Goal: Task Accomplishment & Management: Use online tool/utility

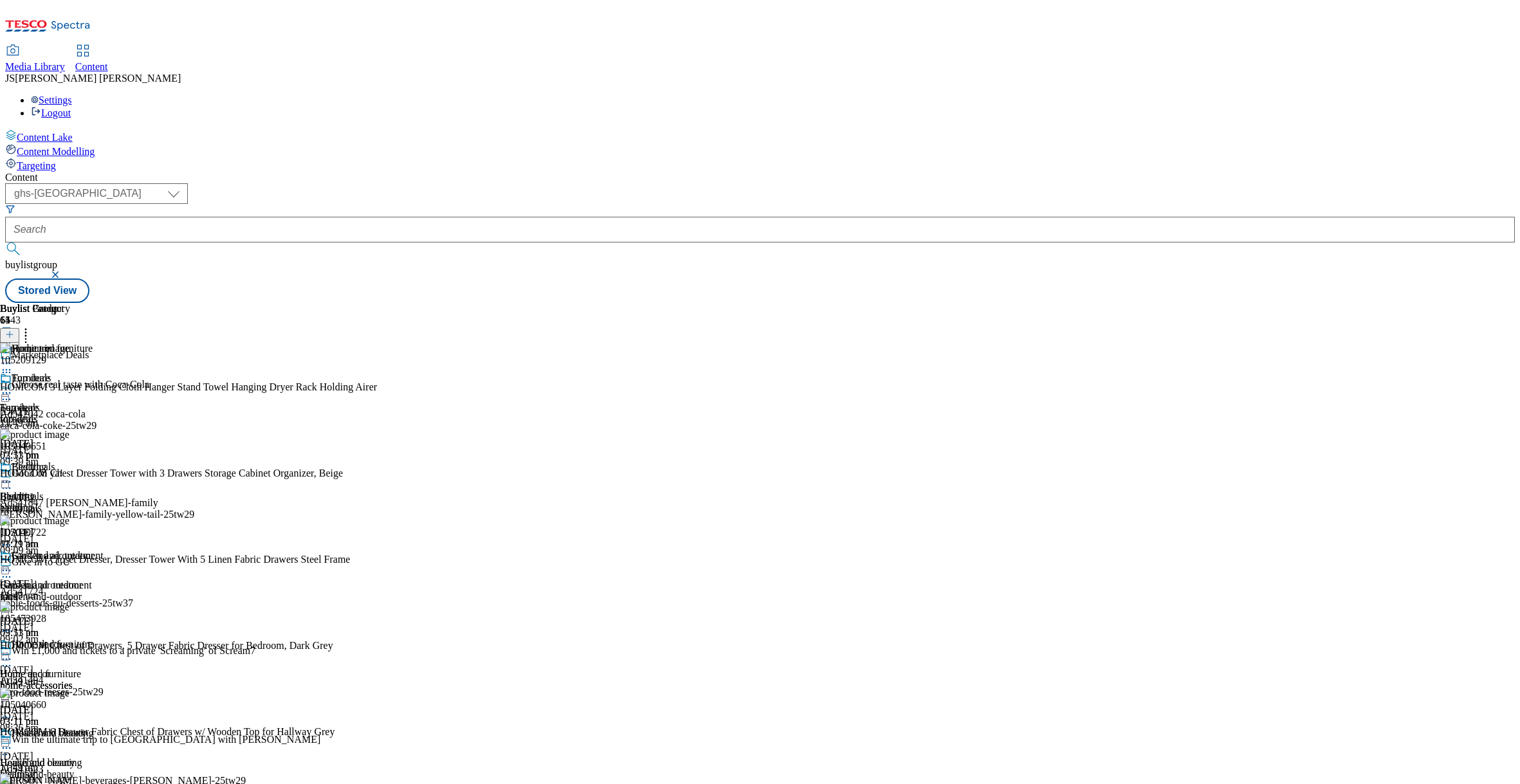
select select "ghs-[GEOGRAPHIC_DATA]"
click at [56, 160] on span "Targeting" at bounding box center [36, 165] width 39 height 11
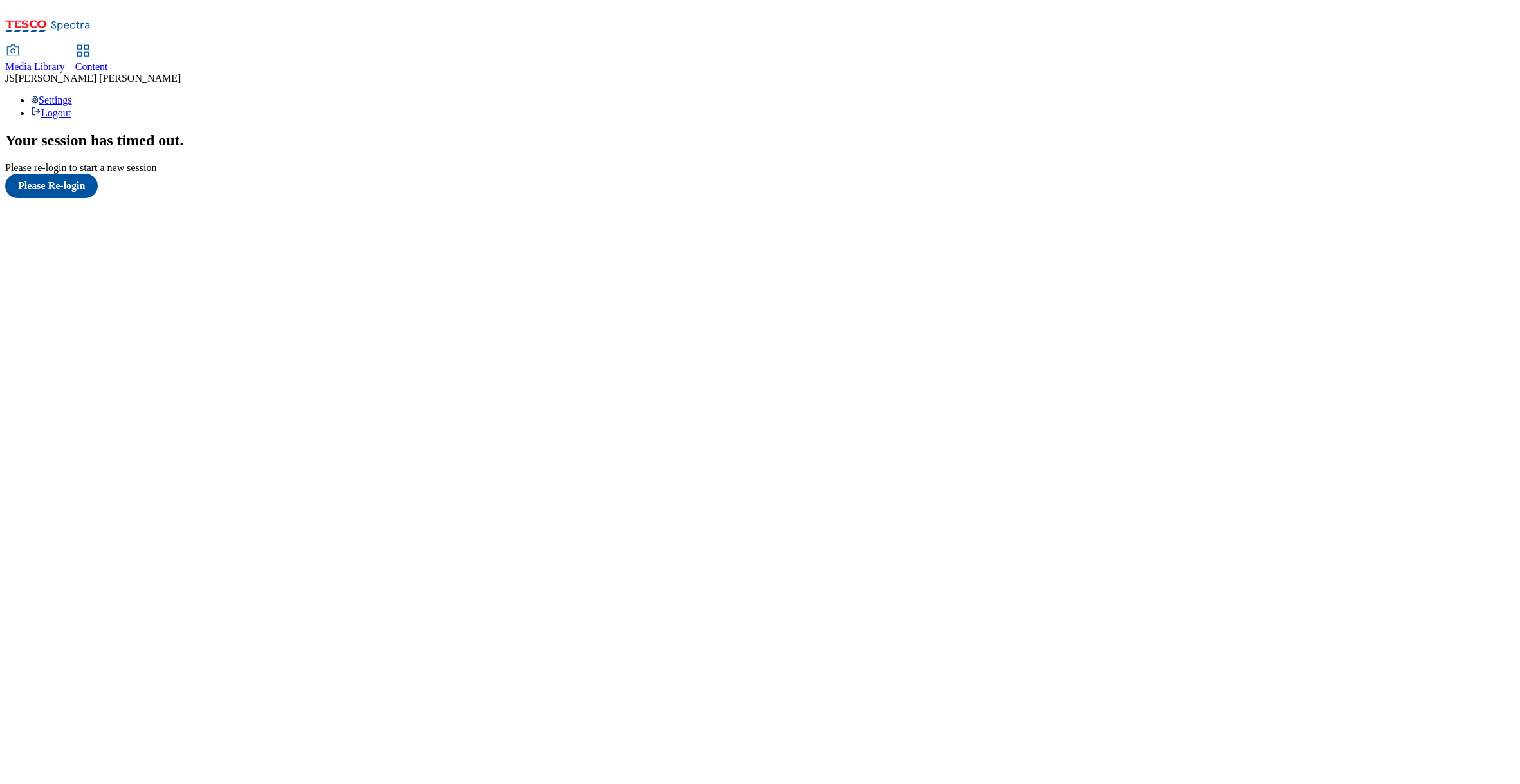
click at [91, 43] on icon at bounding box center [82, 50] width 15 height 15
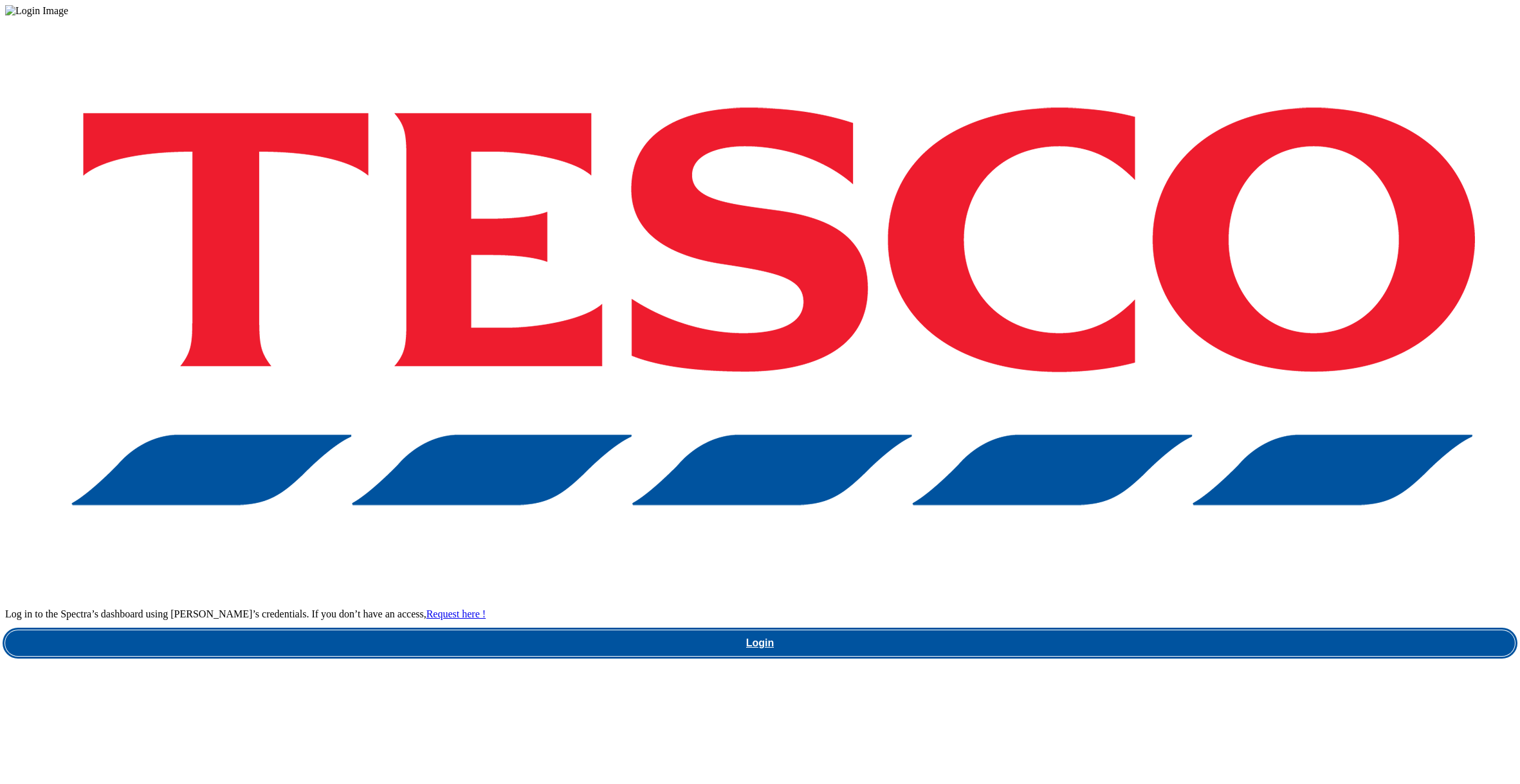
click at [1123, 630] on link "Login" at bounding box center [760, 643] width 1510 height 25
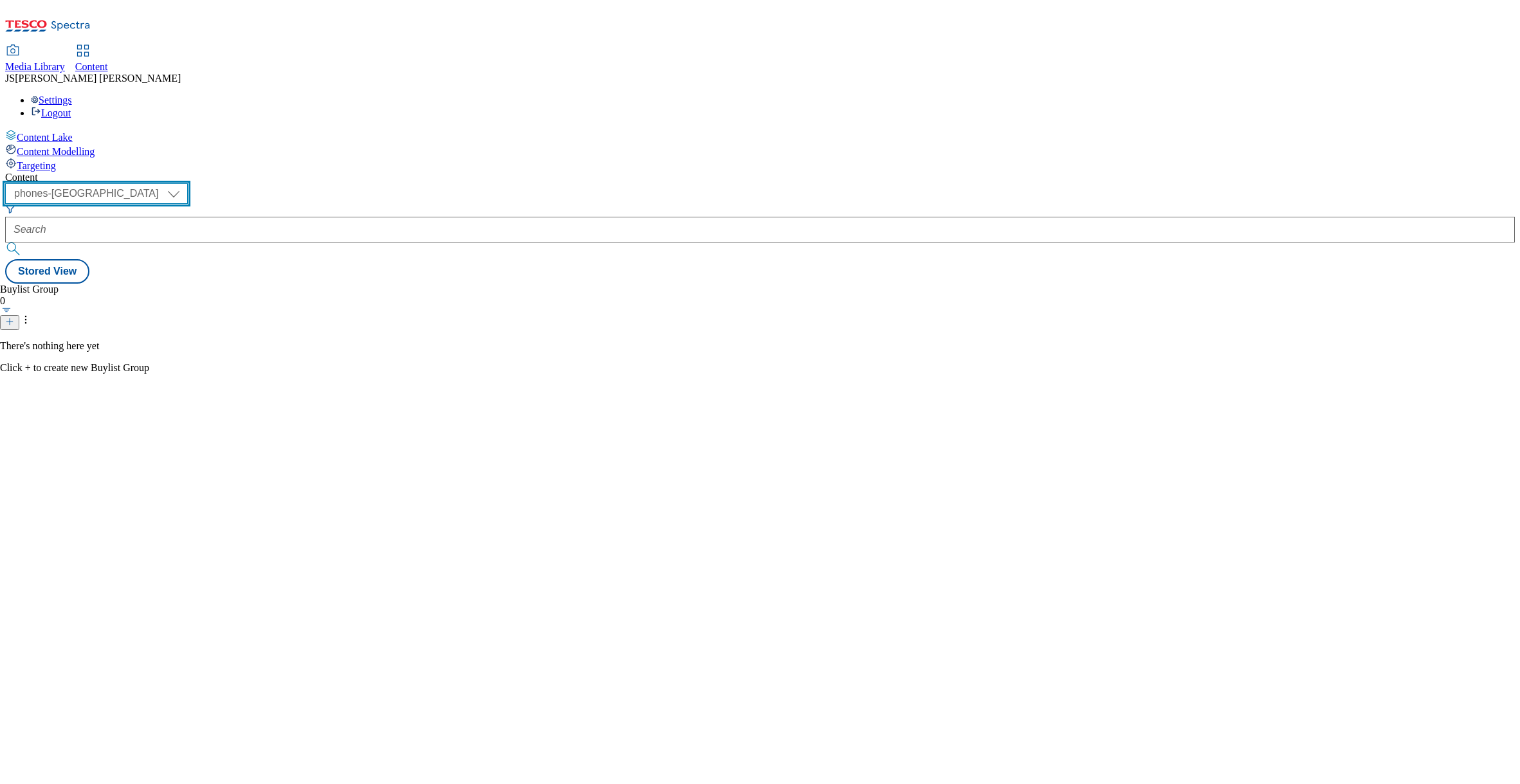
click at [188, 183] on select "ghs-roi ghs-uk ighs-cz ighs-hu ighs-sk phones-uk" at bounding box center [96, 193] width 183 height 21
select select "ghs-uk"
click at [167, 183] on select "ghs-roi ghs-uk ighs-cz ighs-hu ighs-sk phones-uk" at bounding box center [96, 193] width 183 height 21
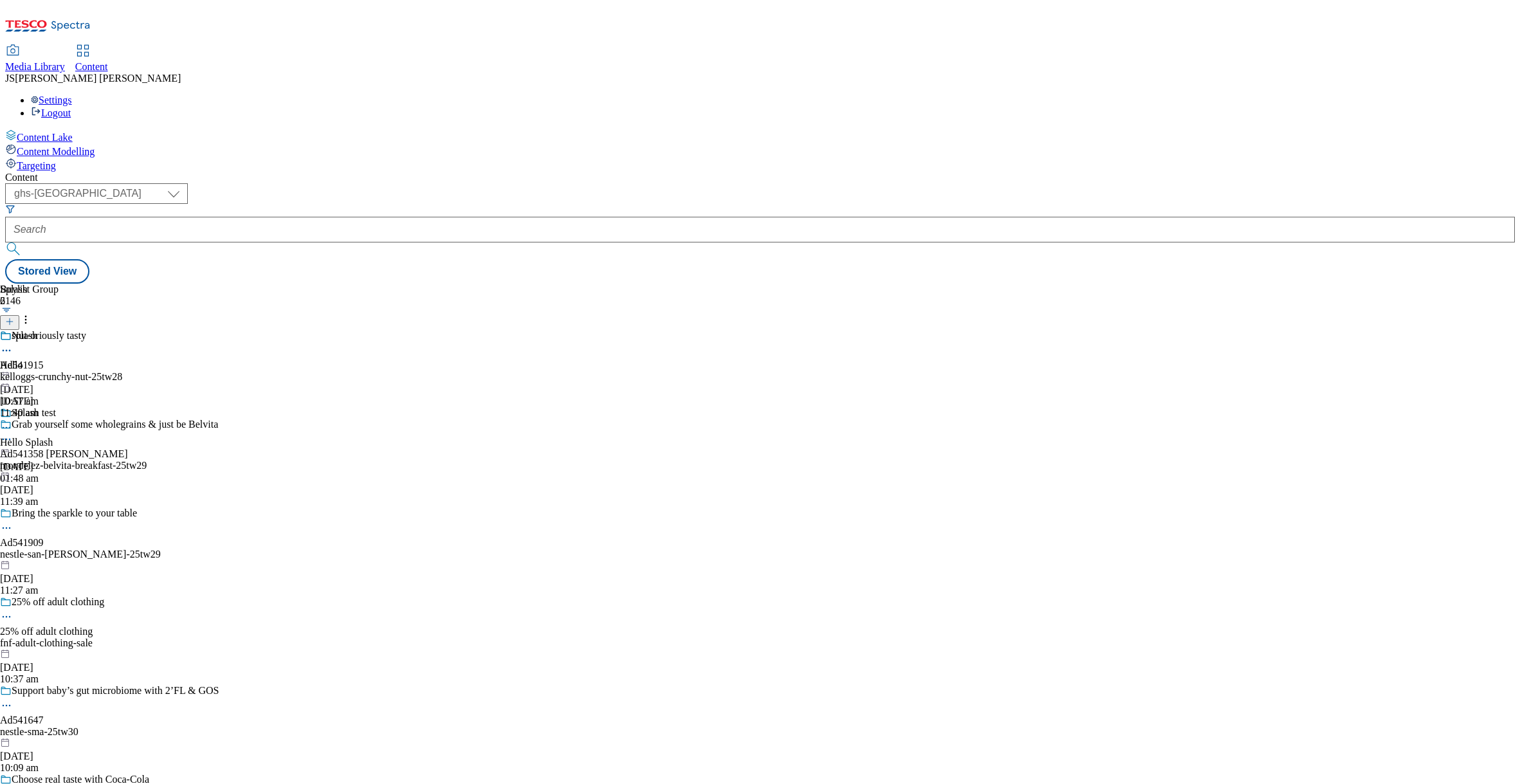
click at [52, 160] on span "Targeting" at bounding box center [36, 165] width 39 height 11
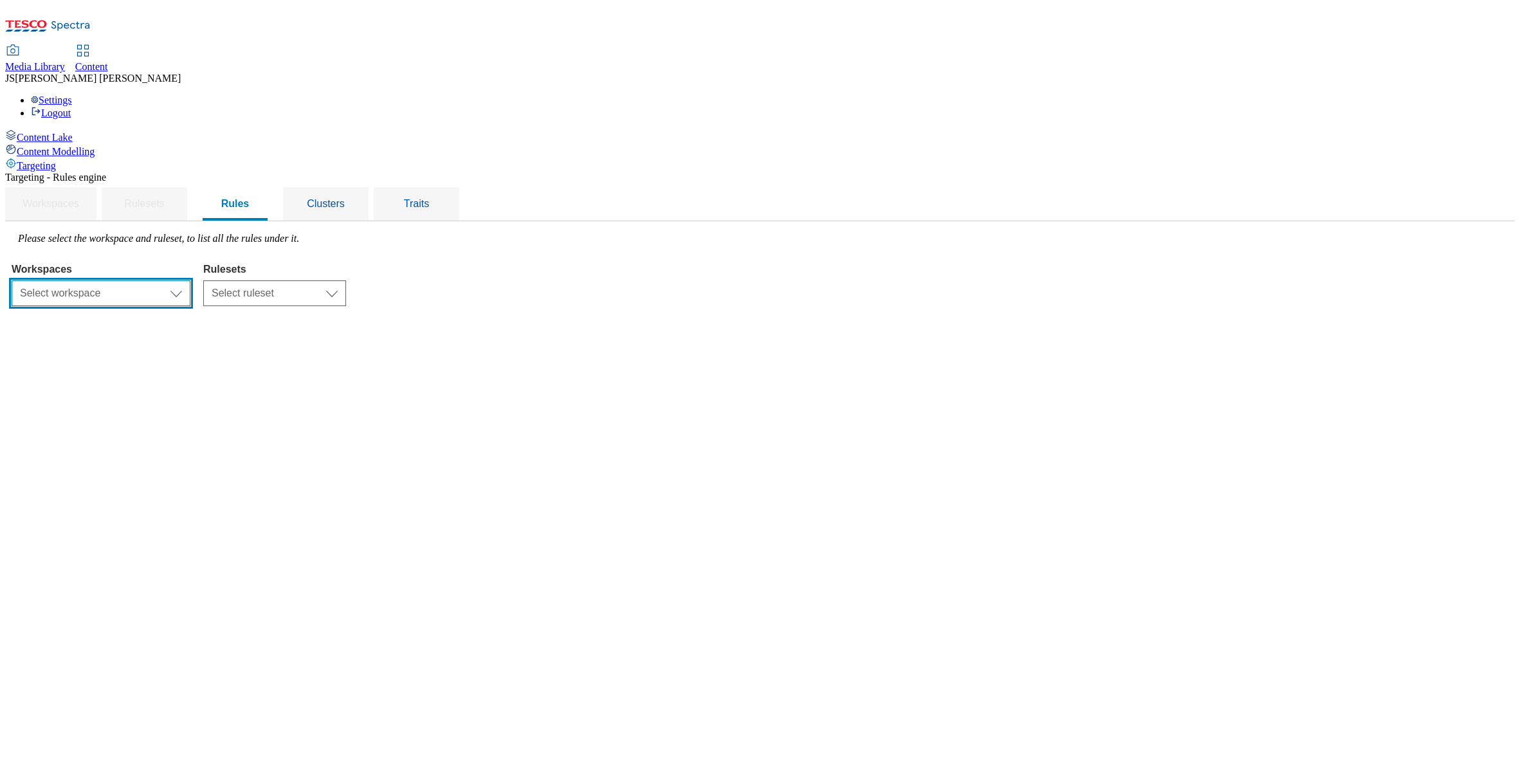
click at [191, 280] on select "Select workspace Content" at bounding box center [100, 293] width 179 height 25
select select "f510054f-adaa-4692-b570-80fa3897127a"
click at [346, 280] on select "Select ruleset CZ HU ROI SK UK" at bounding box center [274, 293] width 142 height 25
select select "7f9e739d-6abb-424f-b94f-4b375a3fe6e0"
click at [346, 280] on select "Select ruleset CZ HU ROI SK UK" at bounding box center [274, 293] width 142 height 25
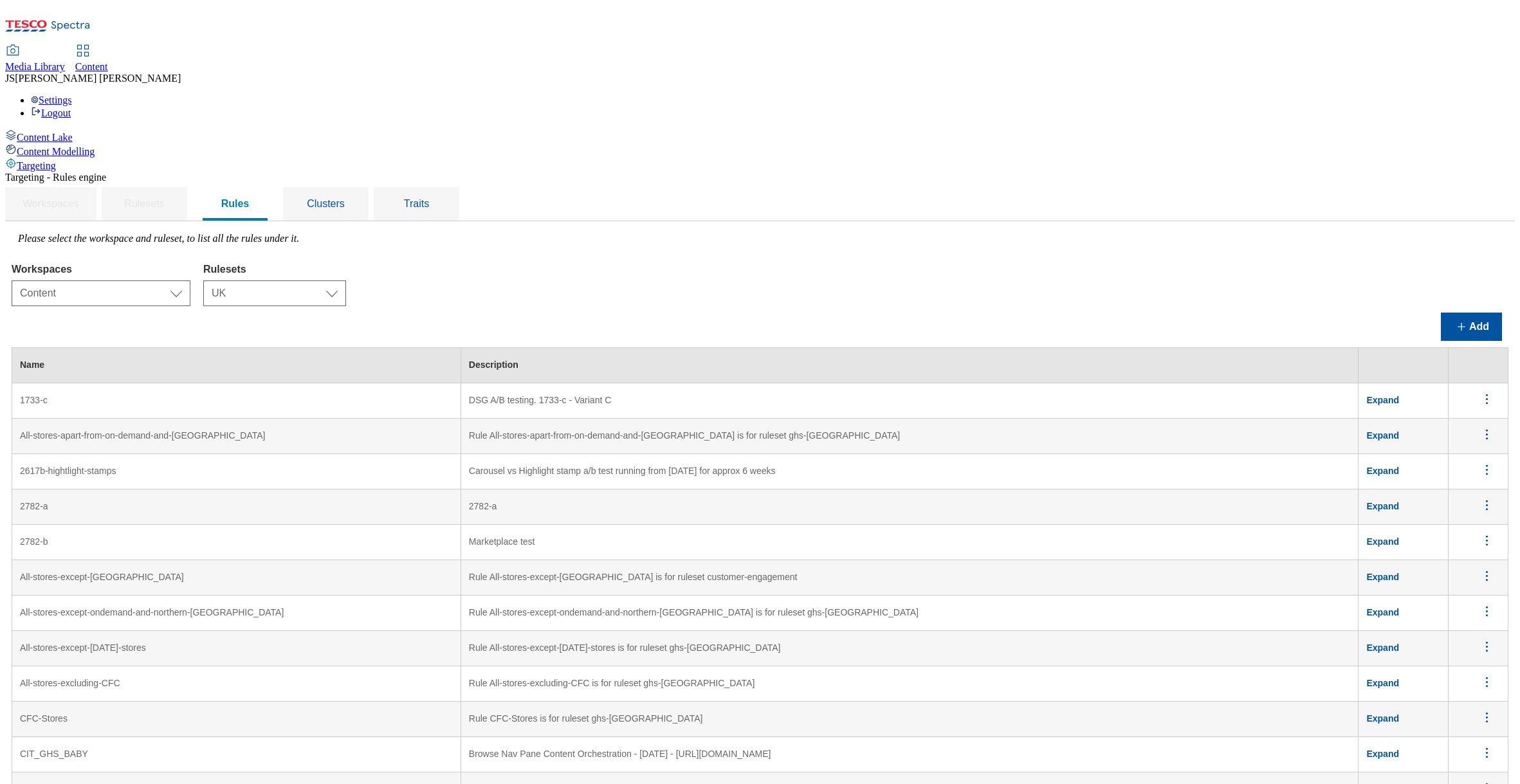
scroll to position [4596, 0]
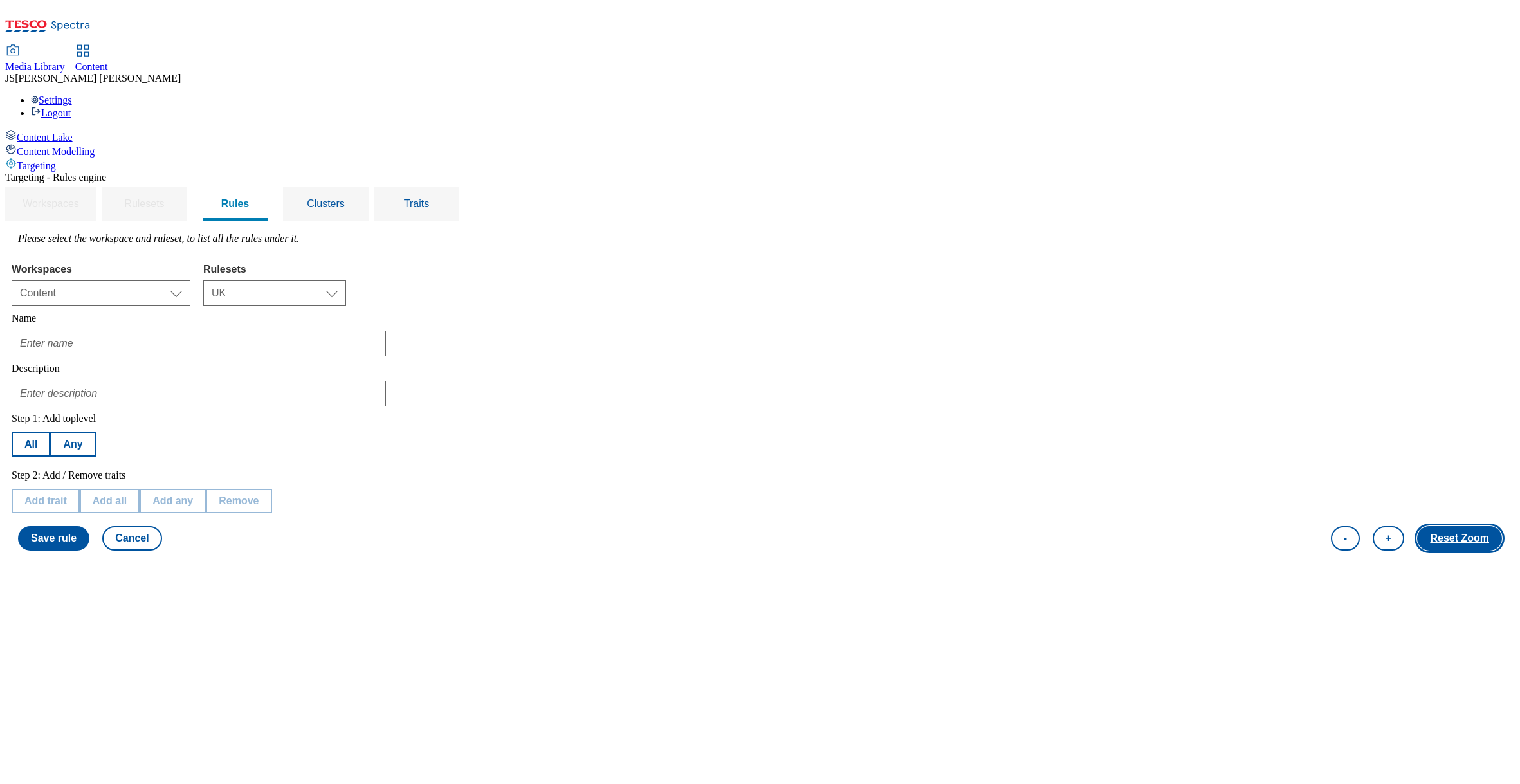
type input "Whoosh - Large stores"
type input "Whoosh large store targeting"
click at [345, 198] on span "Clusters" at bounding box center [326, 203] width 38 height 11
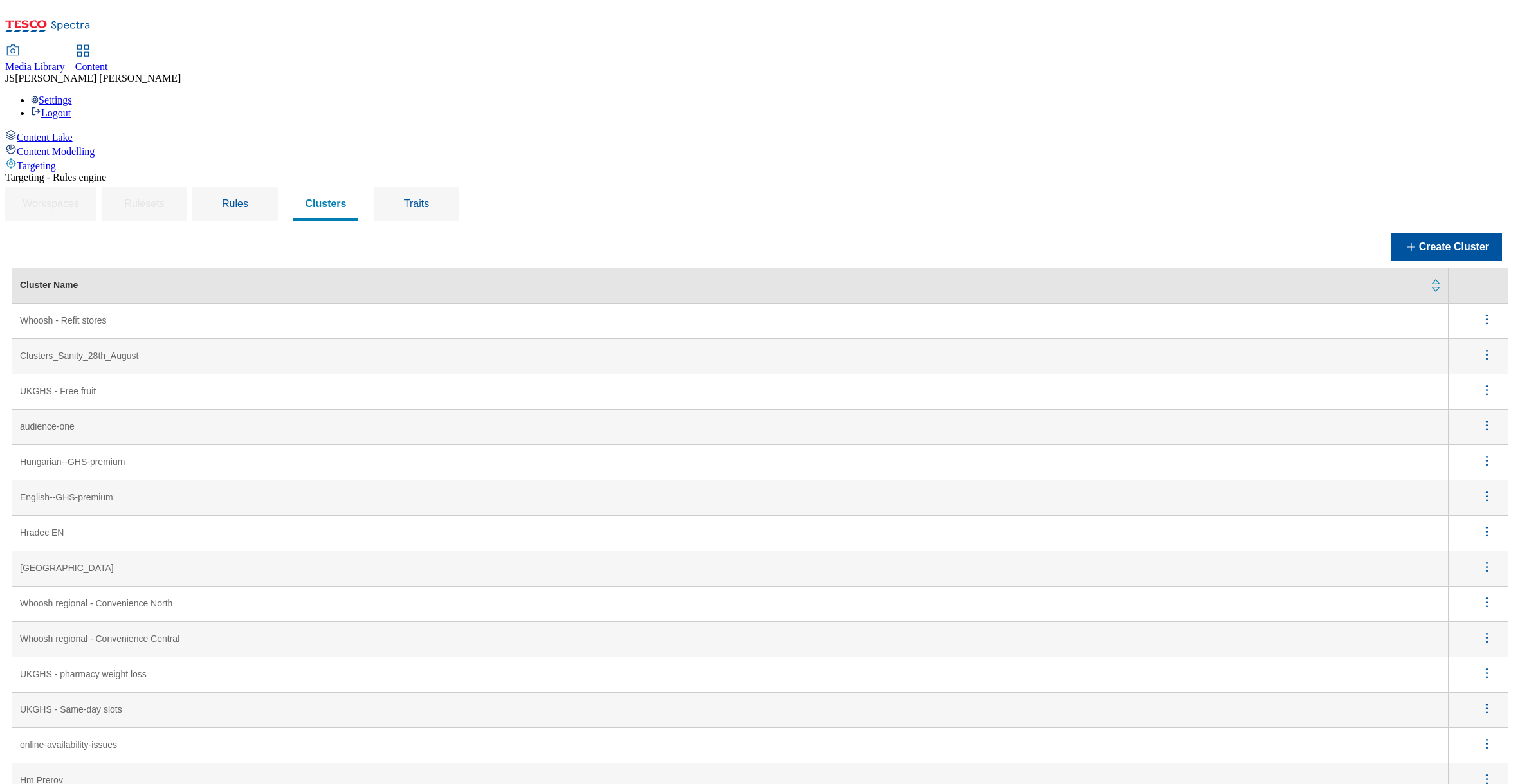
scroll to position [1226, 0]
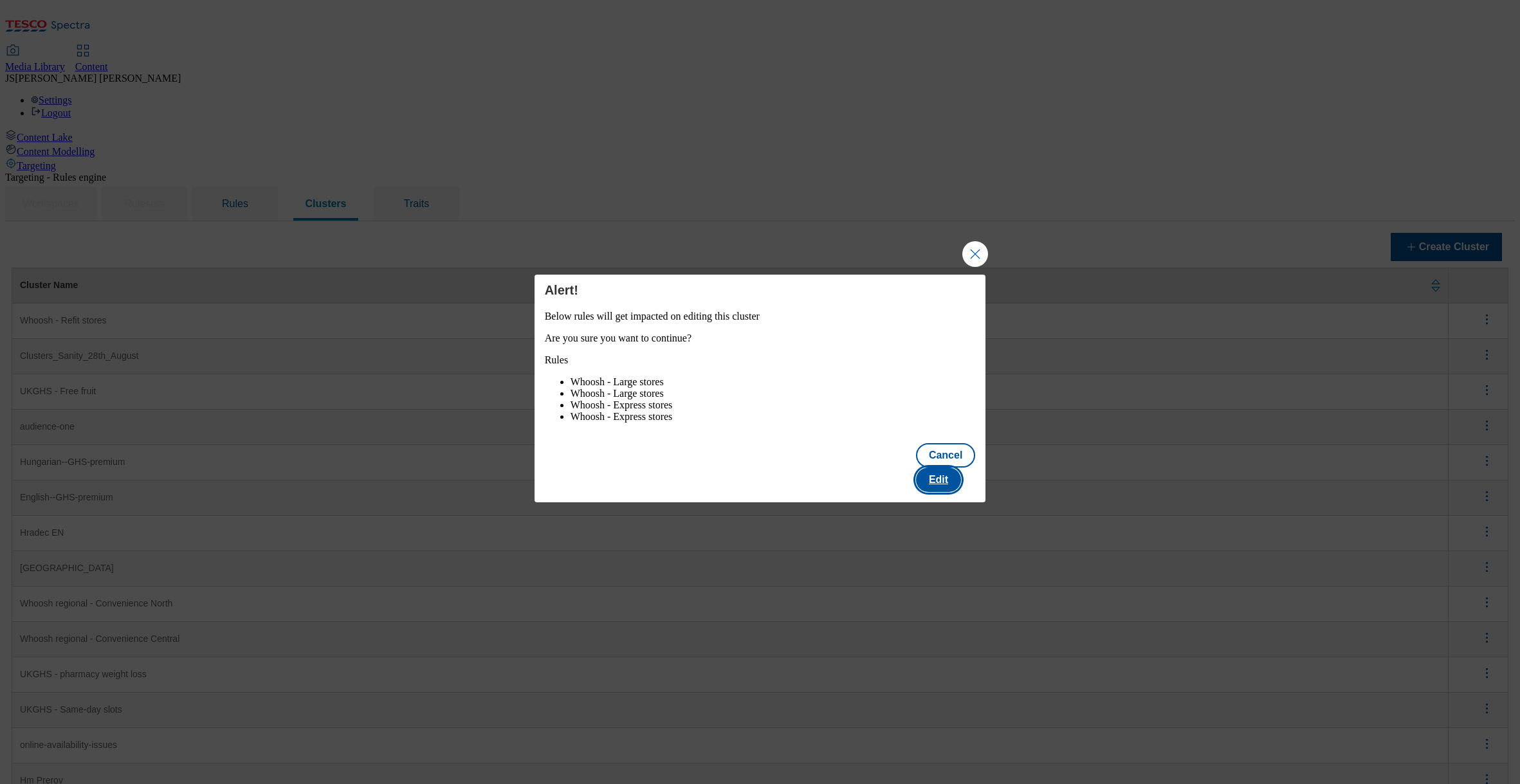
click at [950, 482] on button "Edit" at bounding box center [938, 480] width 45 height 25
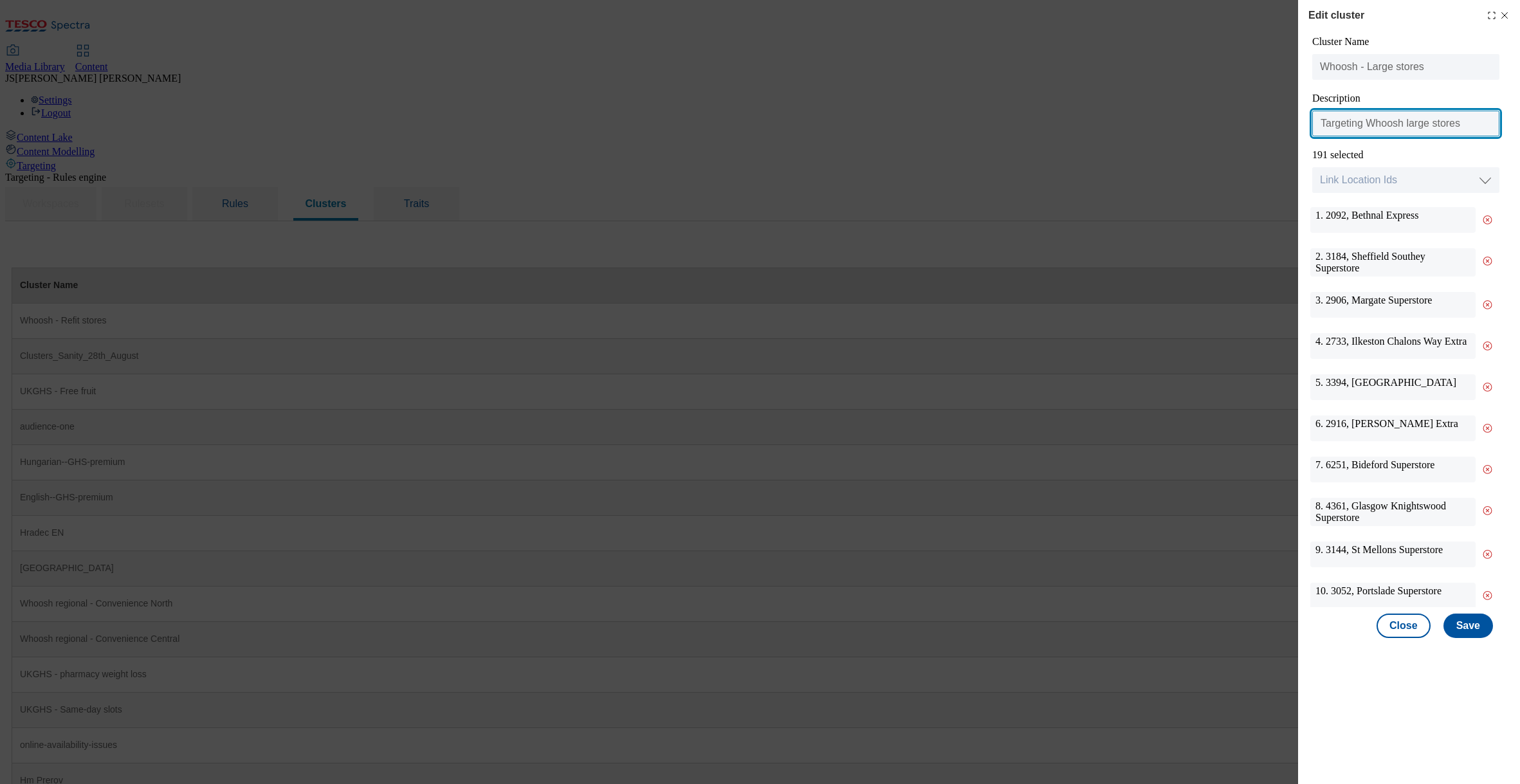
click at [1361, 126] on input "Targeting Whoosh large stores" at bounding box center [1406, 123] width 187 height 25
click at [1351, 179] on select "Link Location Ids Choose location from table Add Bulk Location UUIDs" at bounding box center [1406, 180] width 187 height 25
click at [1349, 179] on select "Link Location Ids Choose location from table Add Bulk Location UUIDs" at bounding box center [1406, 180] width 187 height 25
select select "locationtable"
click at [1312, 168] on select "Link Location Ids Choose location from table Add Bulk Location UUIDs" at bounding box center [1406, 180] width 187 height 25
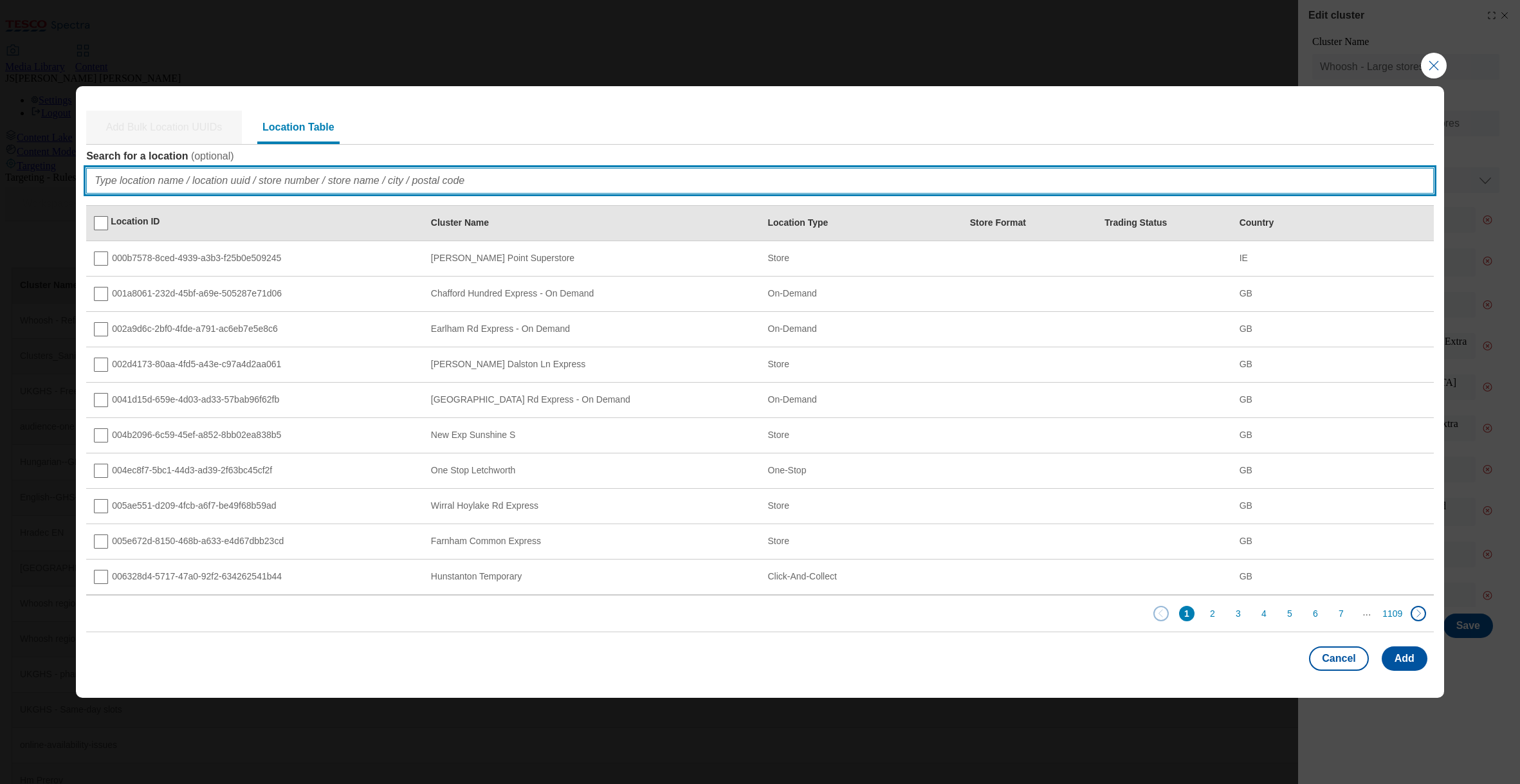
click at [153, 183] on input "Search for a location ( optional )" at bounding box center [760, 181] width 1347 height 25
paste input "097ee45a-ccd2-4281-8beb-1045bb2cf422"
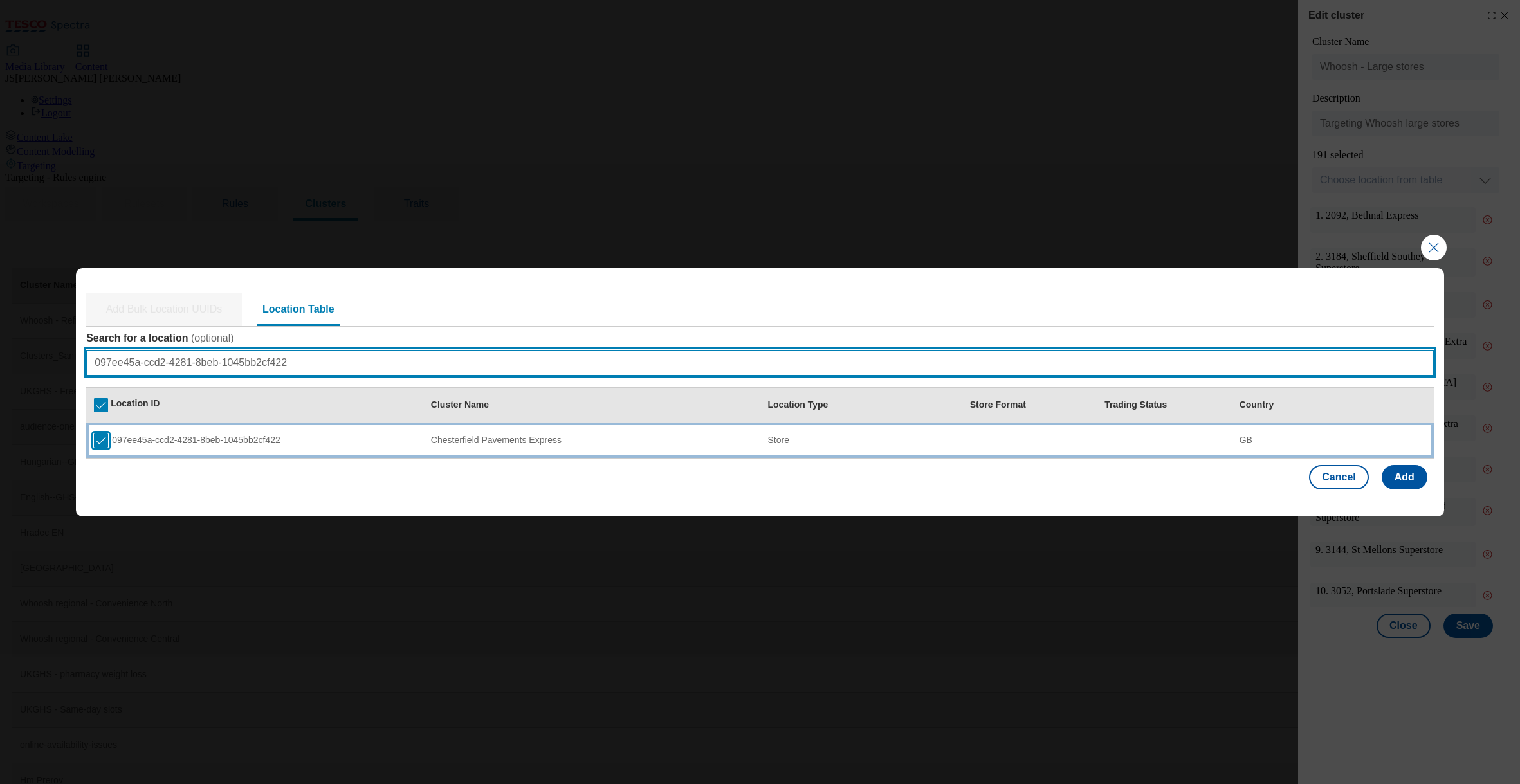
type input "097ee45a-ccd2-4281-8beb-1045bb2cf422"
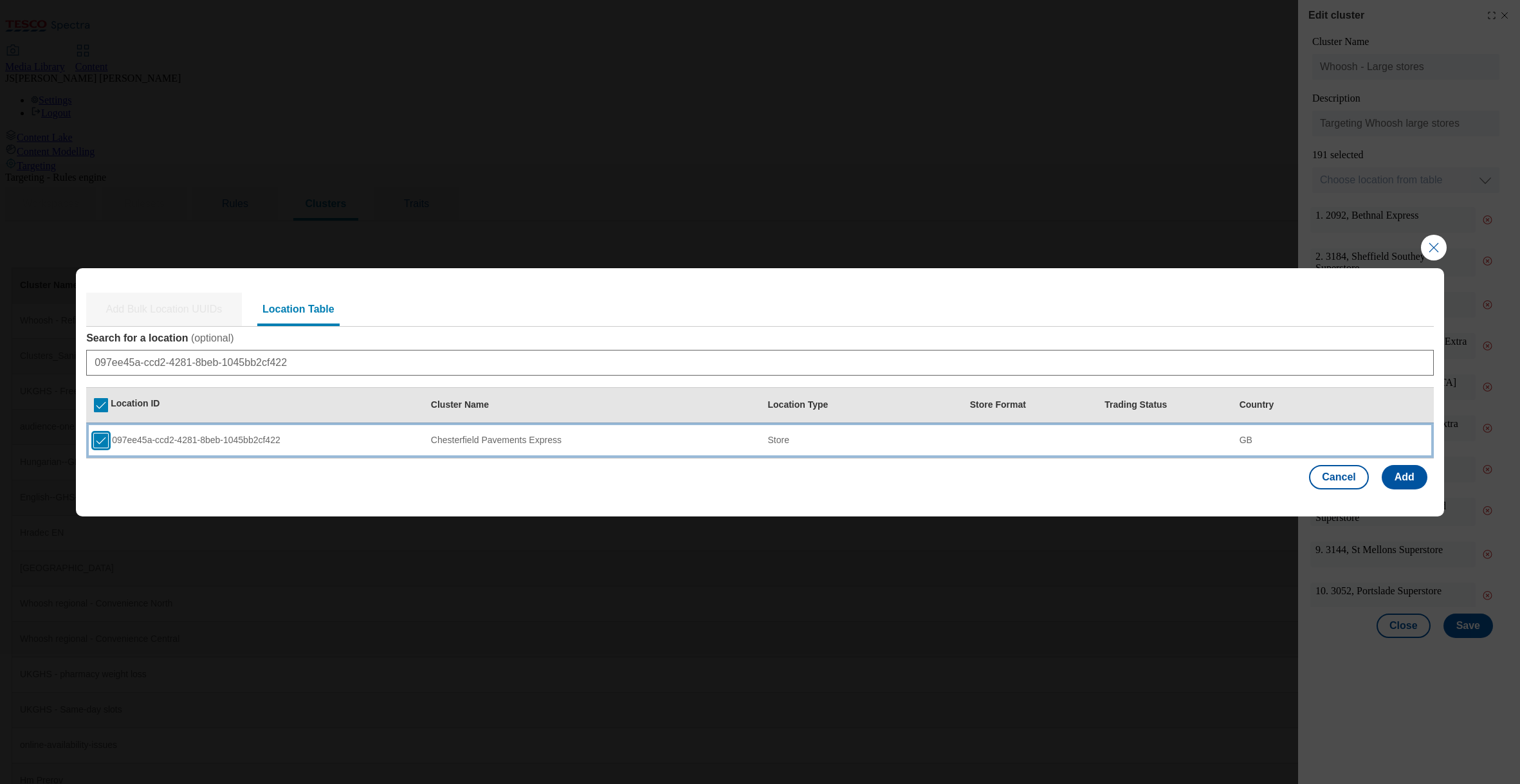
click at [102, 440] on input "Modal" at bounding box center [100, 440] width 14 height 14
checkbox input "false"
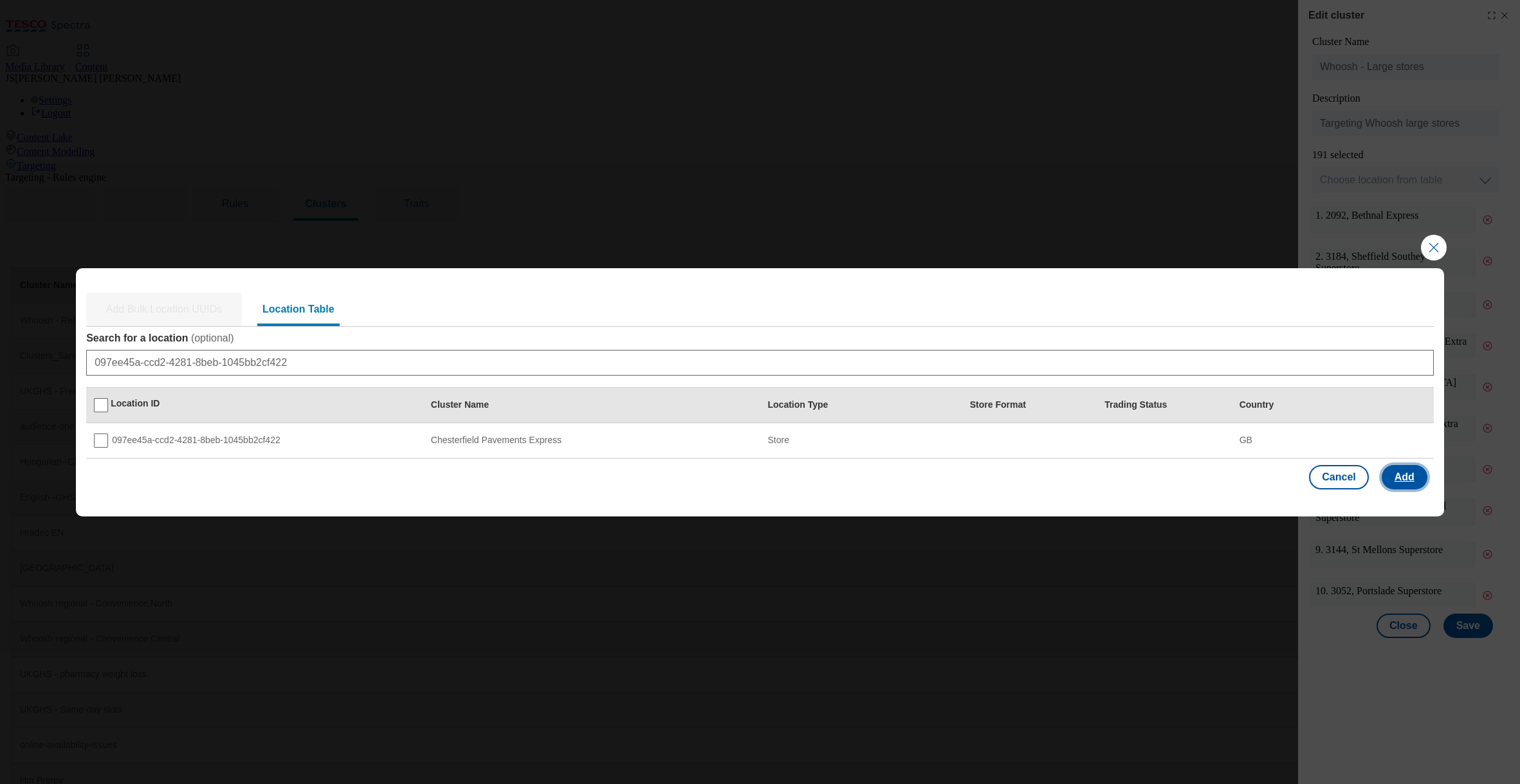
click at [1403, 478] on button "Add" at bounding box center [1404, 477] width 45 height 25
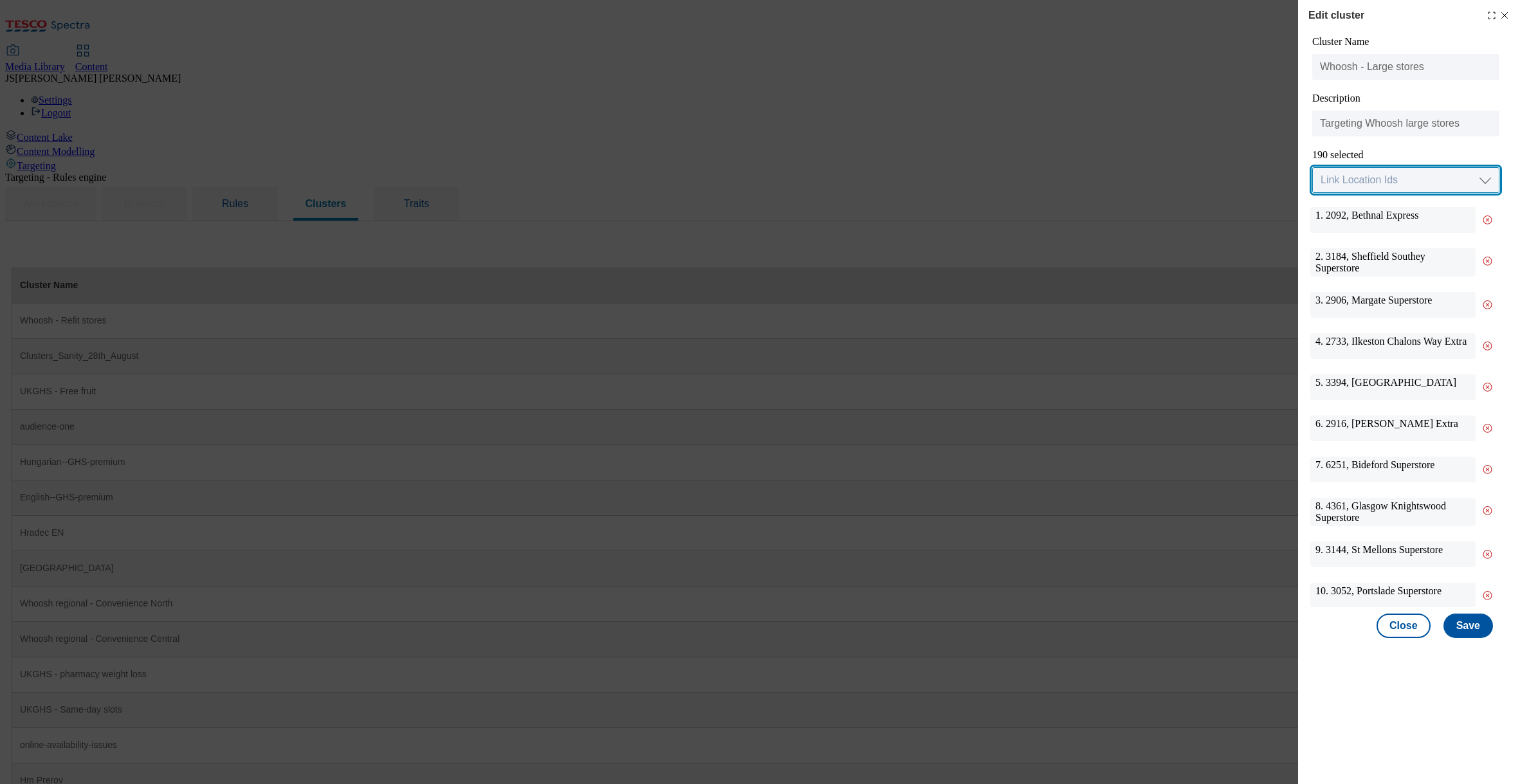
click at [1352, 180] on select "Link Location Ids Choose location from table Add Bulk Location UUIDs" at bounding box center [1406, 180] width 187 height 25
select select "locationtable"
click at [1312, 168] on select "Link Location Ids Choose location from table Add Bulk Location UUIDs" at bounding box center [1406, 180] width 187 height 25
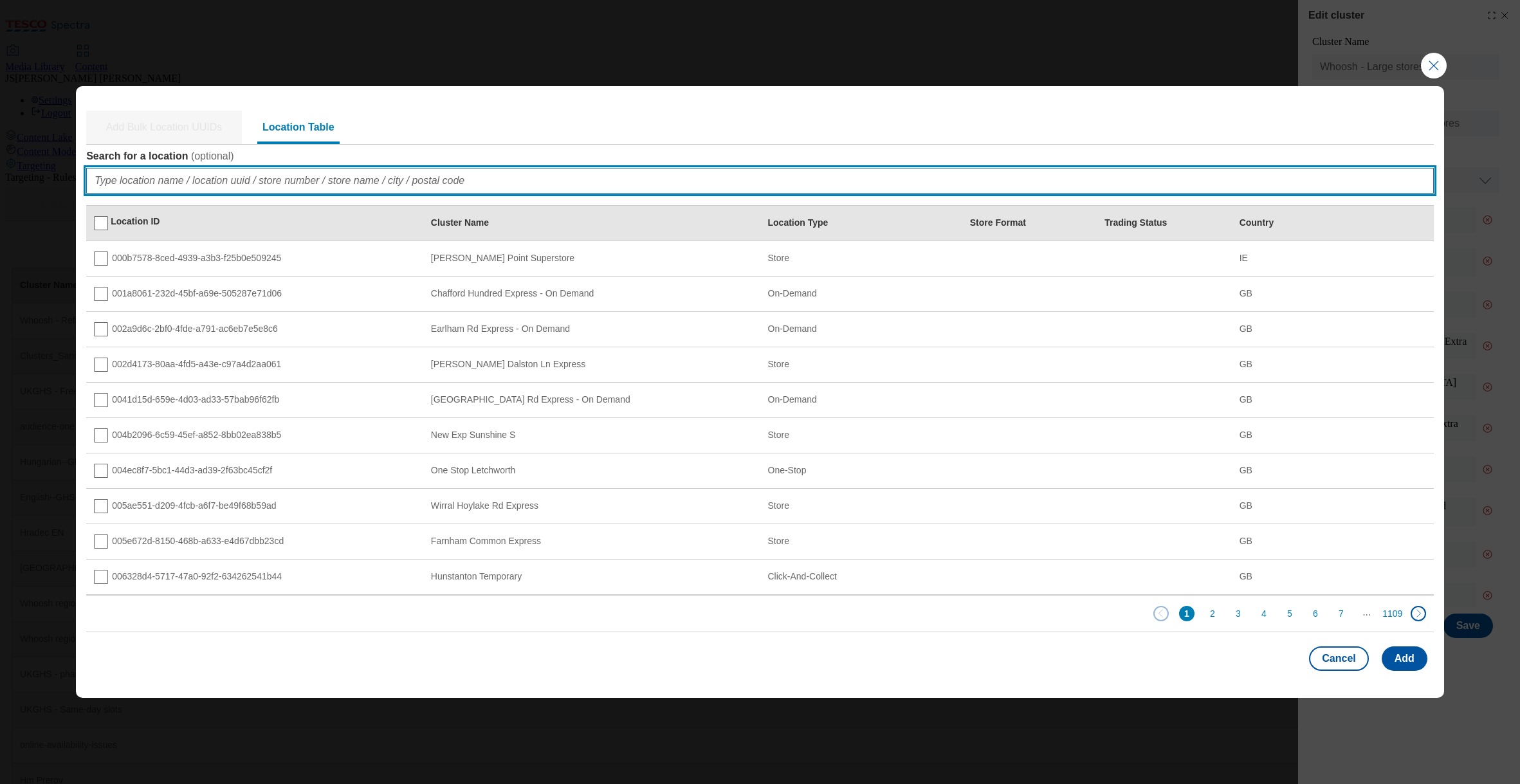
click at [147, 181] on input "Search for a location ( optional )" at bounding box center [760, 181] width 1347 height 25
paste input "097ee45a-ccd2-4281-8beb-1045bb2cf422"
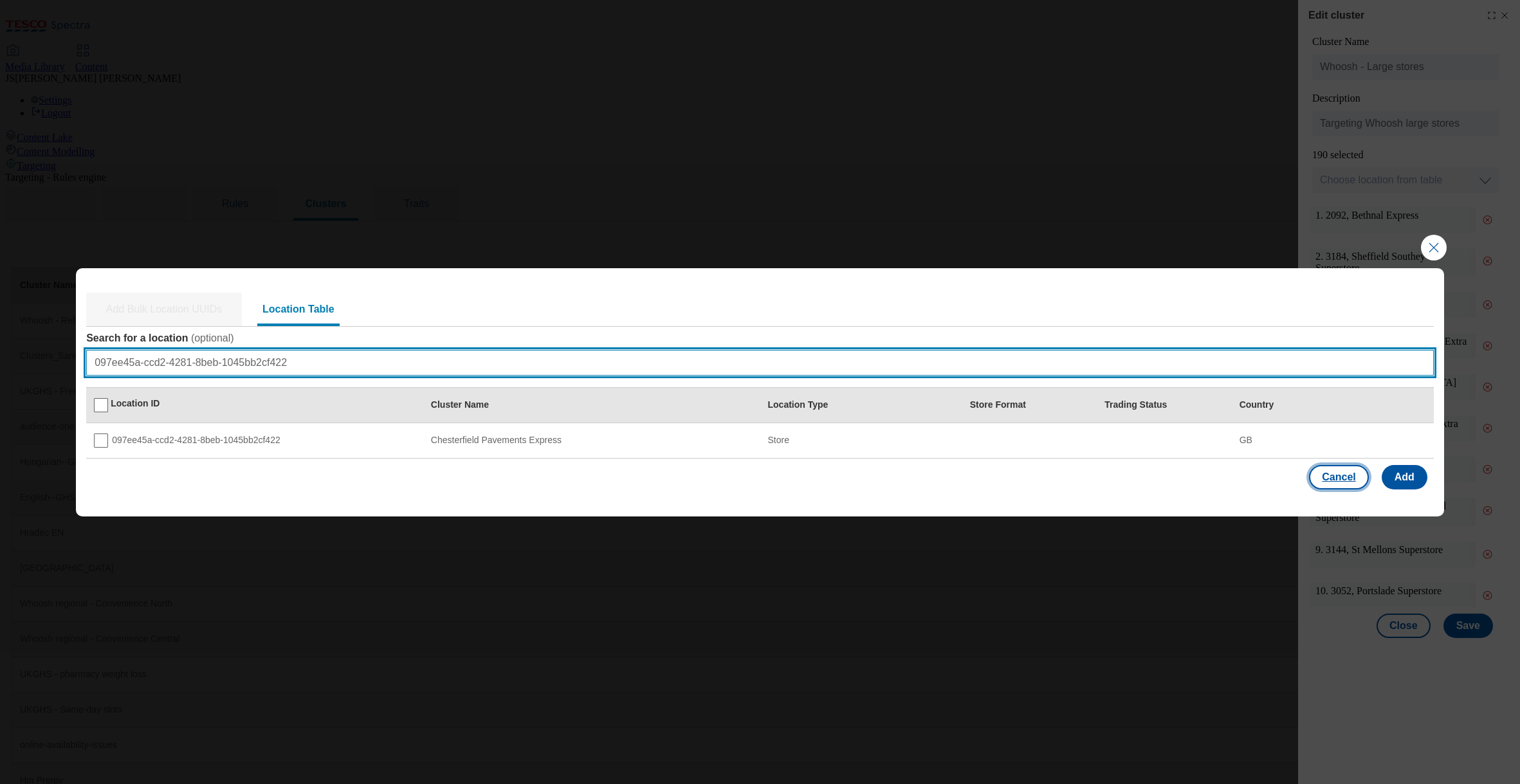
type input "097ee45a-ccd2-4281-8beb-1045bb2cf422"
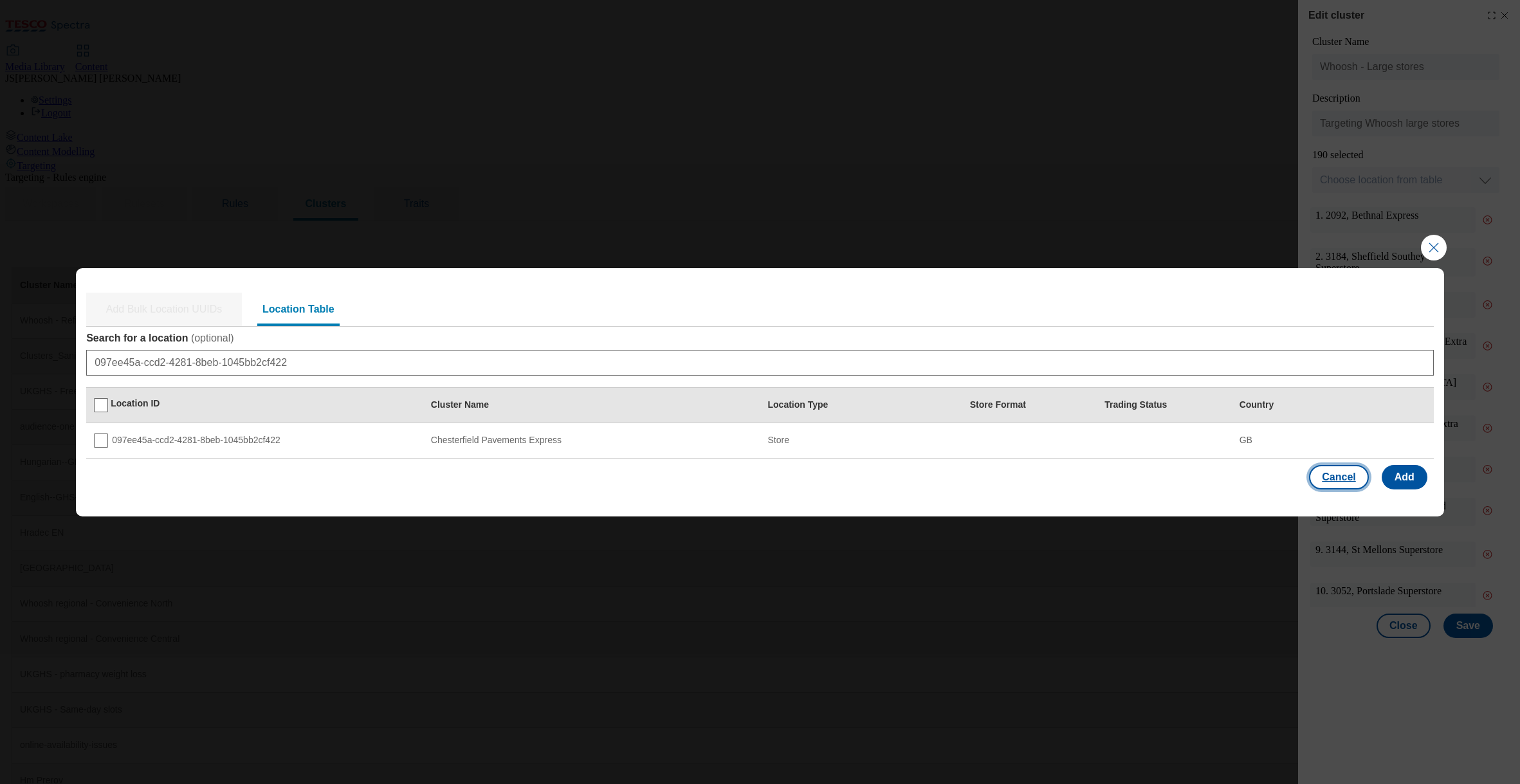
click at [1346, 475] on button "Cancel" at bounding box center [1339, 477] width 59 height 25
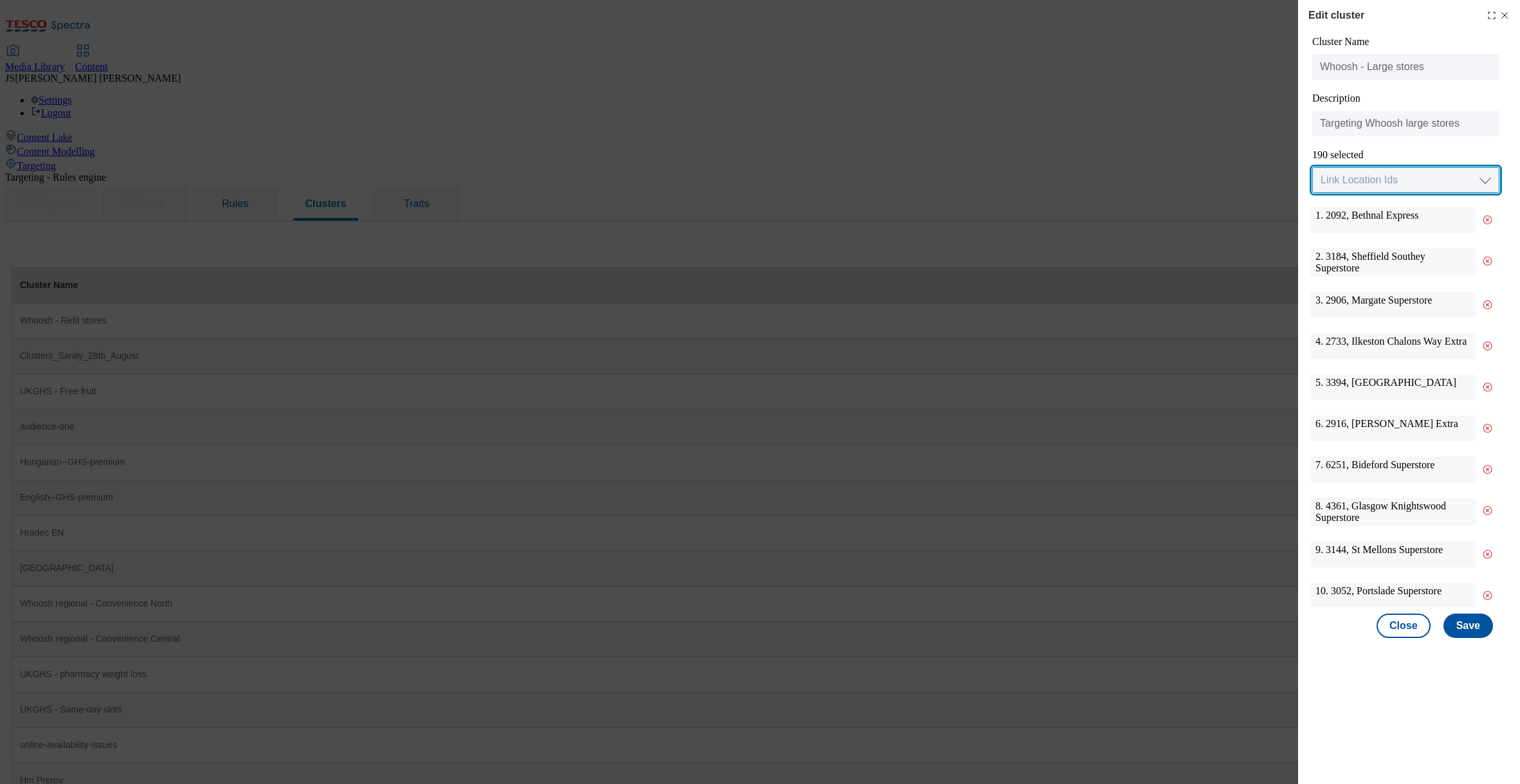
click at [1375, 185] on select "Link Location Ids Choose location from table Add Bulk Location UUIDs" at bounding box center [1406, 180] width 187 height 25
select select "locationtable"
click at [1312, 168] on select "Link Location Ids Choose location from table Add Bulk Location UUIDs" at bounding box center [1406, 180] width 187 height 25
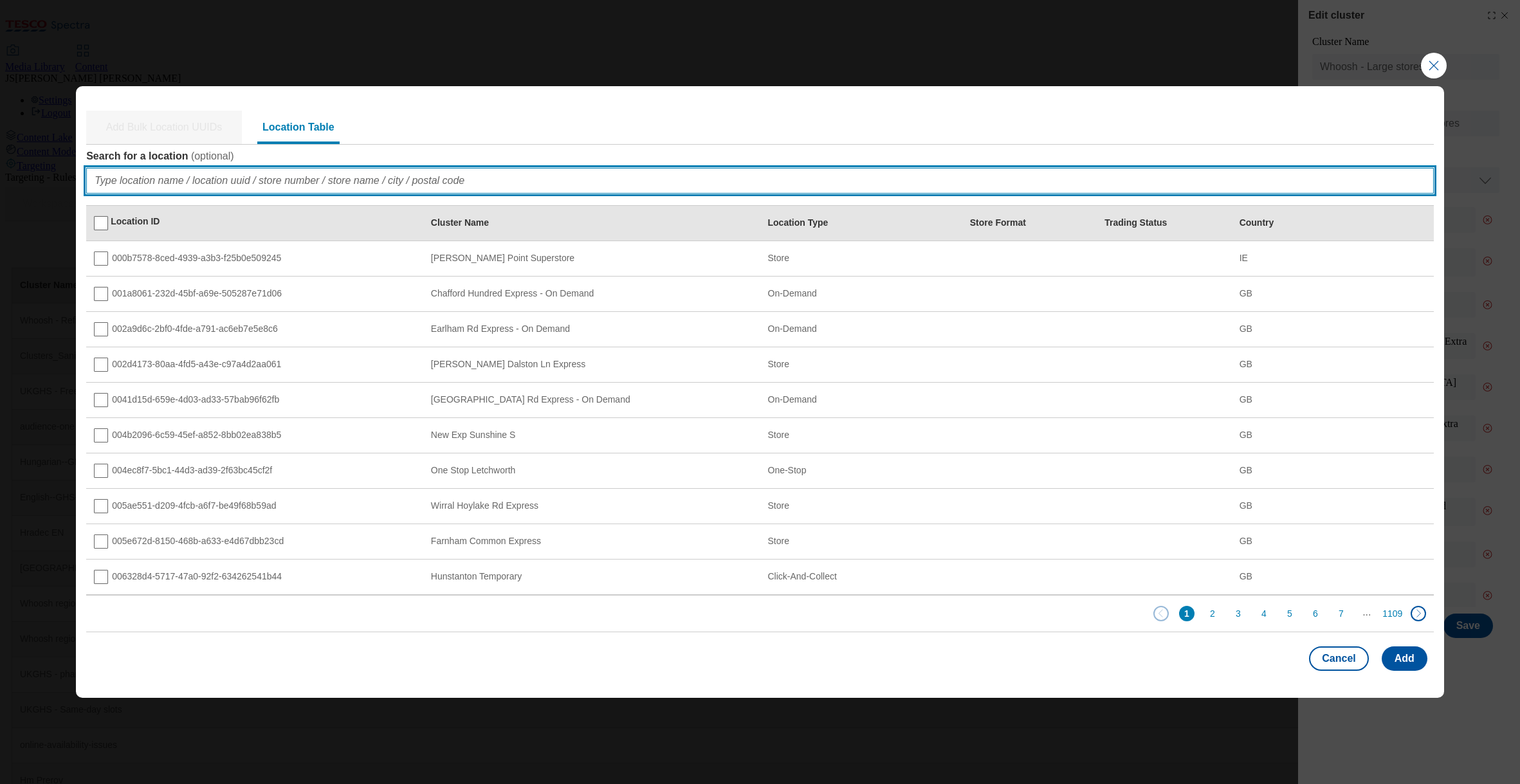
click at [124, 183] on input "Search for a location ( optional )" at bounding box center [760, 181] width 1347 height 25
paste input "43b5215e-9db0-40d8-b49b-0ee39d3848f0"
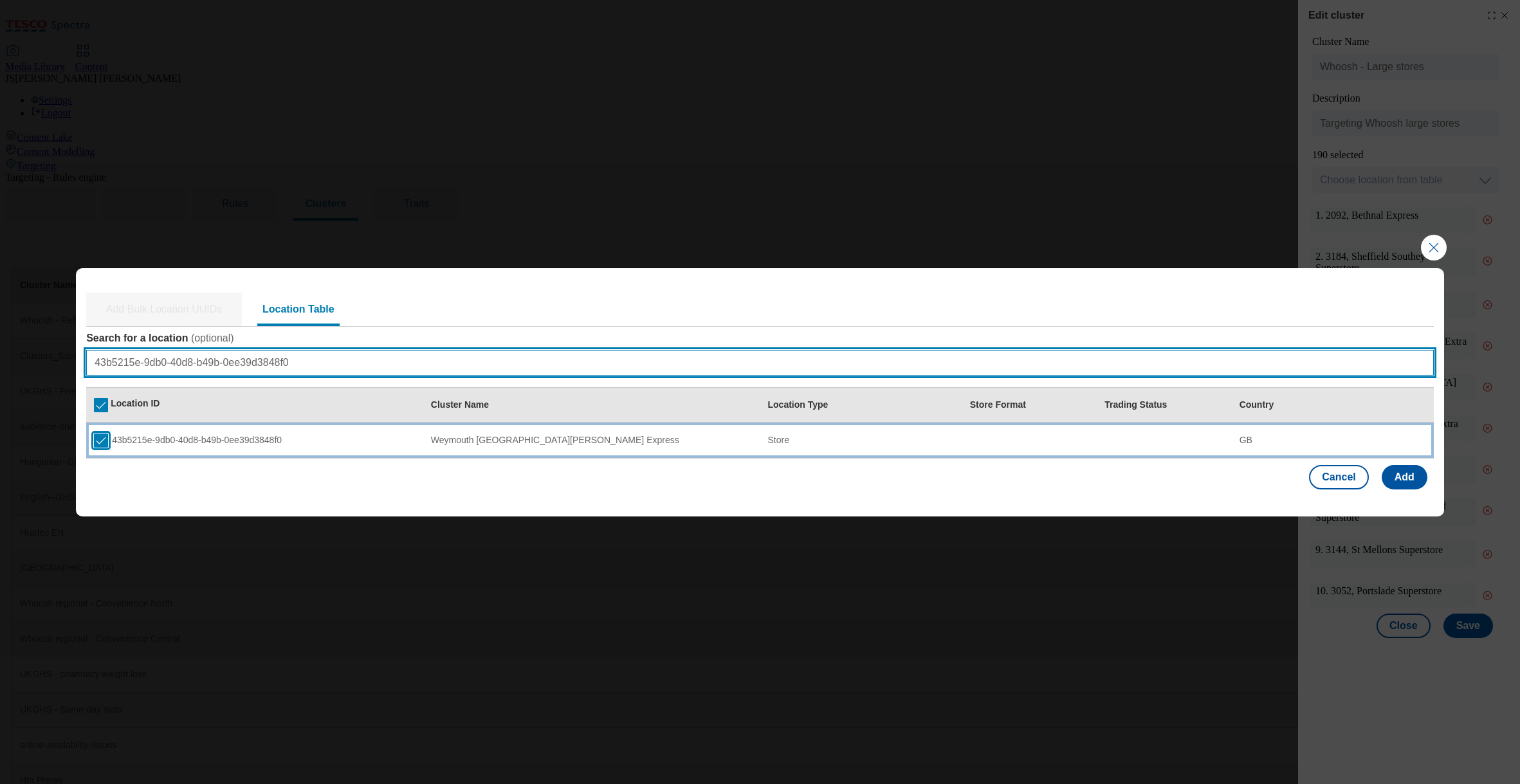
type input "43b5215e-9db0-40d8-b49b-0ee39d3848f0"
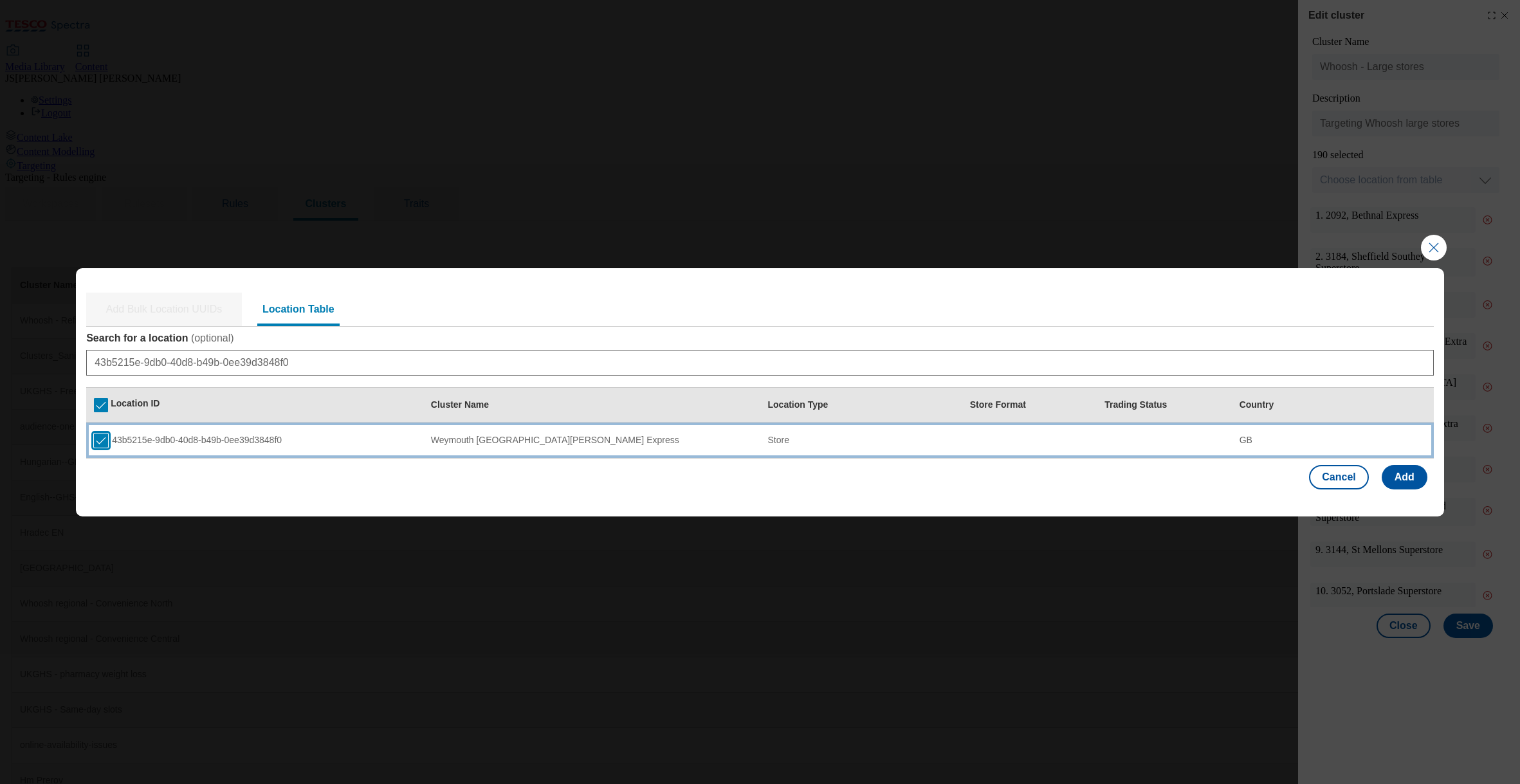
click at [101, 443] on input "Modal" at bounding box center [100, 440] width 14 height 14
checkbox input "false"
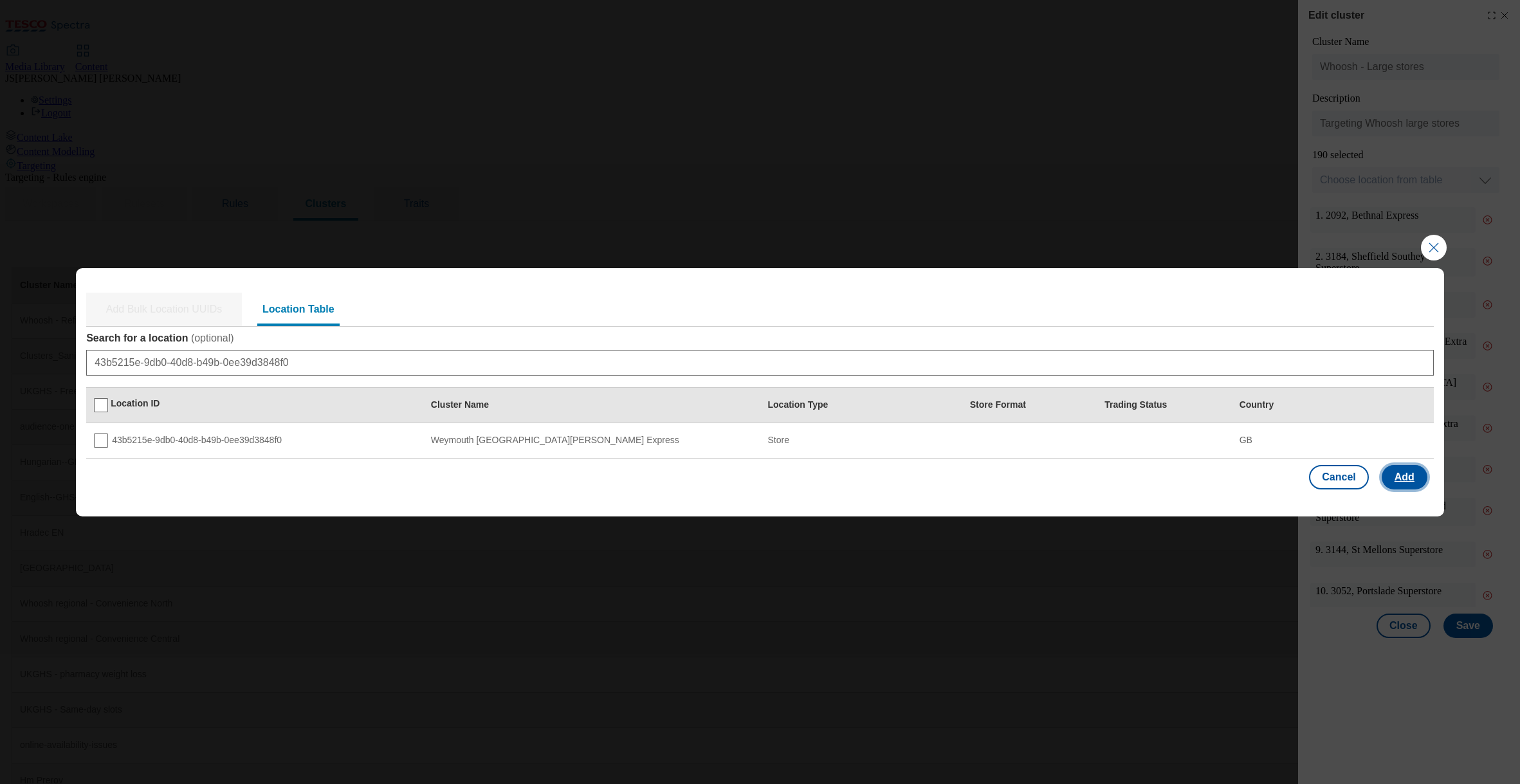
click at [1408, 473] on button "Add" at bounding box center [1404, 477] width 45 height 25
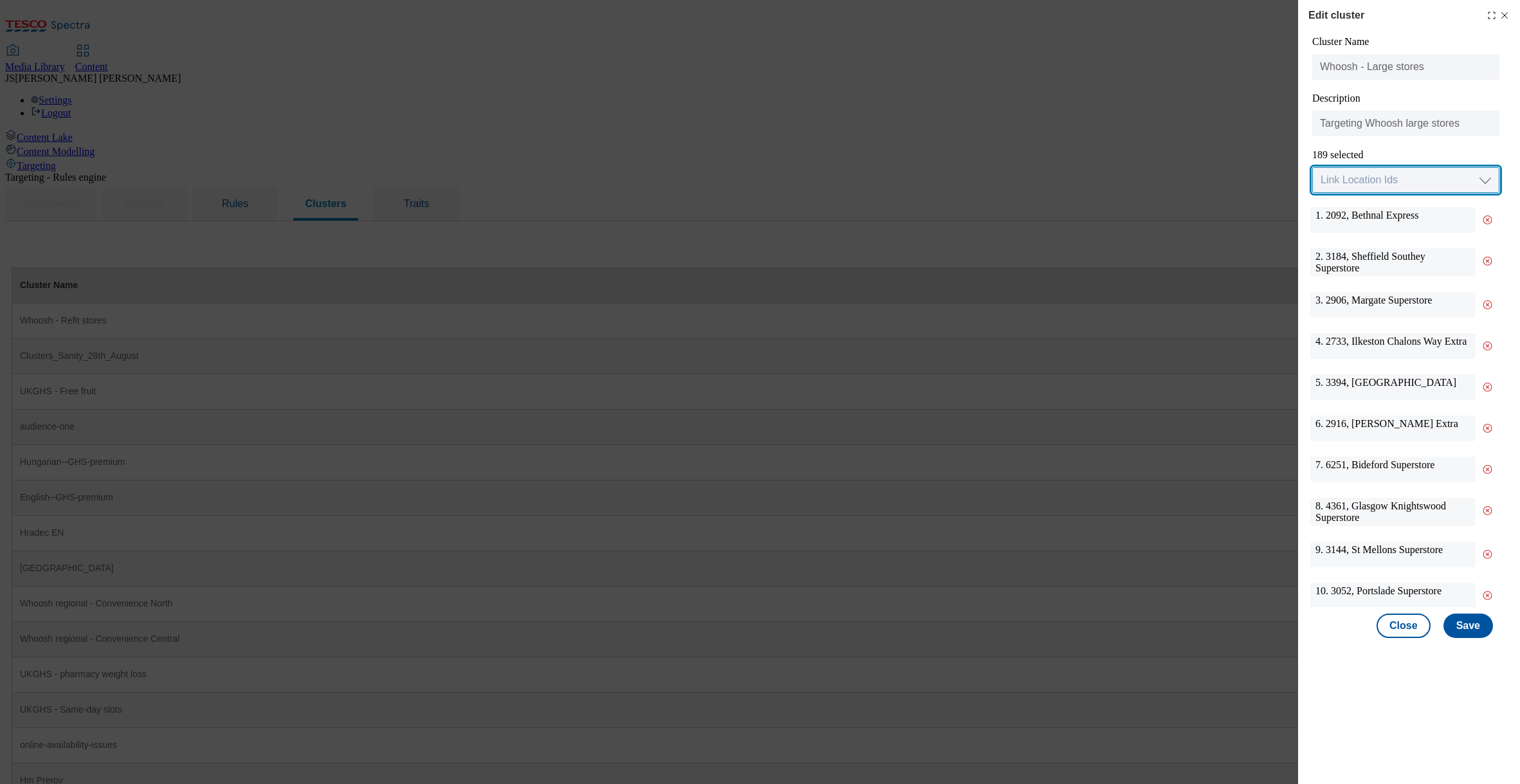
click at [1357, 171] on select "Link Location Ids Choose location from table Add Bulk Location UUIDs" at bounding box center [1406, 180] width 187 height 25
select select "input_uuid"
click at [1312, 168] on select "Link Location Ids Choose location from table Add Bulk Location UUIDs" at bounding box center [1406, 180] width 187 height 25
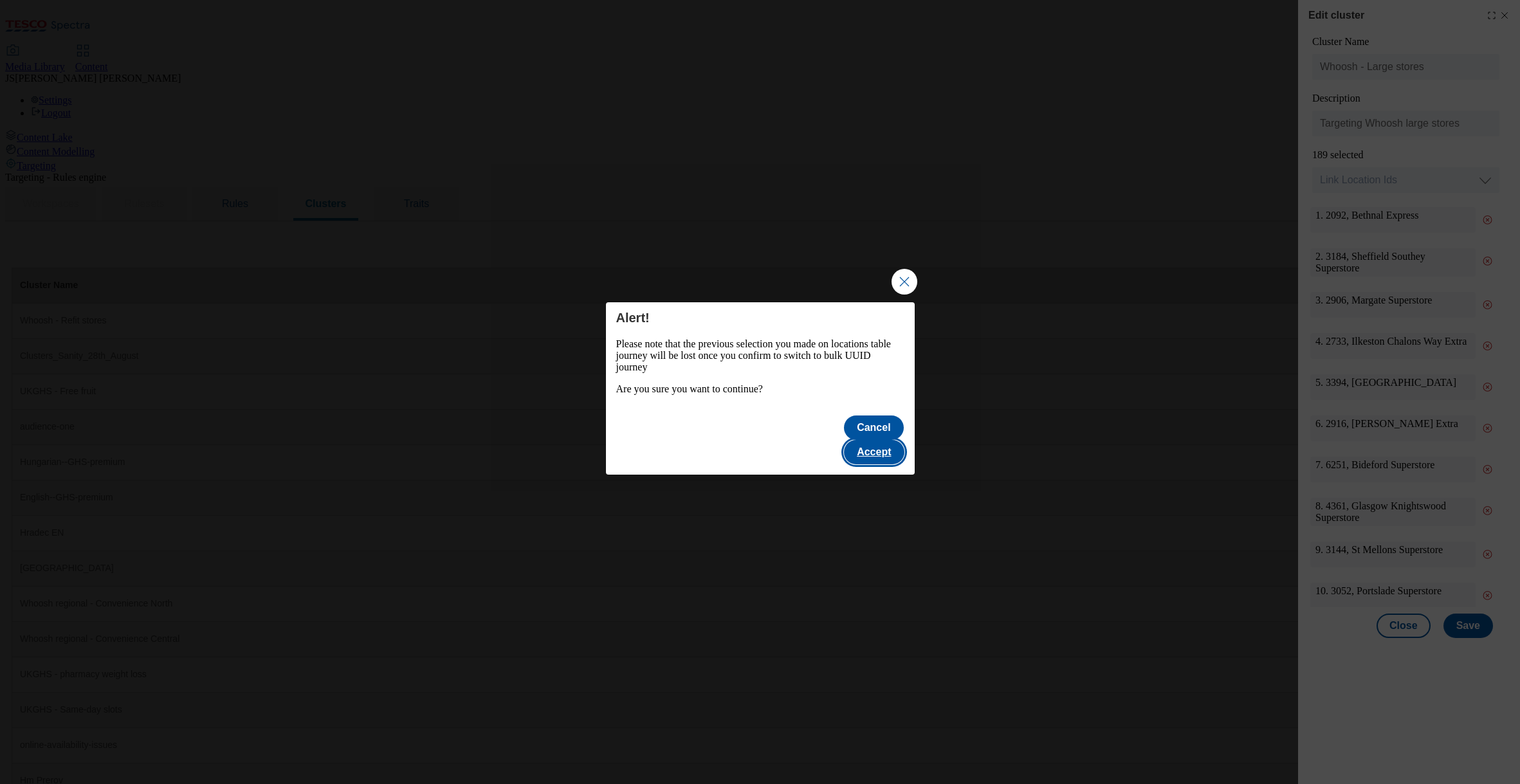
click at [876, 441] on button "Accept" at bounding box center [873, 452] width 60 height 25
select select "input_uuid"
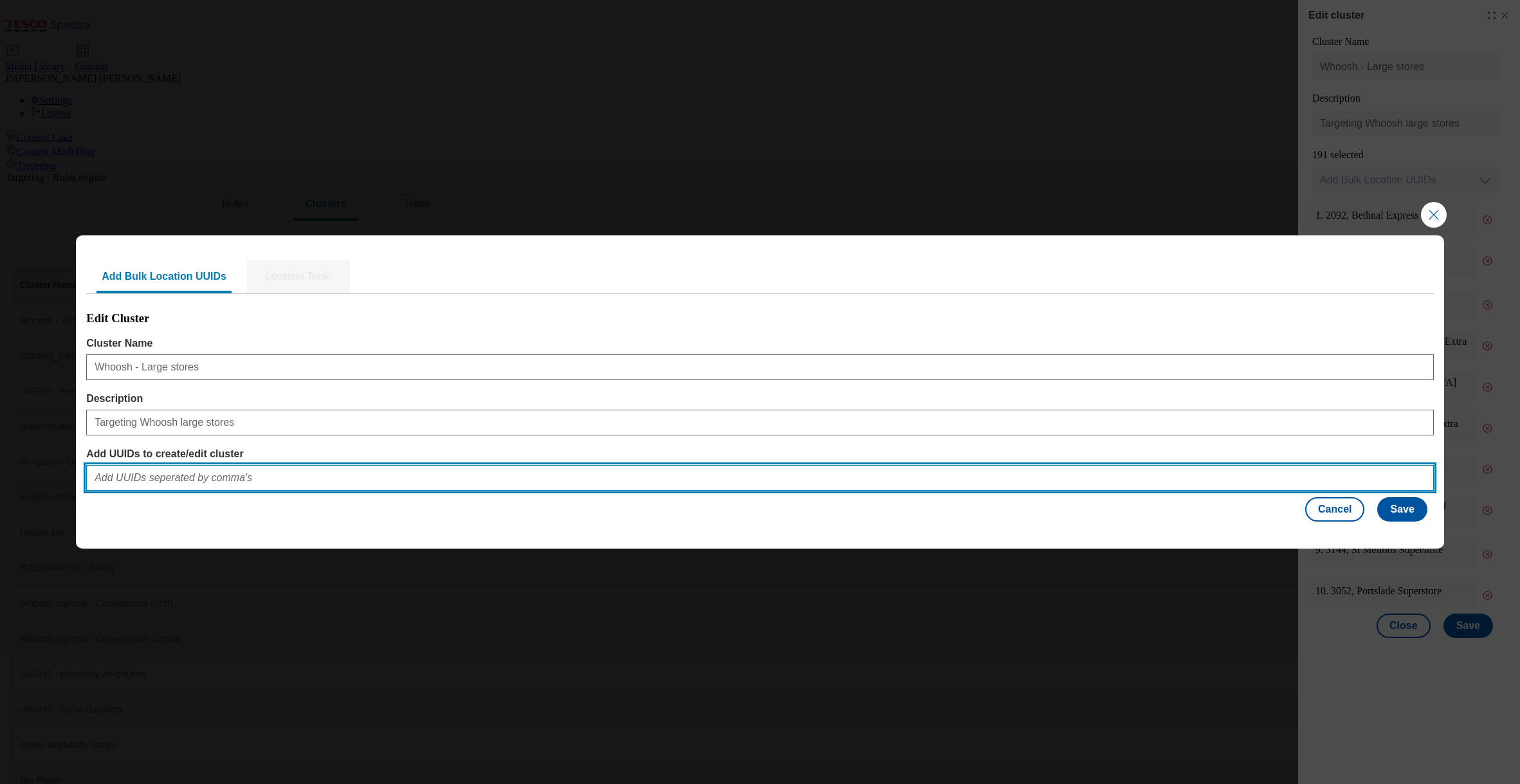
click at [211, 476] on input "Add UUIDs to create/edit cluster" at bounding box center [760, 478] width 1347 height 25
paste input "097ee45a-ccd2-4281-8beb-1045bb2cf422,43b5215e-9db0-40d8-b49b-0ee39d3848f0,b9609…"
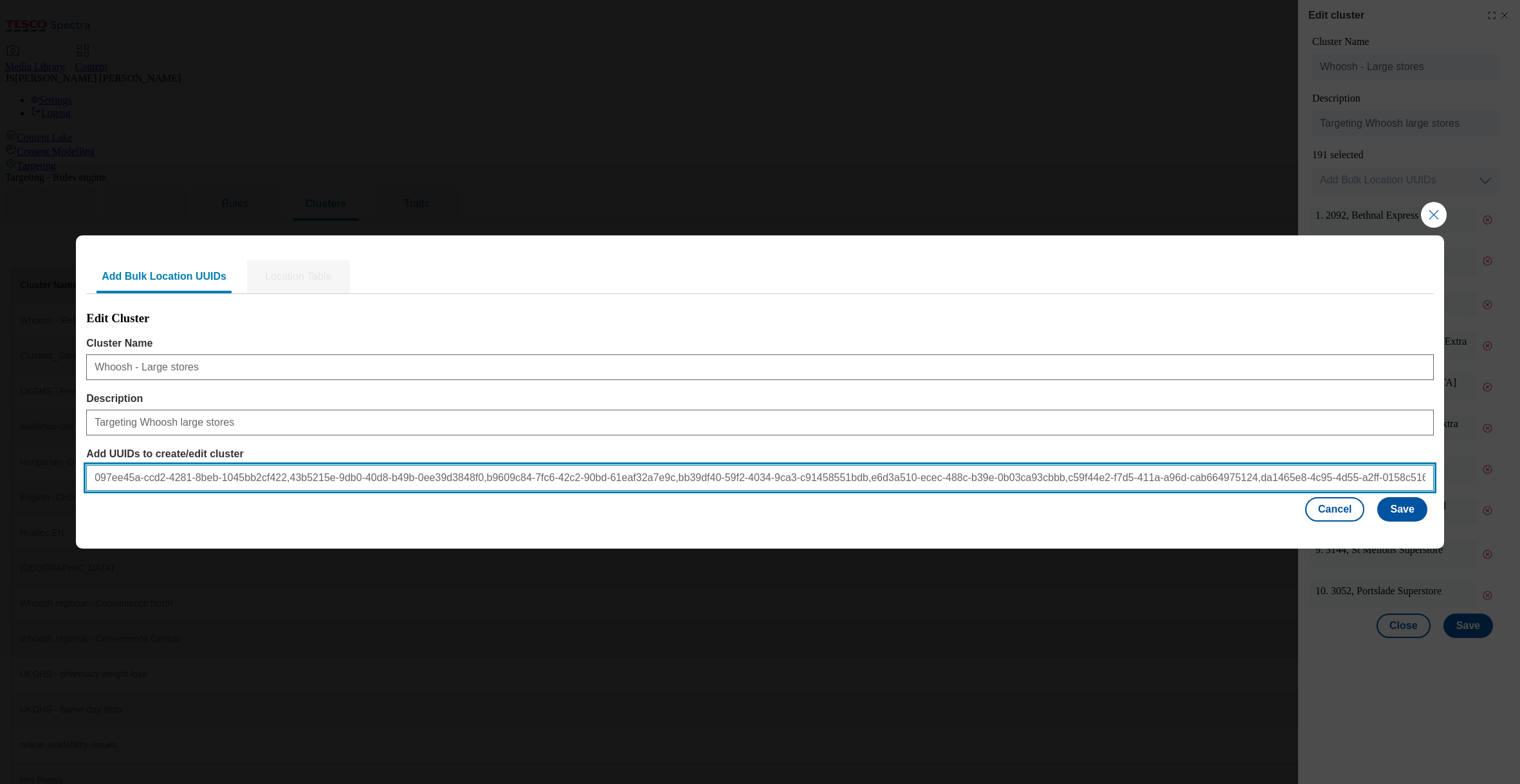
scroll to position [0, 1113]
type input "097ee45a-ccd2-4281-8beb-1045bb2cf422,43b5215e-9db0-40d8-b49b-0ee39d3848f0,b9609…"
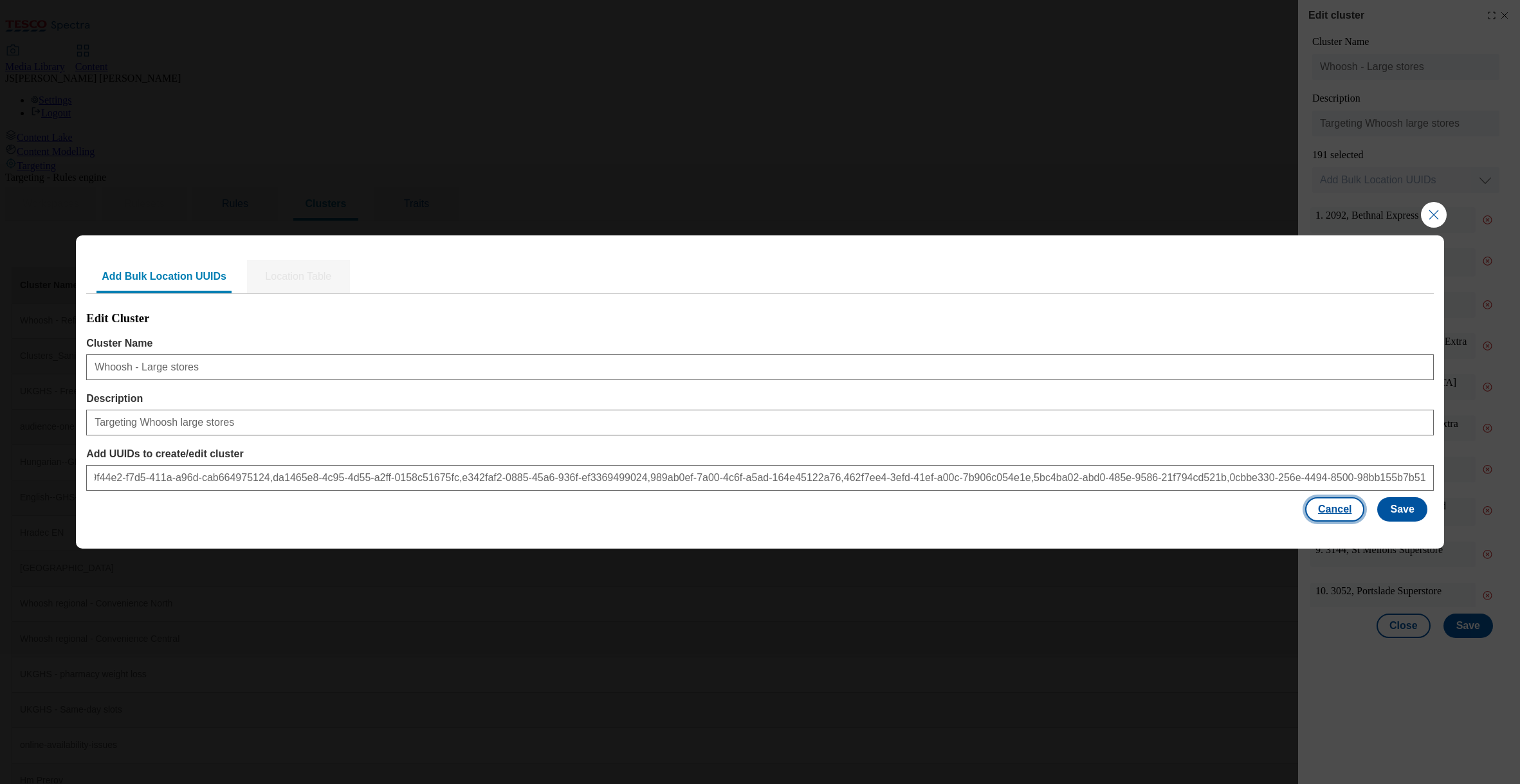
scroll to position [0, 0]
click at [1341, 514] on button "Cancel" at bounding box center [1335, 509] width 59 height 25
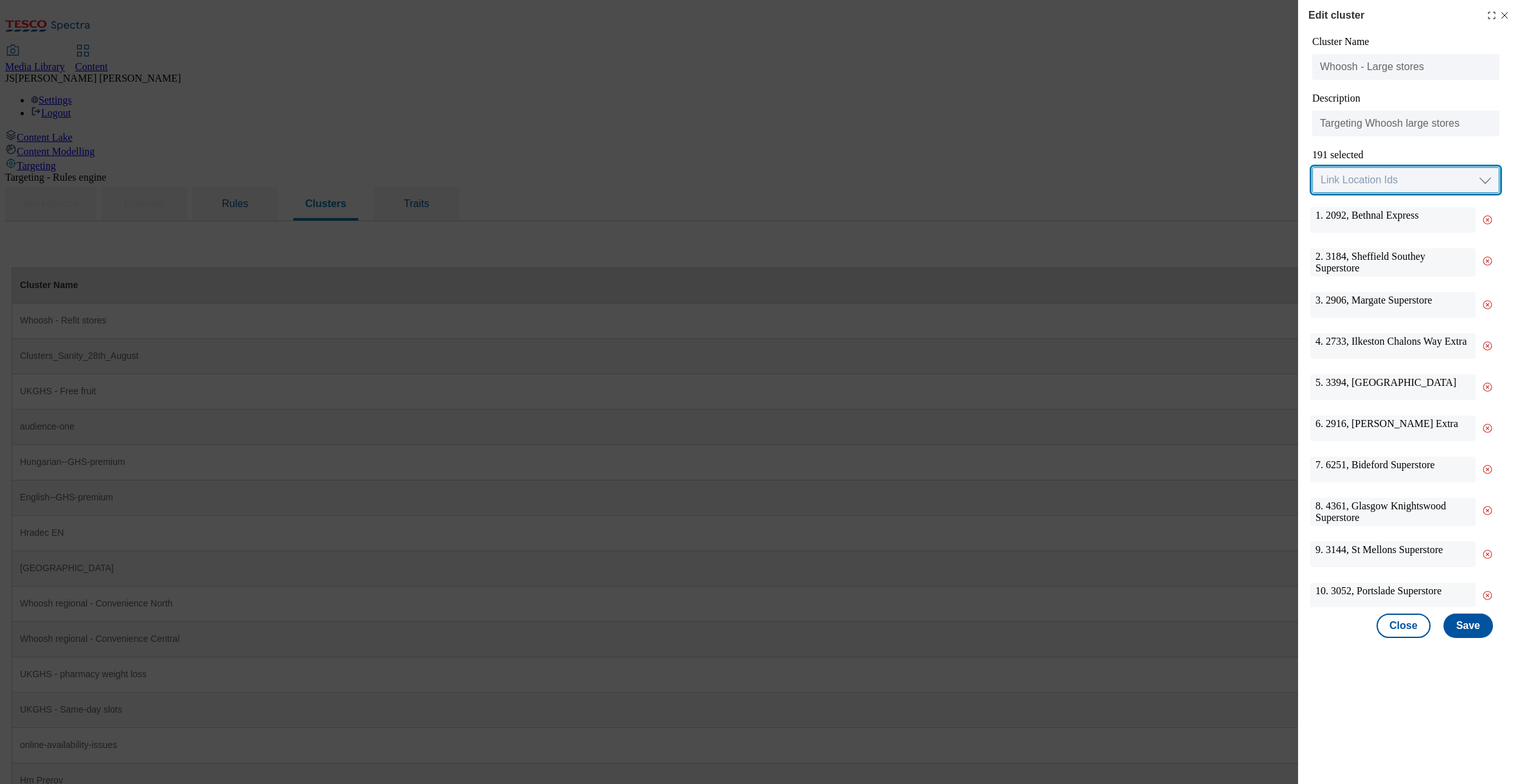
click at [1350, 176] on select "Link Location Ids Choose location from table Add Bulk Location UUIDs" at bounding box center [1406, 180] width 187 height 25
select select "locationtable"
click at [1312, 168] on select "Link Location Ids Choose location from table Add Bulk Location UUIDs" at bounding box center [1406, 180] width 187 height 25
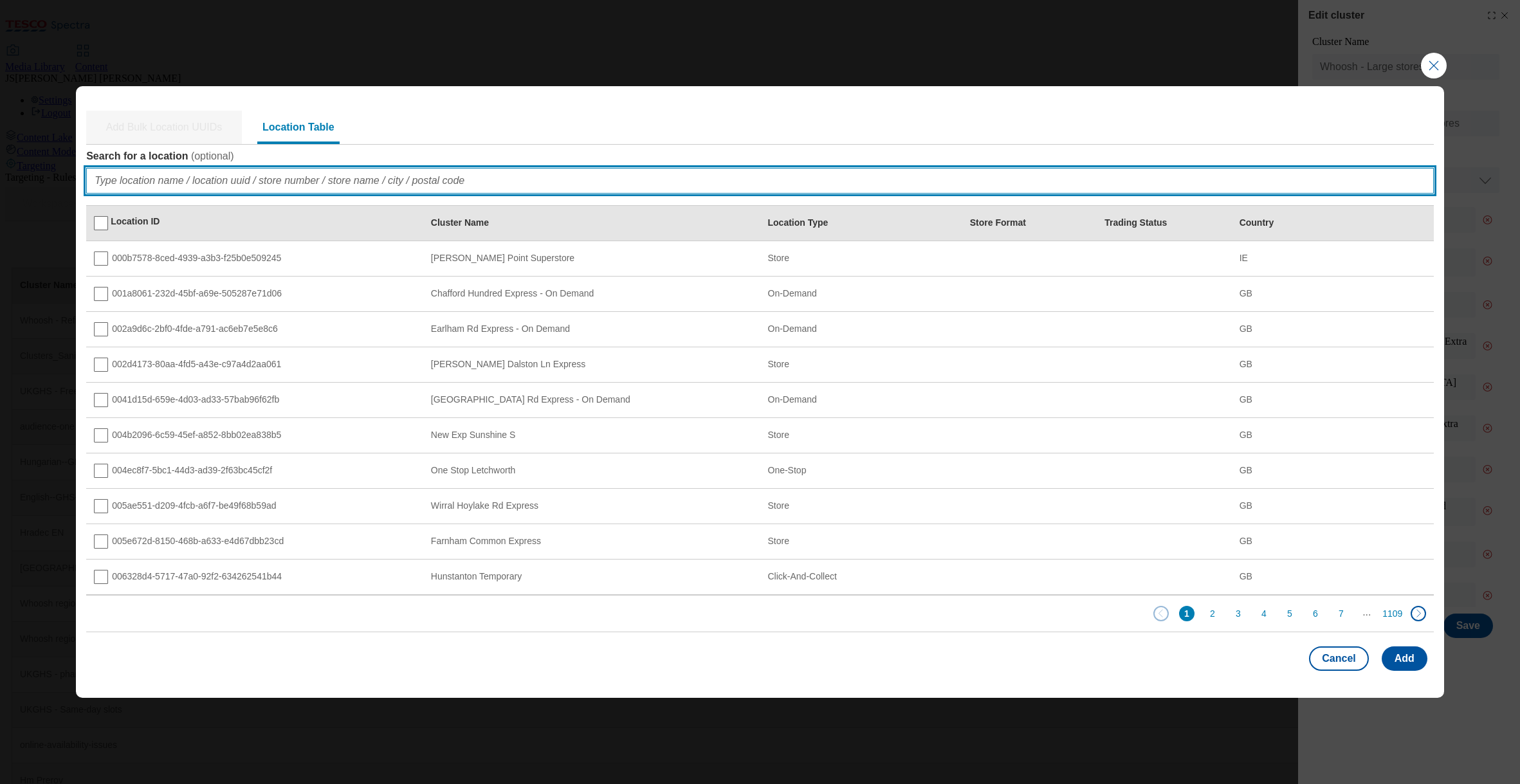
click at [284, 181] on input "Search for a location ( optional )" at bounding box center [760, 181] width 1347 height 25
paste input "097ee45a-ccd2-4281-8beb-1045bb2cf422"
type input "097ee45a-ccd2-4281-8beb-1045bb2cf422"
checkbox input "true"
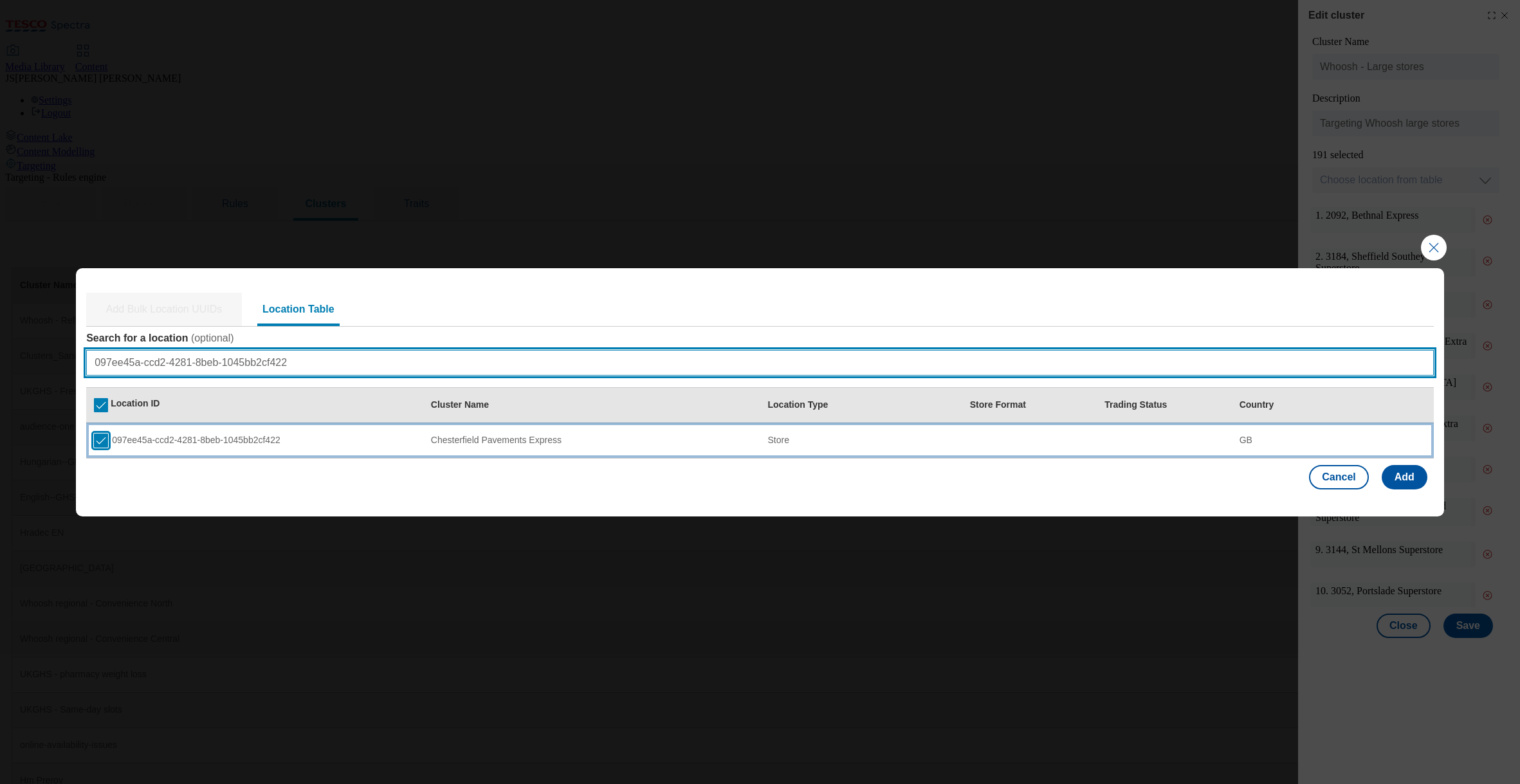
type input "097ee45a-ccd2-4281-8beb-1045bb2cf422"
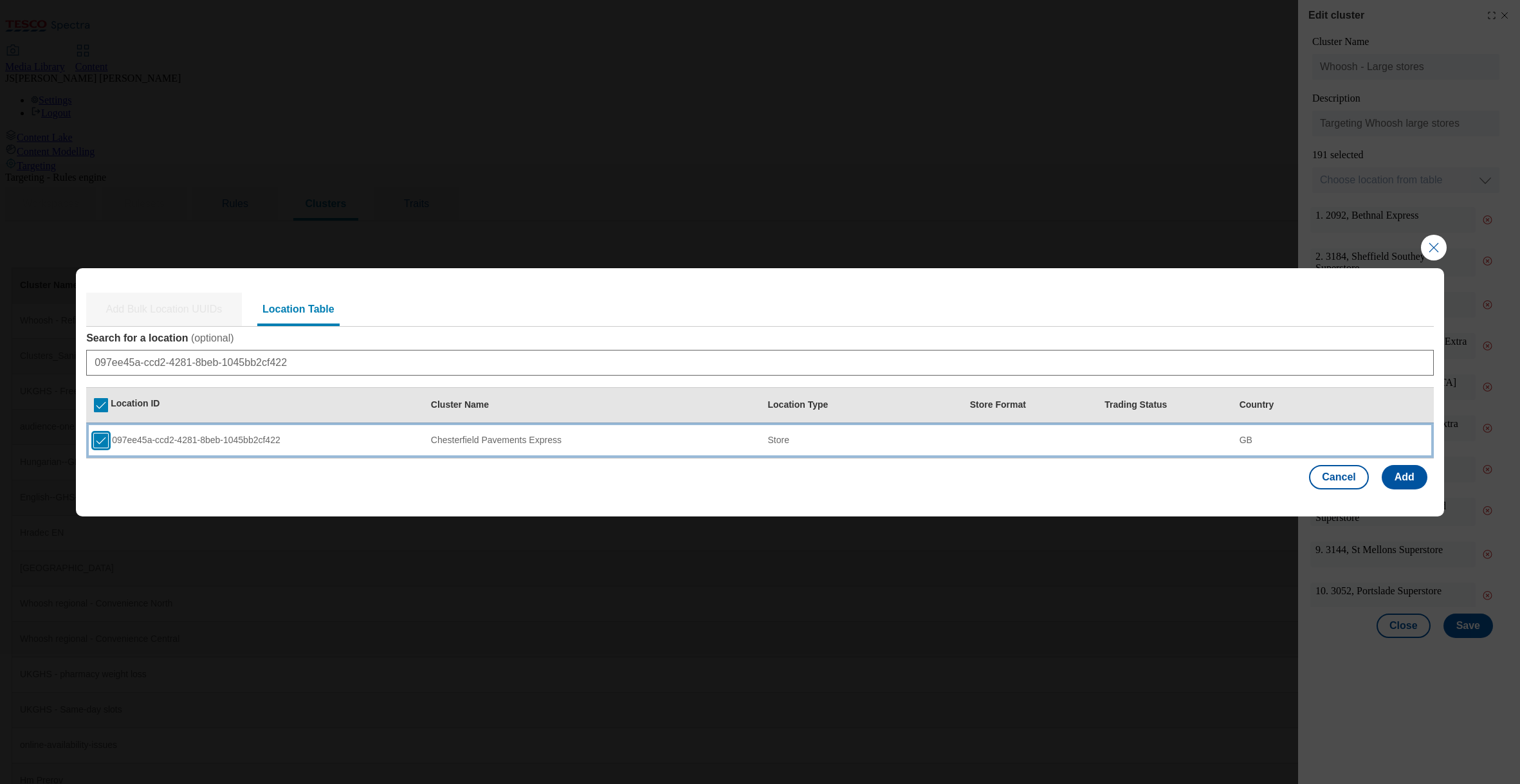
click at [108, 436] on input "Modal" at bounding box center [100, 440] width 14 height 14
checkbox input "false"
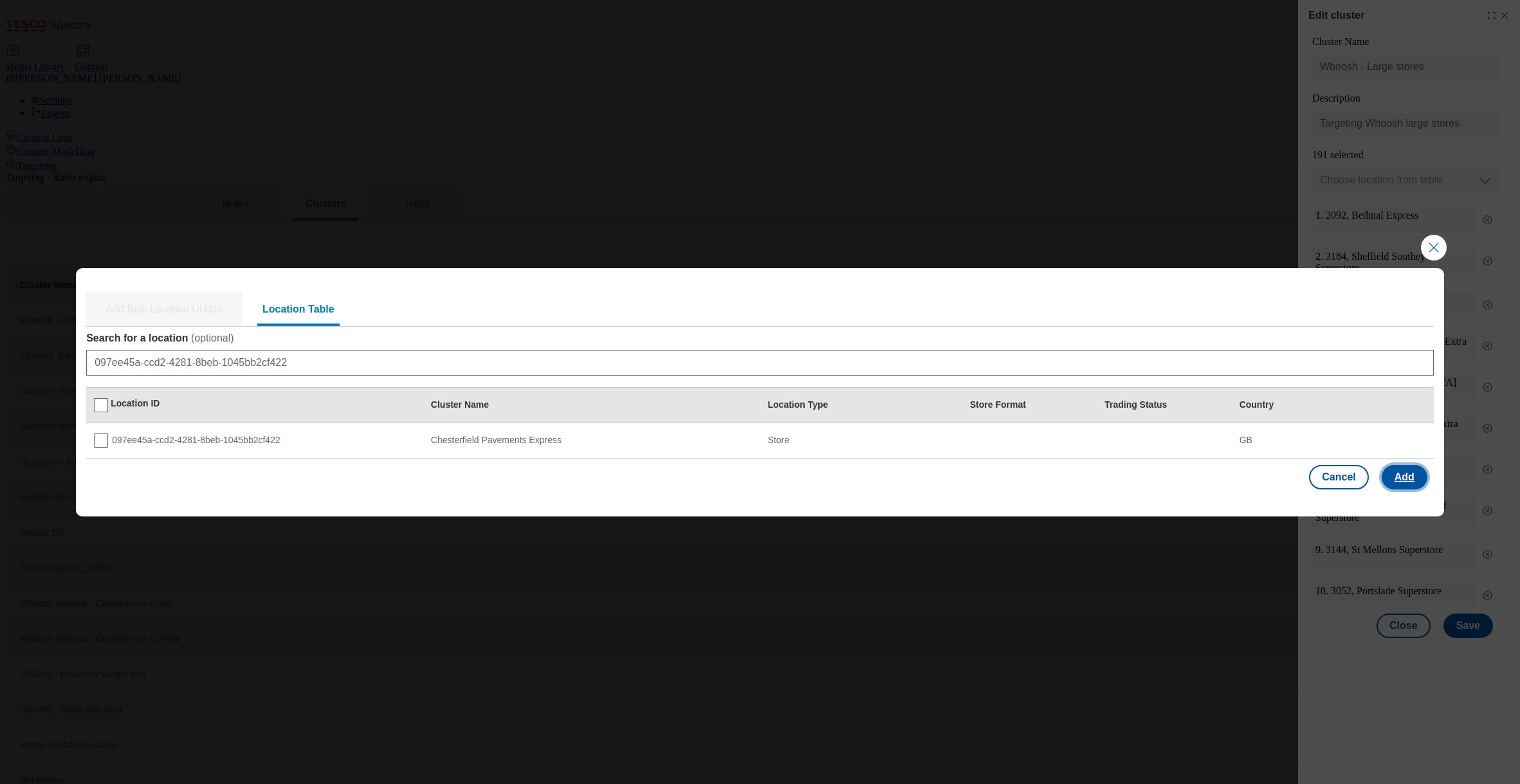
click at [1410, 474] on button "Add" at bounding box center [1404, 477] width 45 height 25
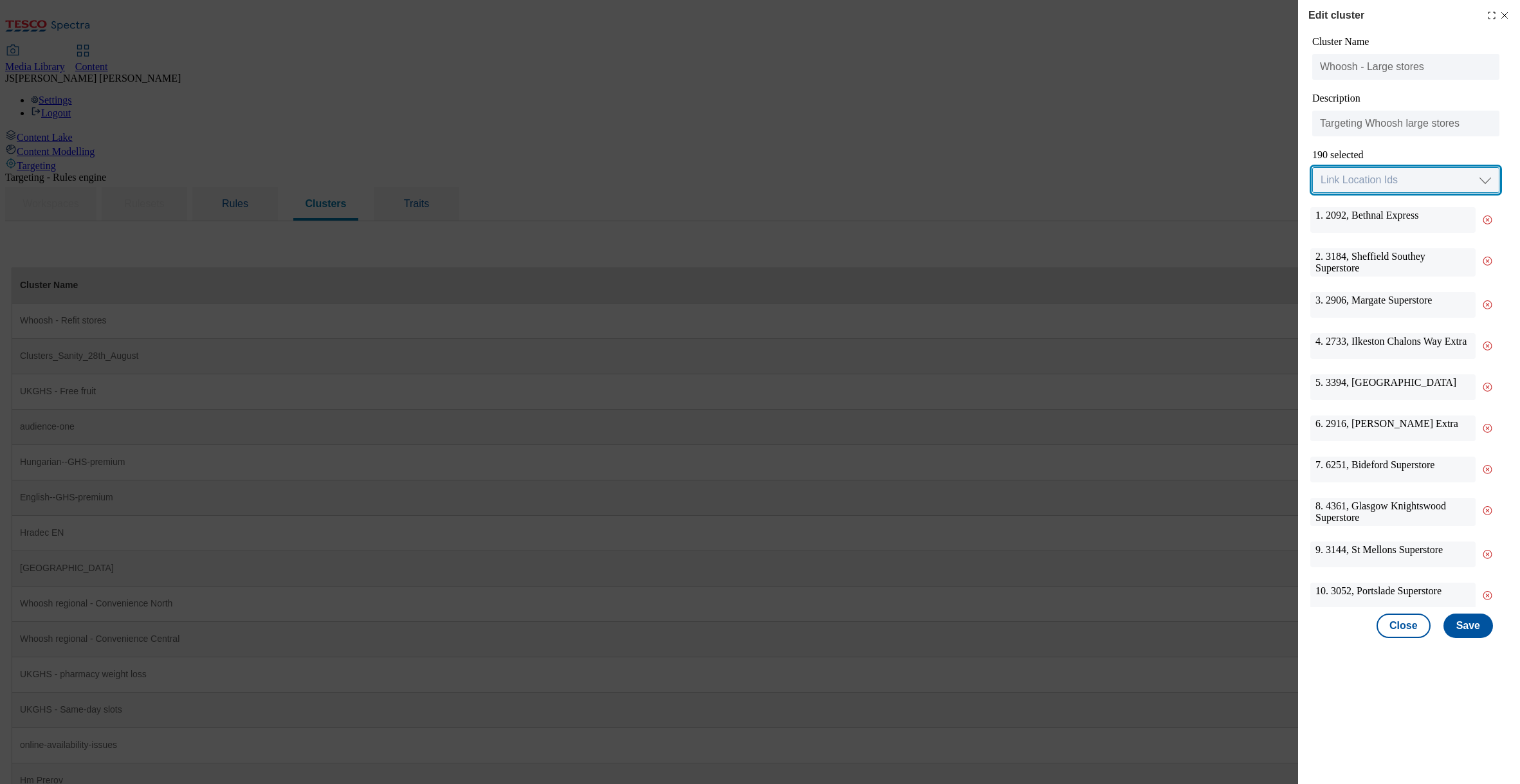
click at [1365, 179] on select "Link Location Ids Choose location from table Add Bulk Location UUIDs" at bounding box center [1406, 180] width 187 height 25
select select "locationtable"
click at [1312, 168] on select "Link Location Ids Choose location from table Add Bulk Location UUIDs" at bounding box center [1406, 180] width 187 height 25
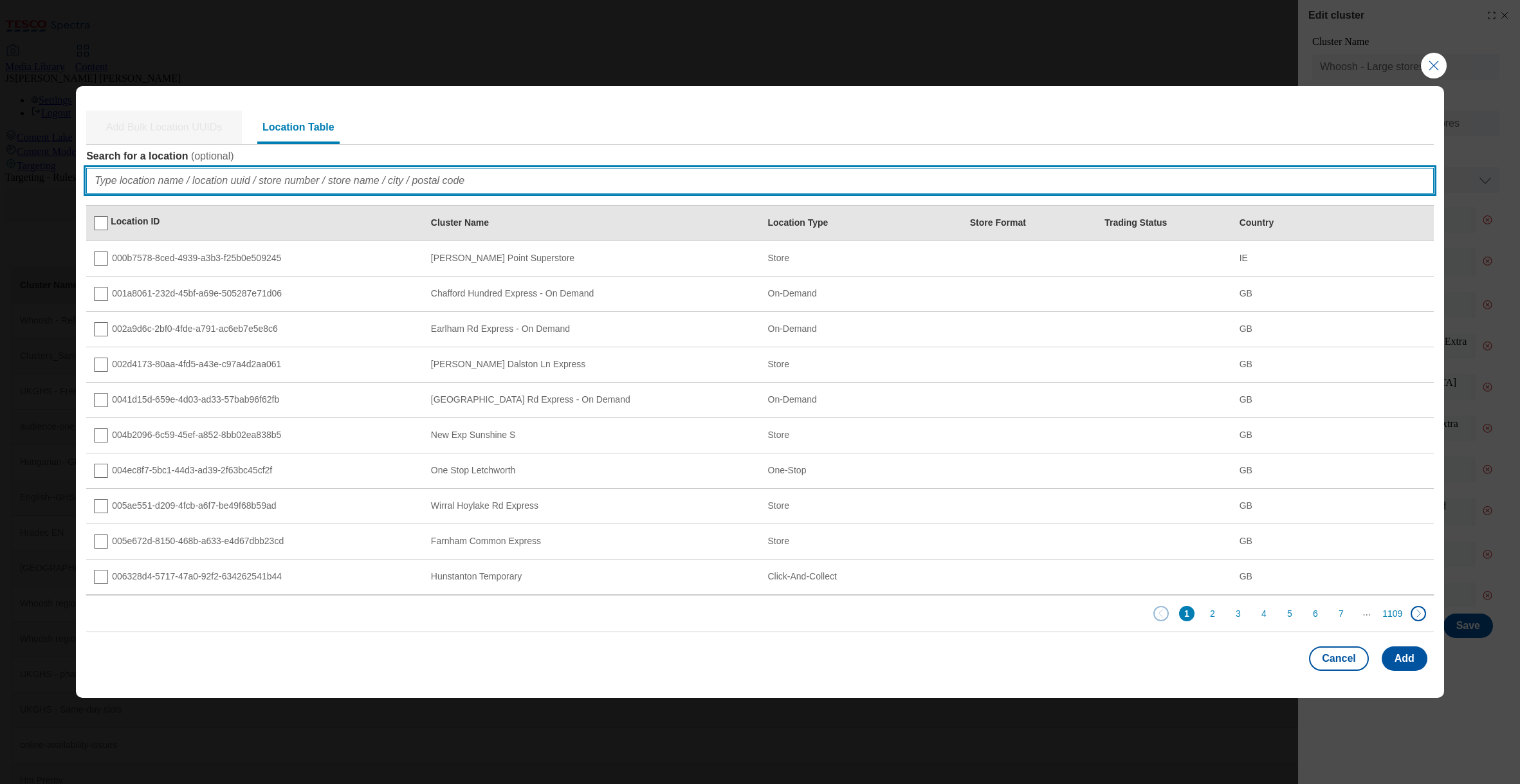
click at [161, 184] on input "Search for a location ( optional )" at bounding box center [760, 181] width 1347 height 25
paste input "43b5215e-9db0-40d8-b49b-0ee39d3848f0"
type input "43b5215e-9db0-40d8-b49b-0ee39d3848f0"
checkbox input "true"
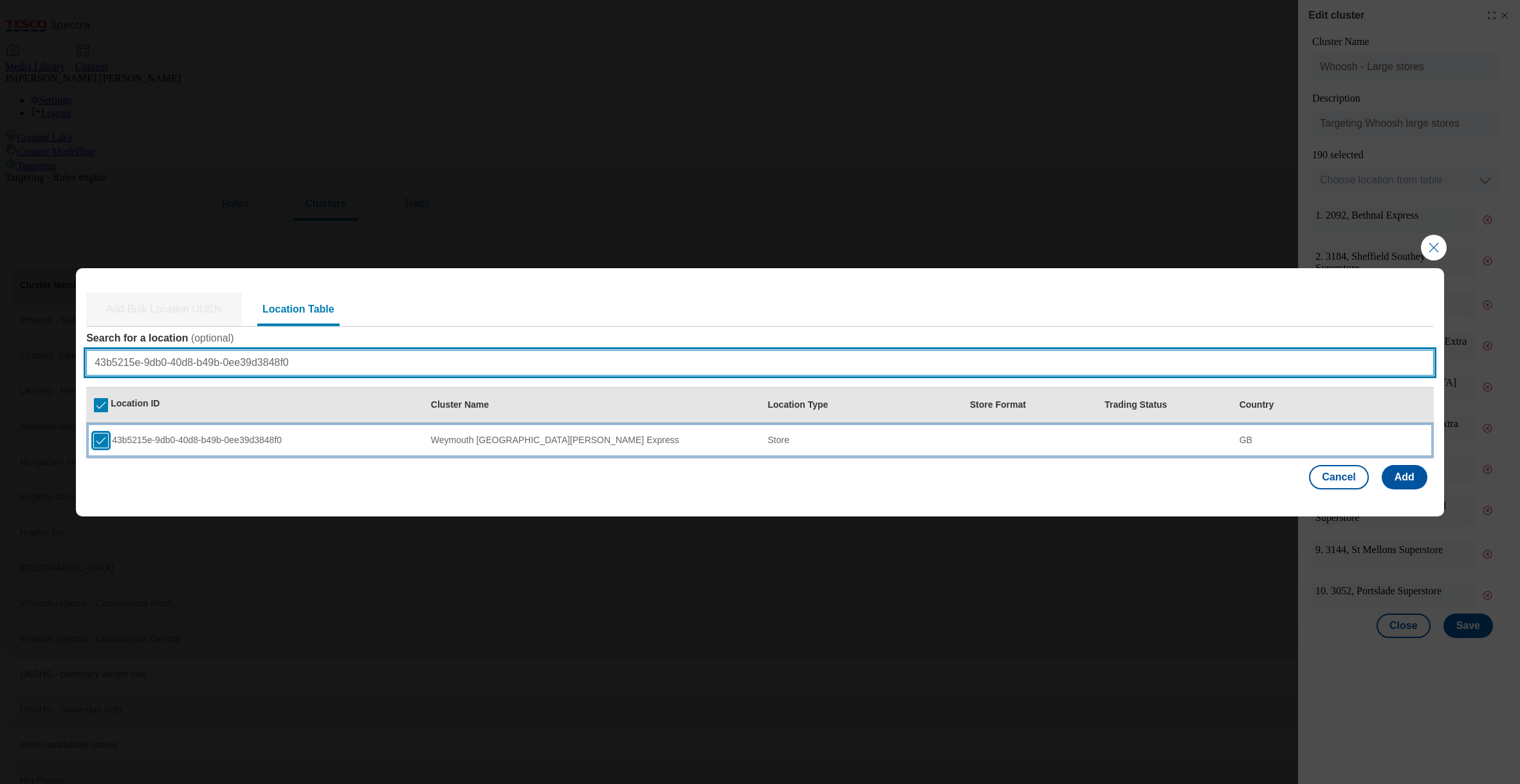
type input "43b5215e-9db0-40d8-b49b-0ee39d3848f0"
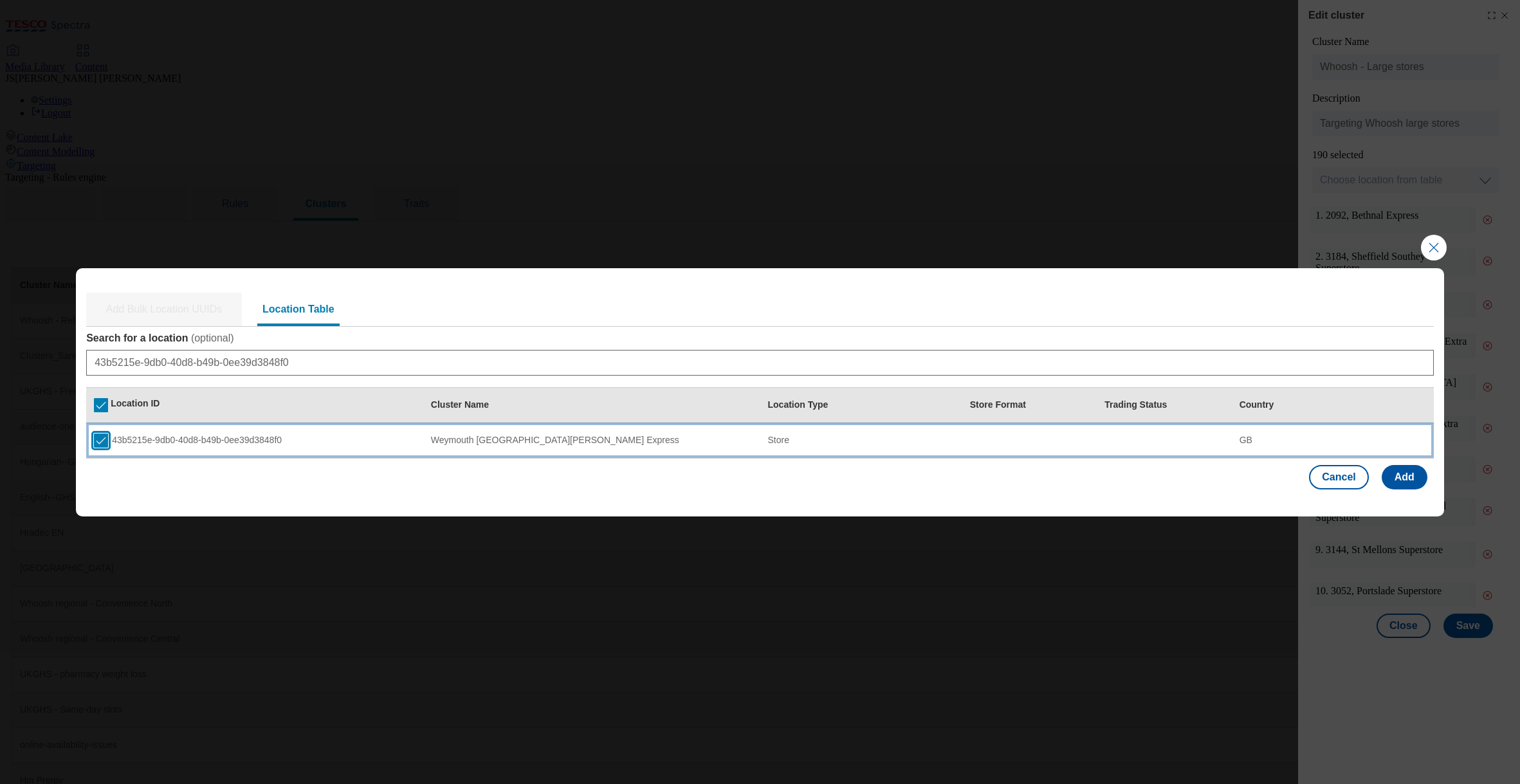
click at [100, 439] on input "Modal" at bounding box center [100, 440] width 14 height 14
checkbox input "false"
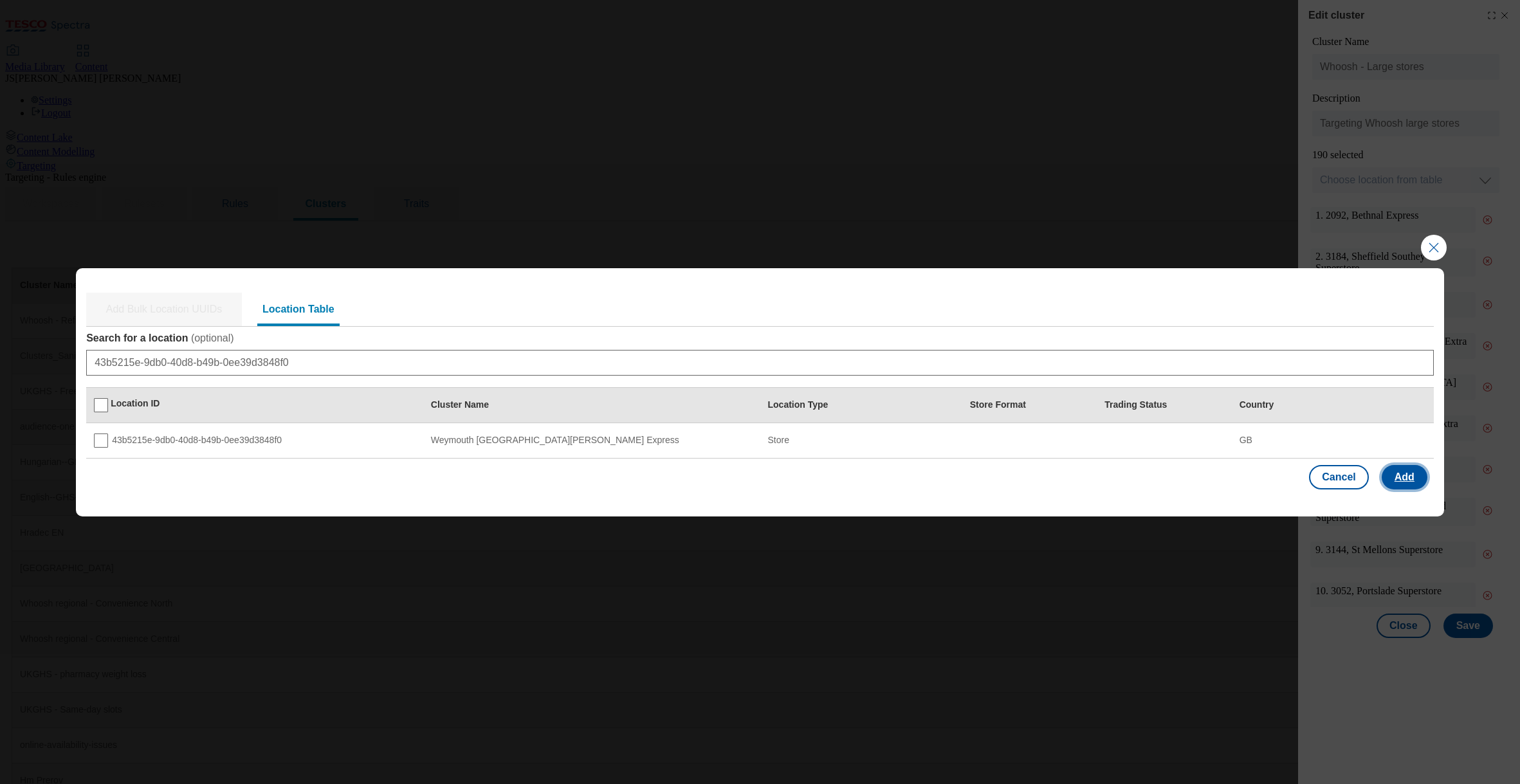
click at [1404, 480] on button "Add" at bounding box center [1404, 477] width 45 height 25
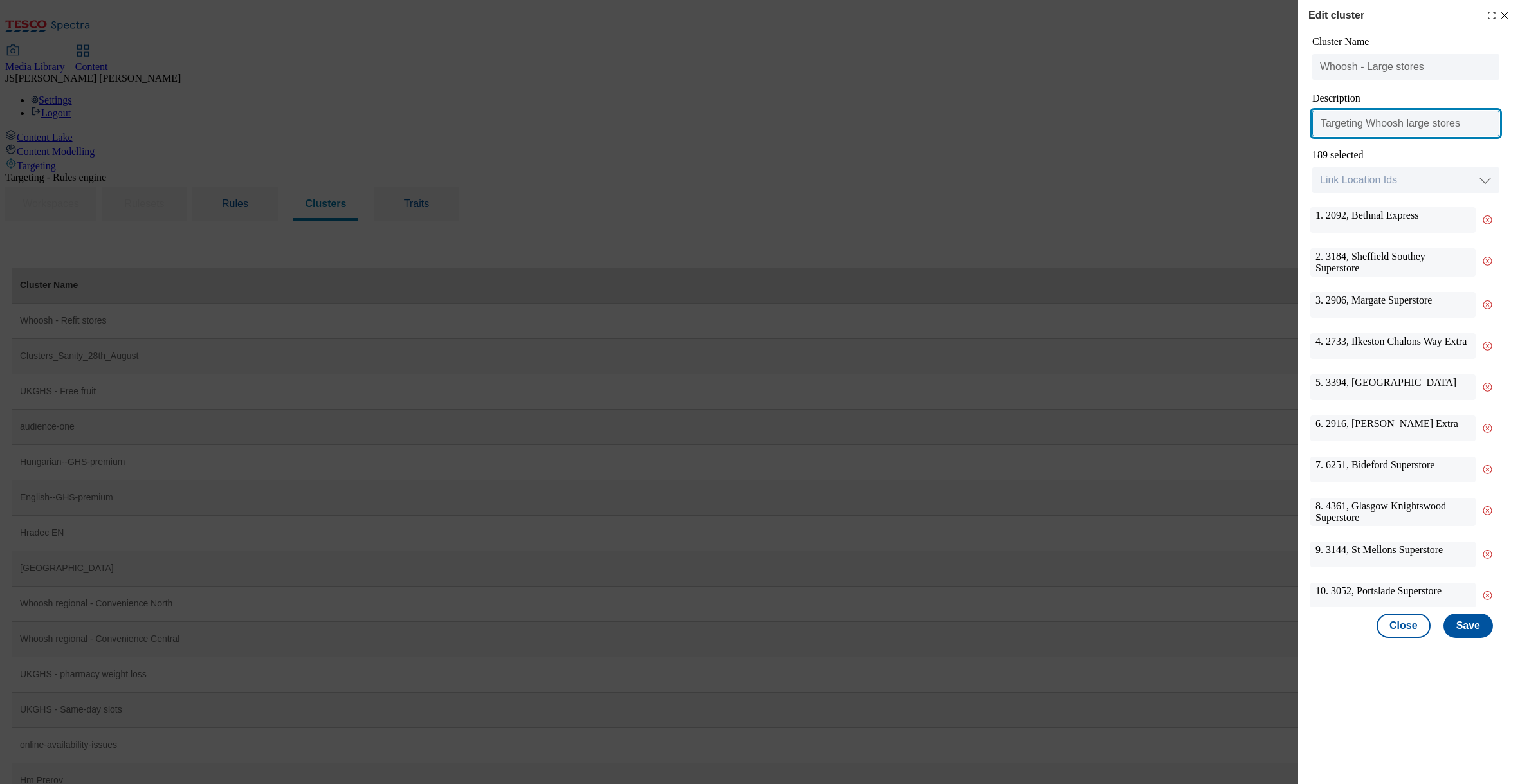
click at [1353, 132] on input "Targeting Whoosh large stores" at bounding box center [1406, 123] width 187 height 25
click at [1358, 181] on select "Link Location Ids Choose location from table Add Bulk Location UUIDs" at bounding box center [1406, 180] width 187 height 25
select select "locationtable"
click at [1312, 168] on select "Link Location Ids Choose location from table Add Bulk Location UUIDs" at bounding box center [1406, 180] width 187 height 25
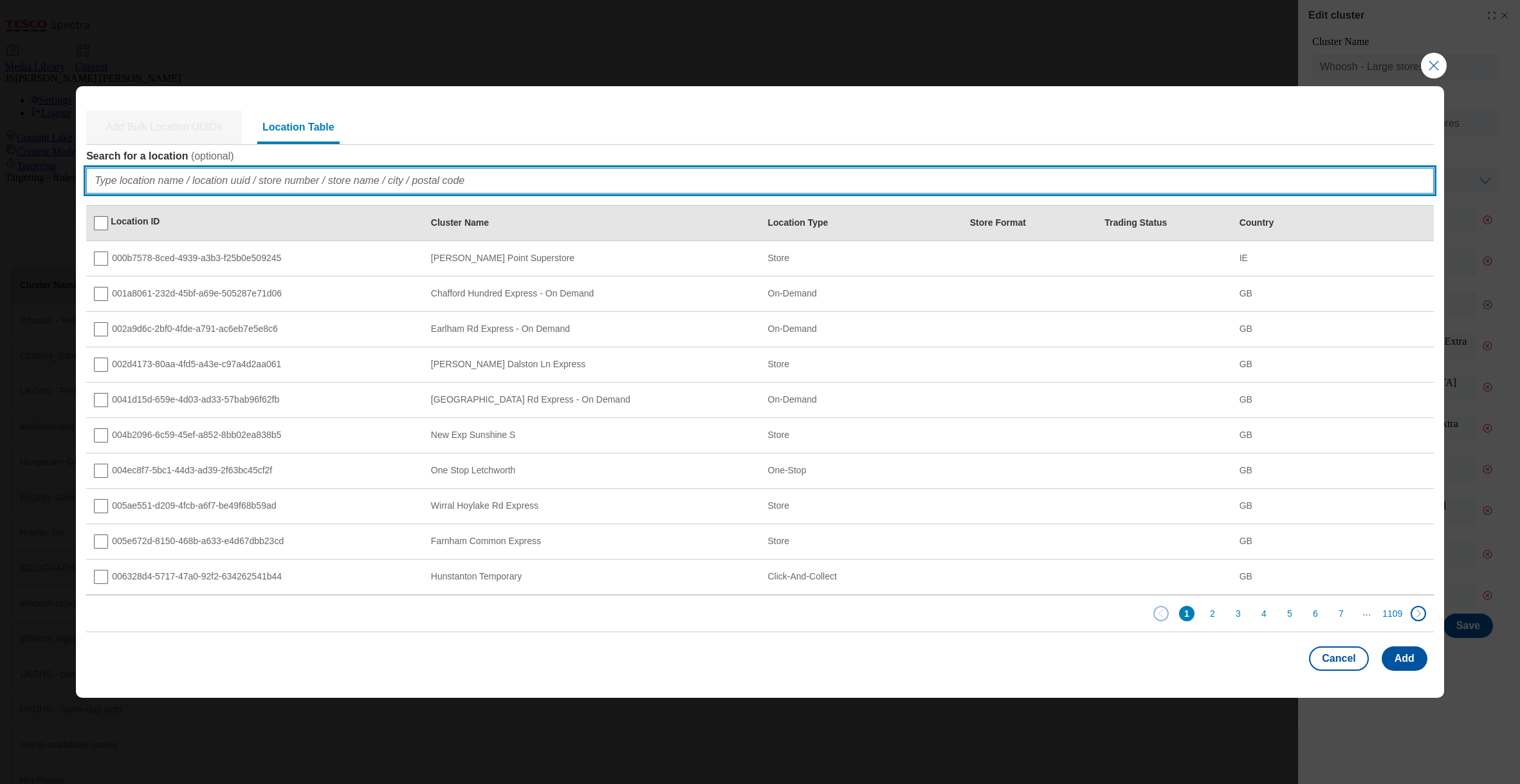
click at [130, 187] on input "Search for a location ( optional )" at bounding box center [760, 181] width 1347 height 25
paste input "b9609c84-7fc6-42c2-90bd-61eaf32a7e9c"
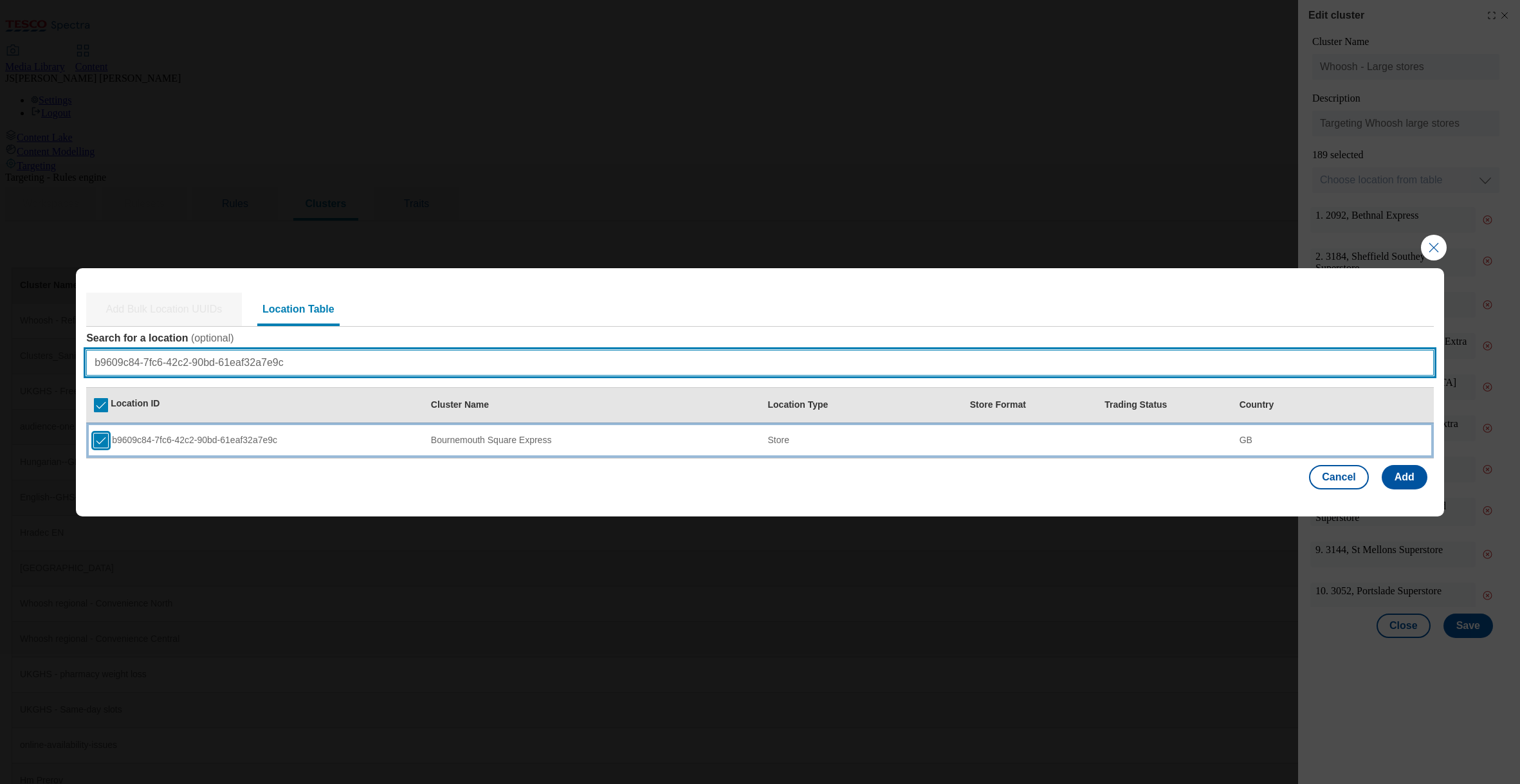
type input "b9609c84-7fc6-42c2-90bd-61eaf32a7e9c"
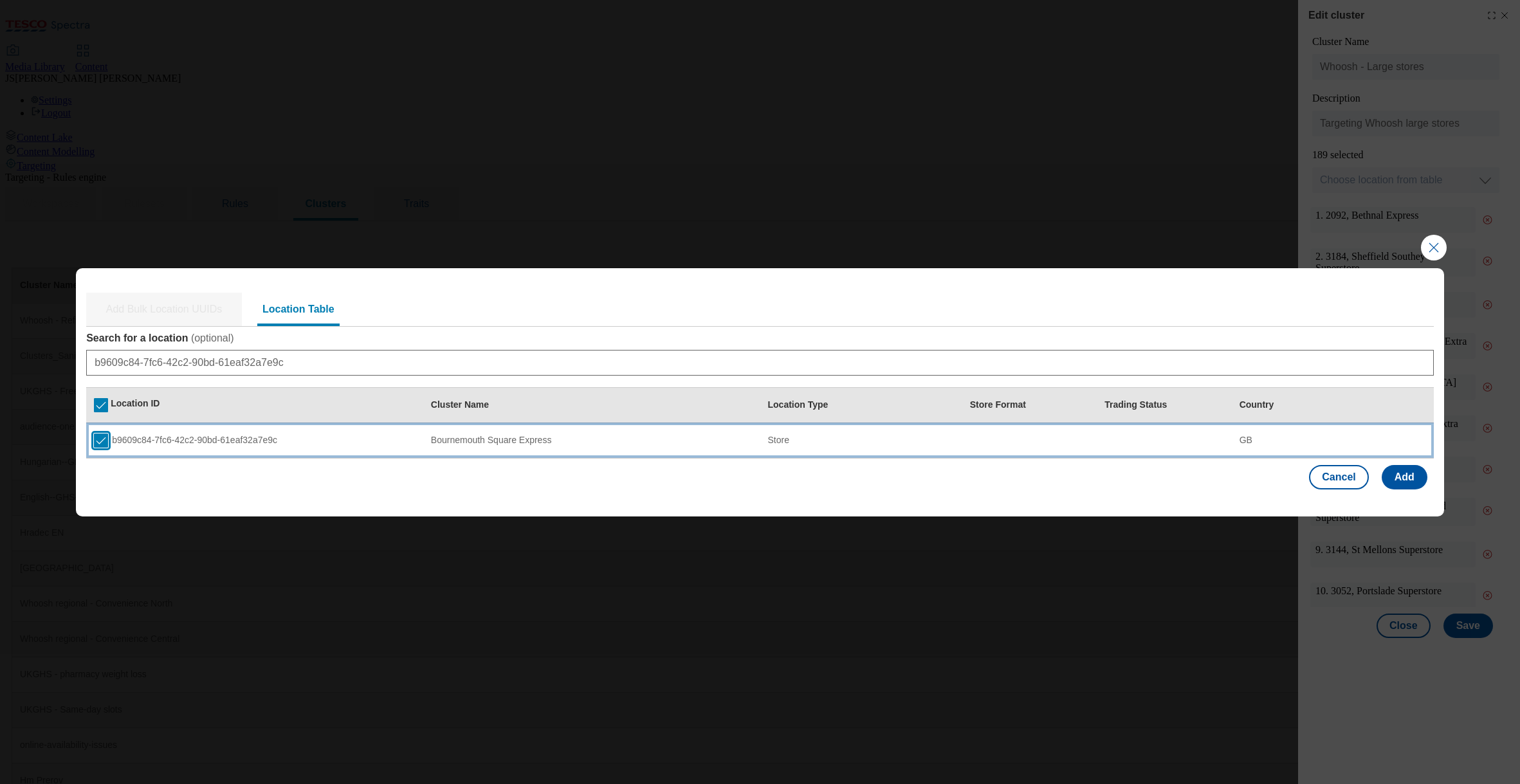
click at [96, 444] on input "Modal" at bounding box center [100, 440] width 14 height 14
checkbox input "false"
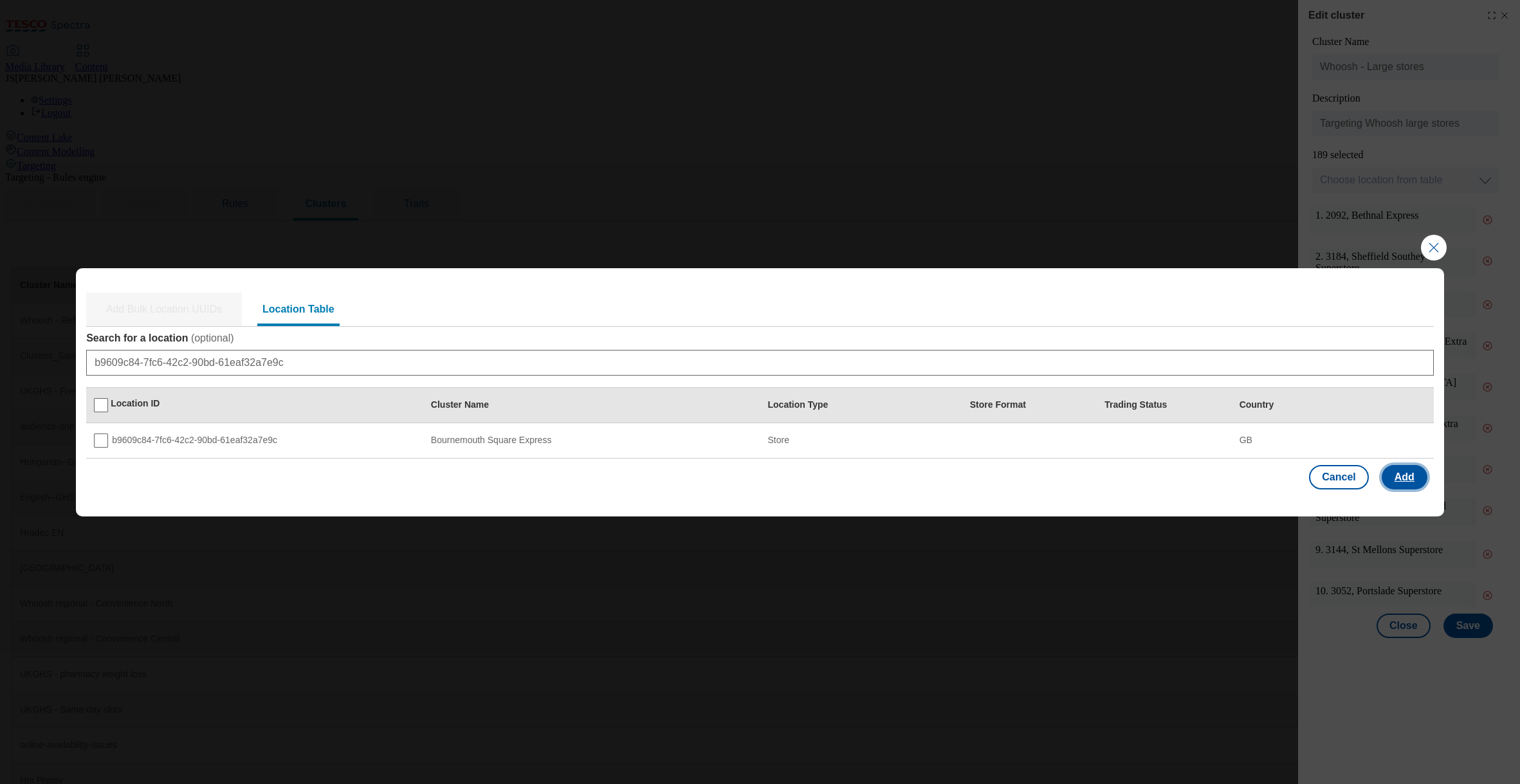
click at [1399, 477] on button "Add" at bounding box center [1404, 477] width 45 height 25
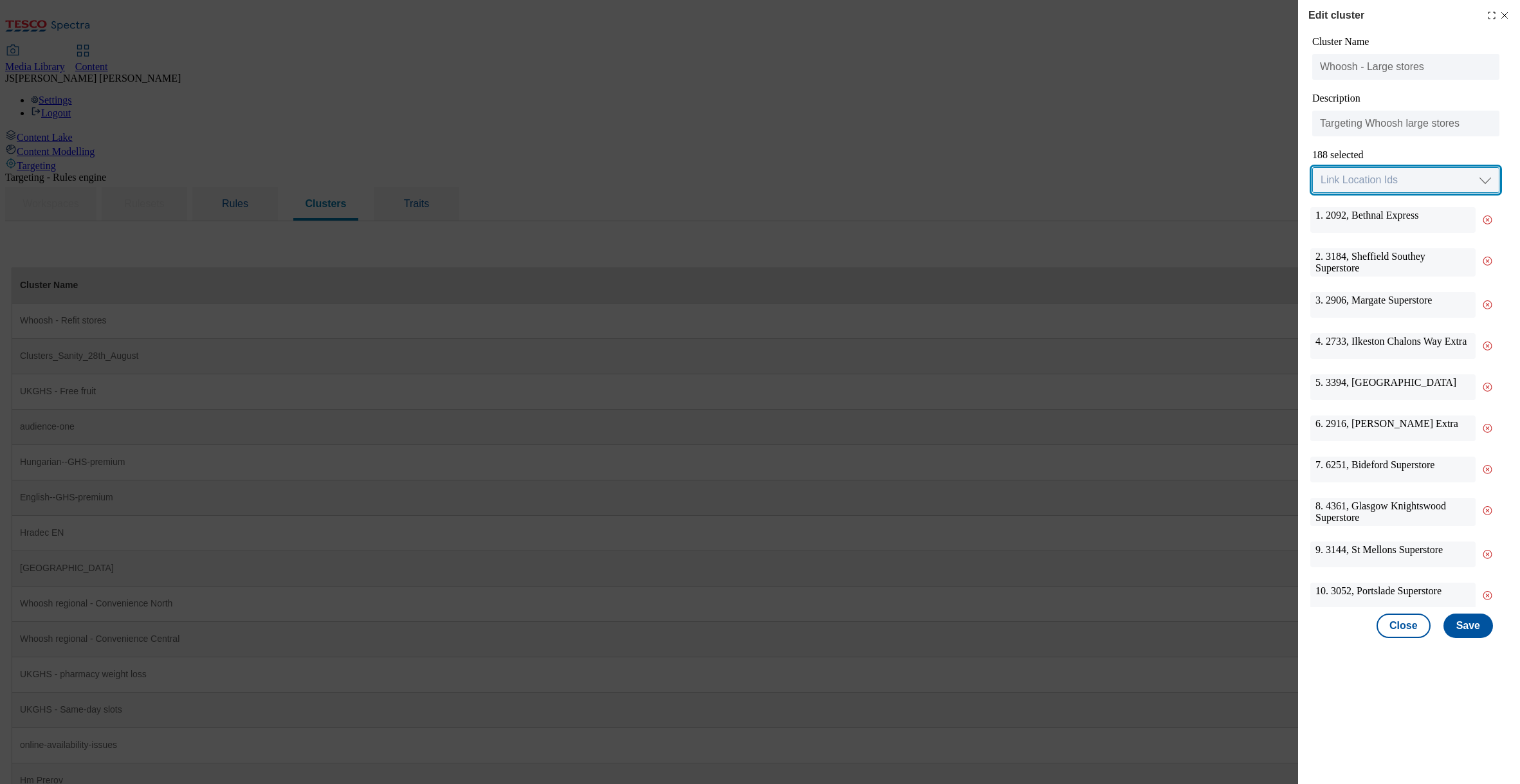
click at [1370, 179] on select "Link Location Ids Choose location from table Add Bulk Location UUIDs" at bounding box center [1406, 180] width 187 height 25
select select "locationtable"
click at [1312, 168] on select "Link Location Ids Choose location from table Add Bulk Location UUIDs" at bounding box center [1406, 180] width 187 height 25
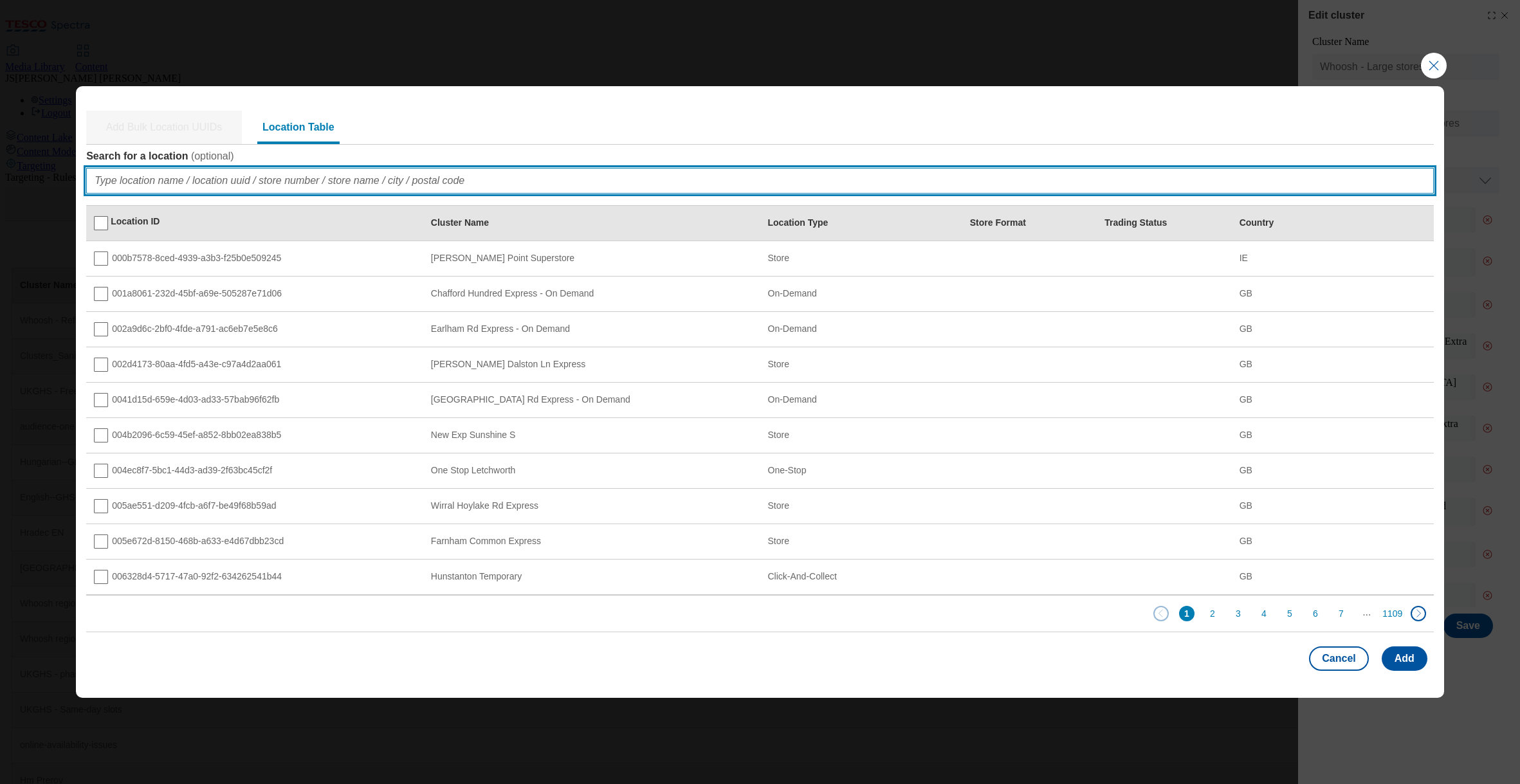
click at [142, 177] on input "Search for a location ( optional )" at bounding box center [760, 181] width 1347 height 25
paste input "bb39df40-59f2-4034-9ca3-c91458551bdb"
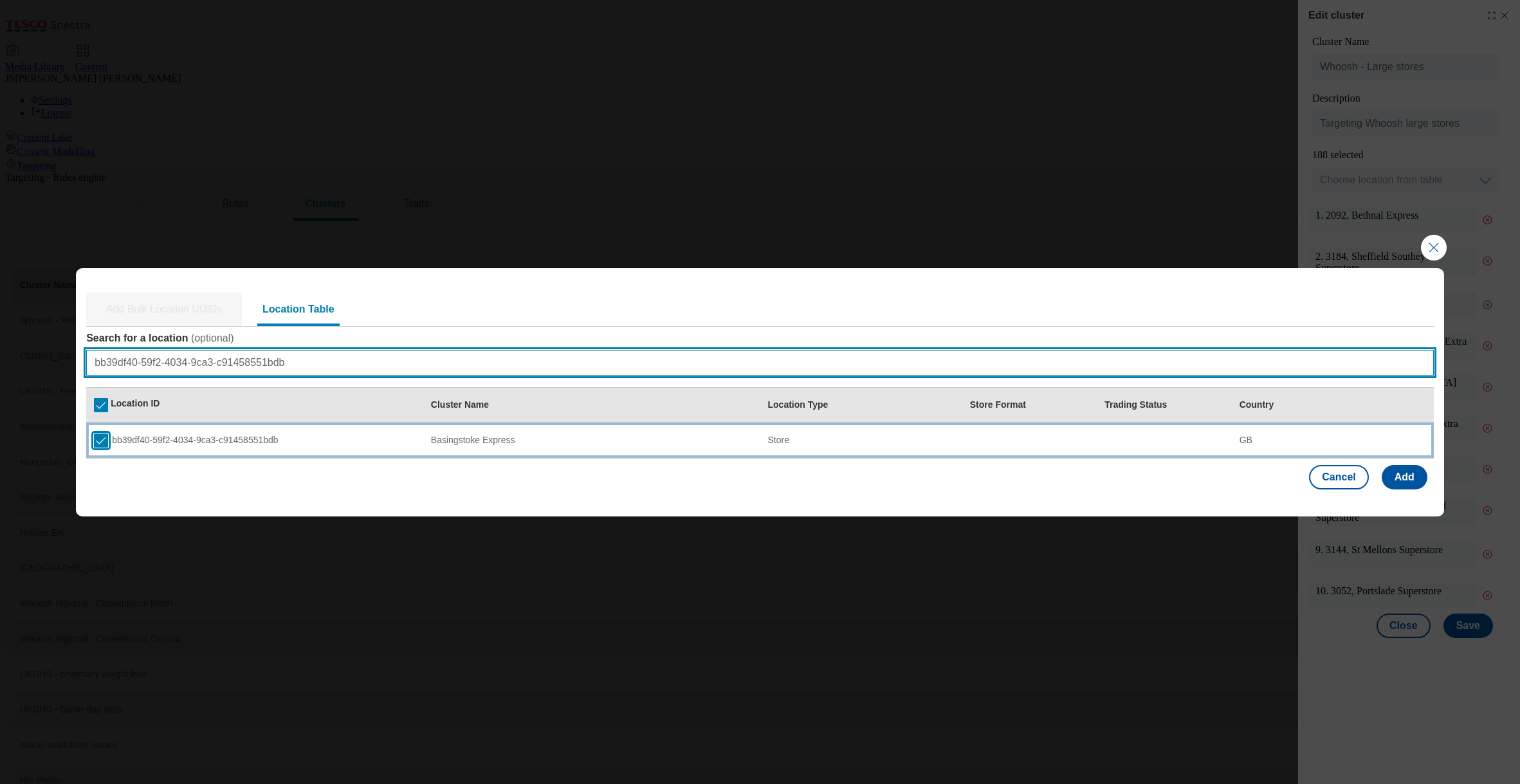
type input "bb39df40-59f2-4034-9ca3-c91458551bdb"
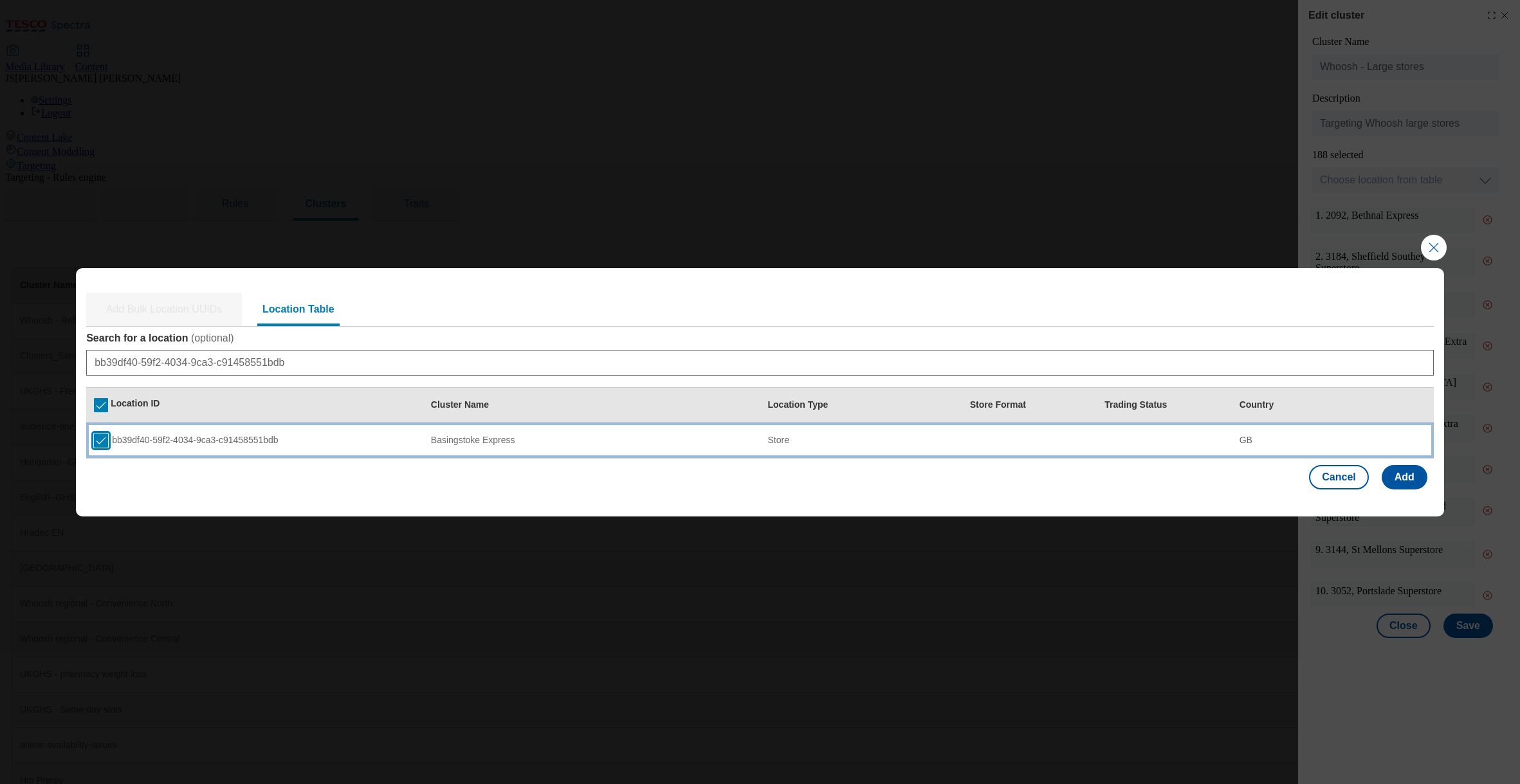
click at [105, 441] on input "Modal" at bounding box center [100, 440] width 14 height 14
checkbox input "false"
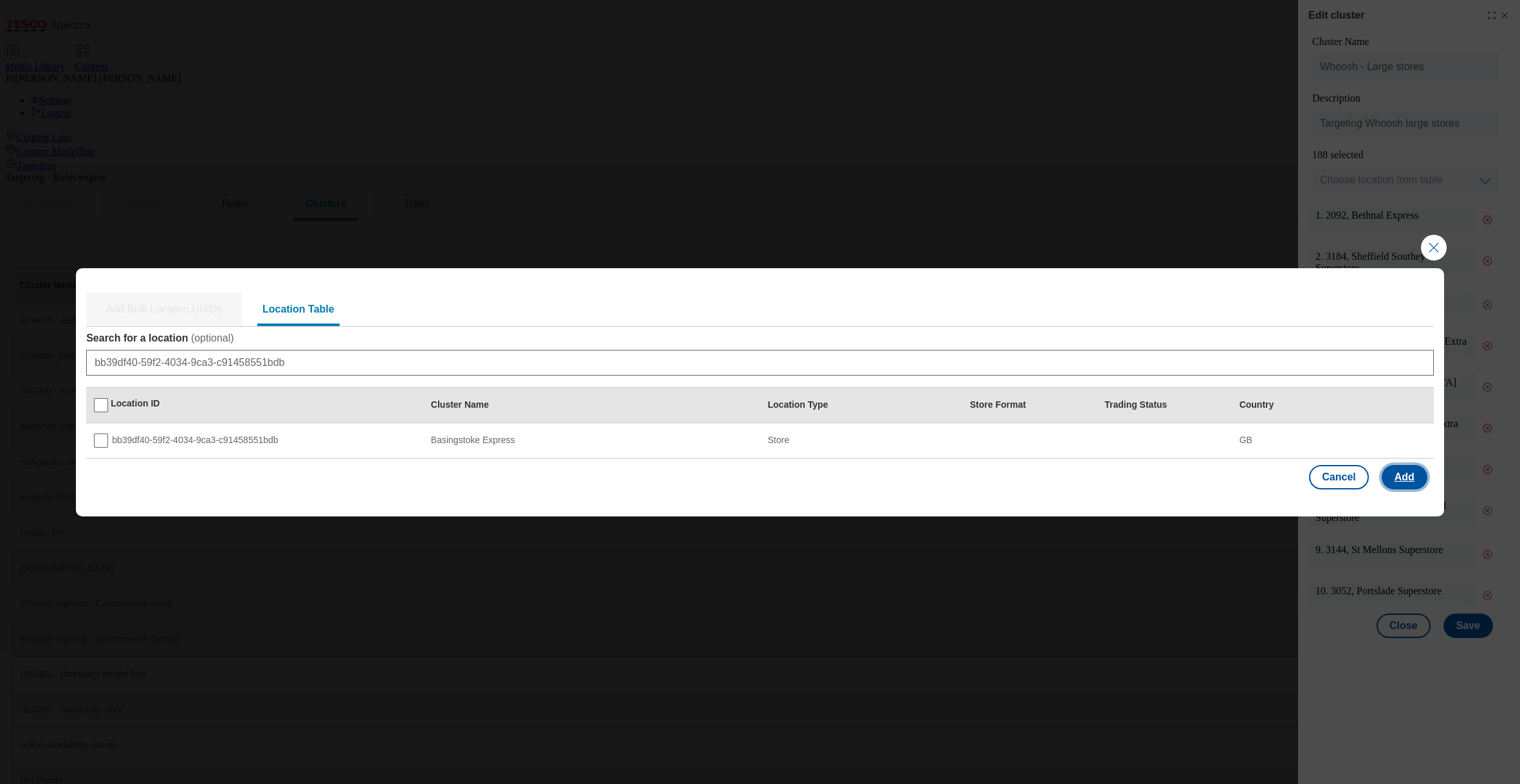
click at [1398, 486] on button "Add" at bounding box center [1404, 477] width 45 height 25
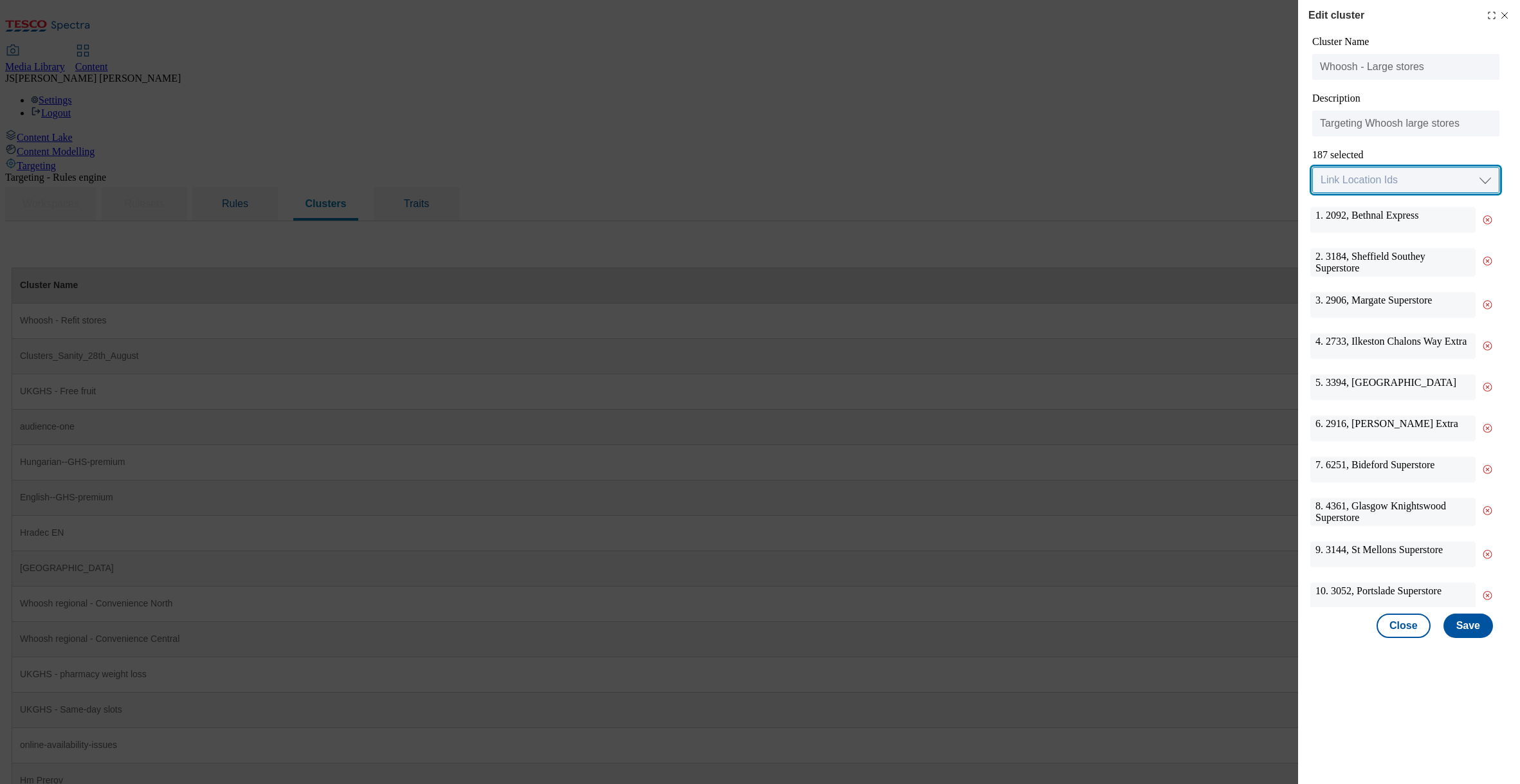
click at [1365, 177] on select "Link Location Ids Choose location from table Add Bulk Location UUIDs" at bounding box center [1406, 180] width 187 height 25
select select "input_uuid"
click at [1312, 168] on select "Link Location Ids Choose location from table Add Bulk Location UUIDs" at bounding box center [1406, 180] width 187 height 25
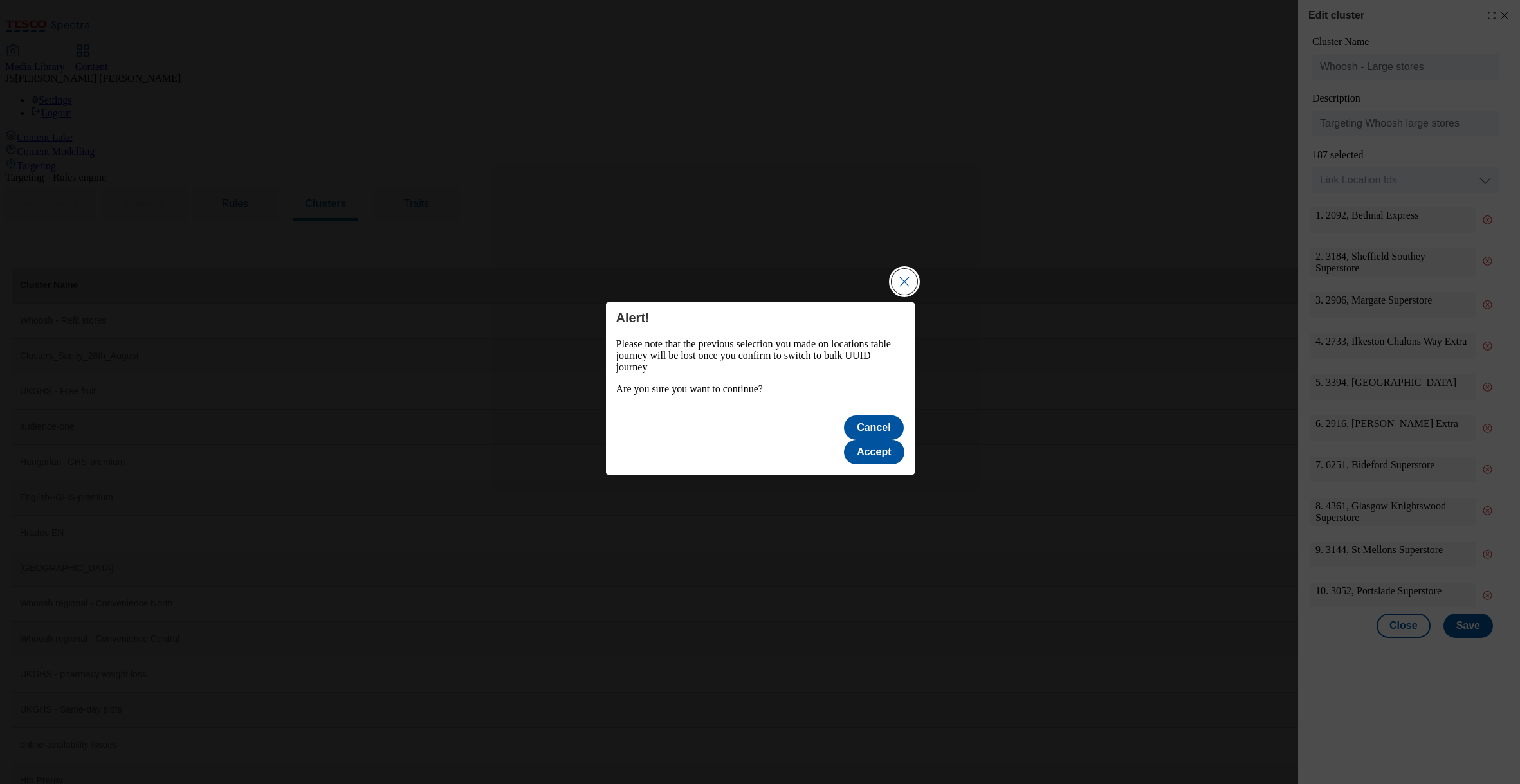
click at [906, 294] on button "Close Modal" at bounding box center [905, 282] width 25 height 25
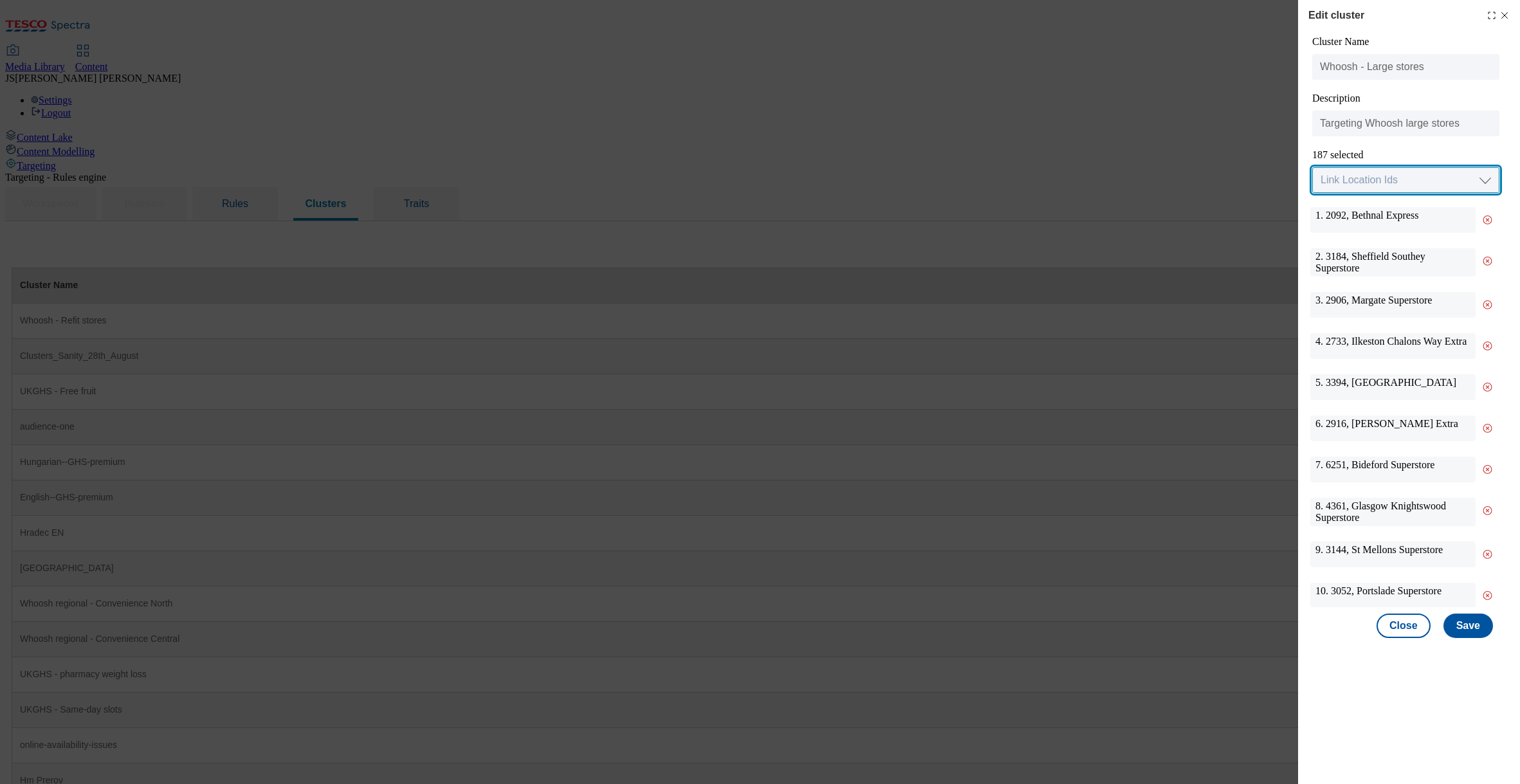
click at [1342, 189] on select "Link Location Ids Choose location from table Add Bulk Location UUIDs" at bounding box center [1406, 180] width 187 height 25
select select "locationtable"
click at [1312, 168] on select "Link Location Ids Choose location from table Add Bulk Location UUIDs" at bounding box center [1406, 180] width 187 height 25
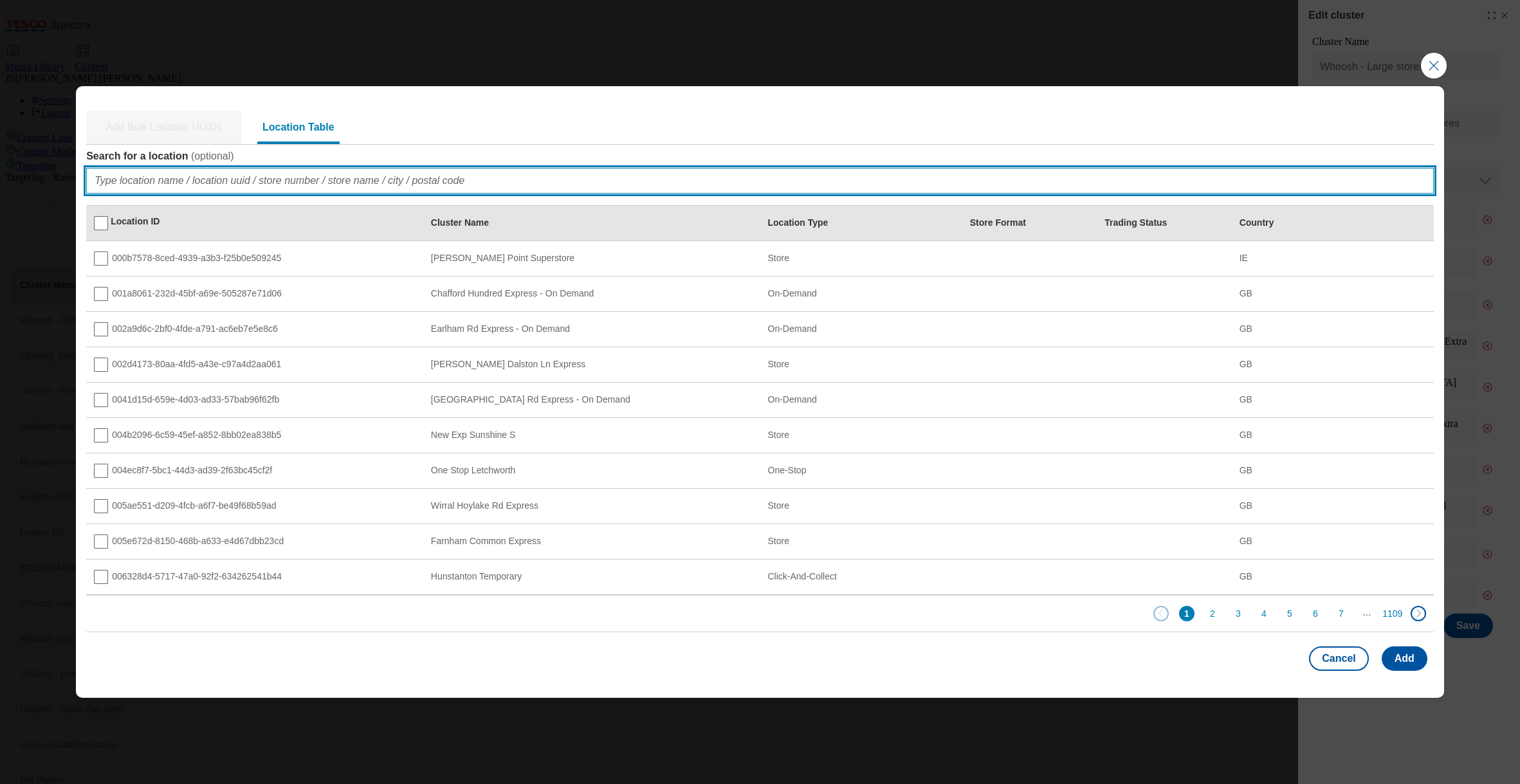
click at [162, 182] on input "Search for a location ( optional )" at bounding box center [760, 181] width 1347 height 25
paste input "e6d3a510-ecec-488c-b39e-0b03ca93cbbb"
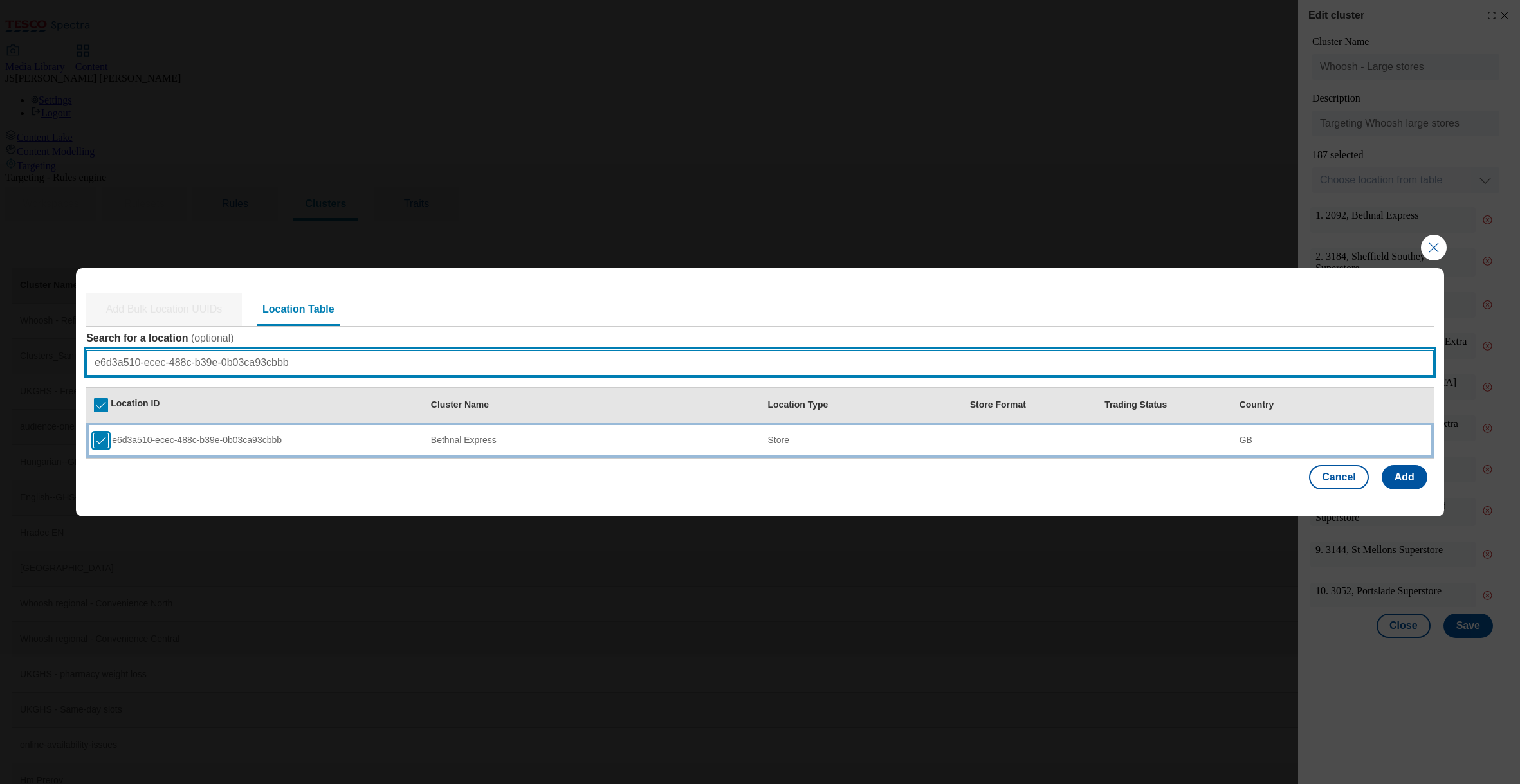
type input "e6d3a510-ecec-488c-b39e-0b03ca93cbbb"
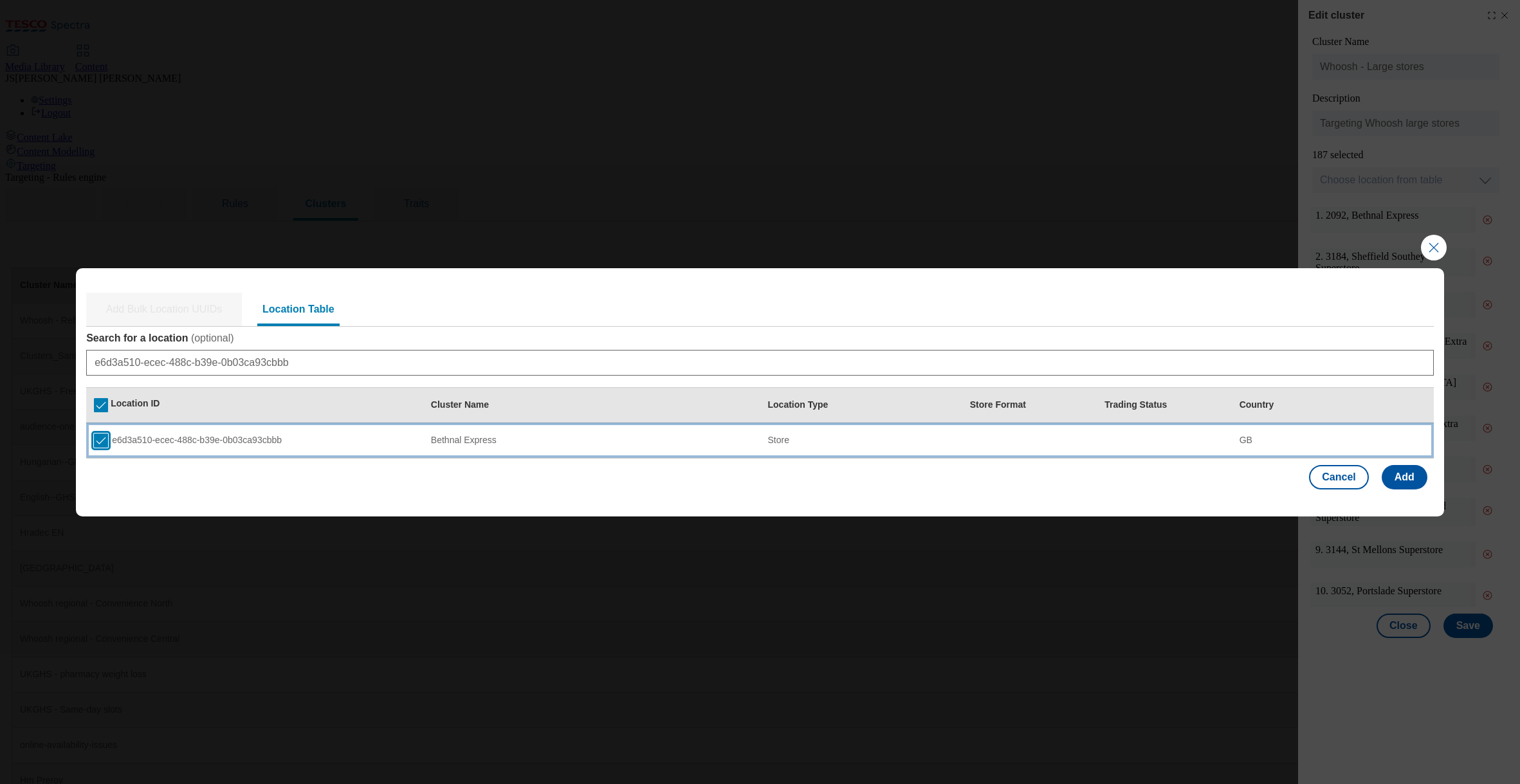
click at [98, 435] on input "Modal" at bounding box center [100, 440] width 14 height 14
checkbox input "false"
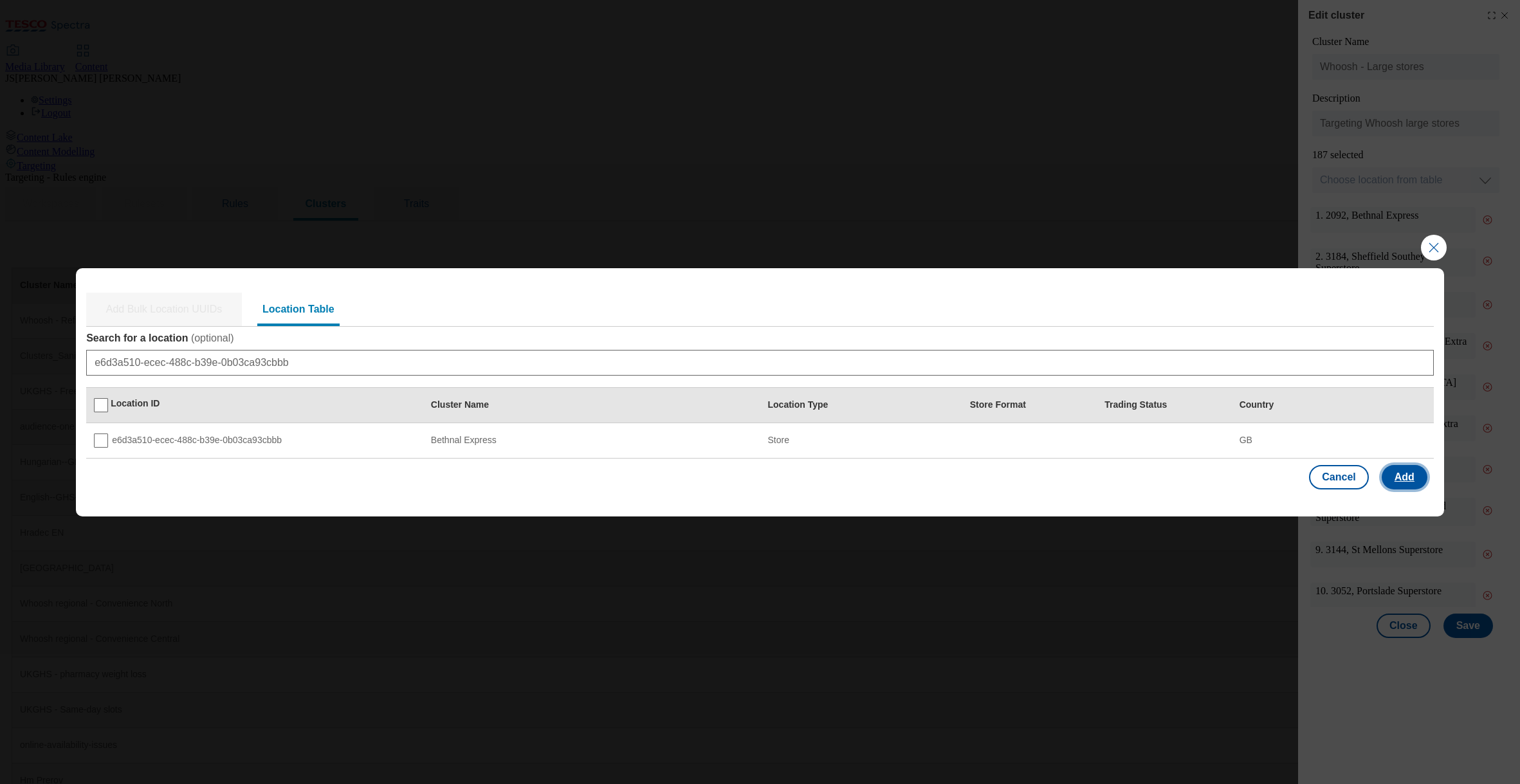
click at [1417, 480] on button "Add" at bounding box center [1404, 477] width 45 height 25
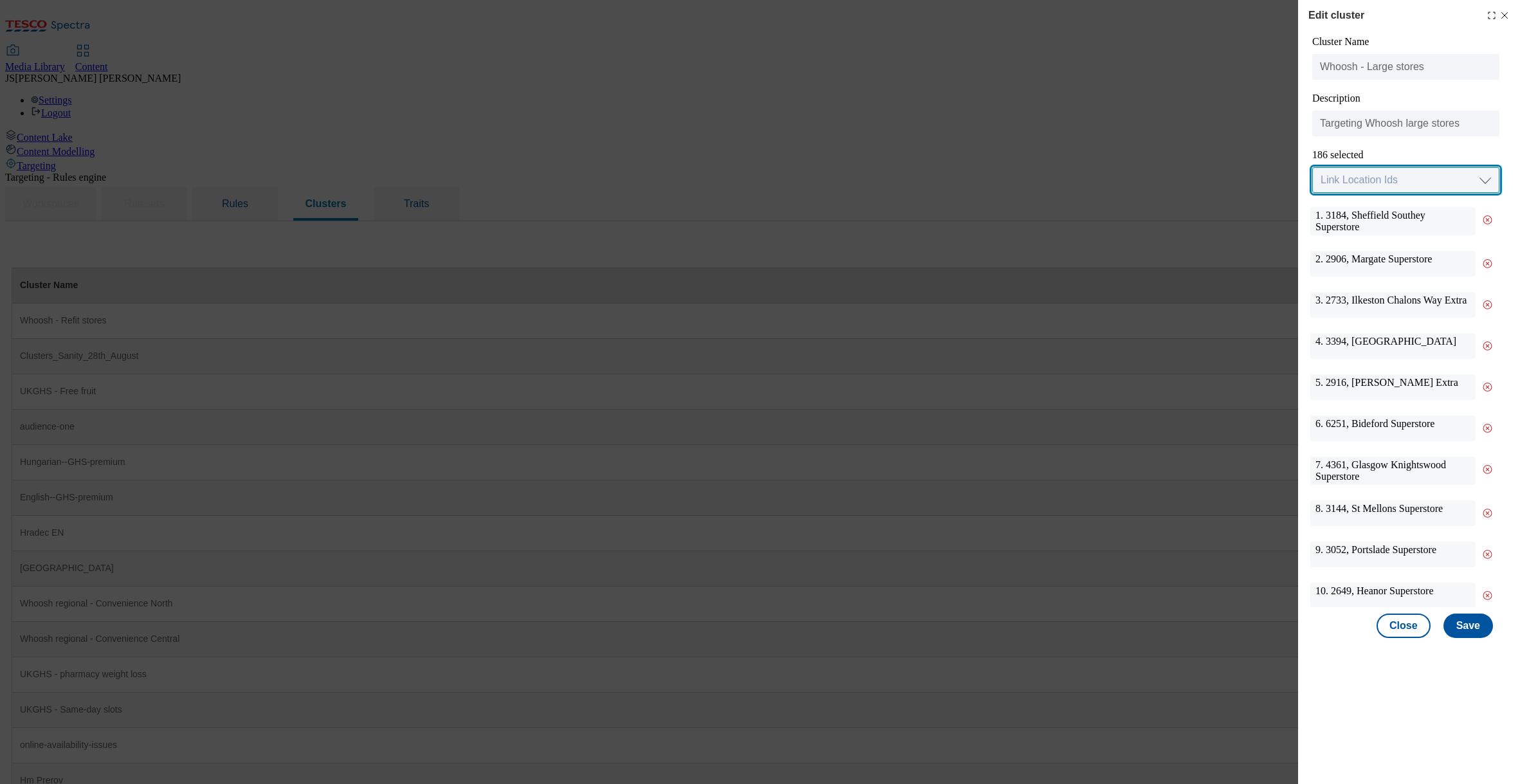
click at [1359, 171] on select "Link Location Ids Choose location from table Add Bulk Location UUIDs" at bounding box center [1406, 180] width 187 height 25
select select "locationtable"
click at [1312, 168] on select "Link Location Ids Choose location from table Add Bulk Location UUIDs" at bounding box center [1406, 180] width 187 height 25
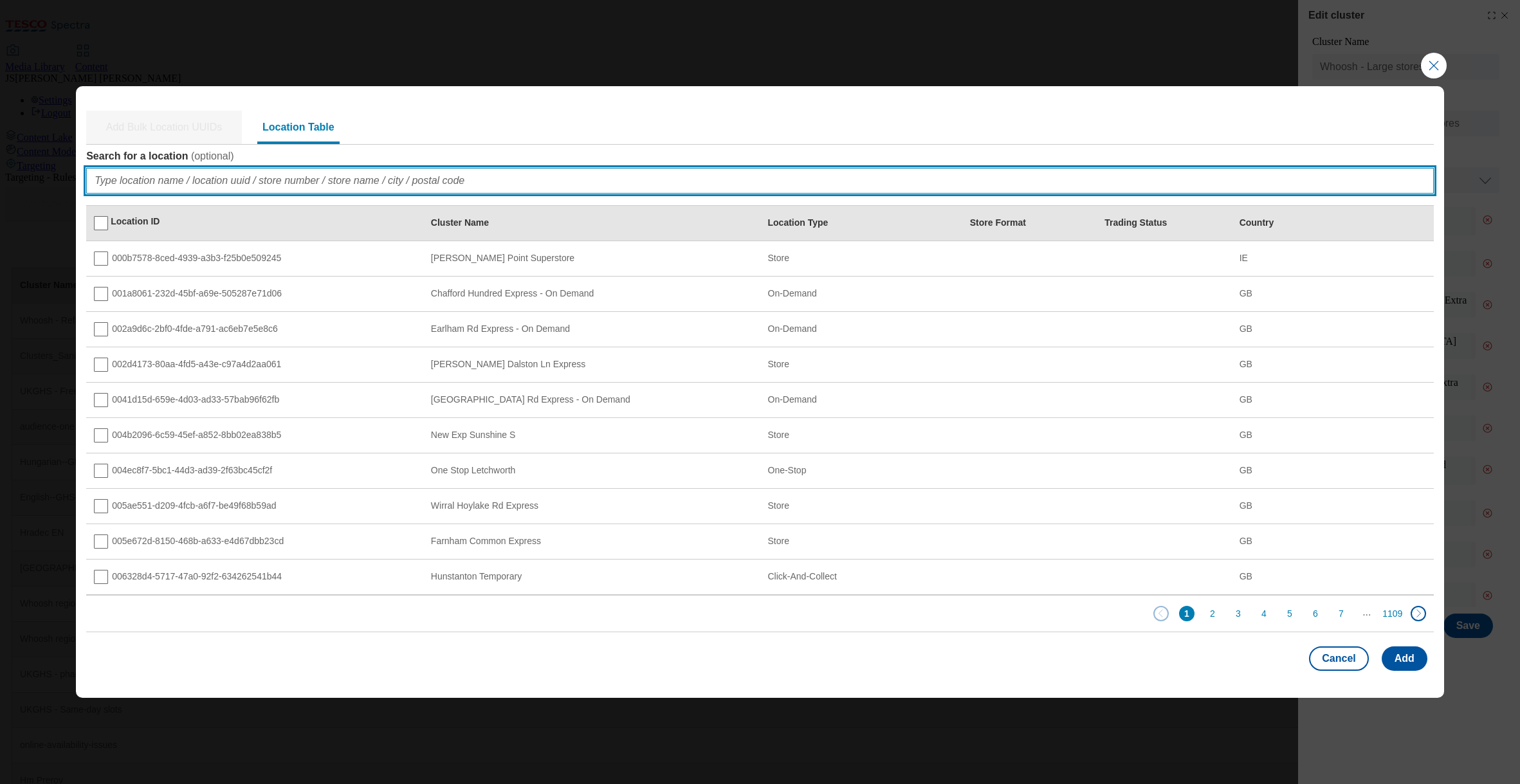
click at [125, 182] on input "Search for a location ( optional )" at bounding box center [760, 181] width 1347 height 25
paste input "c59f44e2-f7d5-411a-a96d-cab664975124"
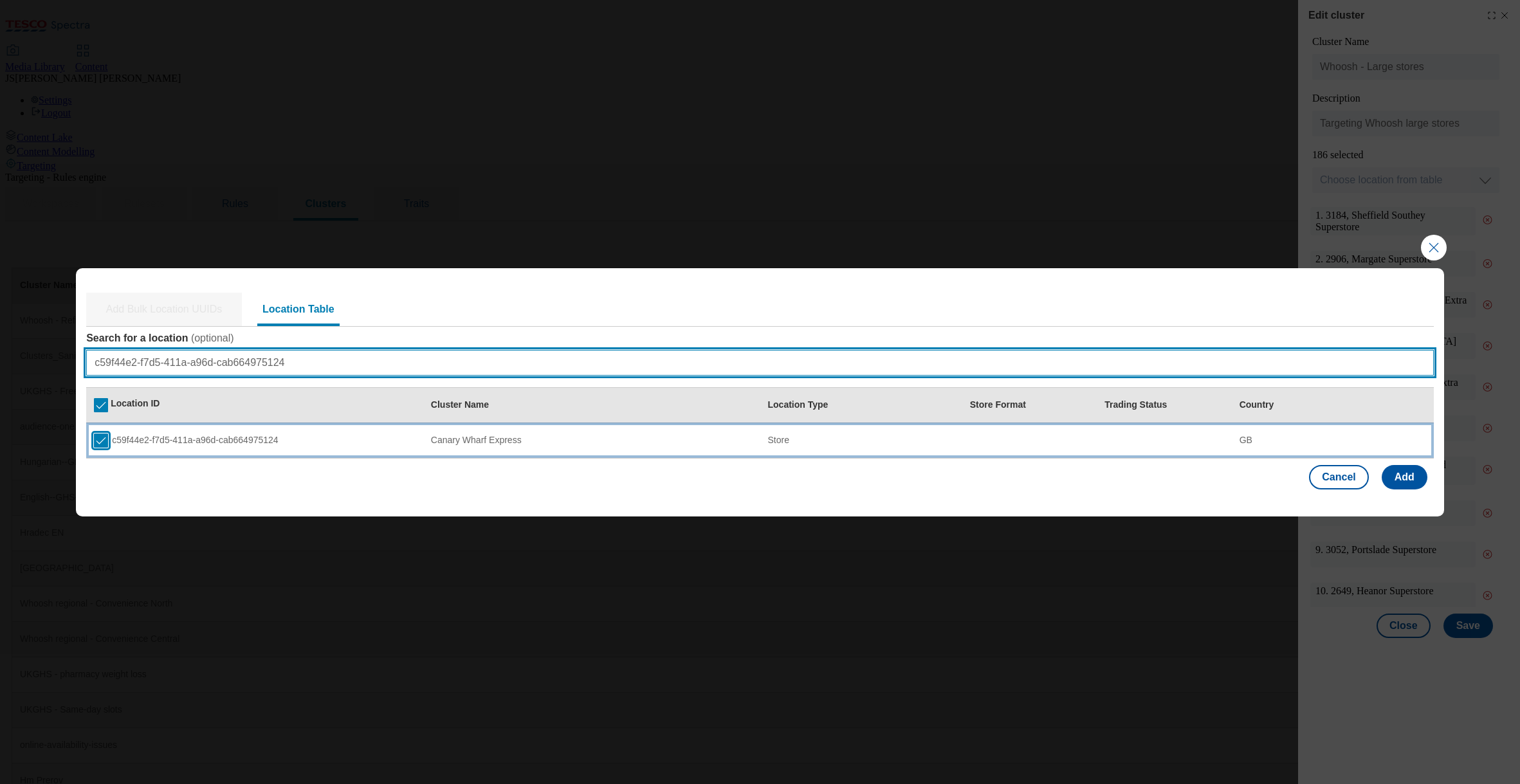
type input "c59f44e2-f7d5-411a-a96d-cab664975124"
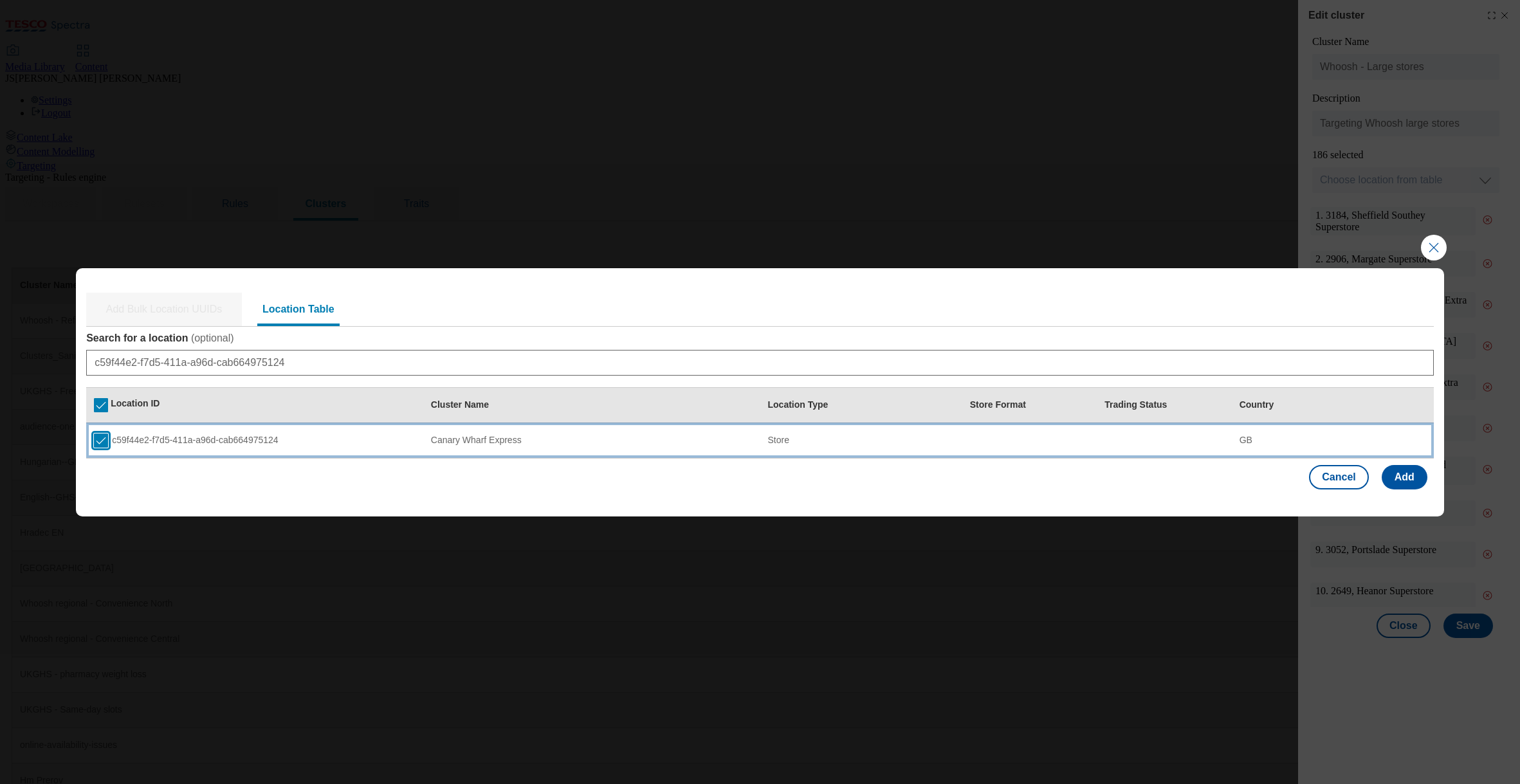
click at [96, 444] on input "Modal" at bounding box center [100, 440] width 14 height 14
checkbox input "false"
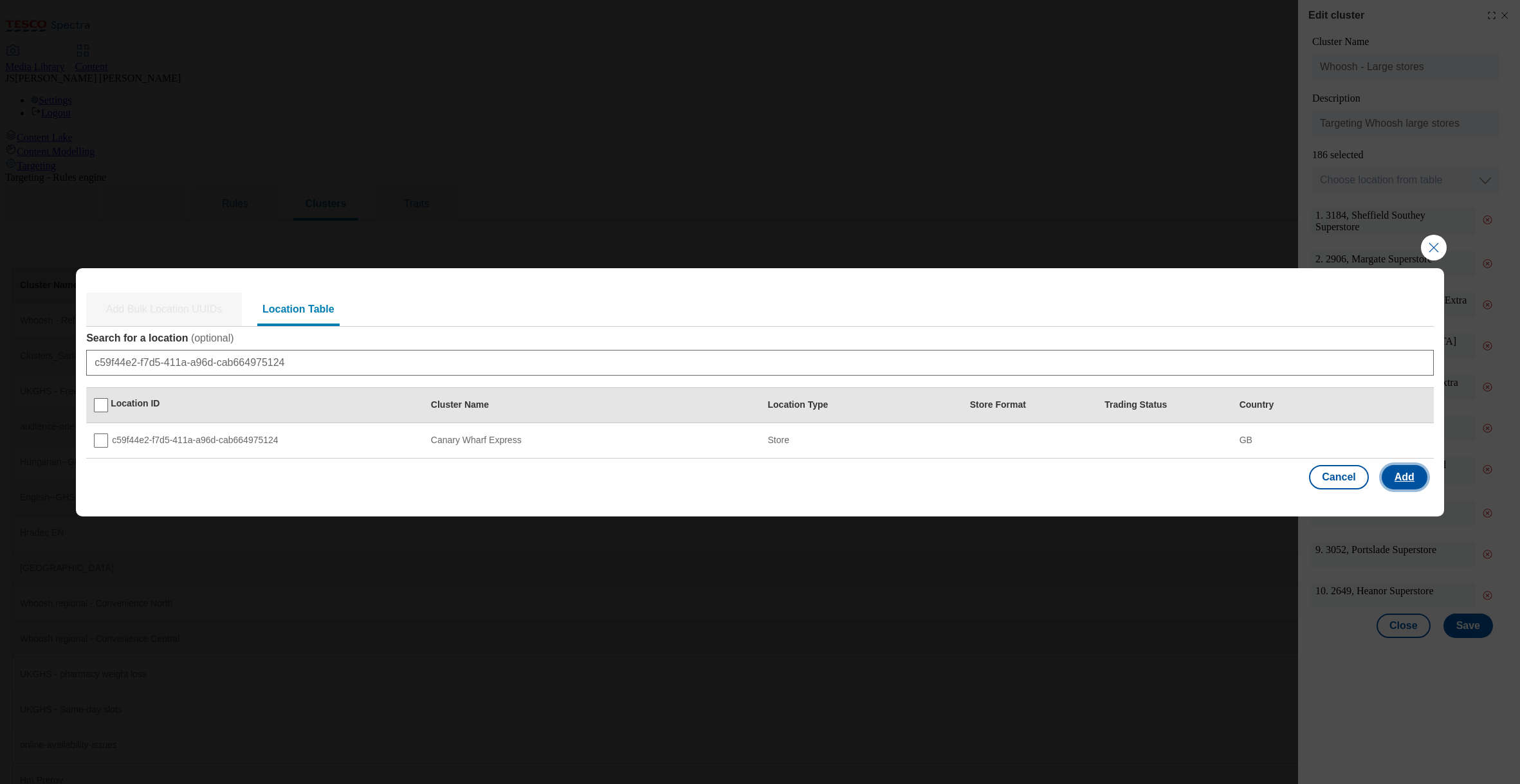
click at [1397, 474] on button "Add" at bounding box center [1404, 477] width 45 height 25
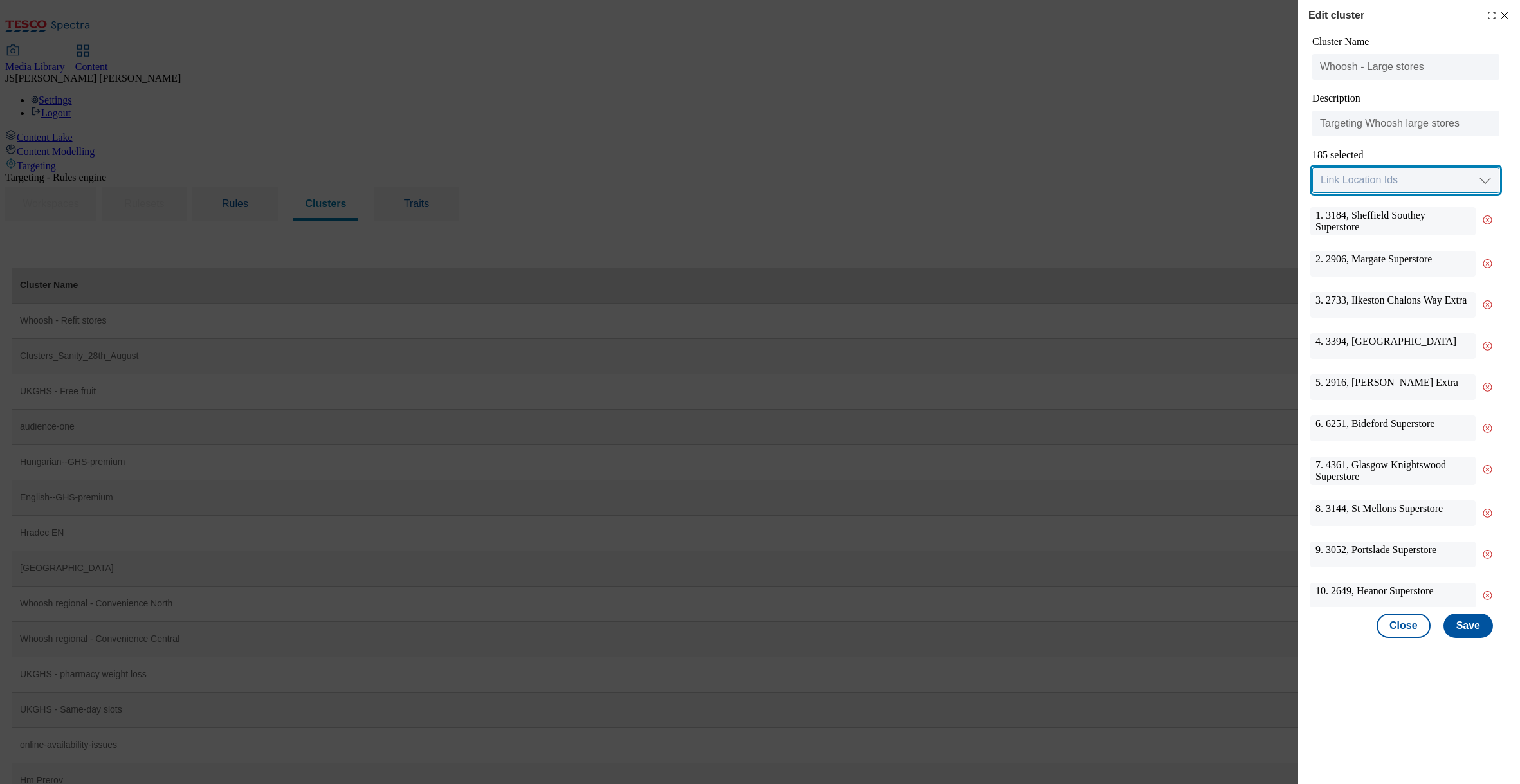
click at [1329, 182] on select "Link Location Ids Choose location from table Add Bulk Location UUIDs" at bounding box center [1406, 180] width 187 height 25
select select "locationtable"
click at [1312, 168] on select "Link Location Ids Choose location from table Add Bulk Location UUIDs" at bounding box center [1406, 180] width 187 height 25
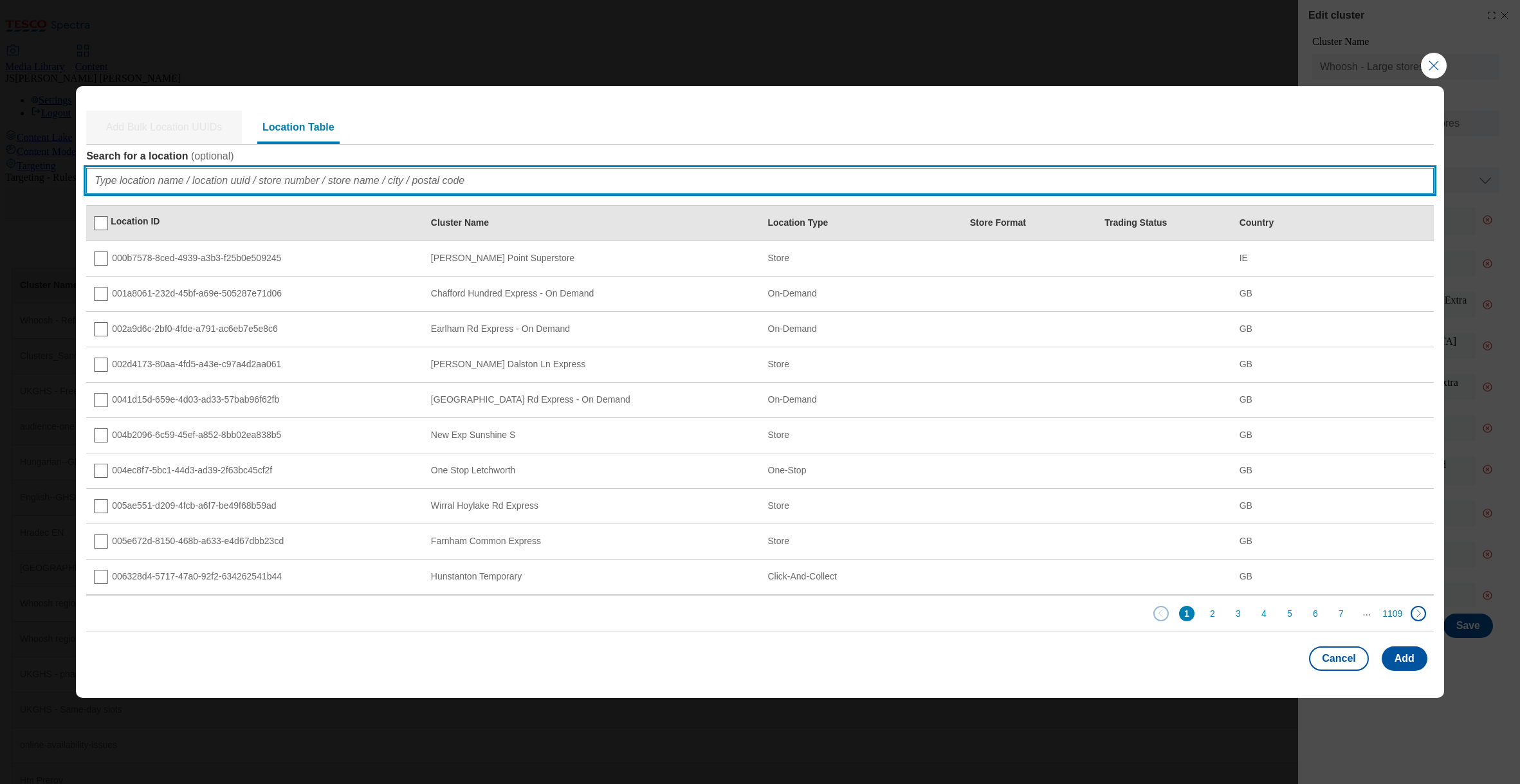
click at [109, 181] on input "Search for a location ( optional )" at bounding box center [760, 181] width 1347 height 25
paste input "da1465e8-4c95-4d55-a2ff-0158c51675fc"
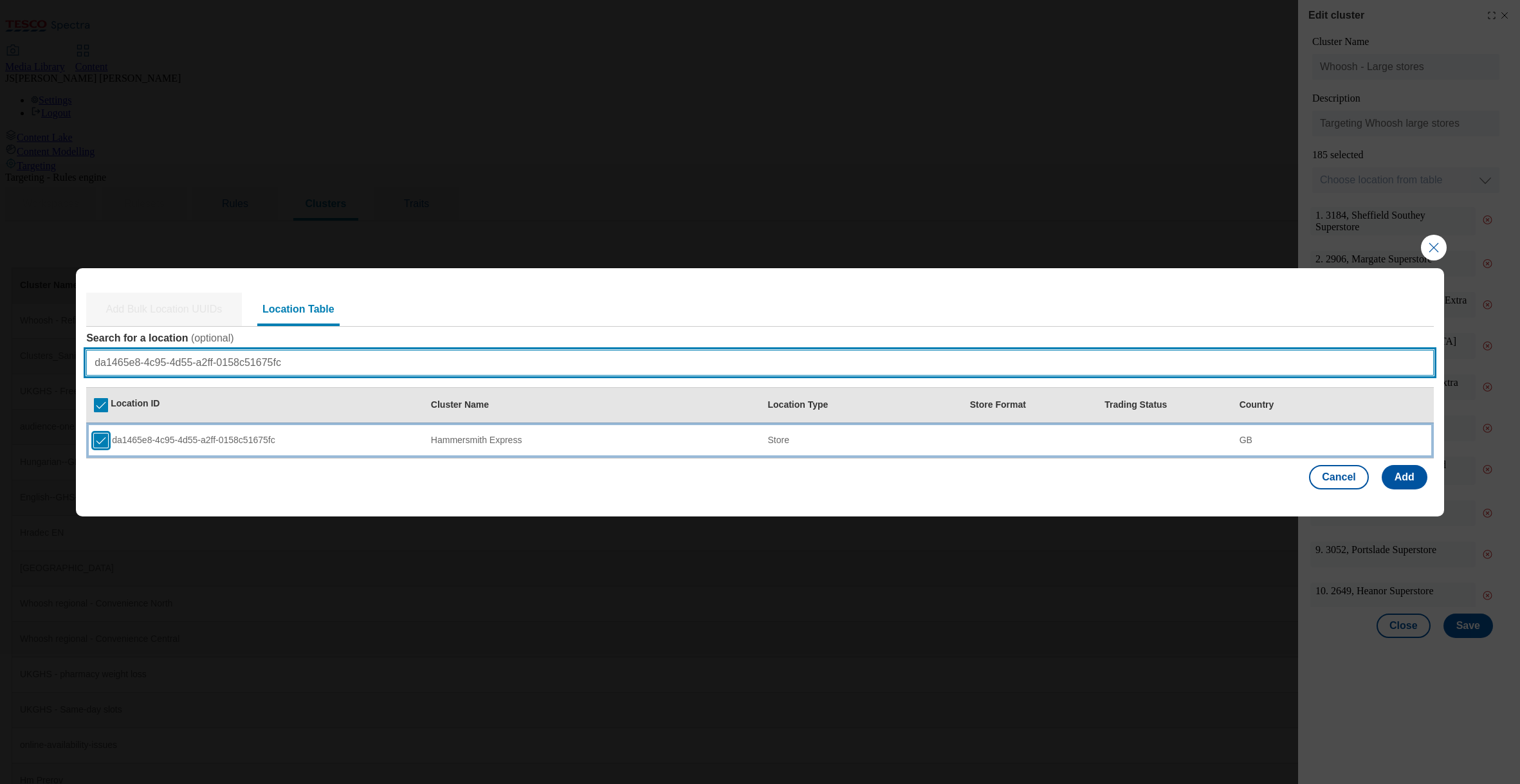
type input "da1465e8-4c95-4d55-a2ff-0158c51675fc"
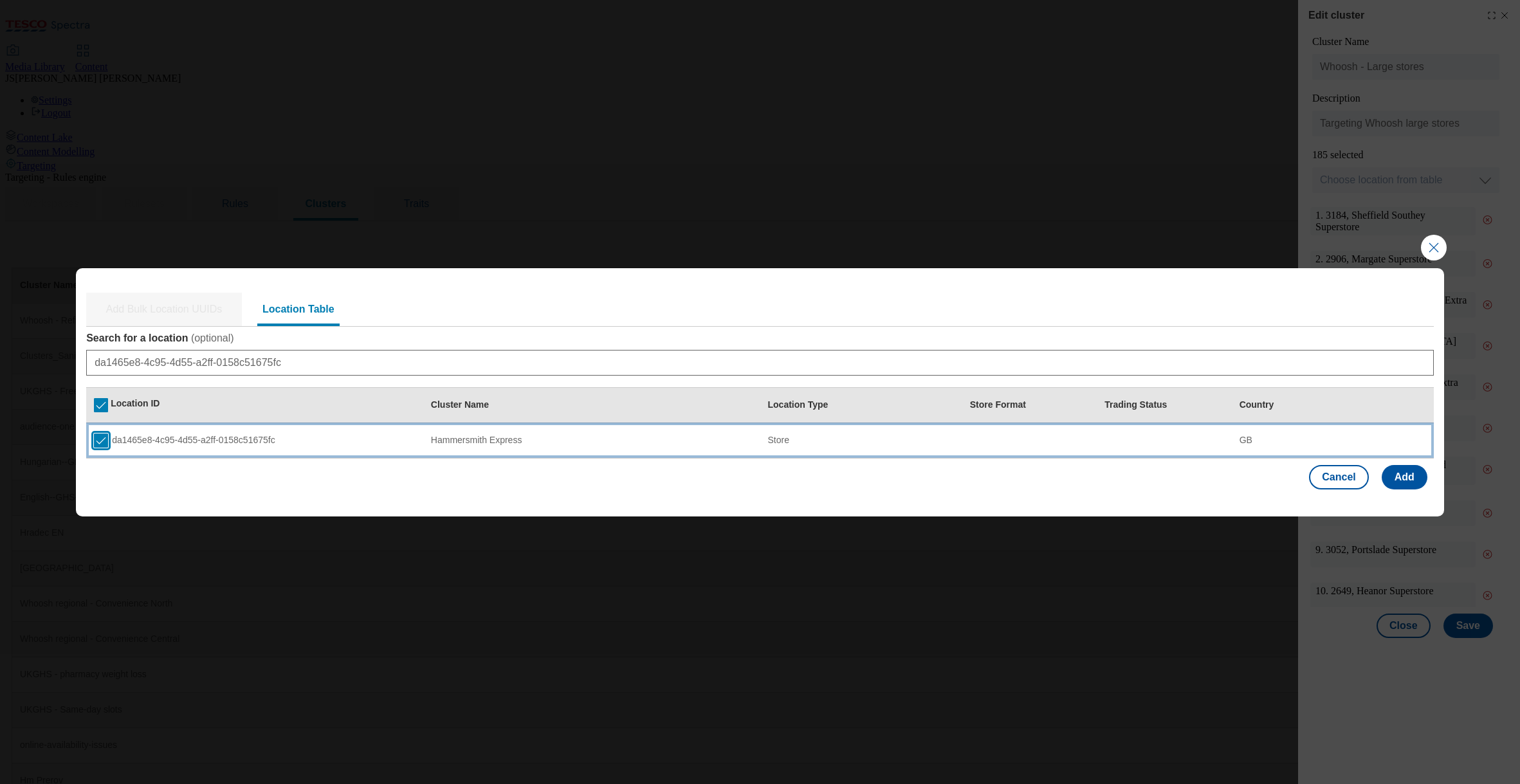
drag, startPoint x: 105, startPoint y: 437, endPoint x: 322, endPoint y: 427, distance: 217.2
click at [105, 437] on input "Modal" at bounding box center [100, 440] width 14 height 14
checkbox input "false"
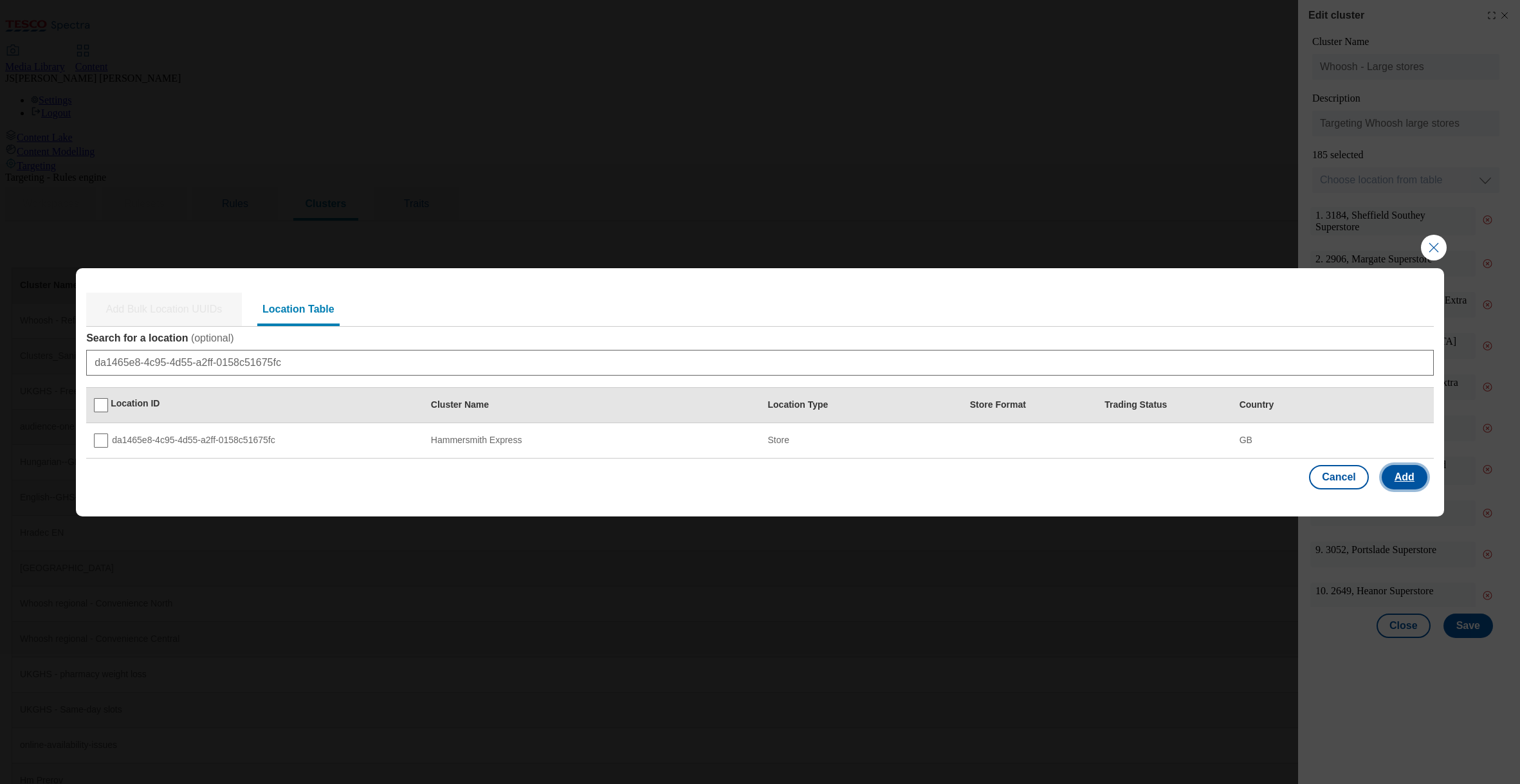
click at [1398, 481] on button "Add" at bounding box center [1404, 477] width 45 height 25
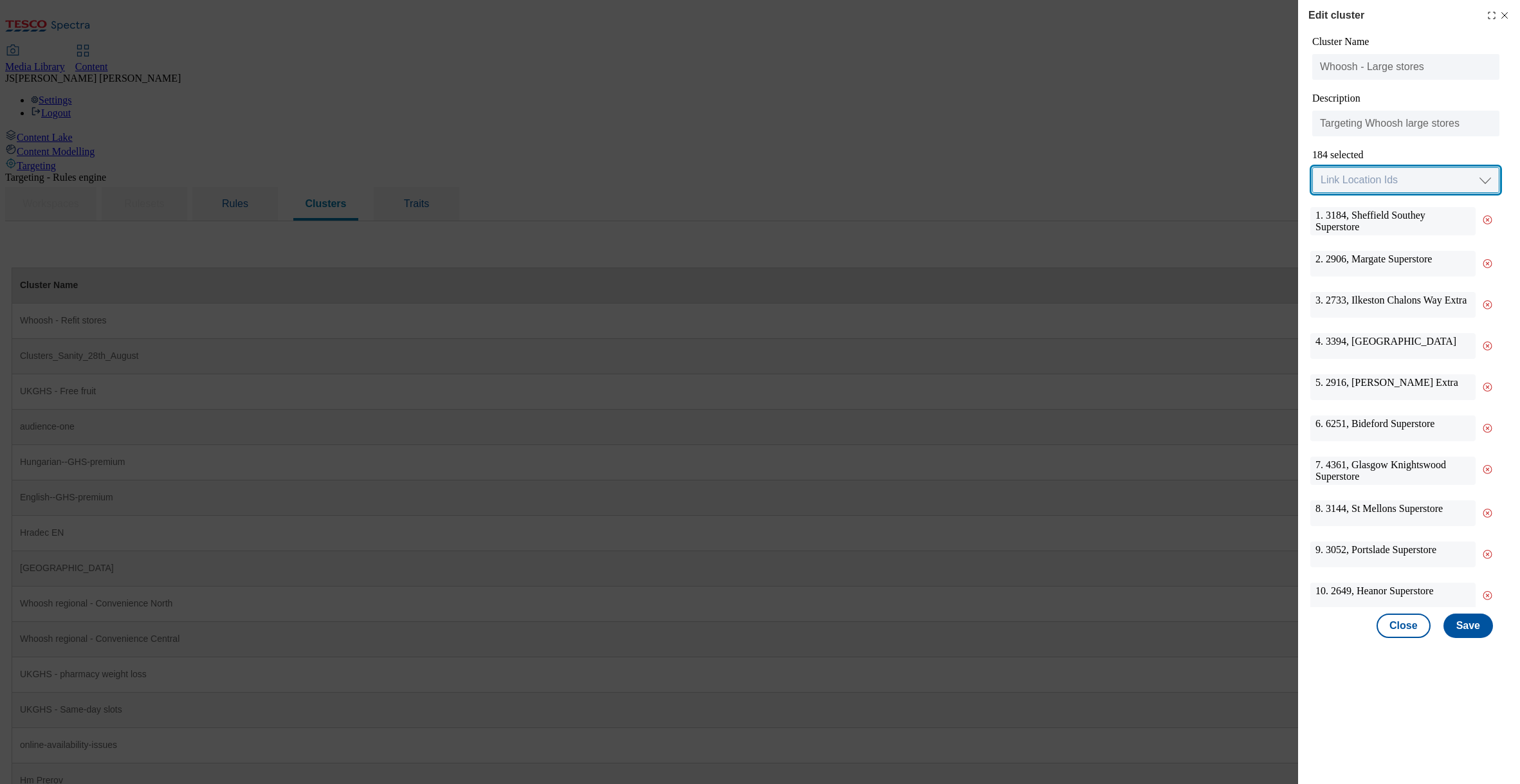
click at [1359, 182] on select "Link Location Ids Choose location from table Add Bulk Location UUIDs" at bounding box center [1406, 180] width 187 height 25
select select "locationtable"
click at [1312, 168] on select "Link Location Ids Choose location from table Add Bulk Location UUIDs" at bounding box center [1406, 180] width 187 height 25
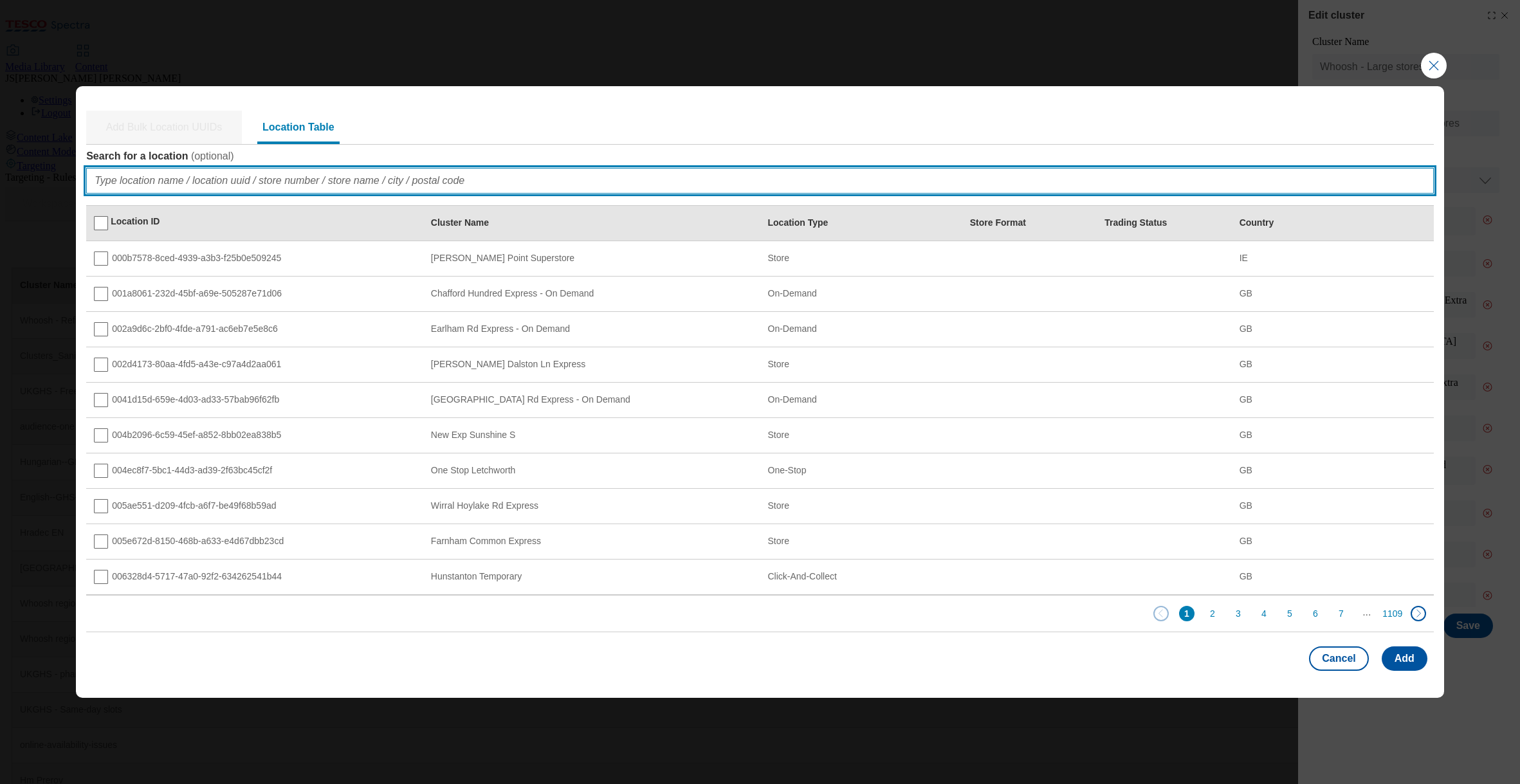
click at [168, 183] on input "Search for a location ( optional )" at bounding box center [760, 181] width 1347 height 25
paste input "e342faf2-0885-45a6-936f-ef3369499024"
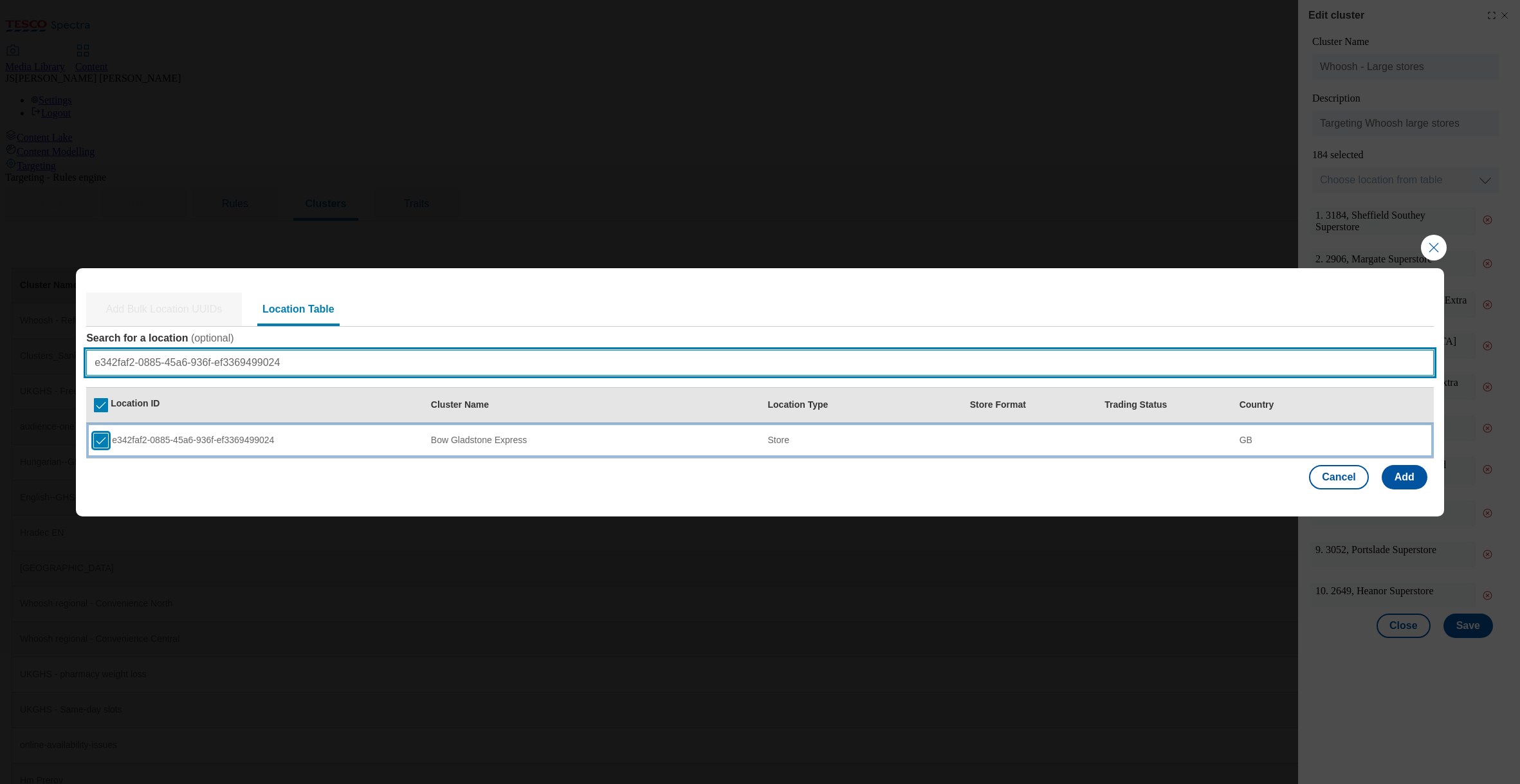
type input "e342faf2-0885-45a6-936f-ef3369499024"
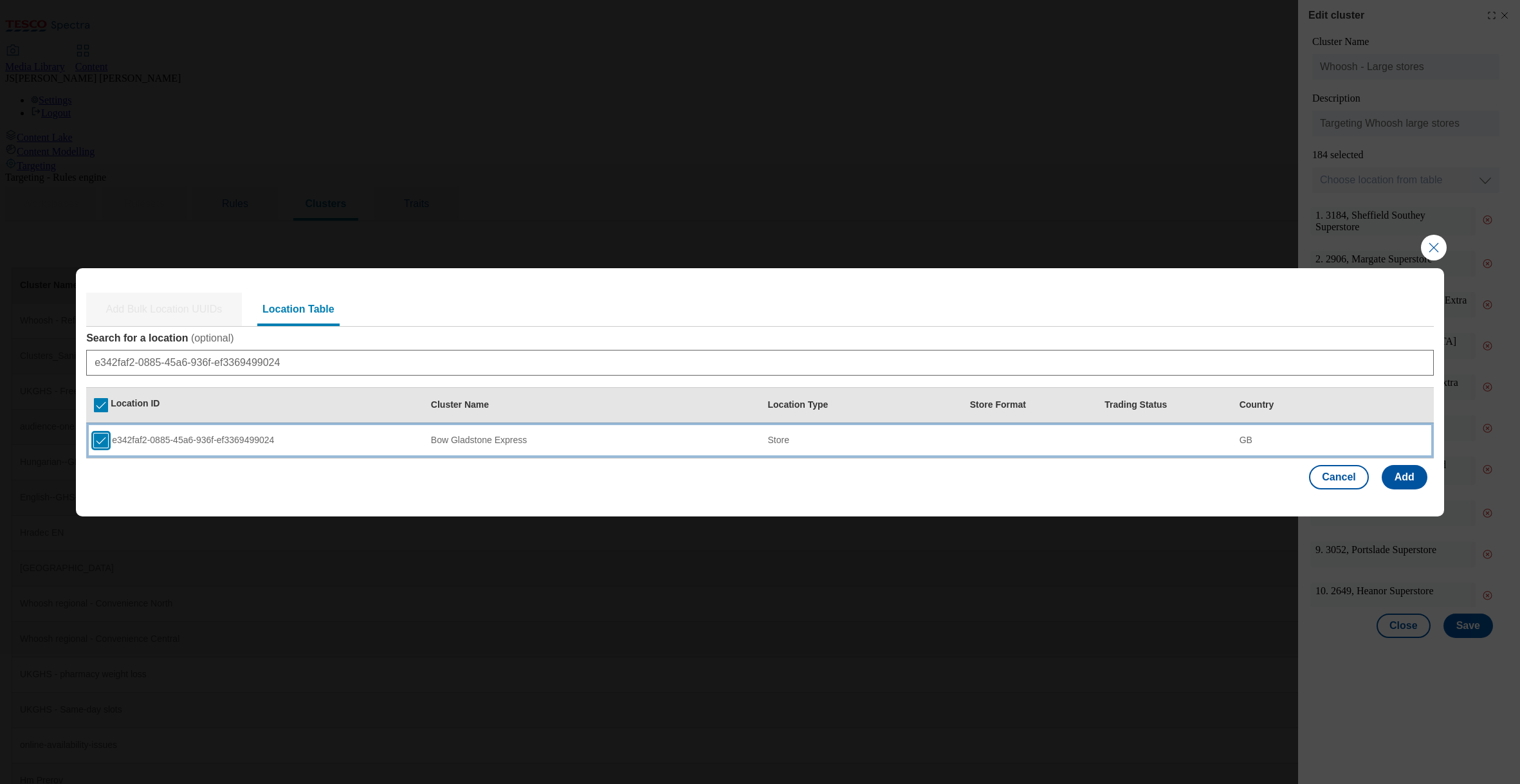
drag, startPoint x: 99, startPoint y: 437, endPoint x: 377, endPoint y: 432, distance: 278.0
click at [100, 437] on input "Modal" at bounding box center [100, 440] width 14 height 14
checkbox input "false"
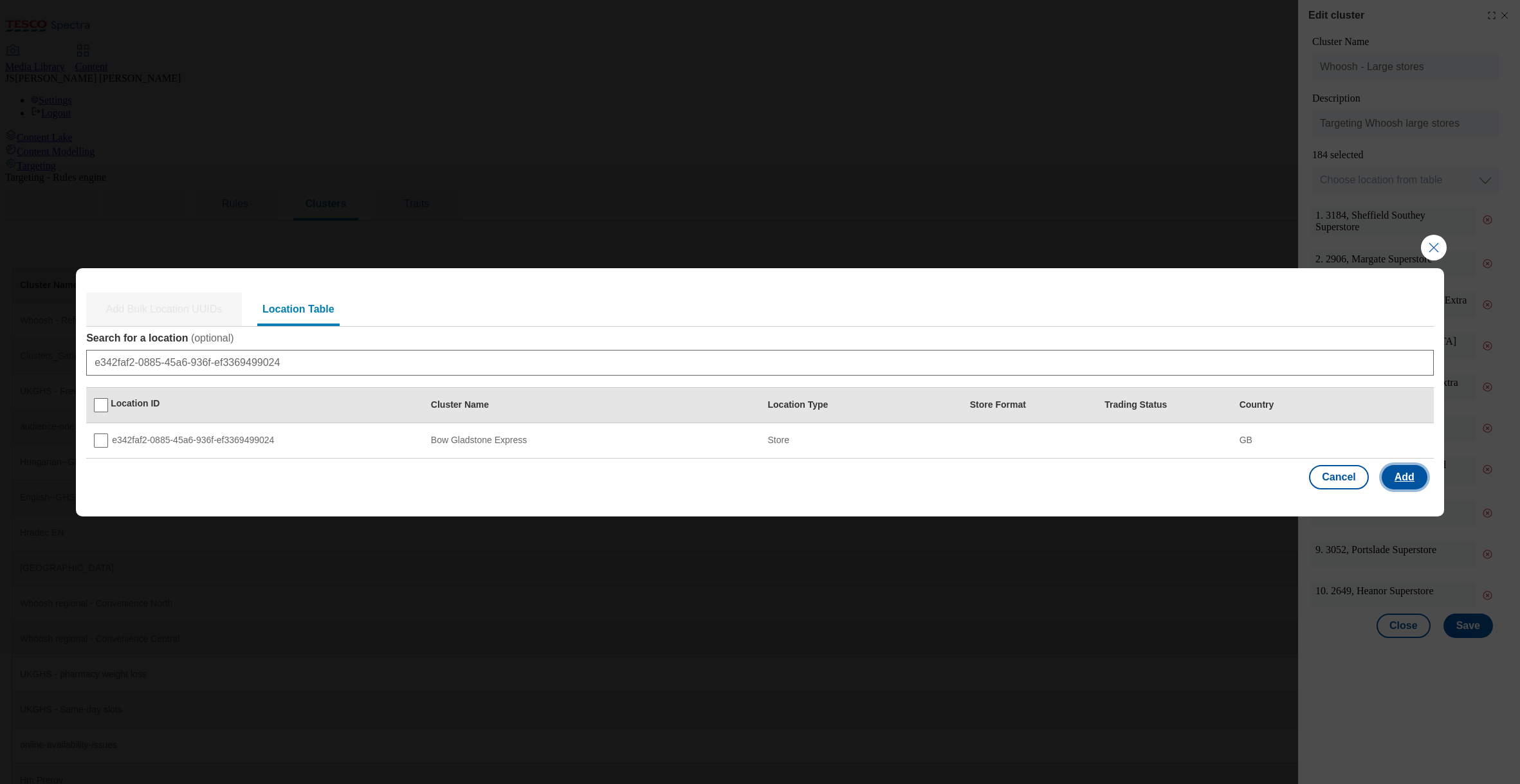
click at [1412, 473] on button "Add" at bounding box center [1404, 477] width 45 height 25
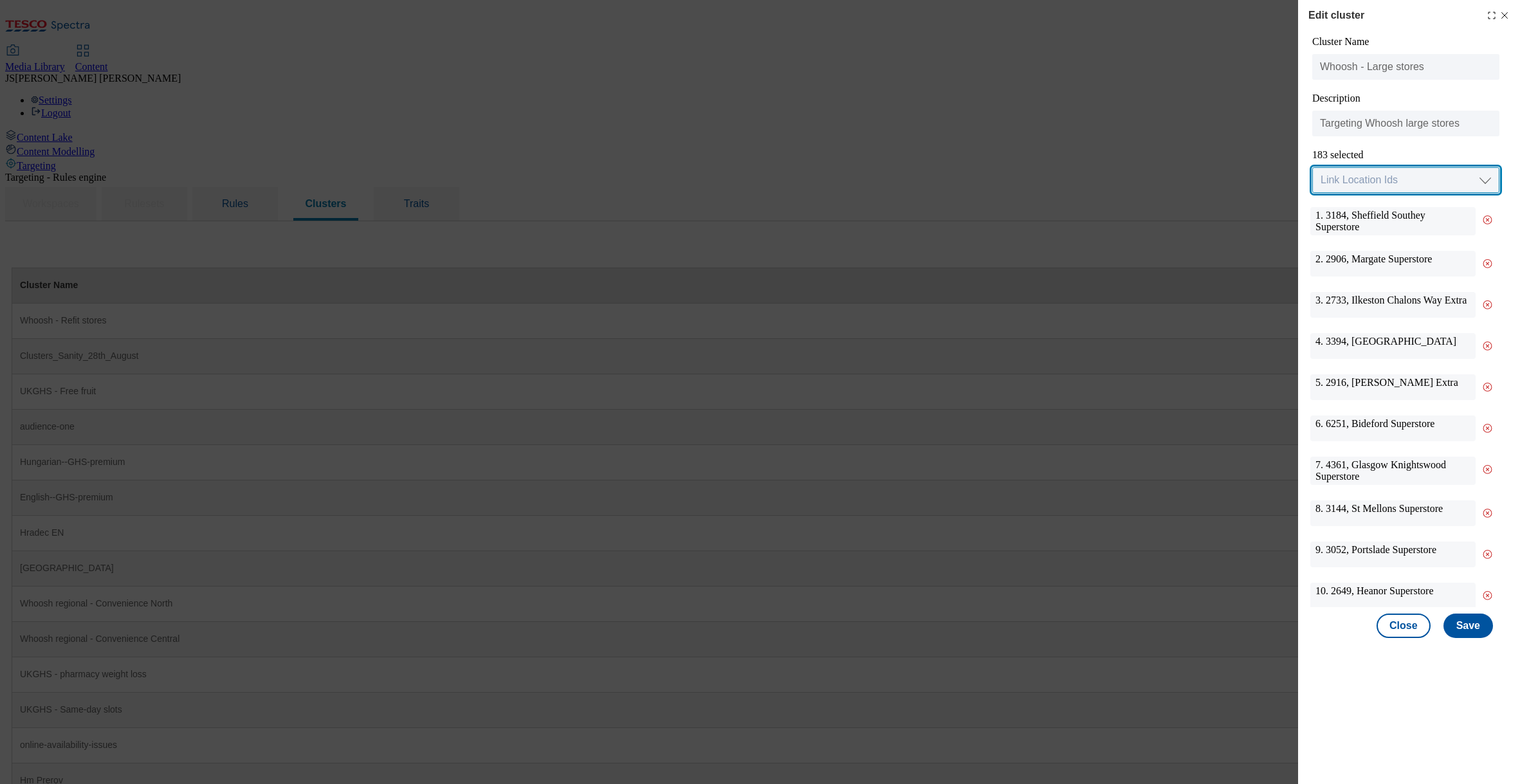
click at [1345, 177] on select "Link Location Ids Choose location from table Add Bulk Location UUIDs" at bounding box center [1406, 180] width 187 height 25
select select "locationtable"
click at [1312, 168] on select "Link Location Ids Choose location from table Add Bulk Location UUIDs" at bounding box center [1406, 180] width 187 height 25
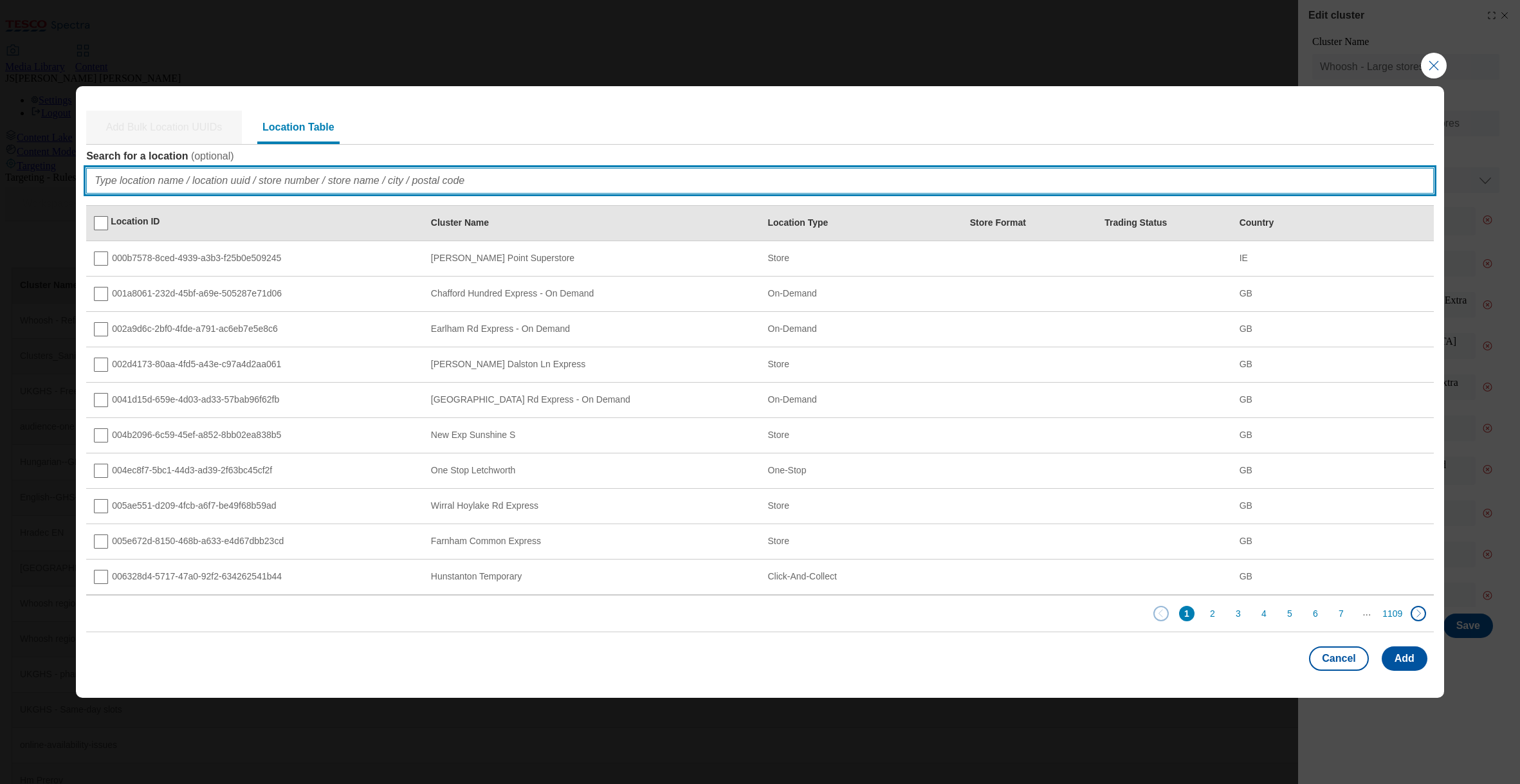
click at [175, 181] on input "Search for a location ( optional )" at bounding box center [760, 181] width 1347 height 25
paste input "989ab0ef-7a00-4c6f-a5ad-164e45122a76"
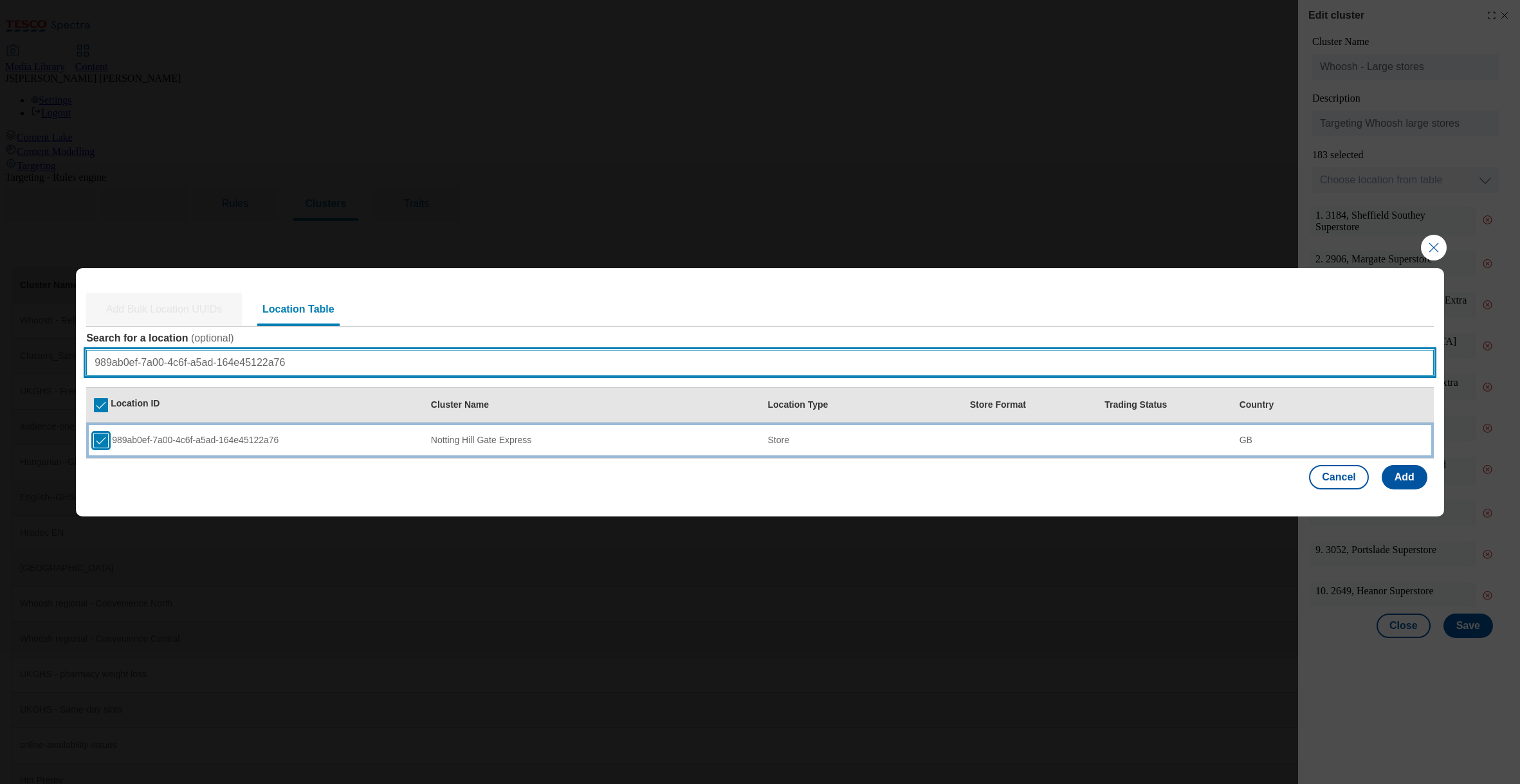
type input "989ab0ef-7a00-4c6f-a5ad-164e45122a76"
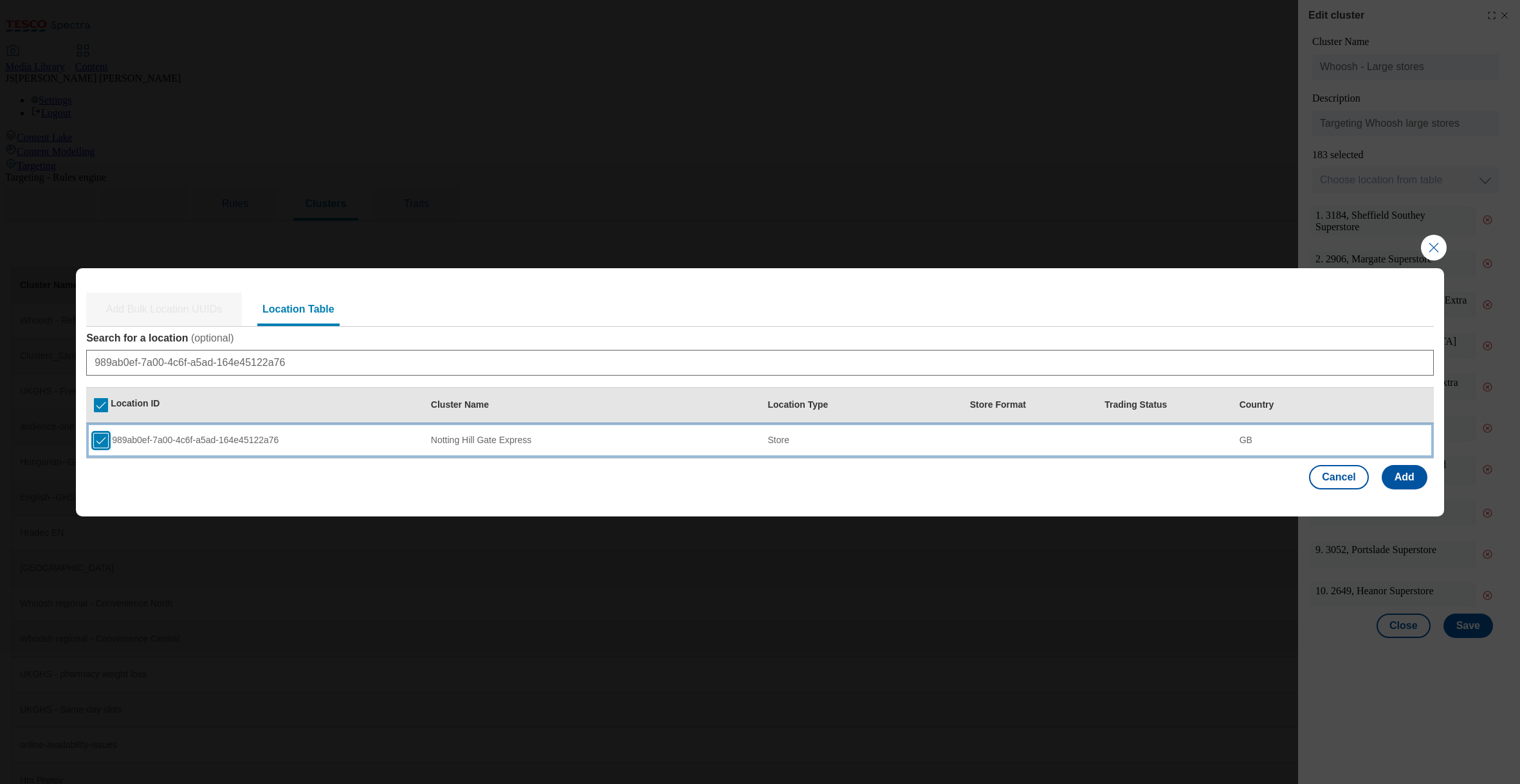
click at [99, 435] on input "Modal" at bounding box center [100, 440] width 14 height 14
checkbox input "false"
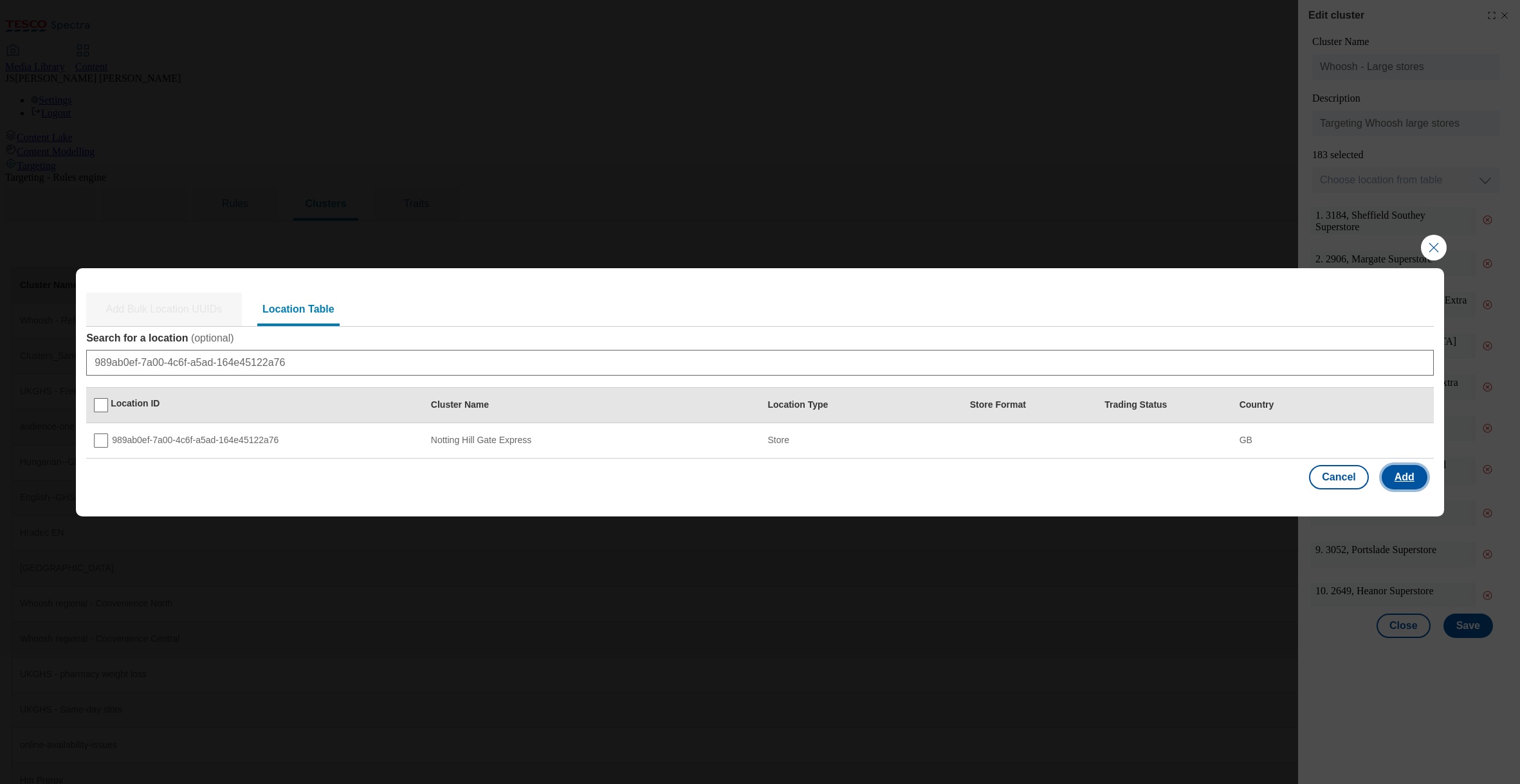
click at [1404, 478] on button "Add" at bounding box center [1404, 477] width 45 height 25
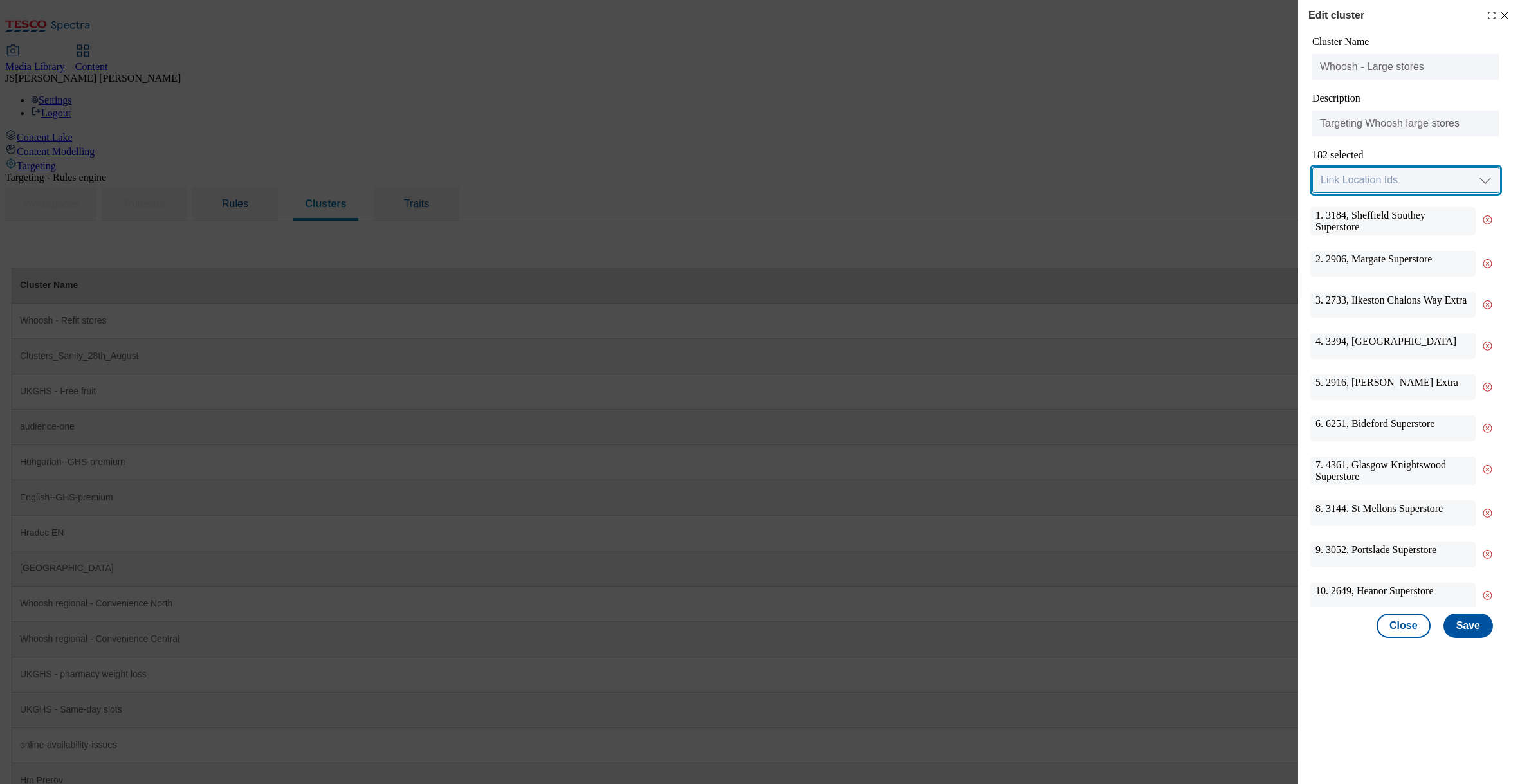
click at [1378, 182] on select "Link Location Ids Choose location from table Add Bulk Location UUIDs" at bounding box center [1406, 180] width 187 height 25
select select "locationtable"
click at [1312, 168] on select "Link Location Ids Choose location from table Add Bulk Location UUIDs" at bounding box center [1406, 180] width 187 height 25
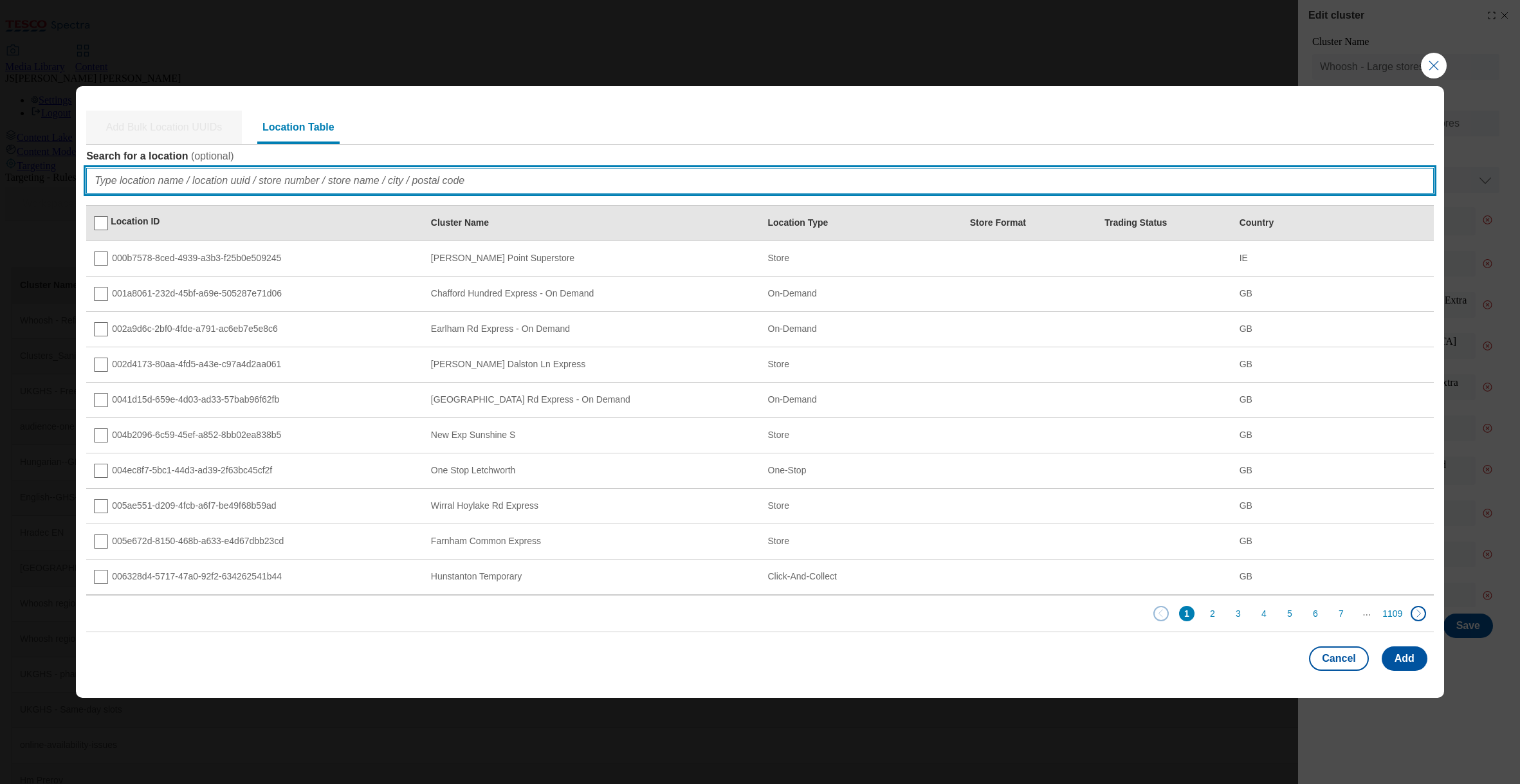
click at [151, 177] on input "Search for a location ( optional )" at bounding box center [760, 181] width 1347 height 25
paste input "462f7ee4-3efd-41ef-a00c-7b906c054e1e"
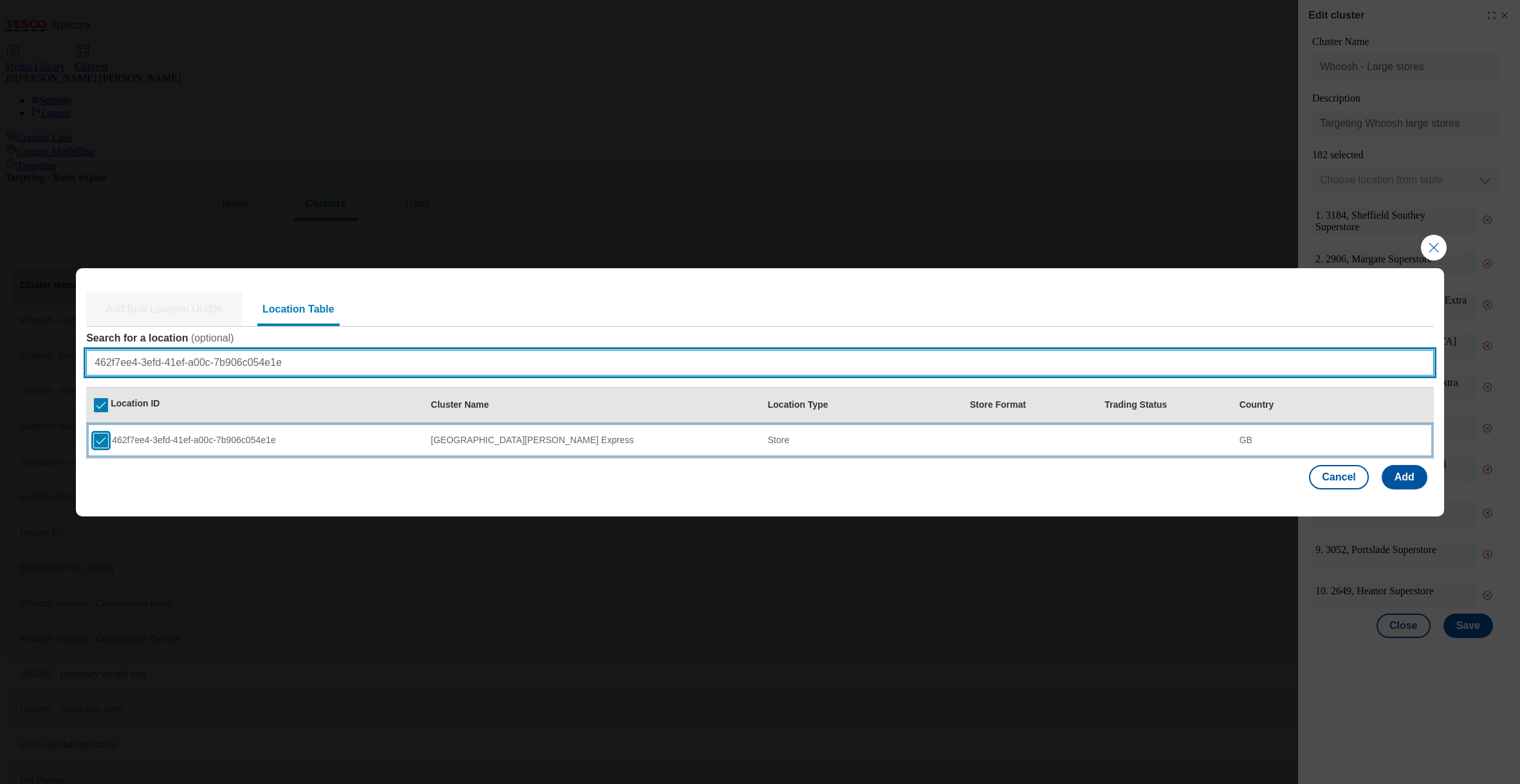
type input "462f7ee4-3efd-41ef-a00c-7b906c054e1e"
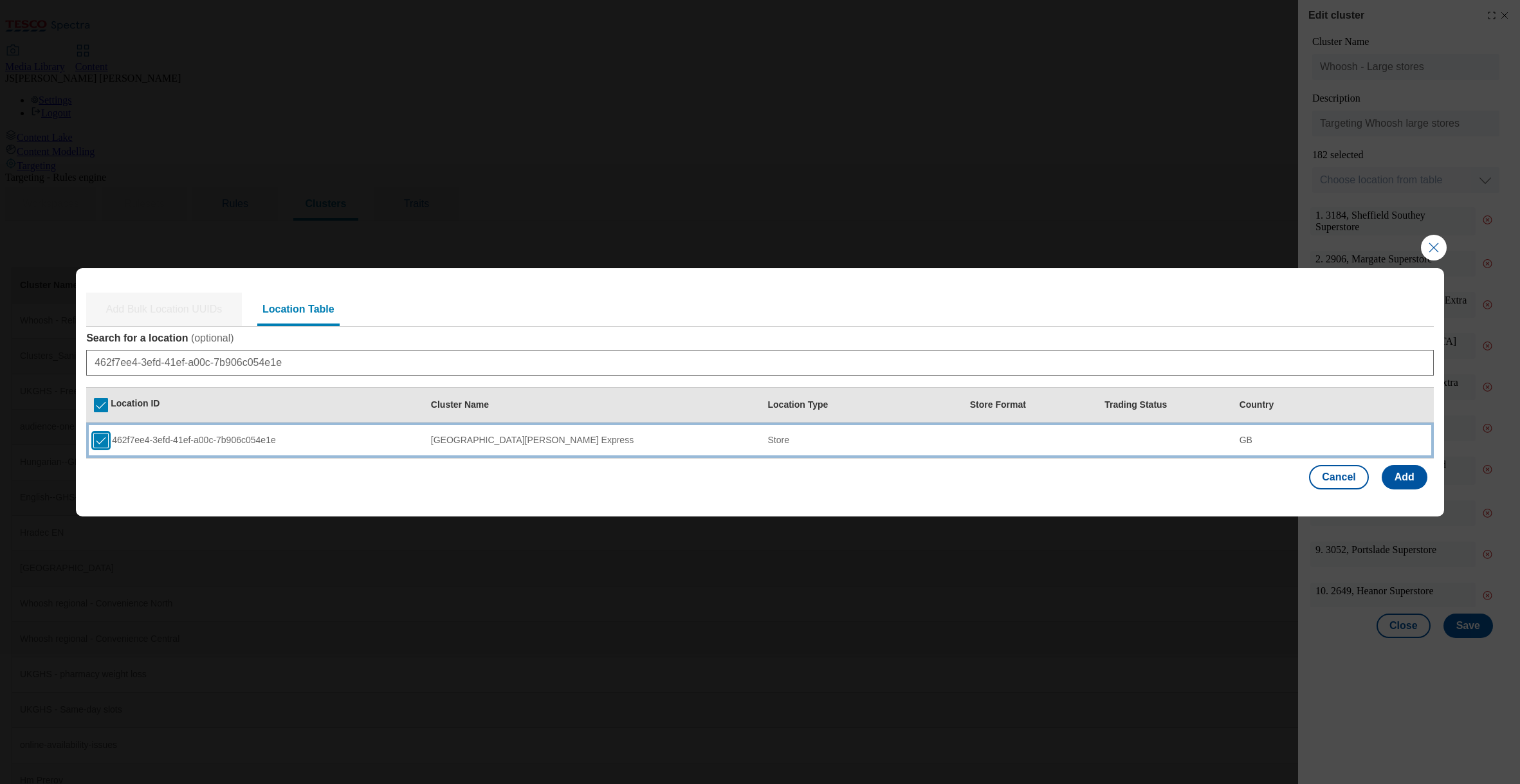
click at [98, 435] on input "Modal" at bounding box center [100, 440] width 14 height 14
checkbox input "false"
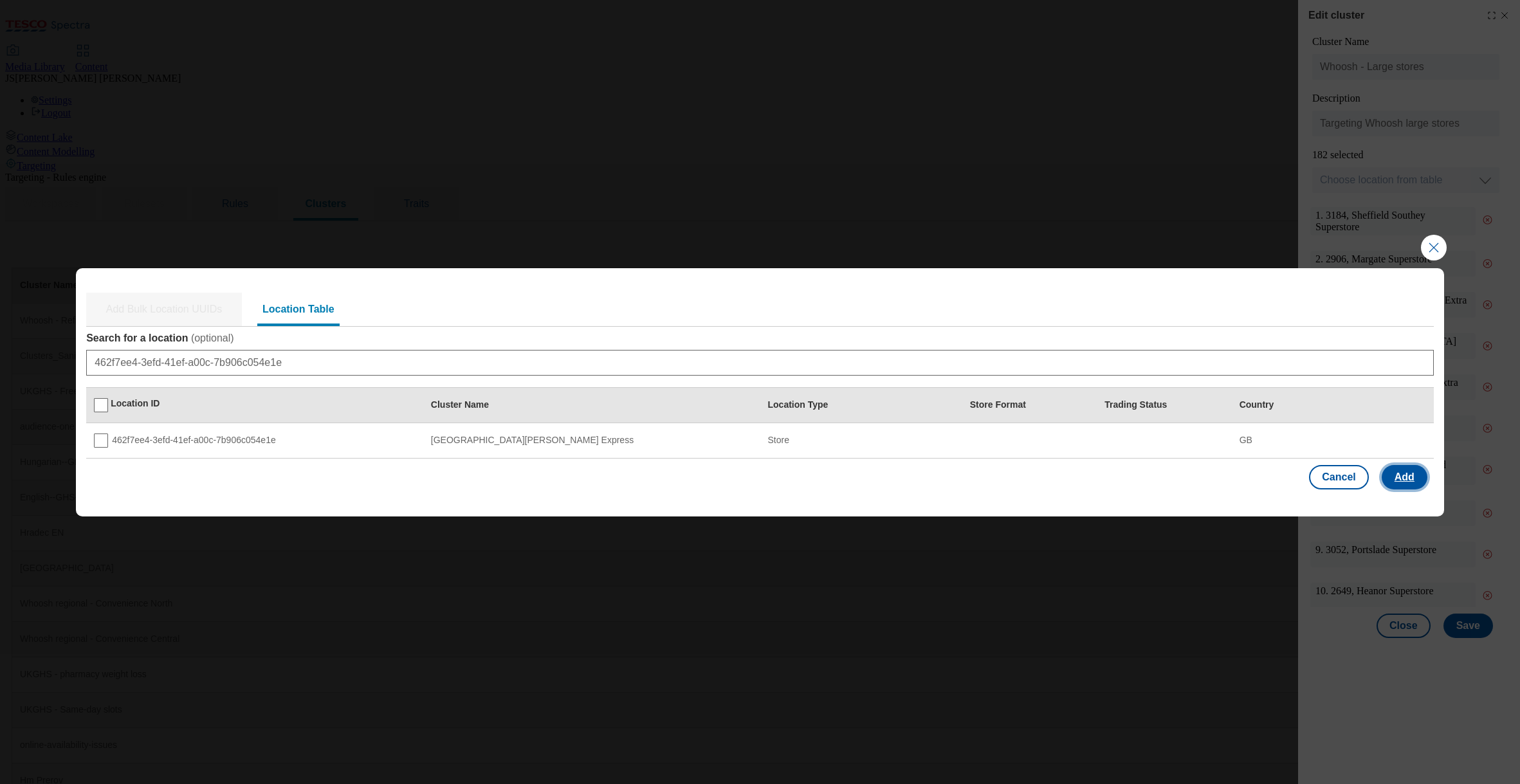
click at [1405, 470] on button "Add" at bounding box center [1404, 477] width 45 height 25
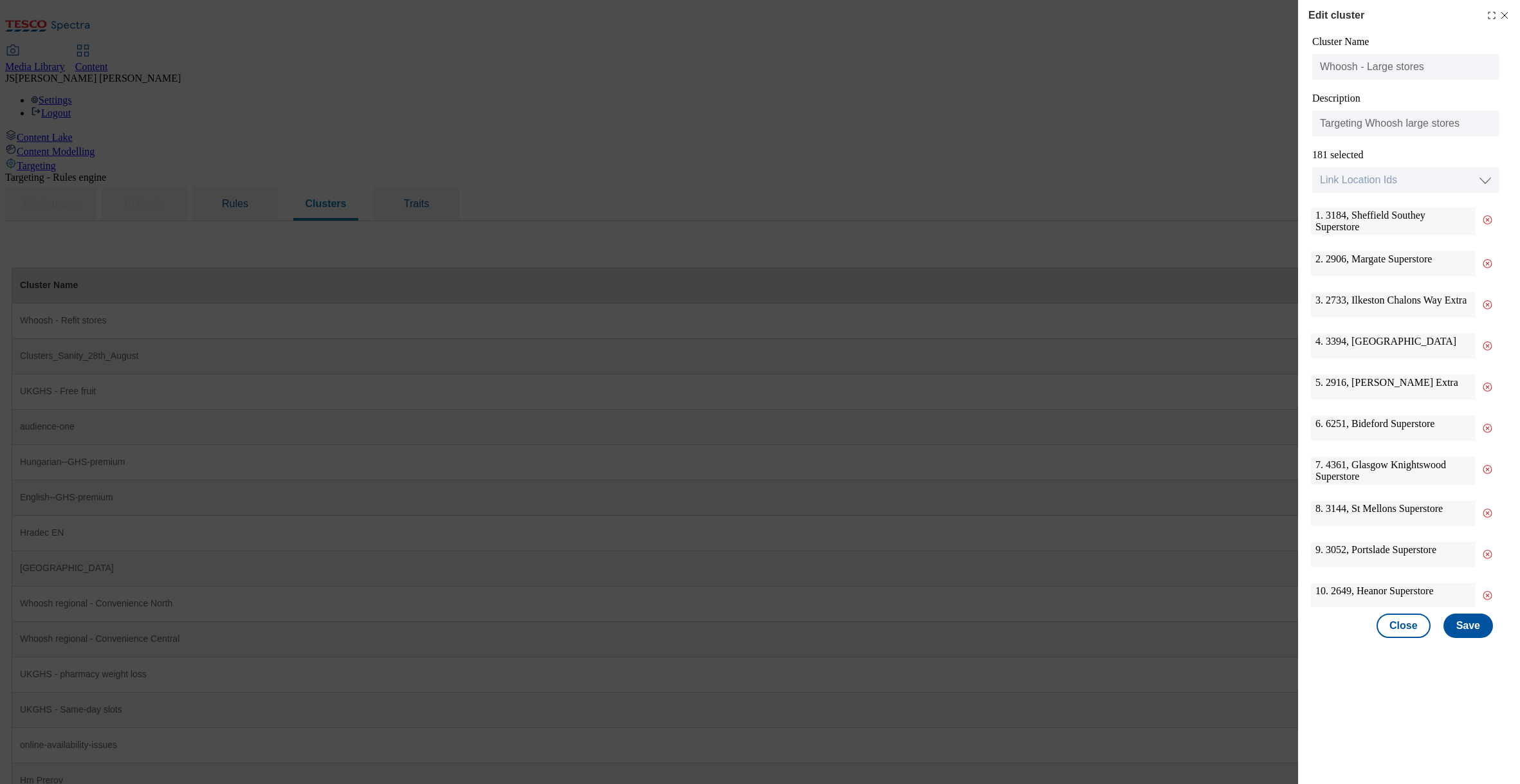
click at [1361, 167] on div "Cluster Name Whoosh - Large stores Description Targeting Whoosh large stores 18…" at bounding box center [1405, 114] width 189 height 157
click at [1357, 178] on select "Link Location Ids Choose location from table Add Bulk Location UUIDs" at bounding box center [1406, 180] width 187 height 25
select select "locationtable"
click at [1312, 168] on select "Link Location Ids Choose location from table Add Bulk Location UUIDs" at bounding box center [1406, 180] width 187 height 25
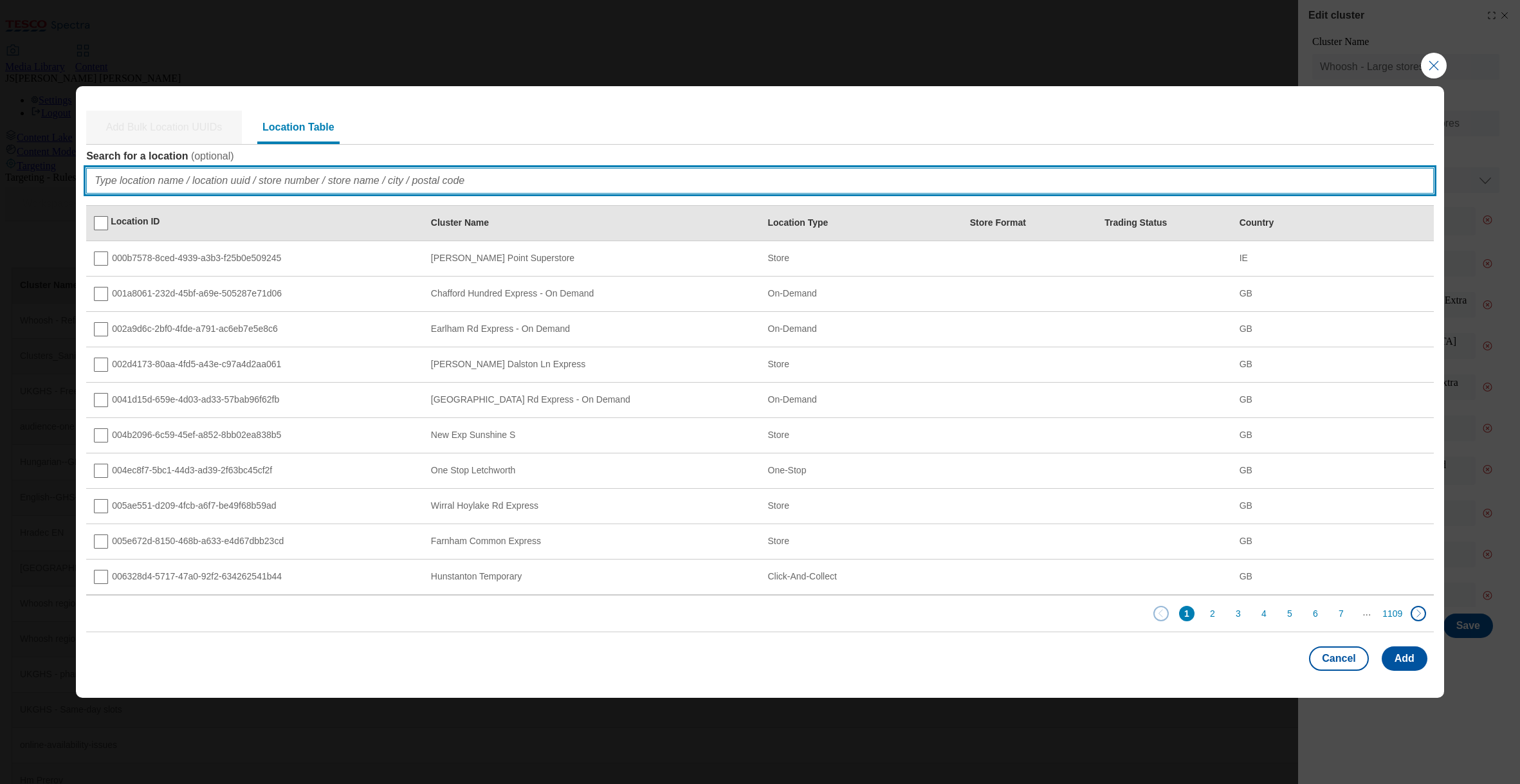
click at [159, 171] on input "Search for a location ( optional )" at bounding box center [760, 181] width 1347 height 25
paste input "5bc4ba02-abd0-485e-9586-21f794cd521b"
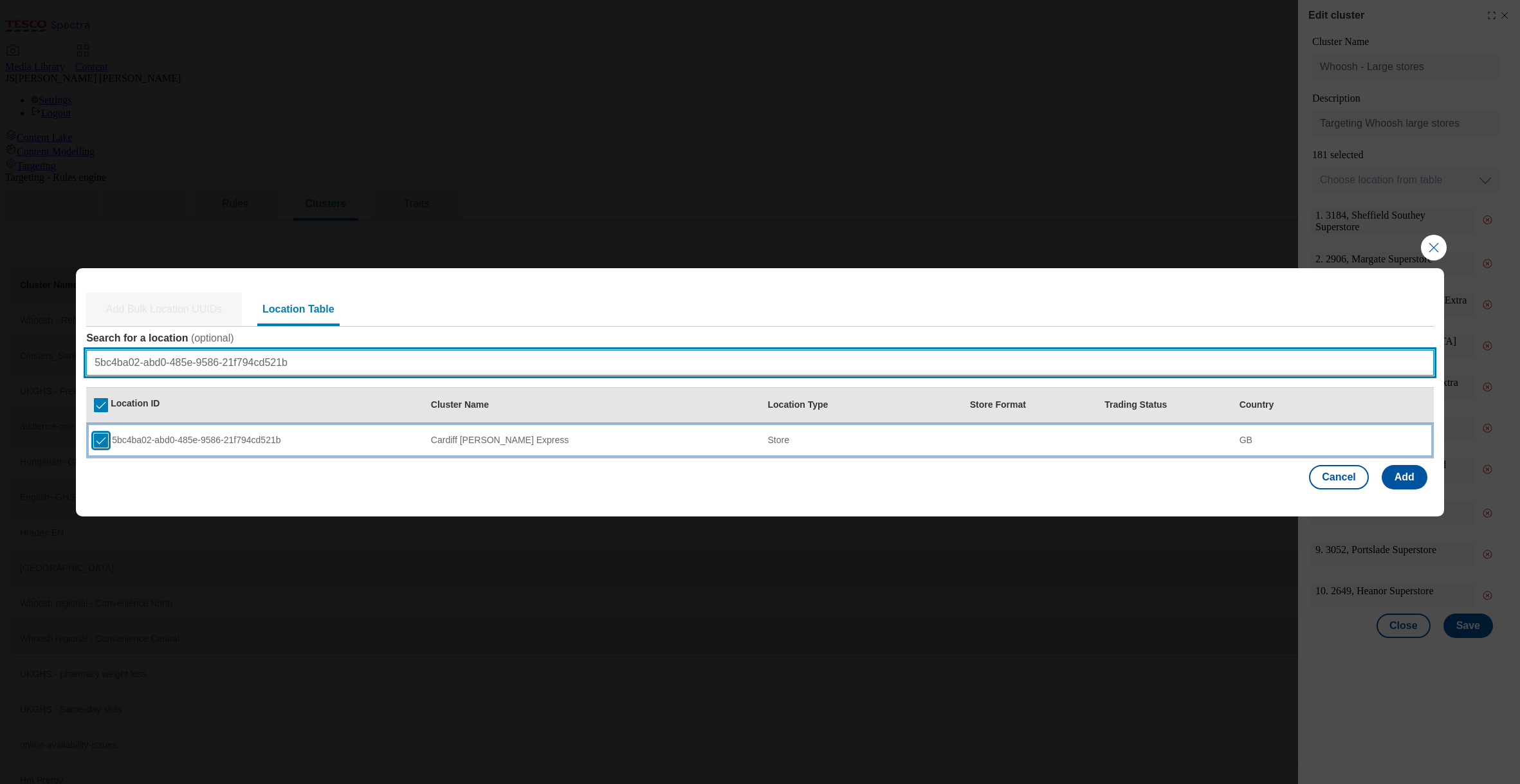
type input "5bc4ba02-abd0-485e-9586-21f794cd521b"
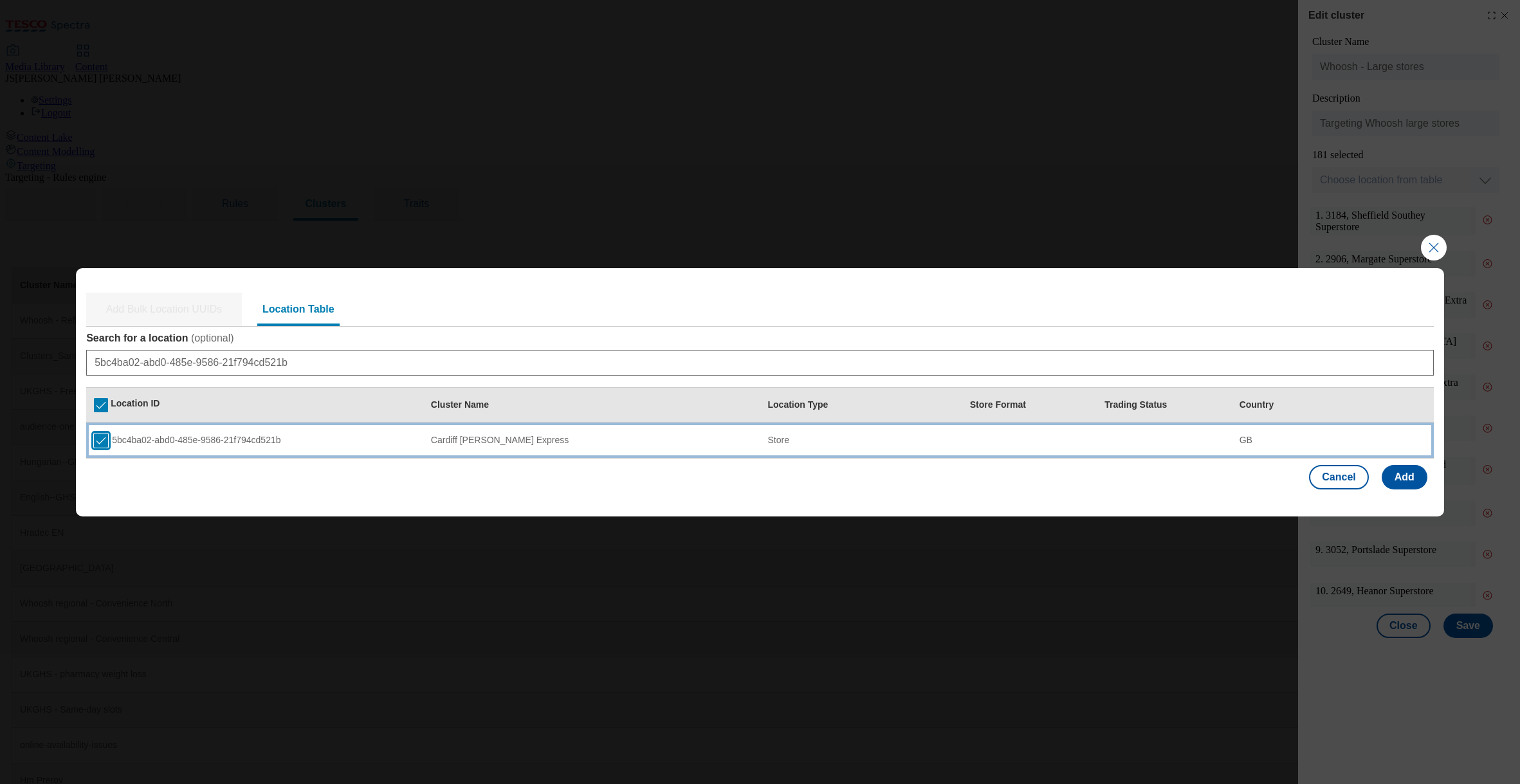
click at [106, 442] on input "Modal" at bounding box center [100, 440] width 14 height 14
checkbox input "false"
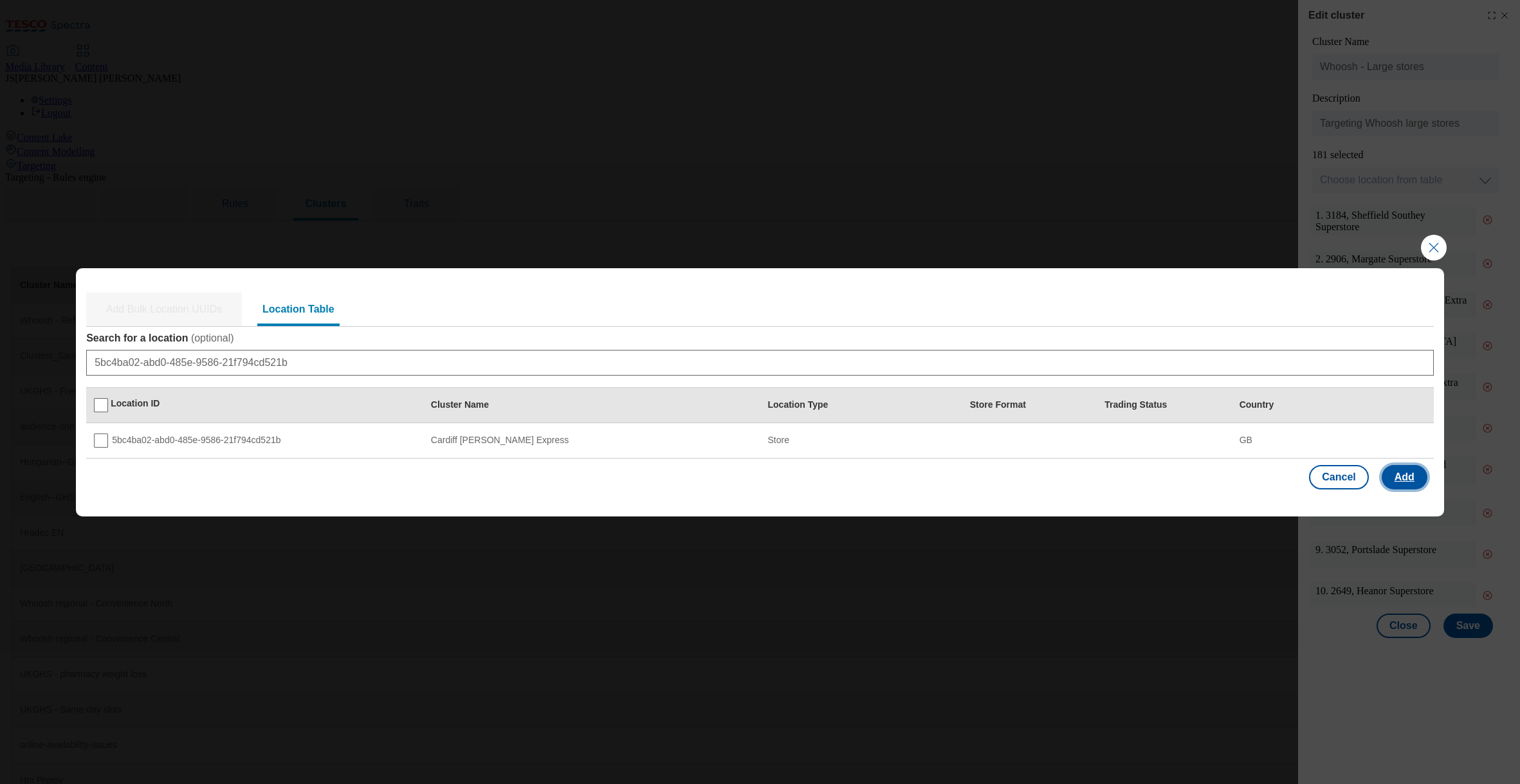
click at [1398, 482] on button "Add" at bounding box center [1404, 477] width 45 height 25
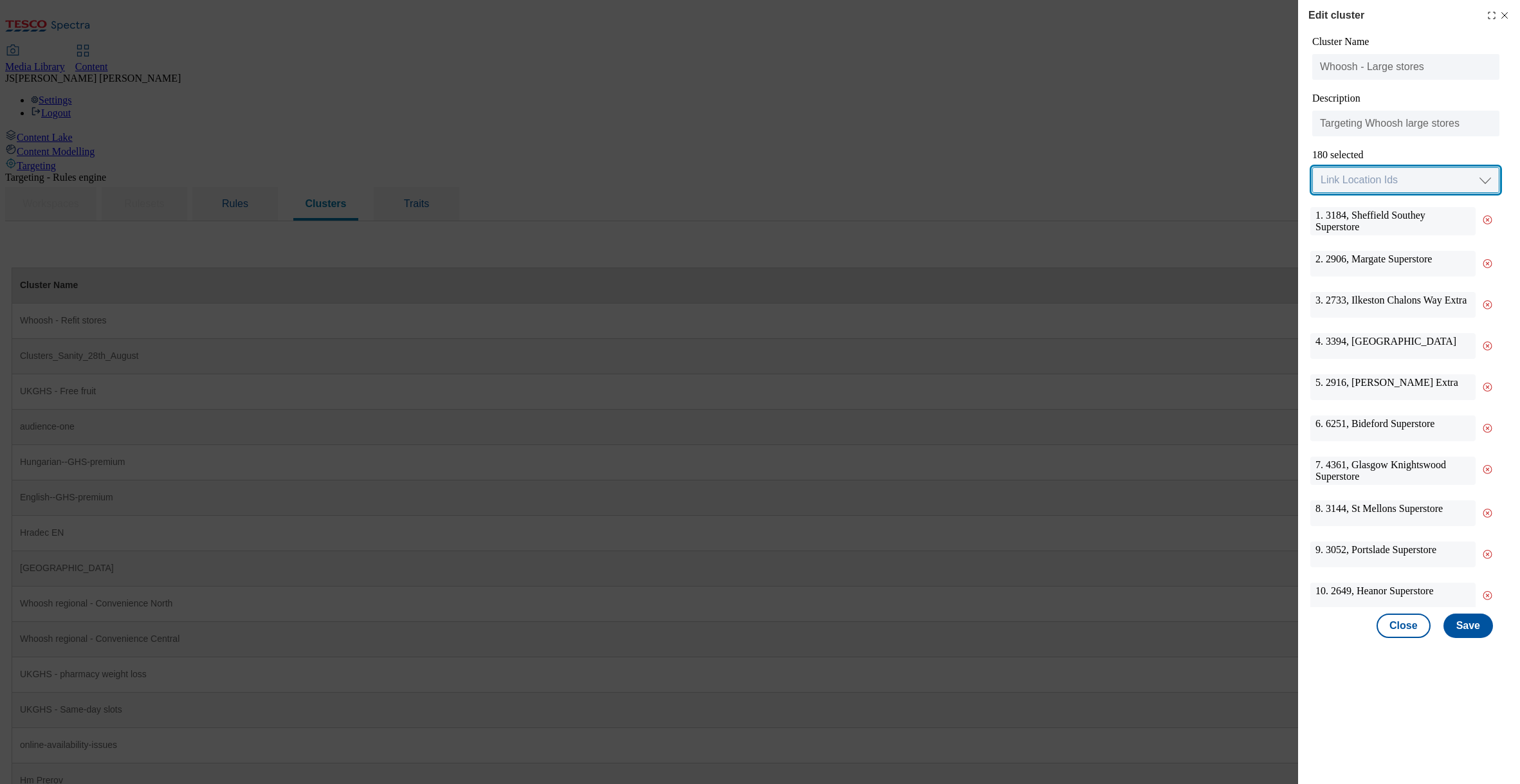
click at [1338, 183] on select "Link Location Ids Choose location from table Add Bulk Location UUIDs" at bounding box center [1406, 180] width 187 height 25
select select "locationtable"
click at [1312, 168] on select "Link Location Ids Choose location from table Add Bulk Location UUIDs" at bounding box center [1406, 180] width 187 height 25
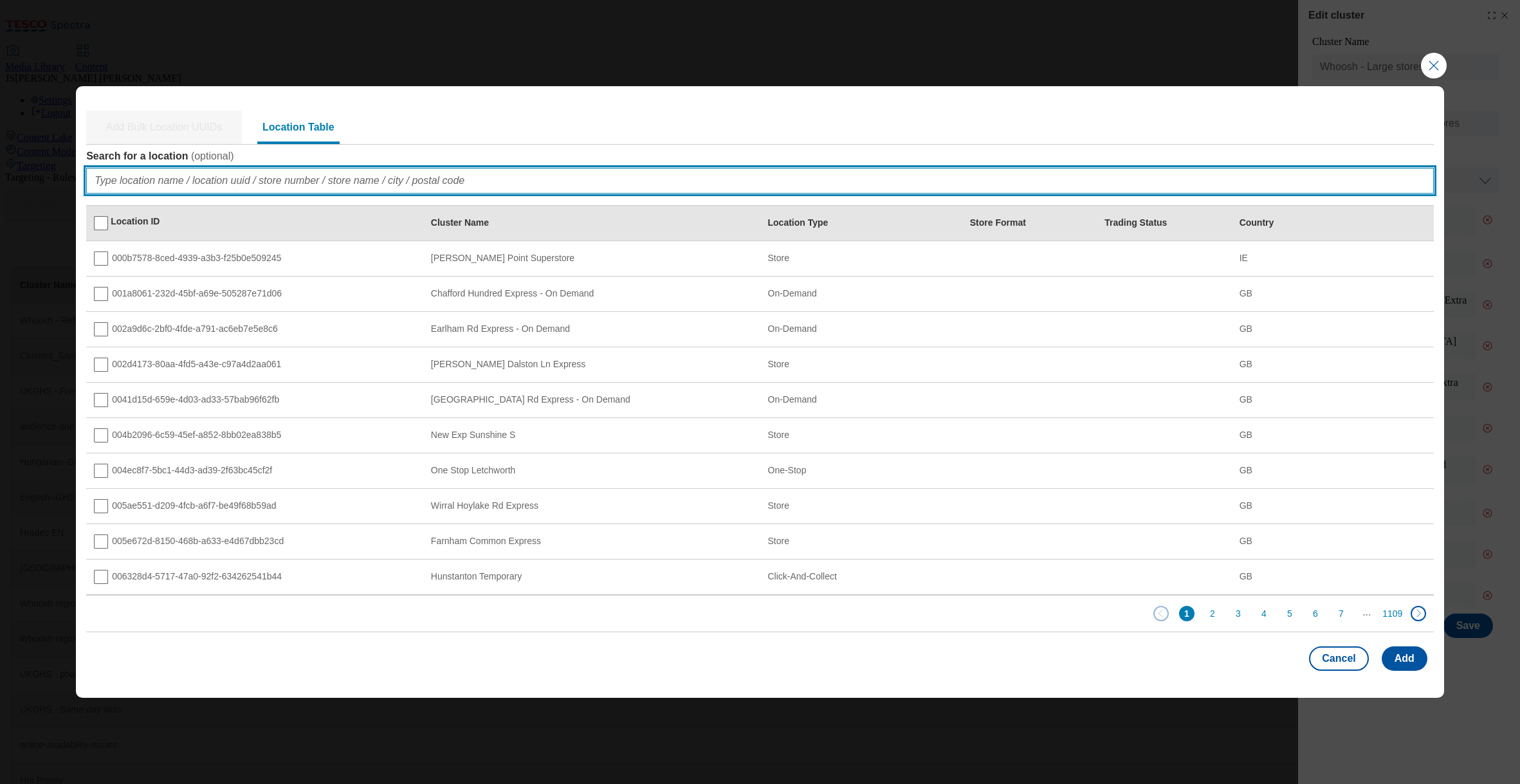
click at [162, 181] on input "Search for a location ( optional )" at bounding box center [760, 181] width 1347 height 25
paste input "0cbbe330-256e-4494-8500-98bb155b7b51"
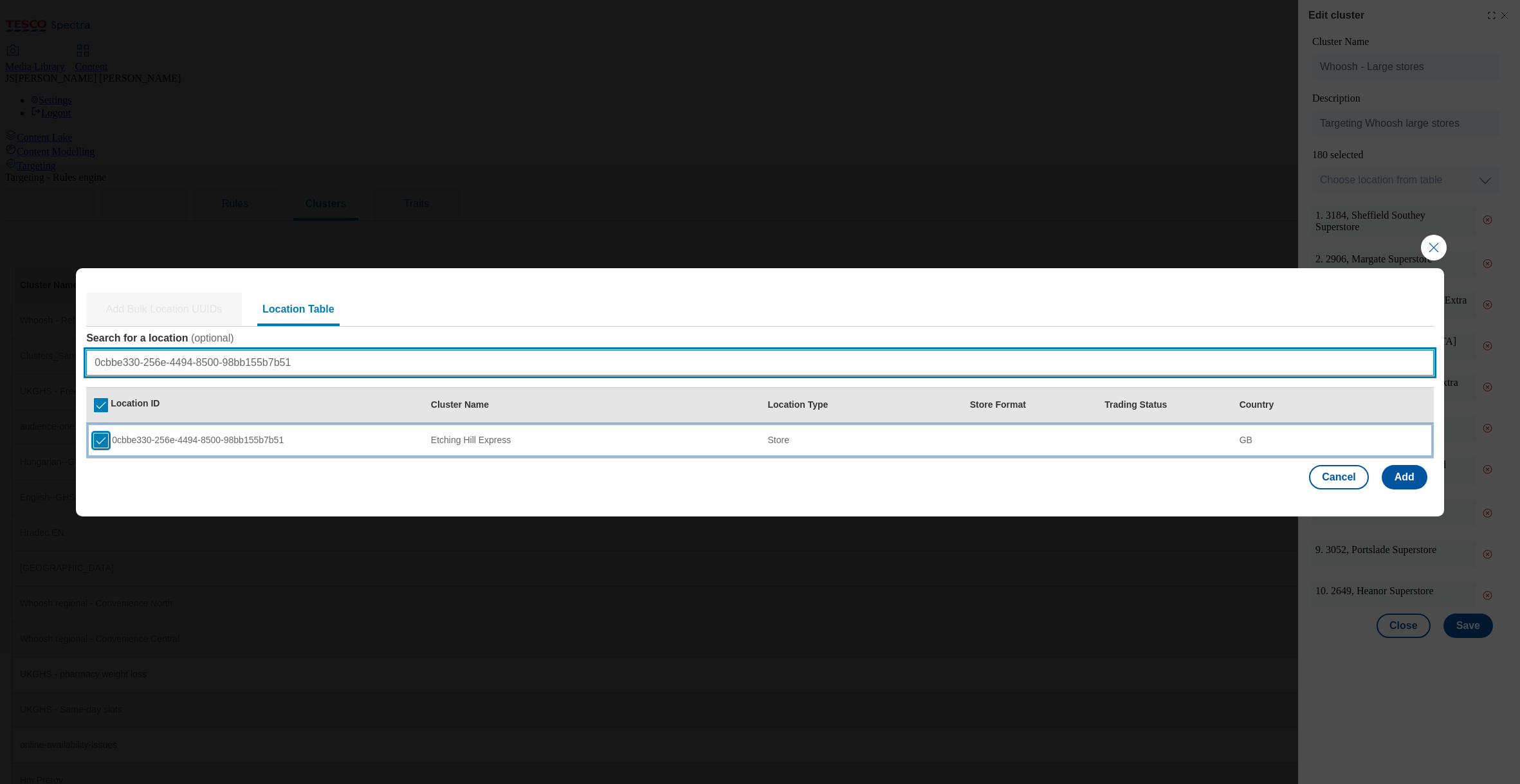
type input "0cbbe330-256e-4494-8500-98bb155b7b51"
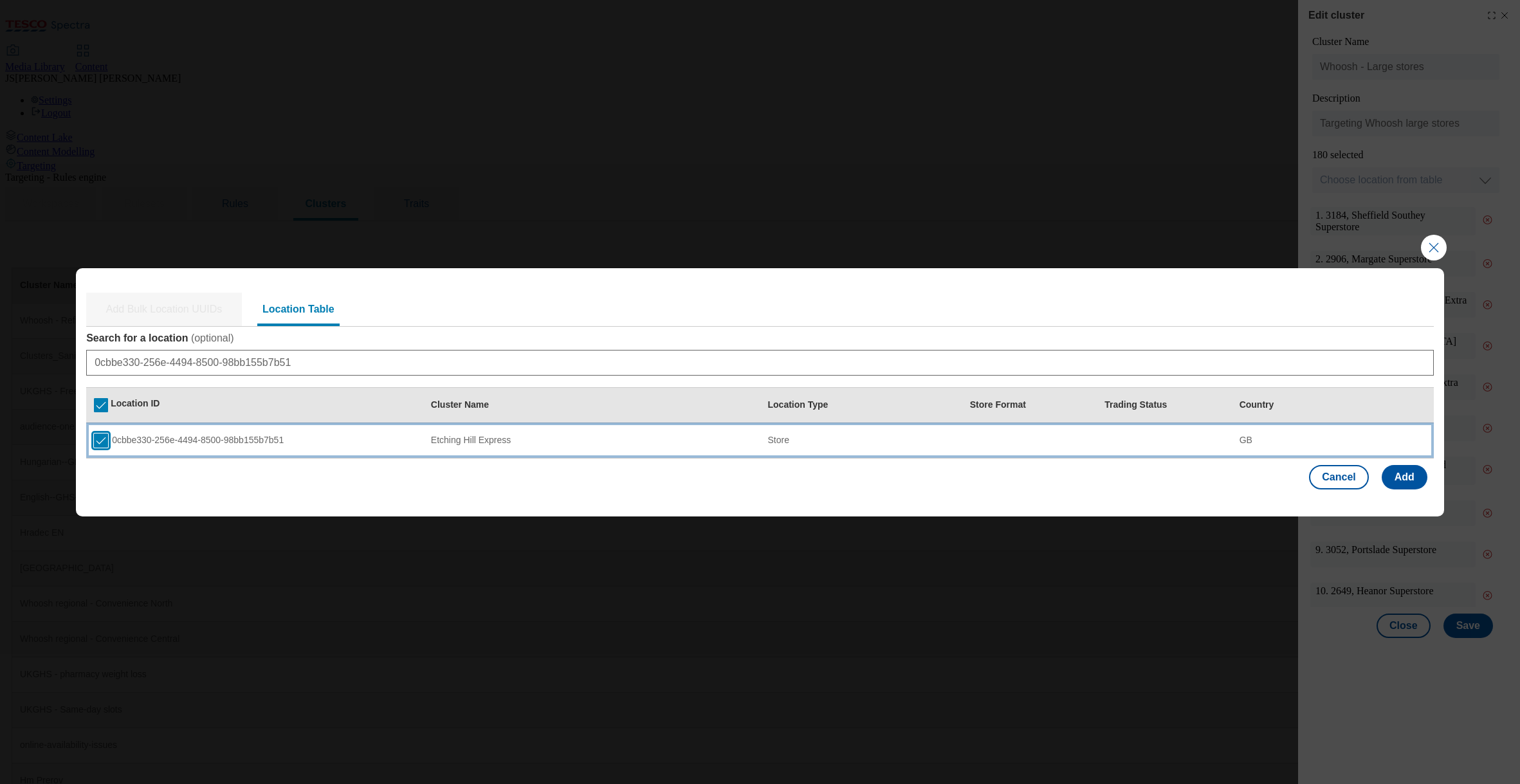
drag, startPoint x: 105, startPoint y: 441, endPoint x: 123, endPoint y: 440, distance: 18.0
click at [105, 441] on input "Modal" at bounding box center [100, 440] width 14 height 14
checkbox input "false"
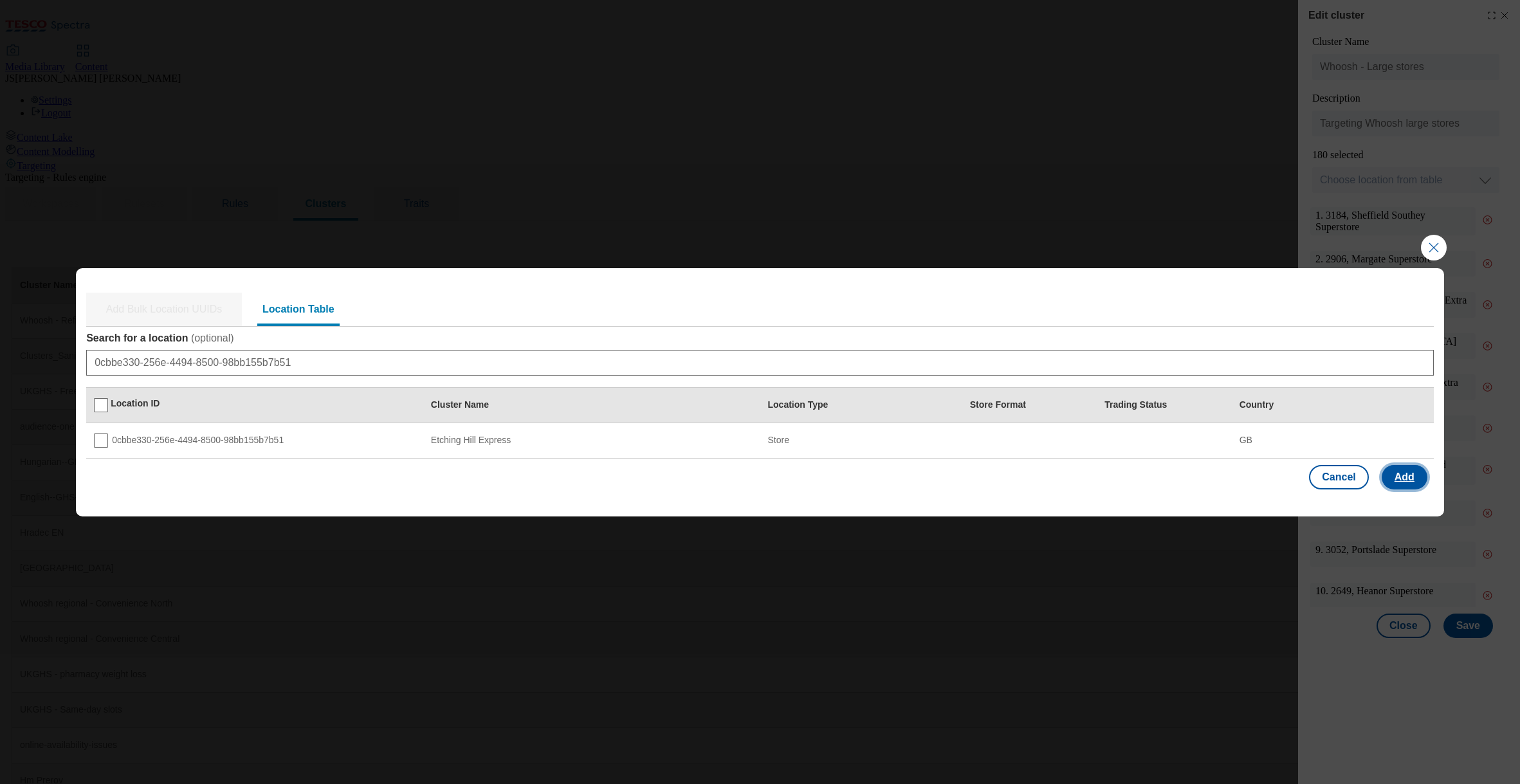
click at [1402, 476] on button "Add" at bounding box center [1404, 477] width 45 height 25
select select "Modal"
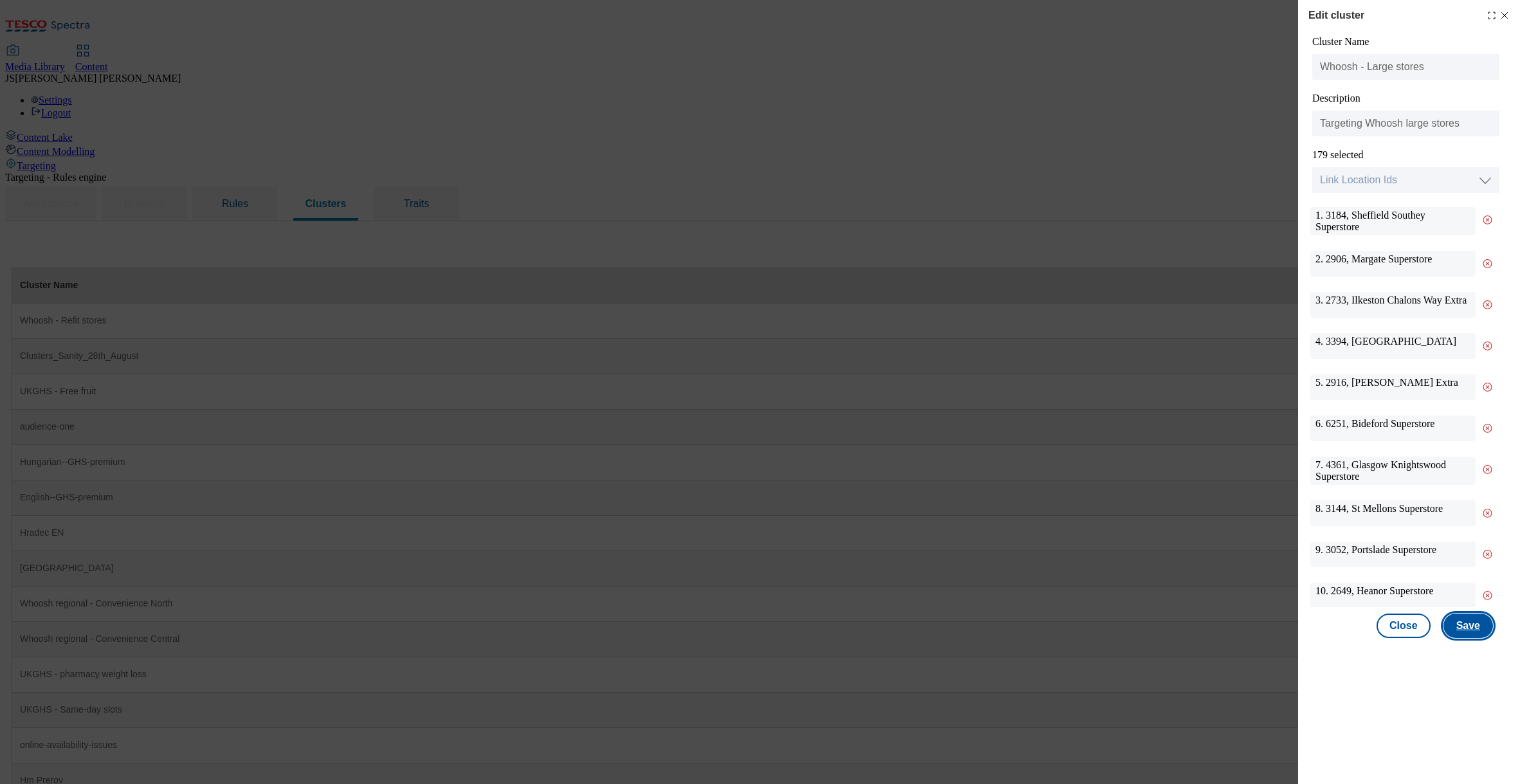
click at [1472, 629] on button "Save" at bounding box center [1468, 625] width 50 height 25
click at [1412, 624] on button "Close" at bounding box center [1404, 625] width 54 height 25
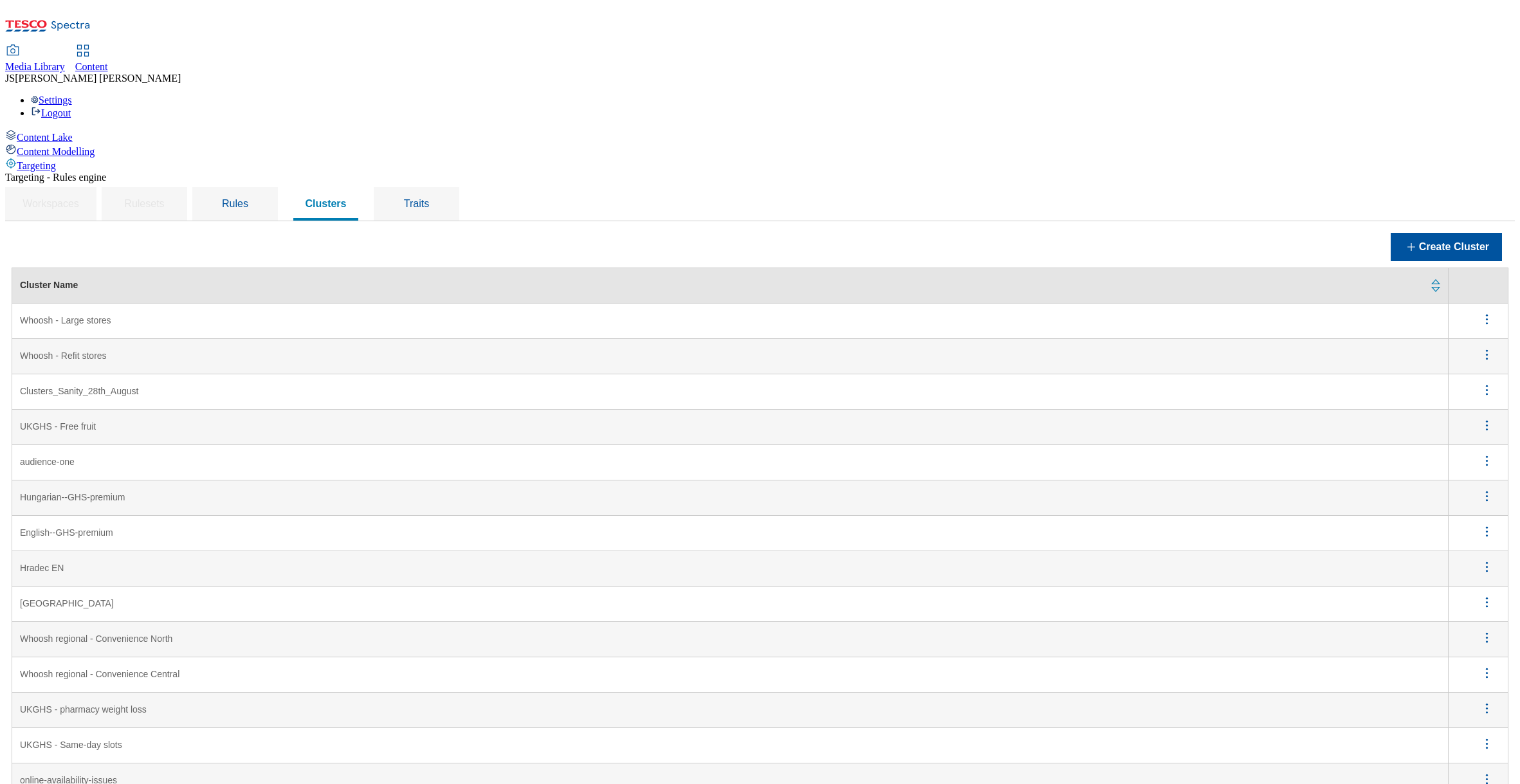
scroll to position [263, 0]
click at [1491, 665] on icon "menus" at bounding box center [1487, 673] width 16 height 16
click at [1483, 680] on button "Edit" at bounding box center [1479, 690] width 58 height 20
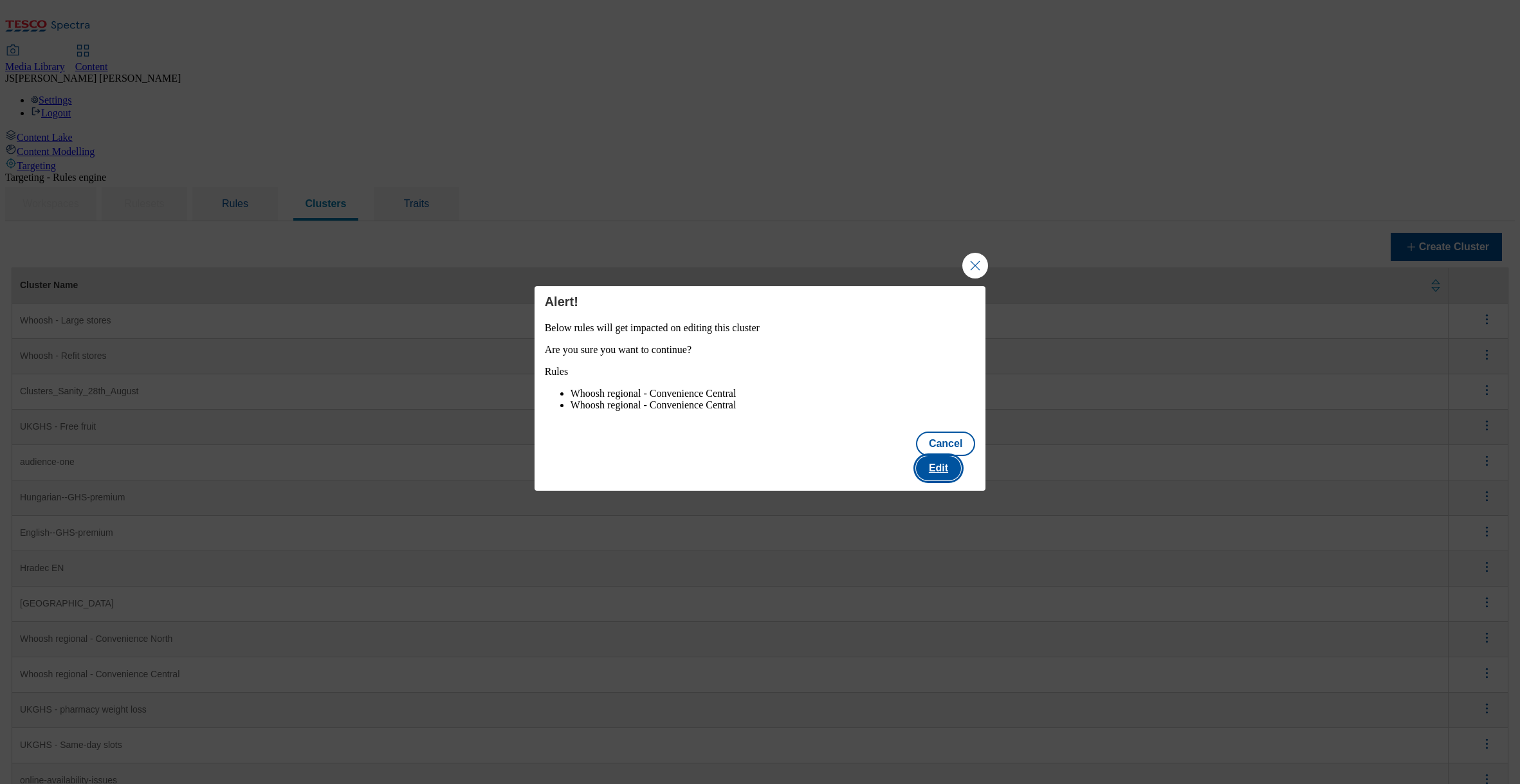
click at [952, 470] on button "Edit" at bounding box center [938, 468] width 45 height 25
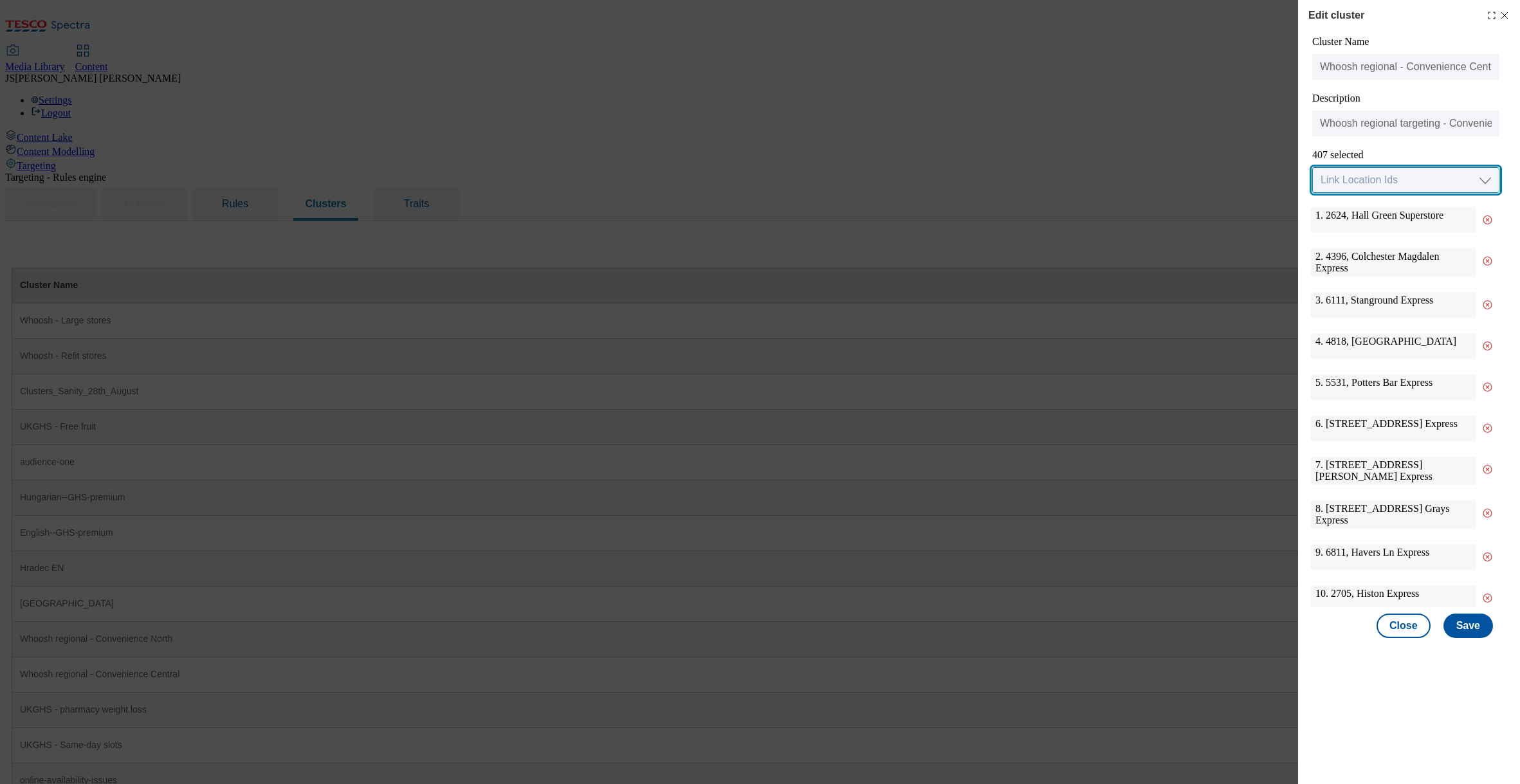
click at [1402, 177] on select "Link Location Ids Choose location from table Add Bulk Location UUIDs" at bounding box center [1406, 180] width 187 height 25
select select "input_uuid"
click at [1312, 168] on select "Link Location Ids Choose location from table Add Bulk Location UUIDs" at bounding box center [1406, 180] width 187 height 25
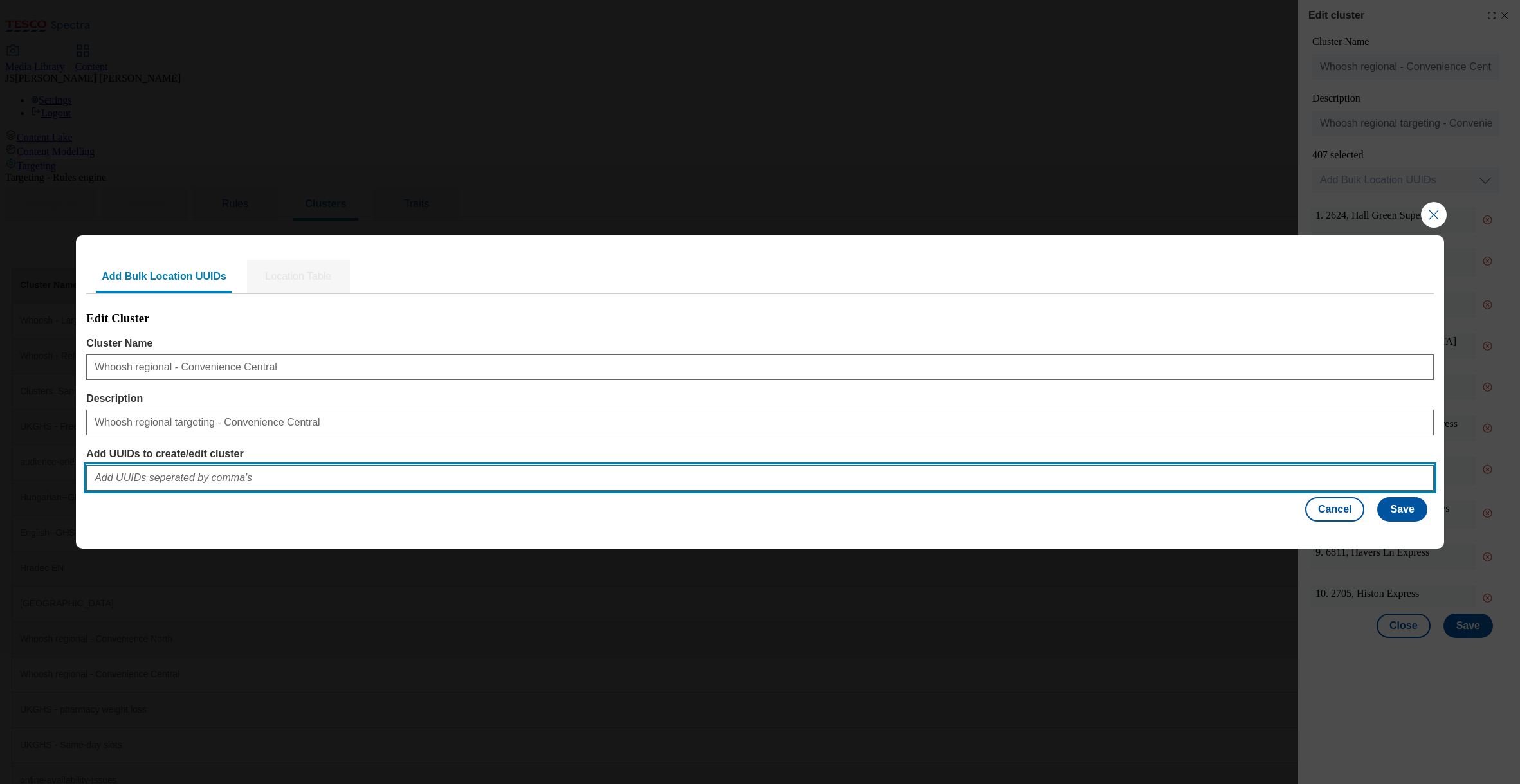
click at [144, 480] on input "Add UUIDs to create/edit cluster" at bounding box center [760, 478] width 1347 height 25
paste input "2ff25300-c17a-40a5-b76d-ff8efc2c8b50,1f03ca37-b406-4d70-b5eb-253686ee7bf5,c3992…"
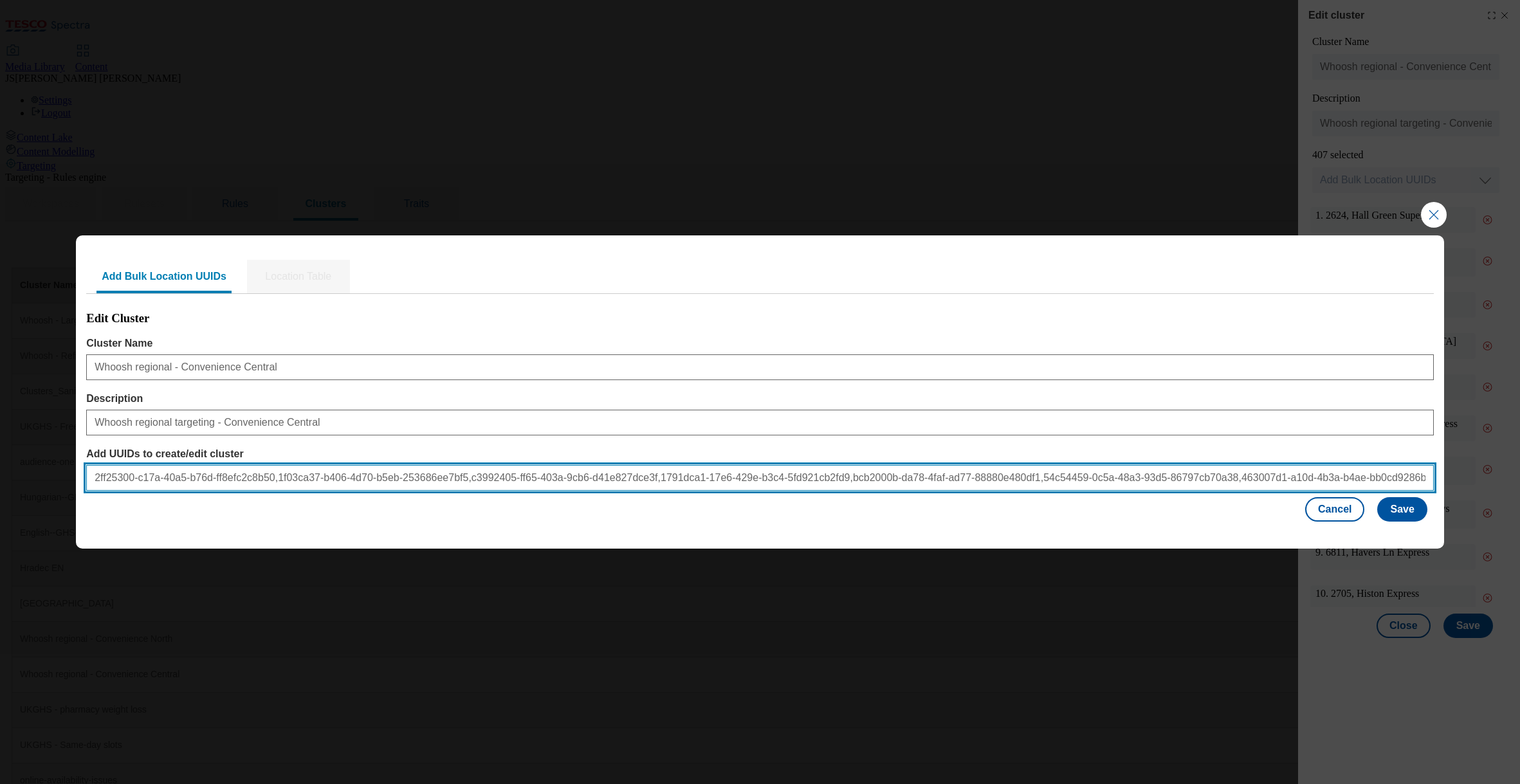
scroll to position [0, 678]
type input "2ff25300-c17a-40a5-b76d-ff8efc2c8b50,1f03ca37-b406-4d70-b5eb-253686ee7bf5,c3992…"
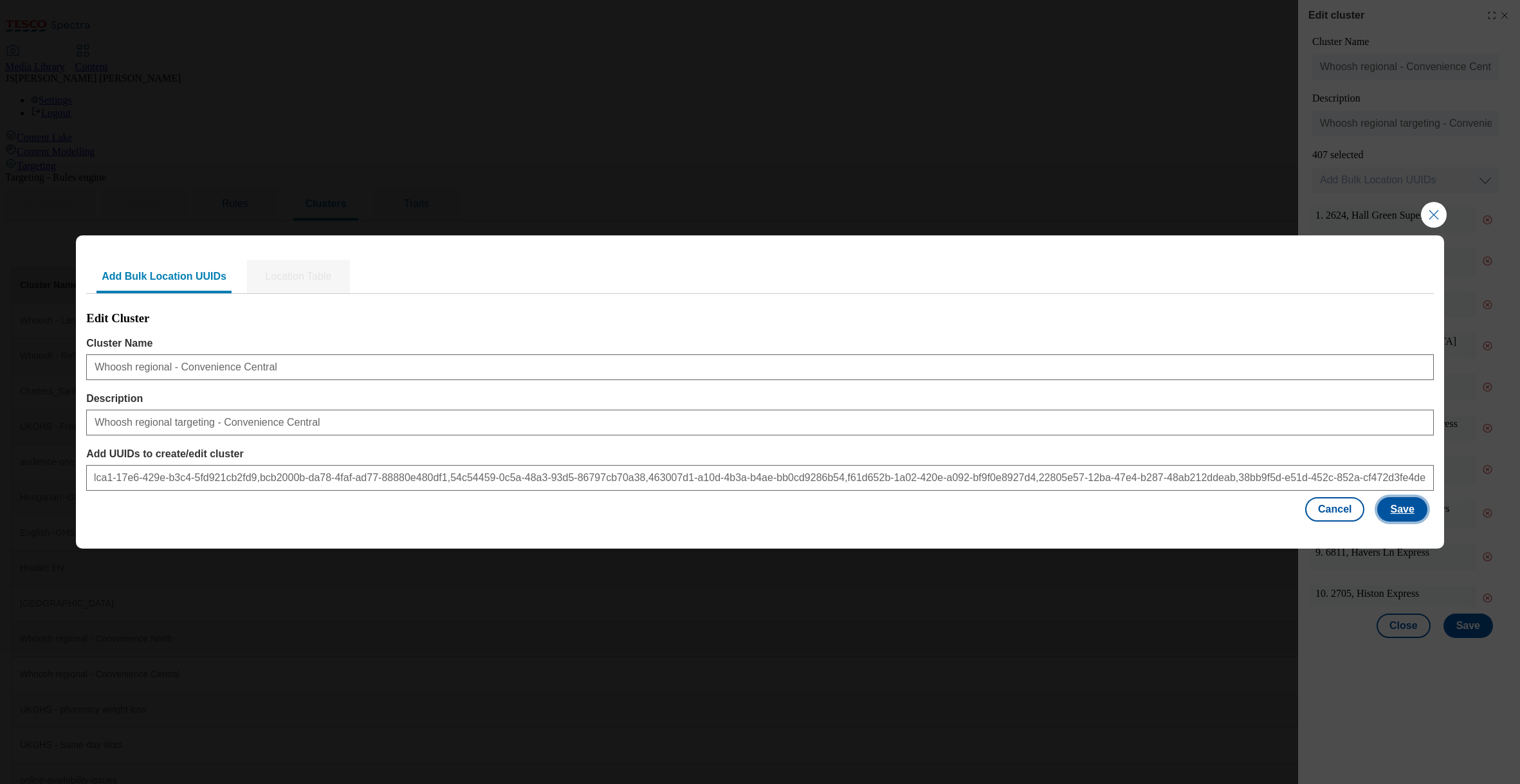
scroll to position [0, 0]
click at [1395, 513] on button "Save" at bounding box center [1402, 509] width 50 height 25
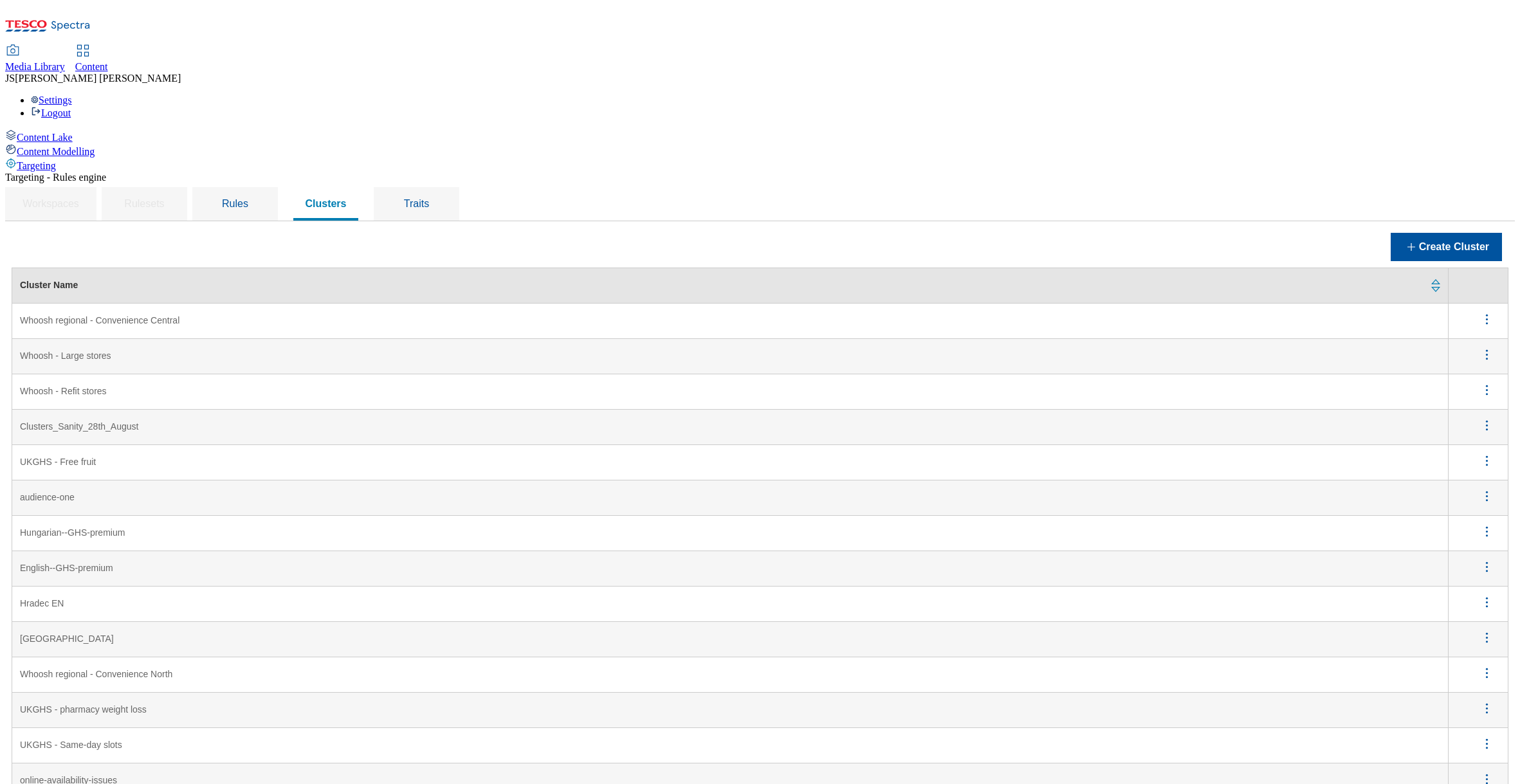
scroll to position [1438, 0]
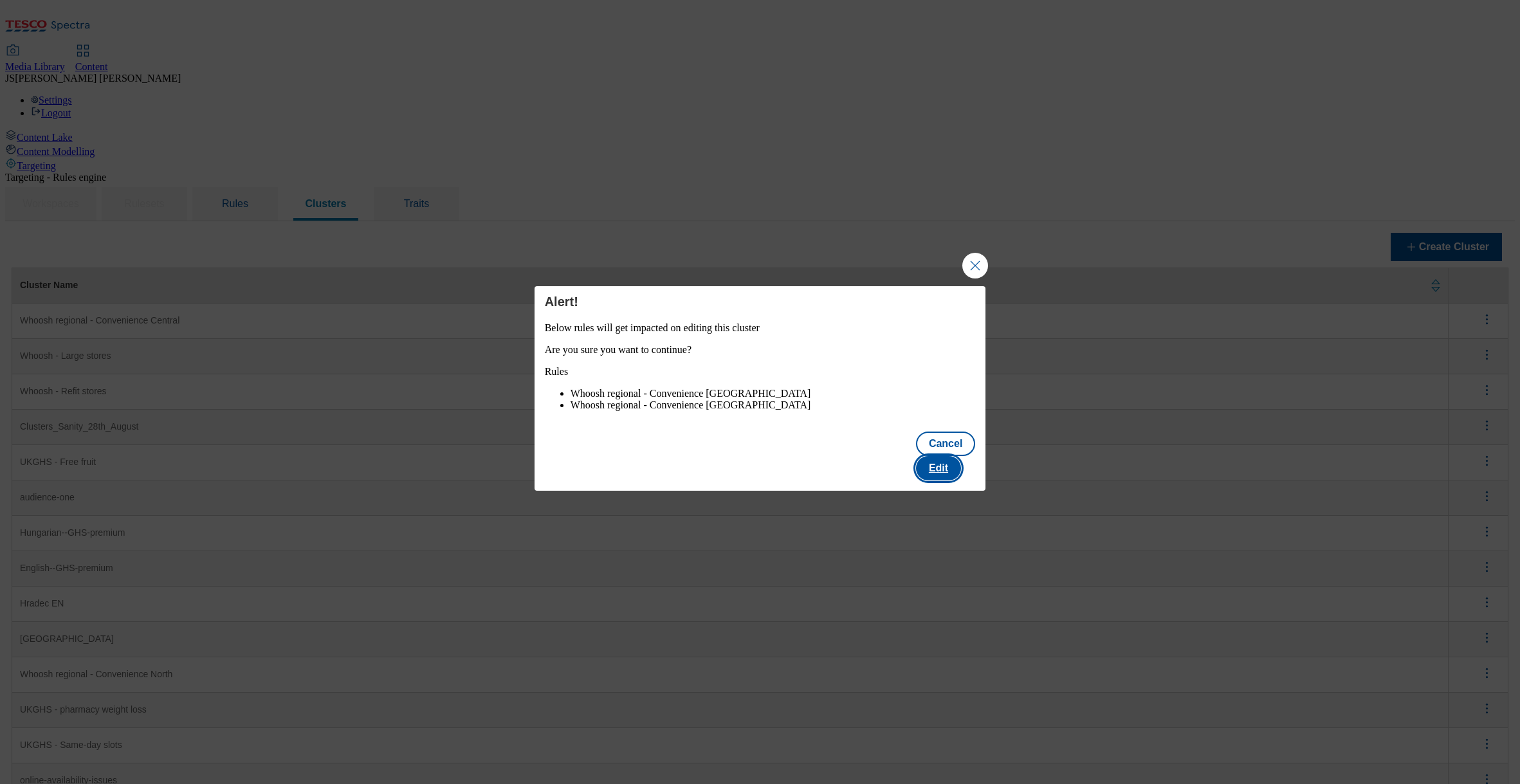
click at [958, 466] on button "Edit" at bounding box center [938, 468] width 45 height 25
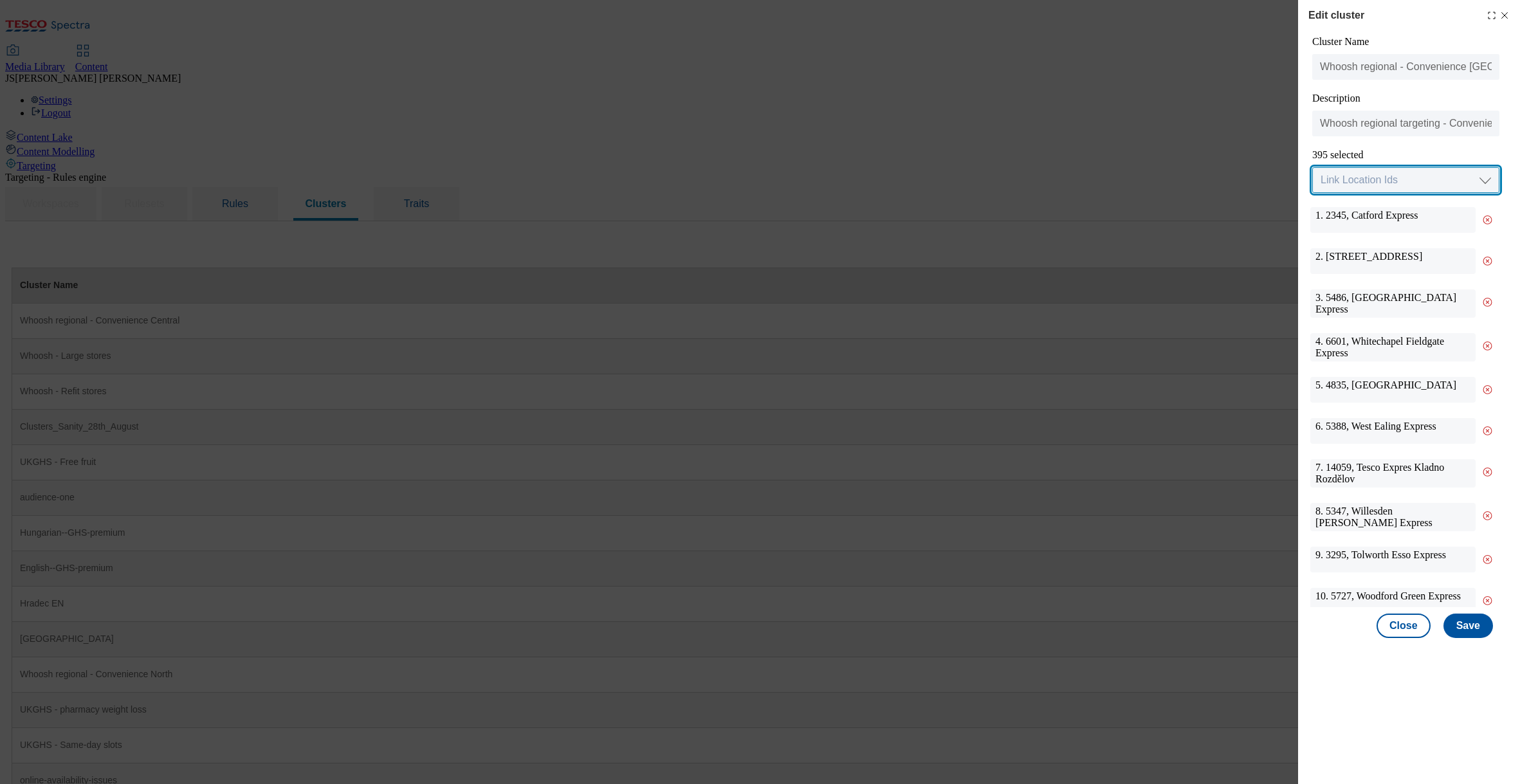
click at [1364, 173] on select "Link Location Ids Choose location from table Add Bulk Location UUIDs" at bounding box center [1406, 180] width 187 height 25
select select "locationtable"
click at [1312, 168] on select "Link Location Ids Choose location from table Add Bulk Location UUIDs" at bounding box center [1406, 180] width 187 height 25
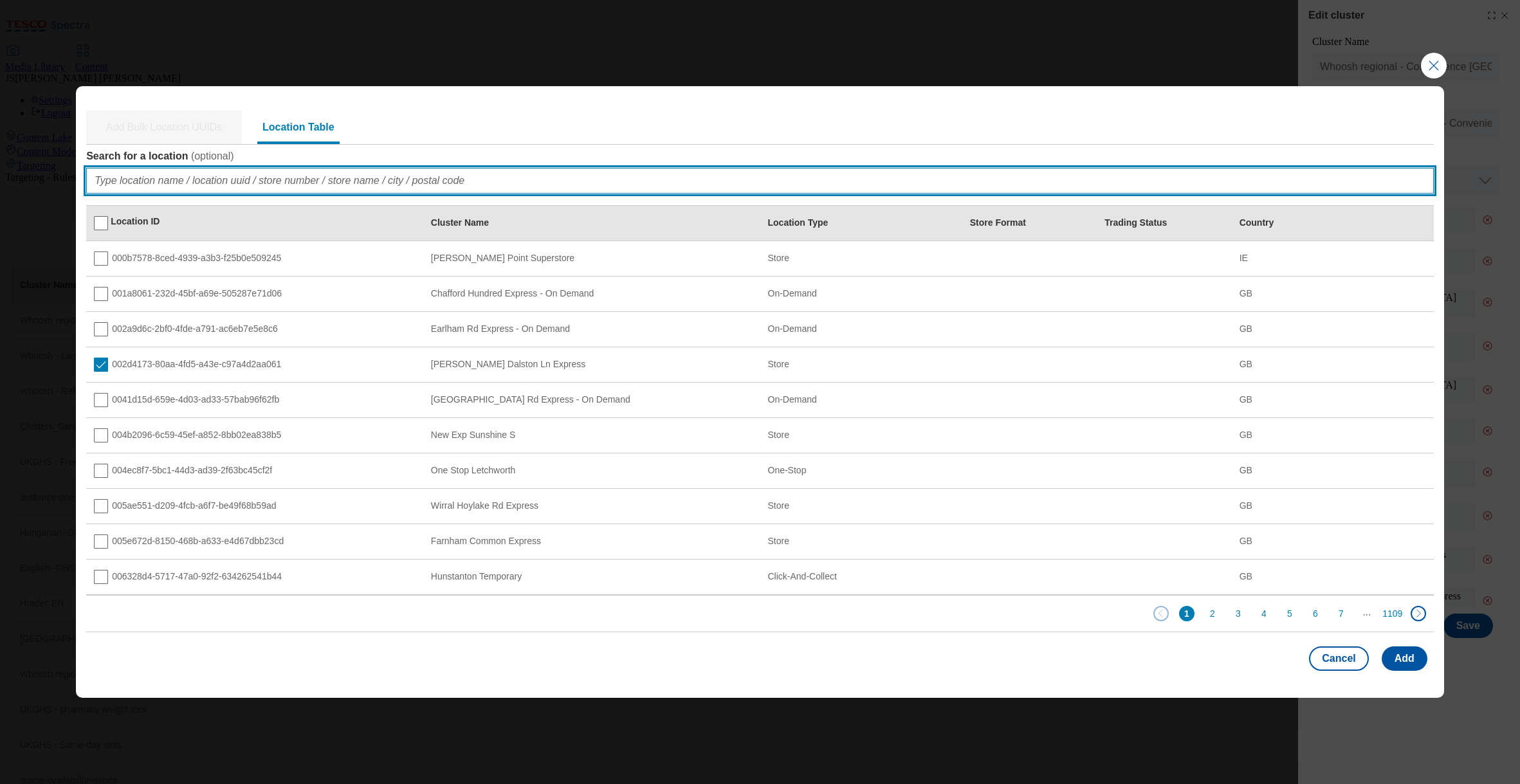
click at [121, 178] on input "Search for a location ( optional )" at bounding box center [760, 181] width 1347 height 25
paste input "b3c0bbe8-b289-4f23-a7c6-2a721d47f718"
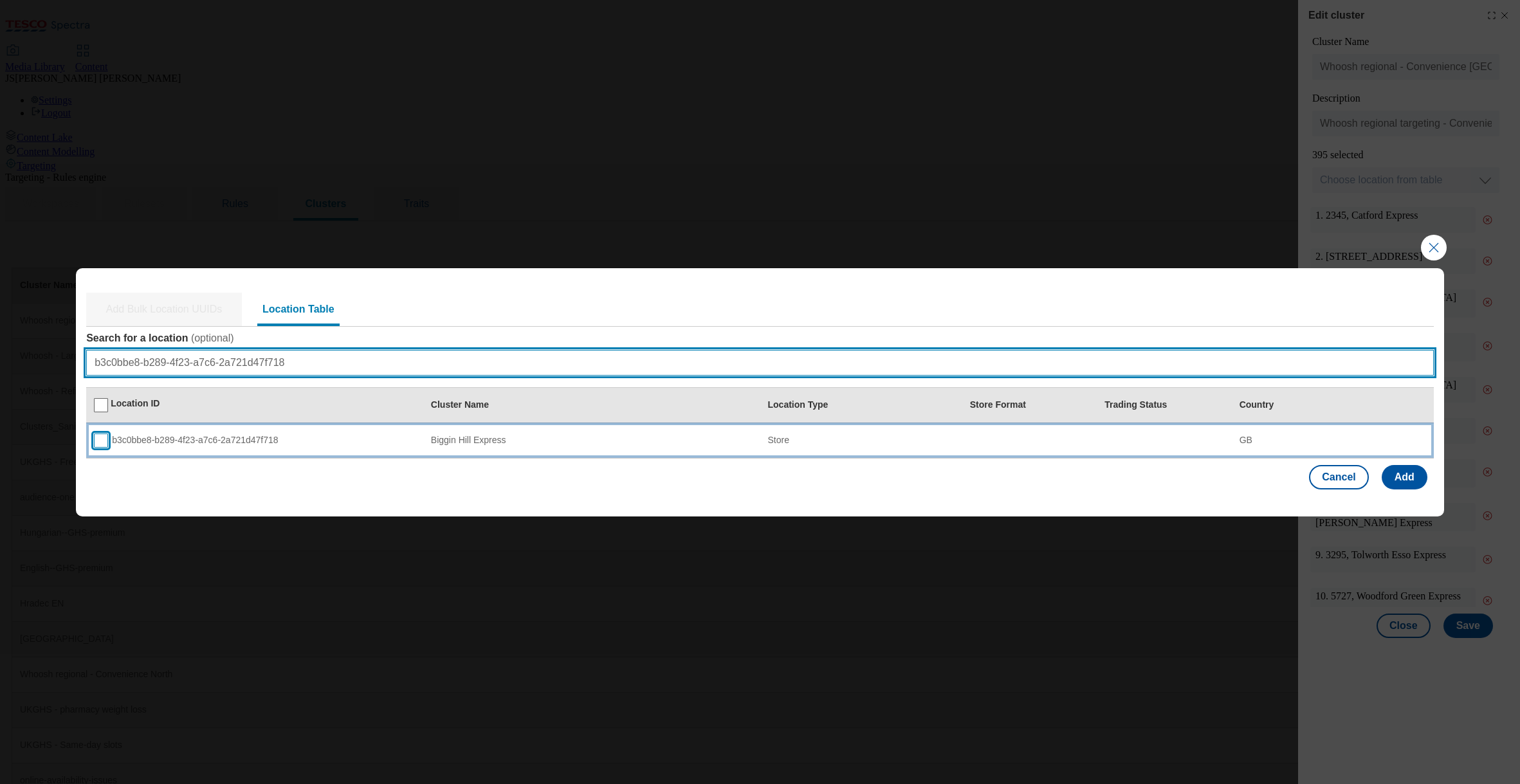
type input "b3c0bbe8-b289-4f23-a7c6-2a721d47f718"
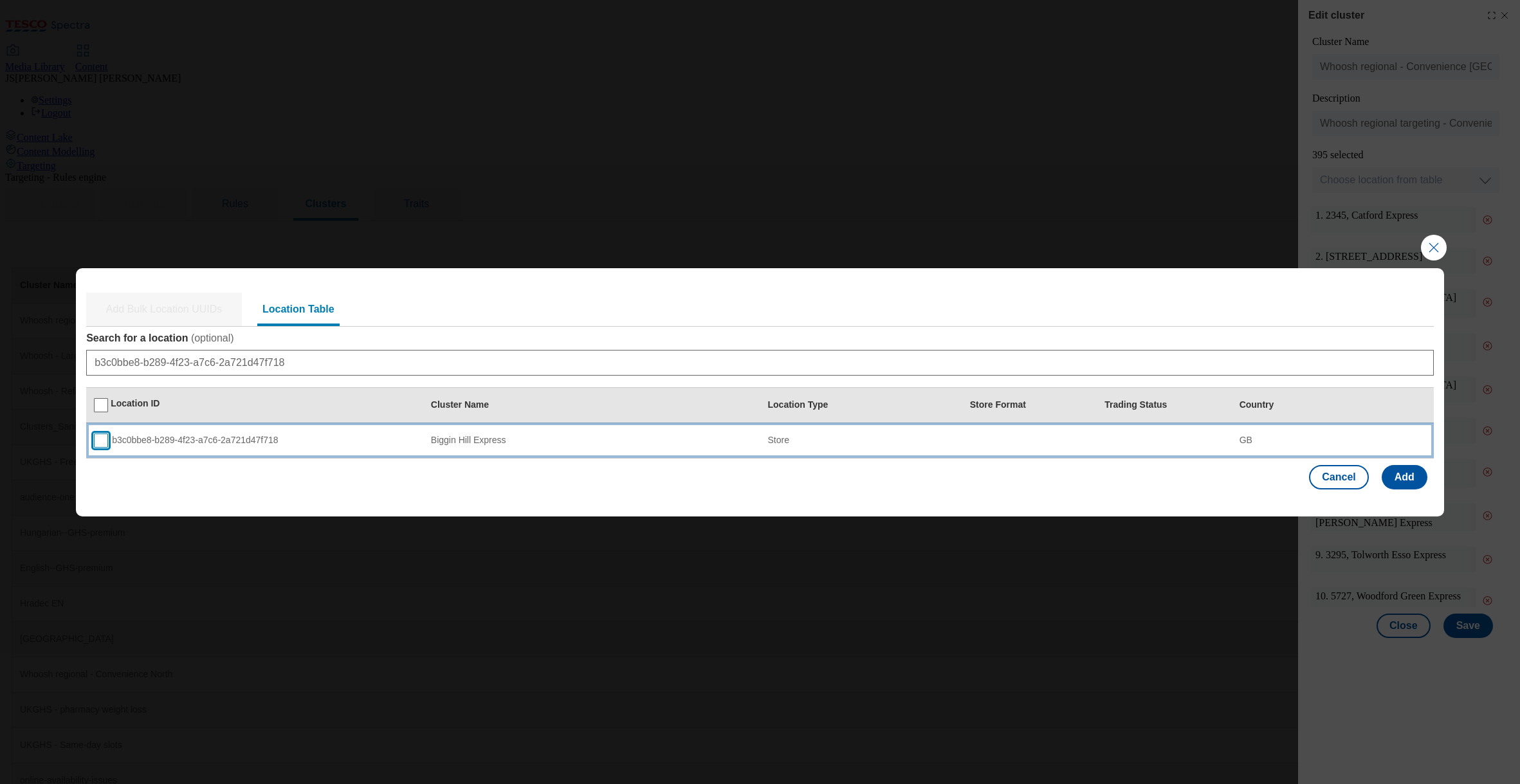
click at [97, 441] on input "Modal" at bounding box center [100, 440] width 14 height 14
checkbox input "true"
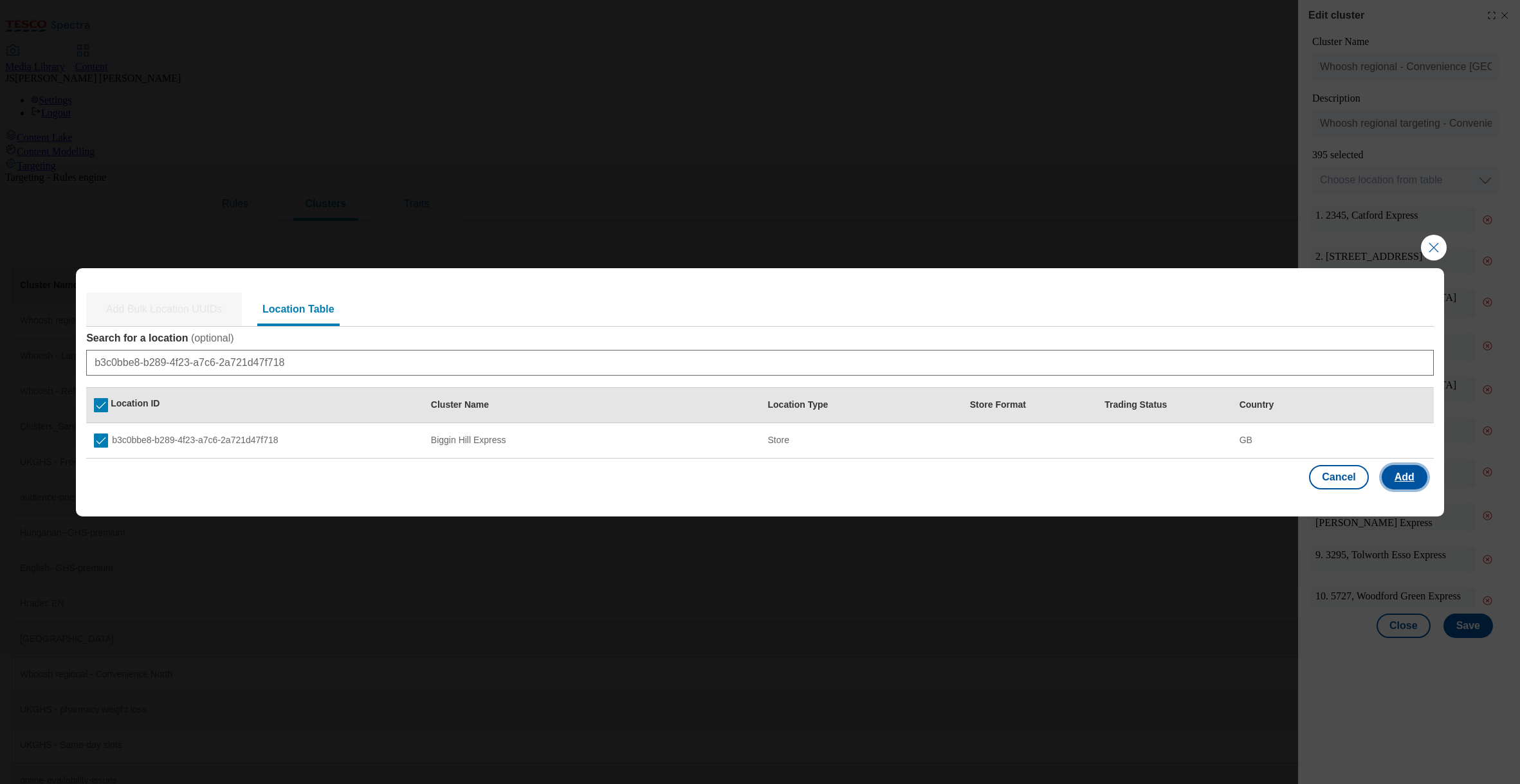
click at [1396, 482] on button "Add" at bounding box center [1404, 477] width 45 height 25
select select "Modal"
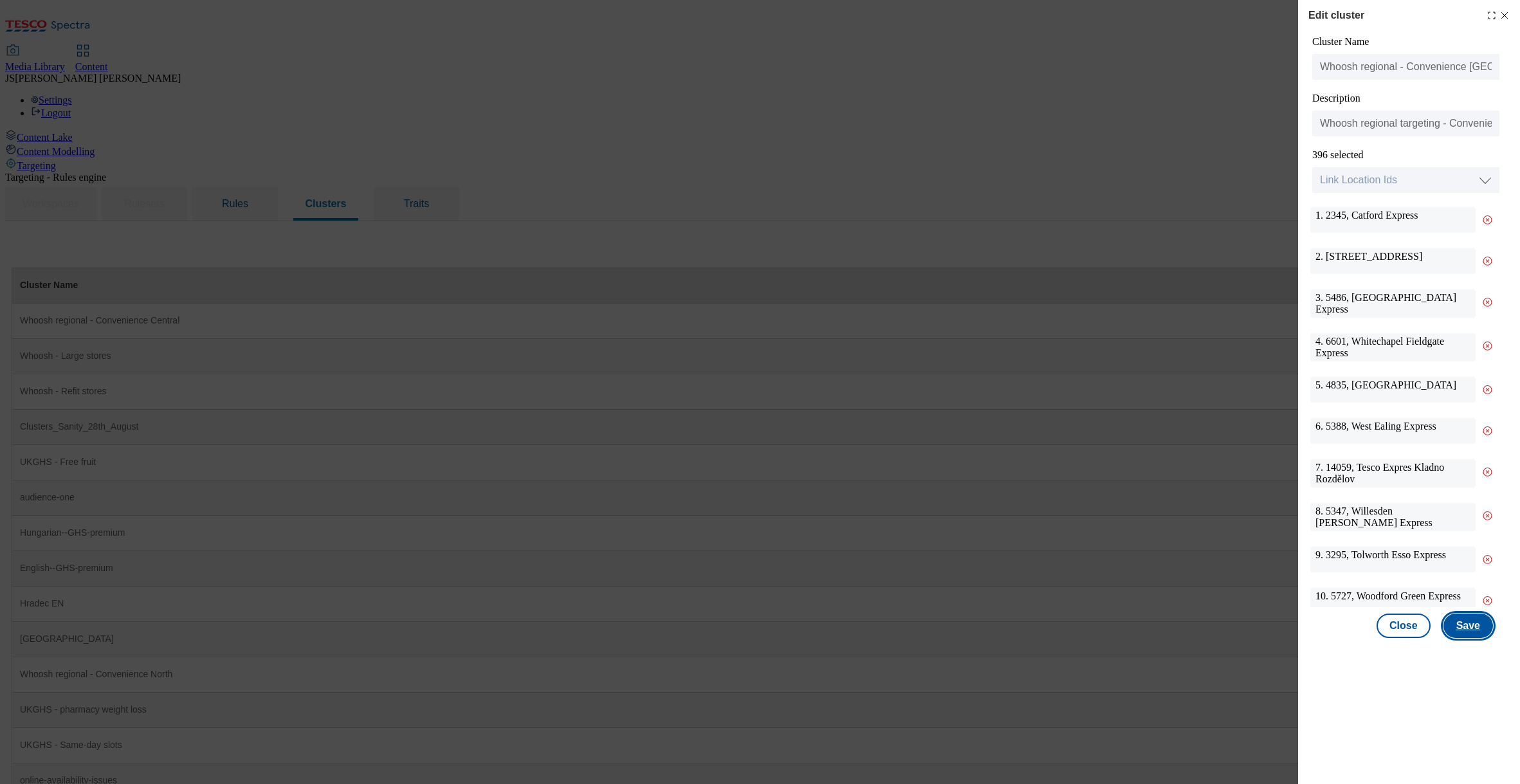
click at [1476, 621] on button "Save" at bounding box center [1468, 625] width 50 height 25
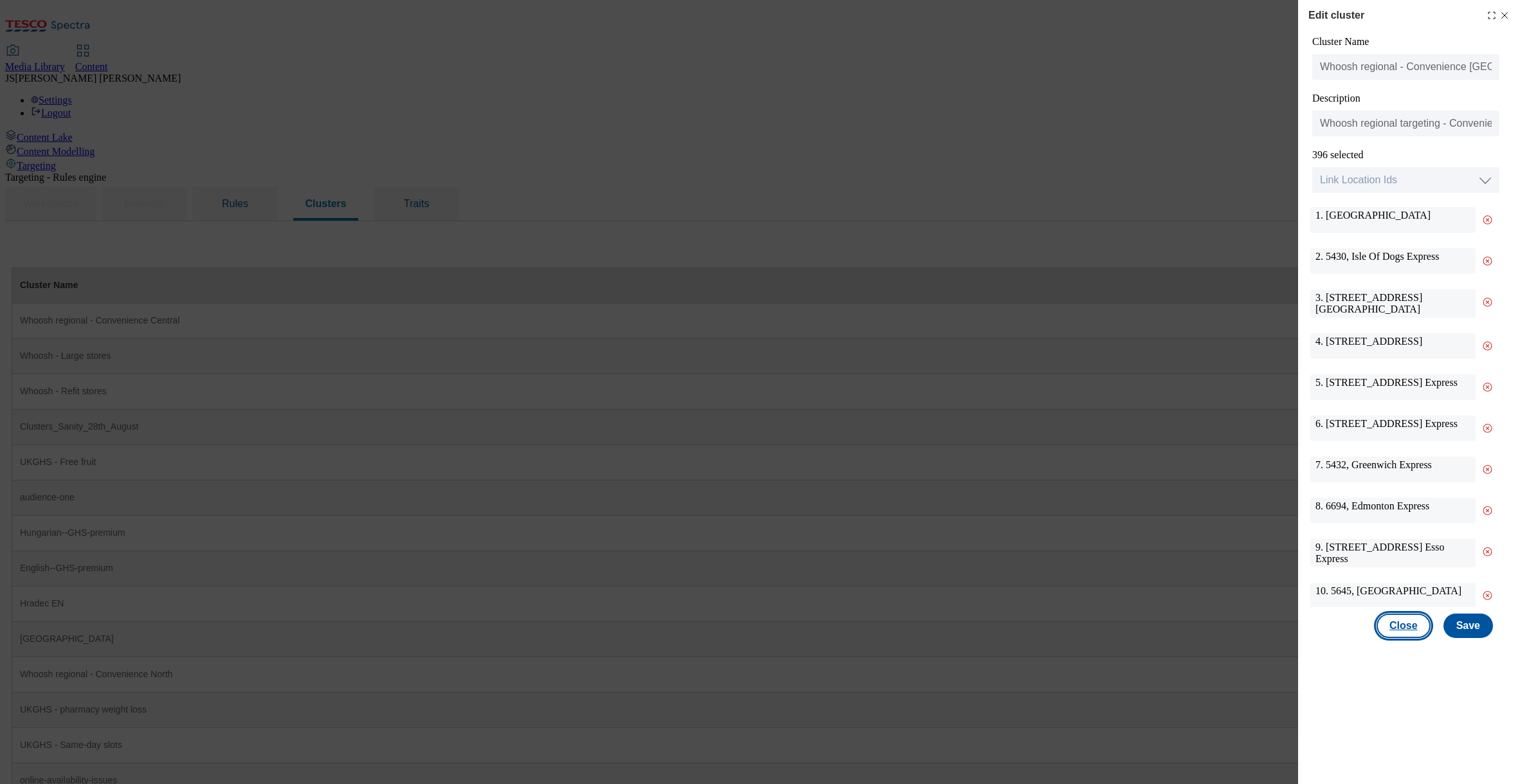
click at [1404, 632] on button "Close" at bounding box center [1404, 625] width 54 height 25
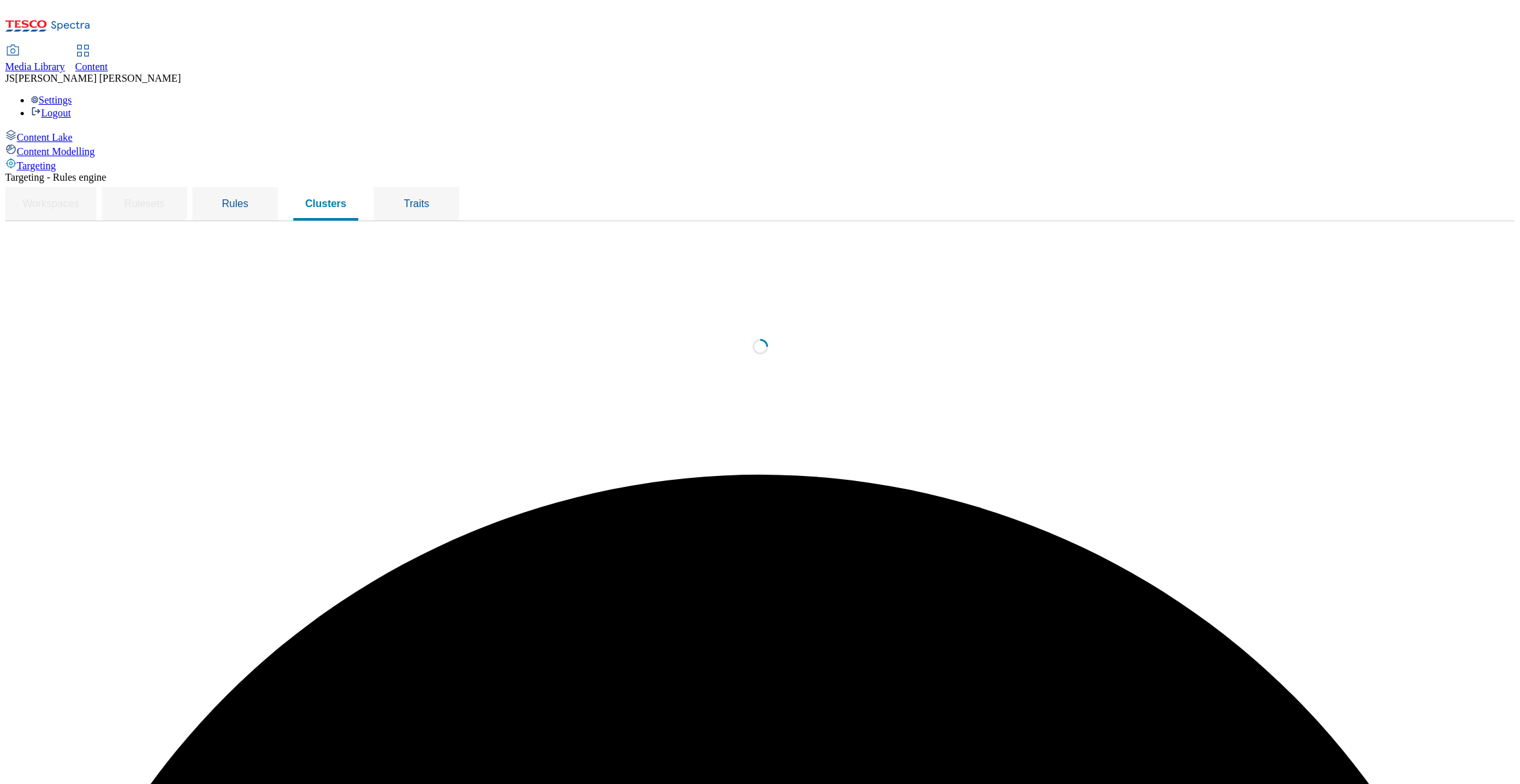
scroll to position [0, 0]
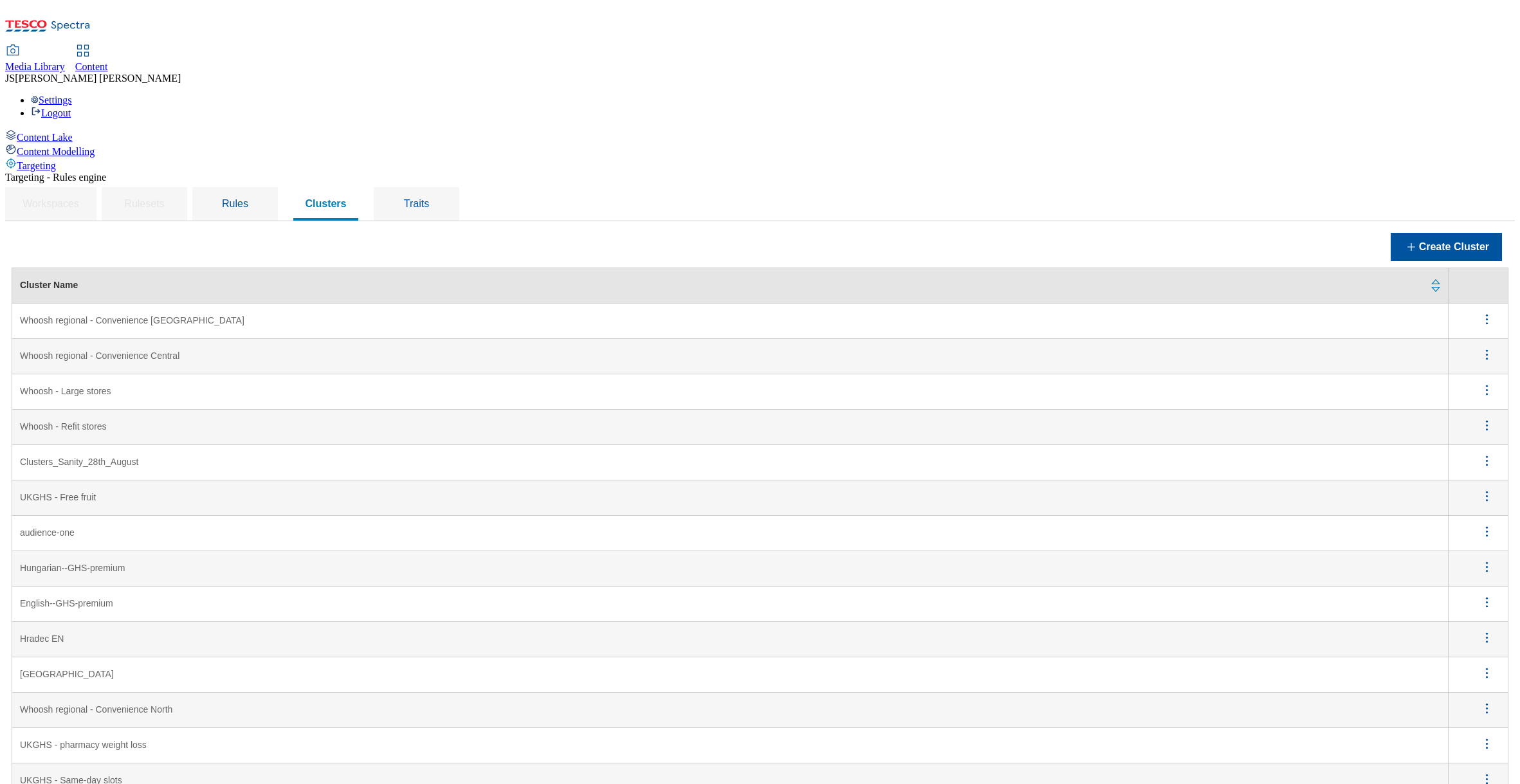
click at [1489, 700] on icon "menus" at bounding box center [1487, 708] width 16 height 16
click at [1484, 715] on button "Edit" at bounding box center [1479, 725] width 58 height 20
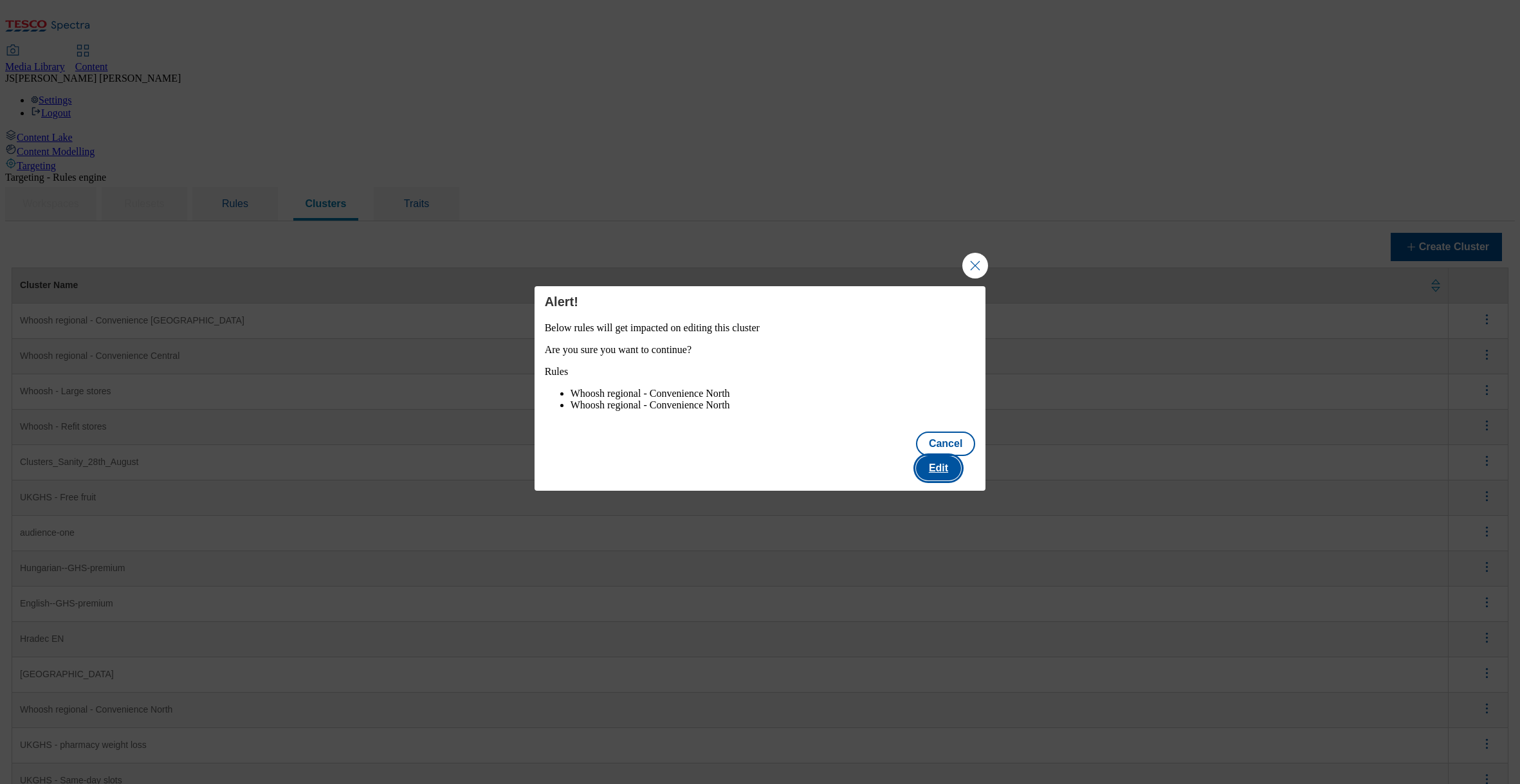
click at [961, 464] on button "Edit" at bounding box center [938, 468] width 45 height 25
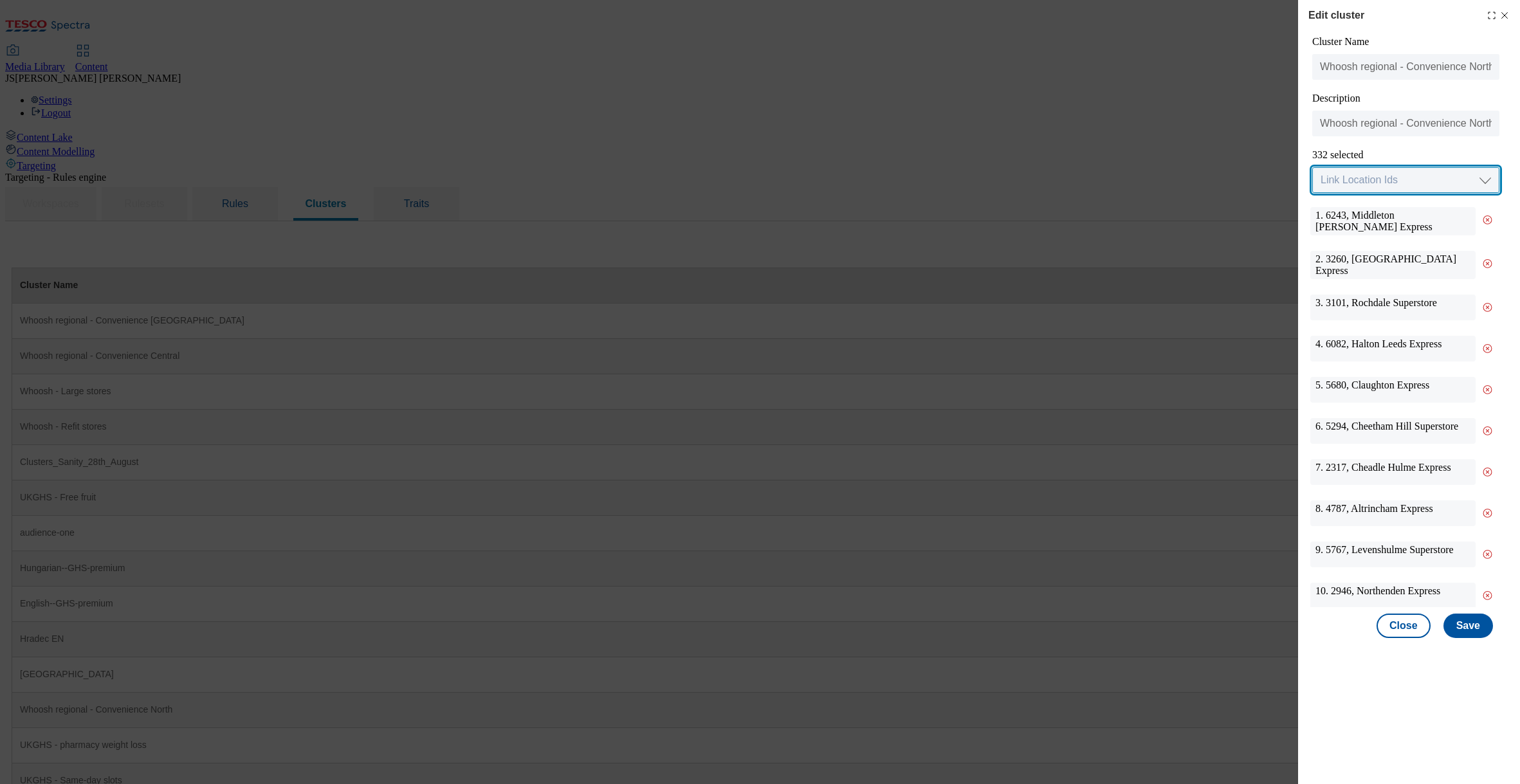
click at [1329, 185] on select "Link Location Ids Choose location from table Add Bulk Location UUIDs" at bounding box center [1406, 180] width 187 height 25
select select "input_uuid"
click at [1312, 168] on select "Link Location Ids Choose location from table Add Bulk Location UUIDs" at bounding box center [1406, 180] width 187 height 25
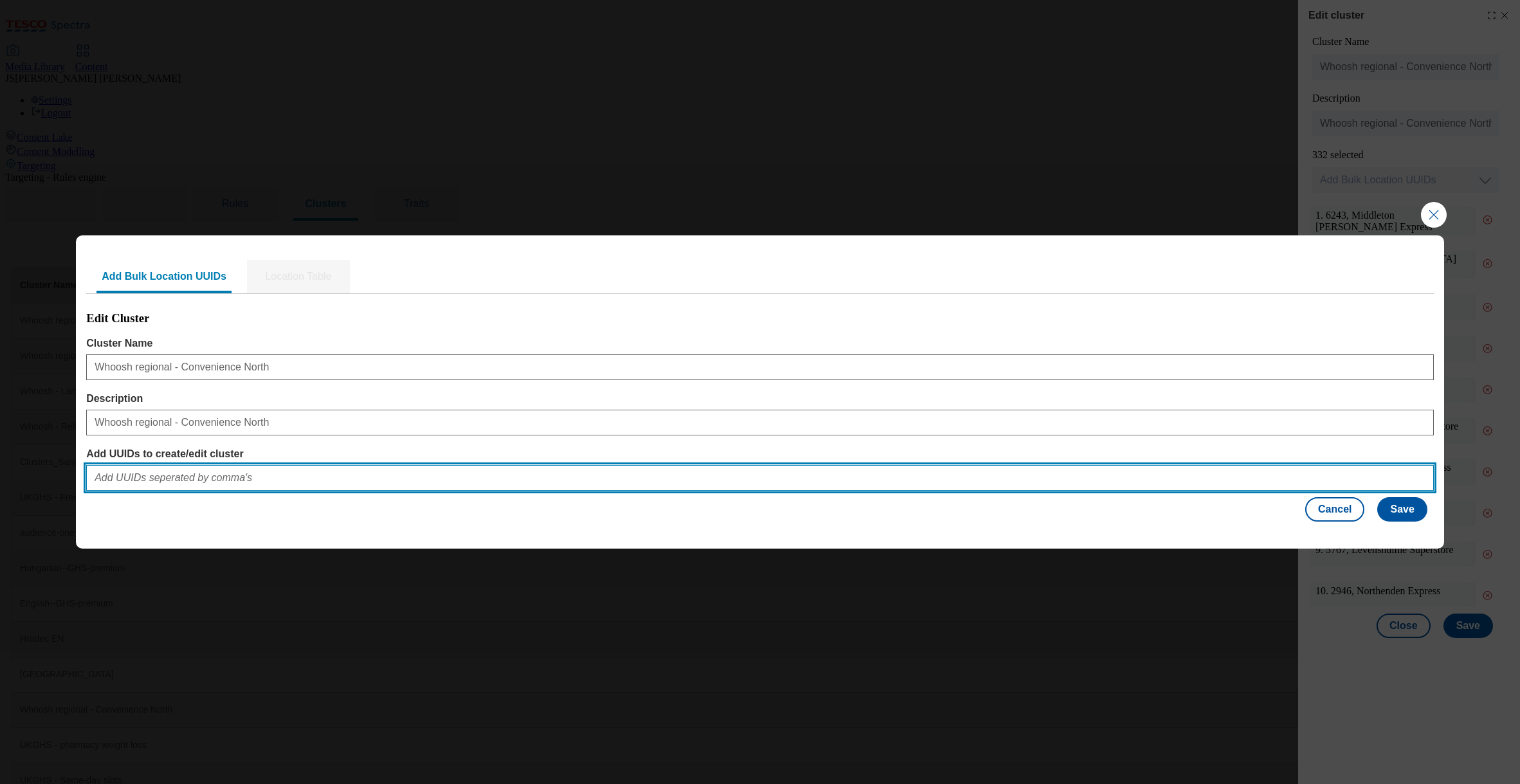
click at [209, 480] on input "Add UUIDs to create/edit cluster" at bounding box center [760, 478] width 1347 height 25
paste input "1c3590f1-c1c7-4c1b-8fb7-6b68c13aeef5,aef4728e-6d1d-46e6-82ff-359bda6d890b,672c4…"
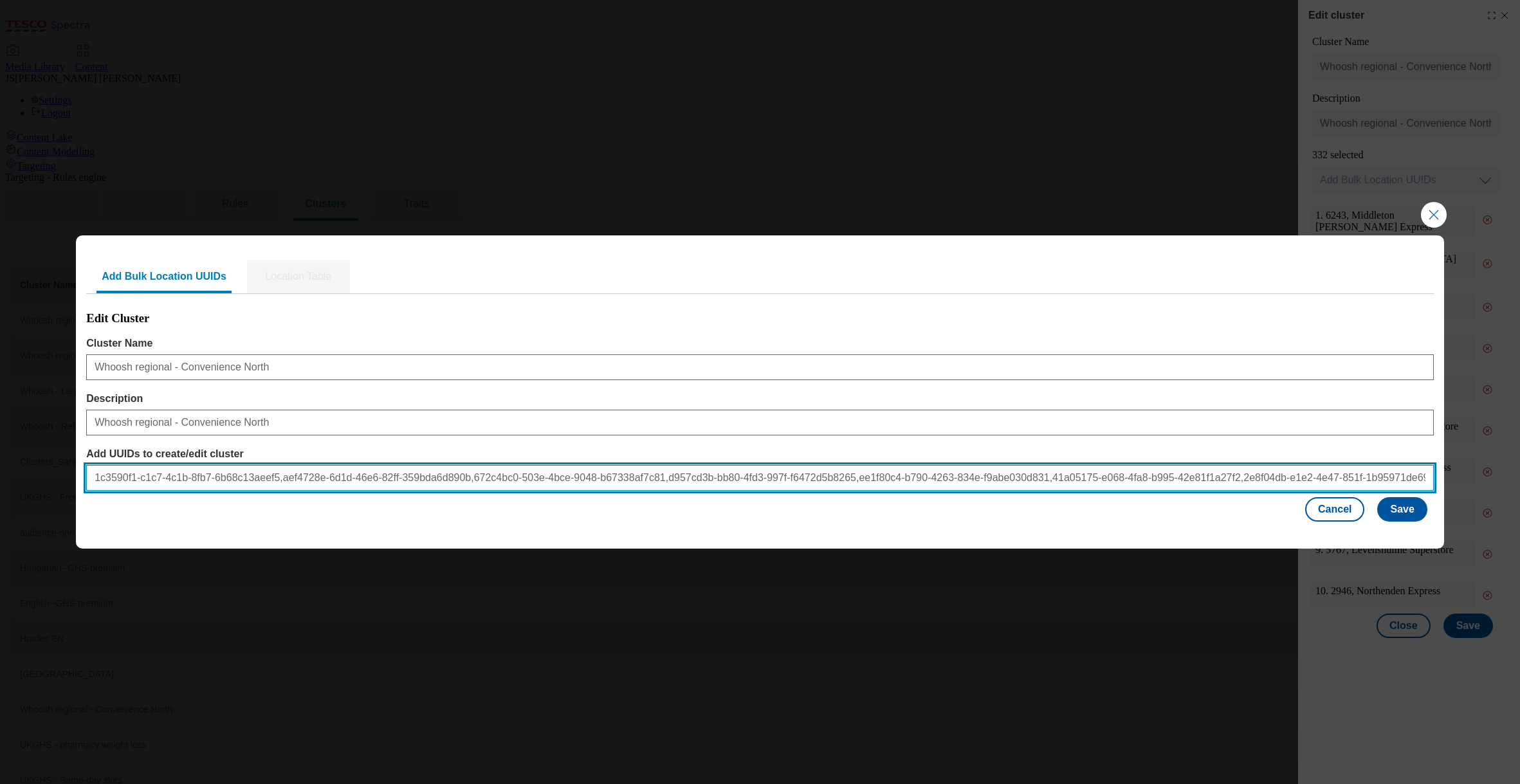
scroll to position [0, 468]
type input "1c3590f1-c1c7-4c1b-8fb7-6b68c13aeef5,aef4728e-6d1d-46e6-82ff-359bda6d890b,672c4…"
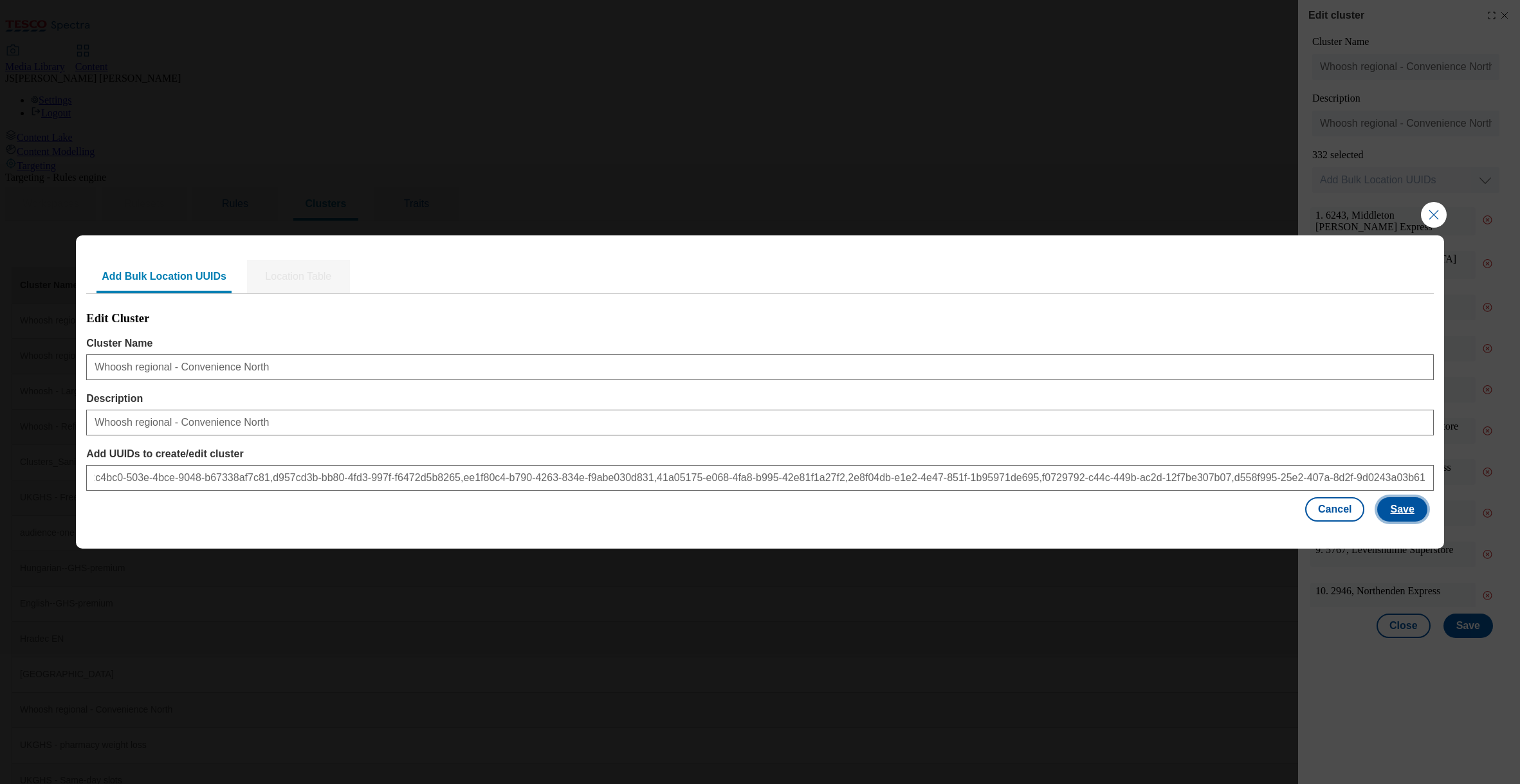
click at [1416, 514] on button "Save" at bounding box center [1402, 509] width 50 height 25
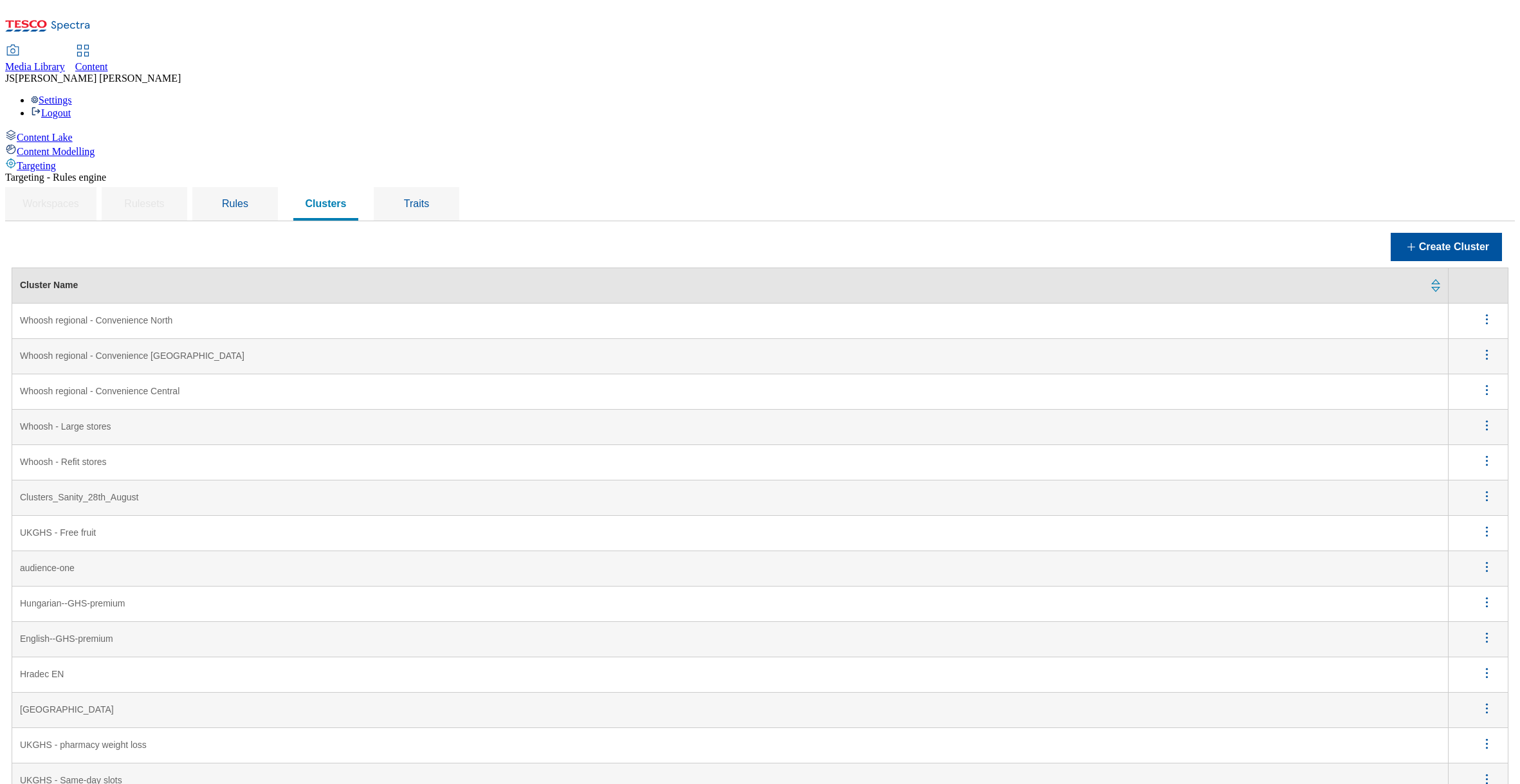
scroll to position [1438, 0]
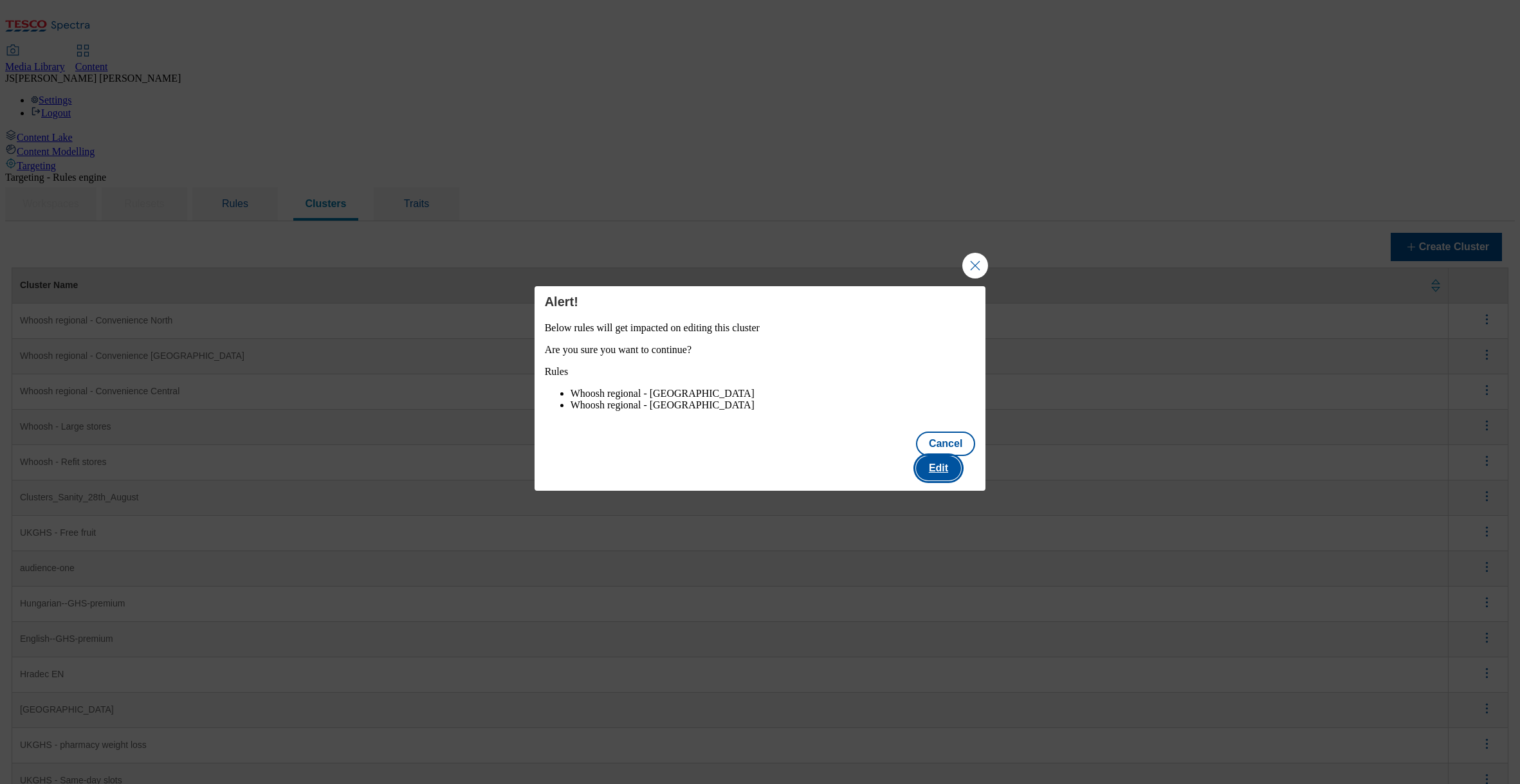
click at [941, 467] on button "Edit" at bounding box center [938, 468] width 45 height 25
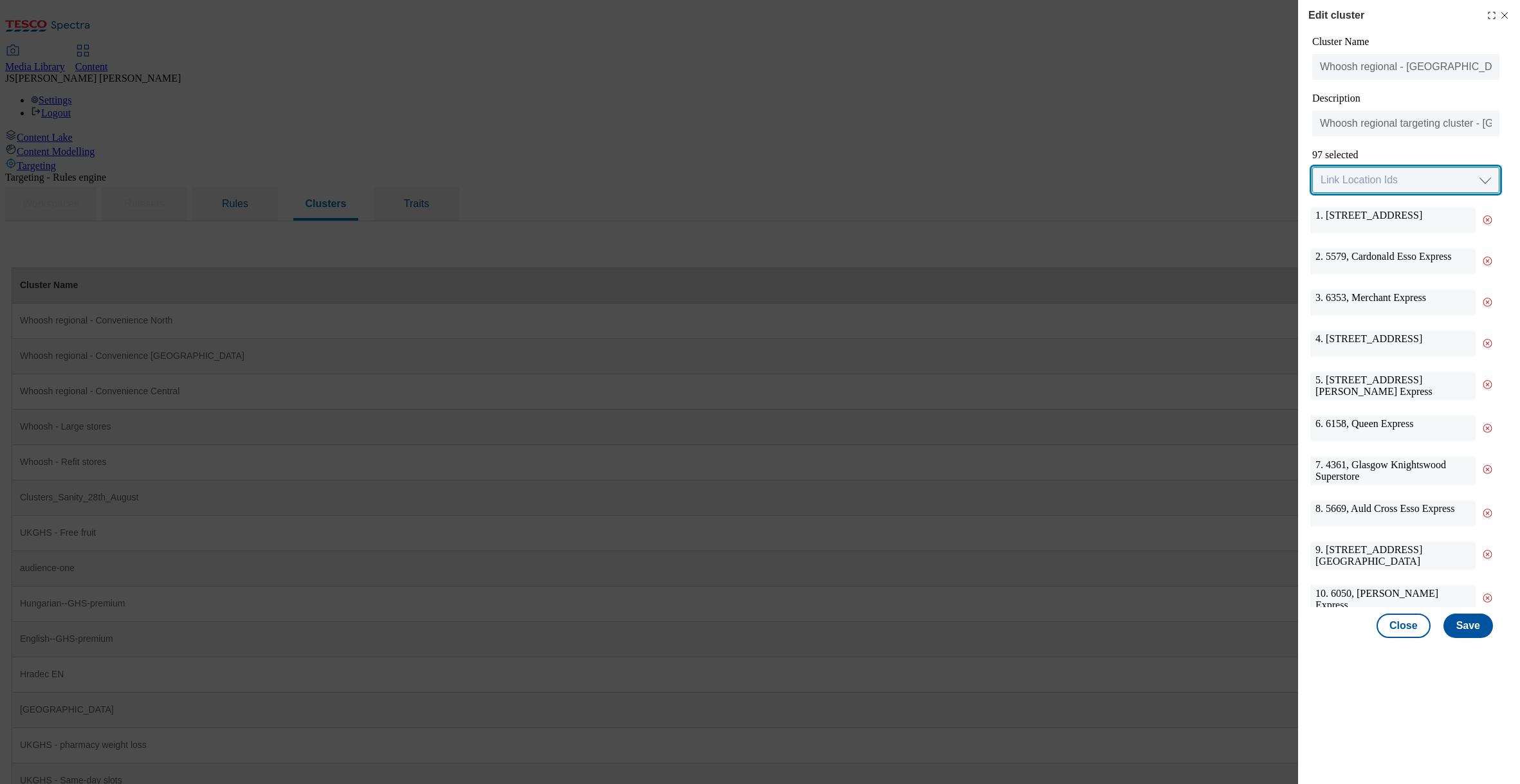
click at [1371, 175] on select "Link Location Ids Choose location from table Add Bulk Location UUIDs" at bounding box center [1406, 180] width 187 height 25
select select "locationtable"
click at [1312, 168] on select "Link Location Ids Choose location from table Add Bulk Location UUIDs" at bounding box center [1406, 180] width 187 height 25
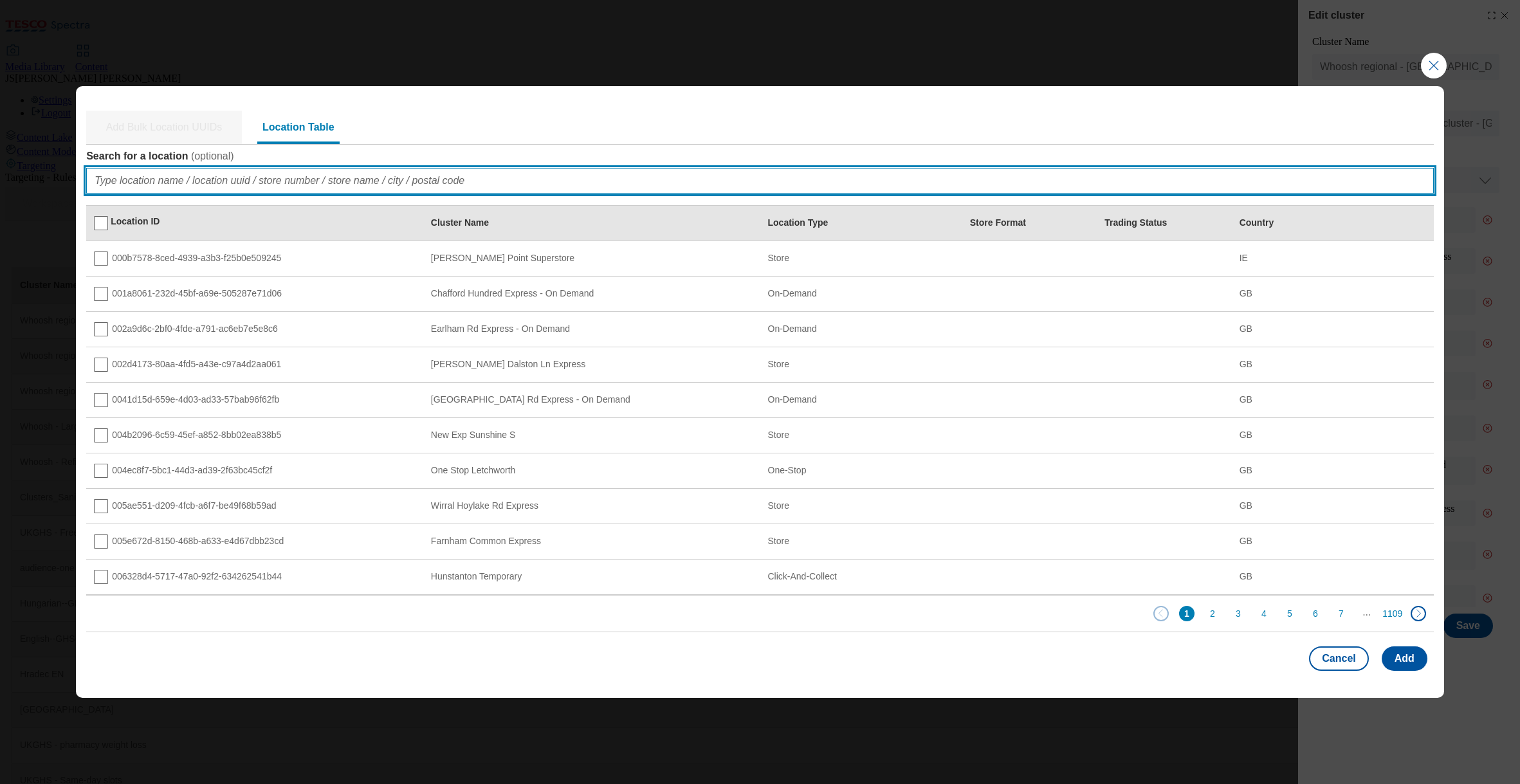
click at [118, 175] on input "Search for a location ( optional )" at bounding box center [760, 181] width 1347 height 25
paste input "d52e80ae-acd6-4233-81fd-43e66c34d134"
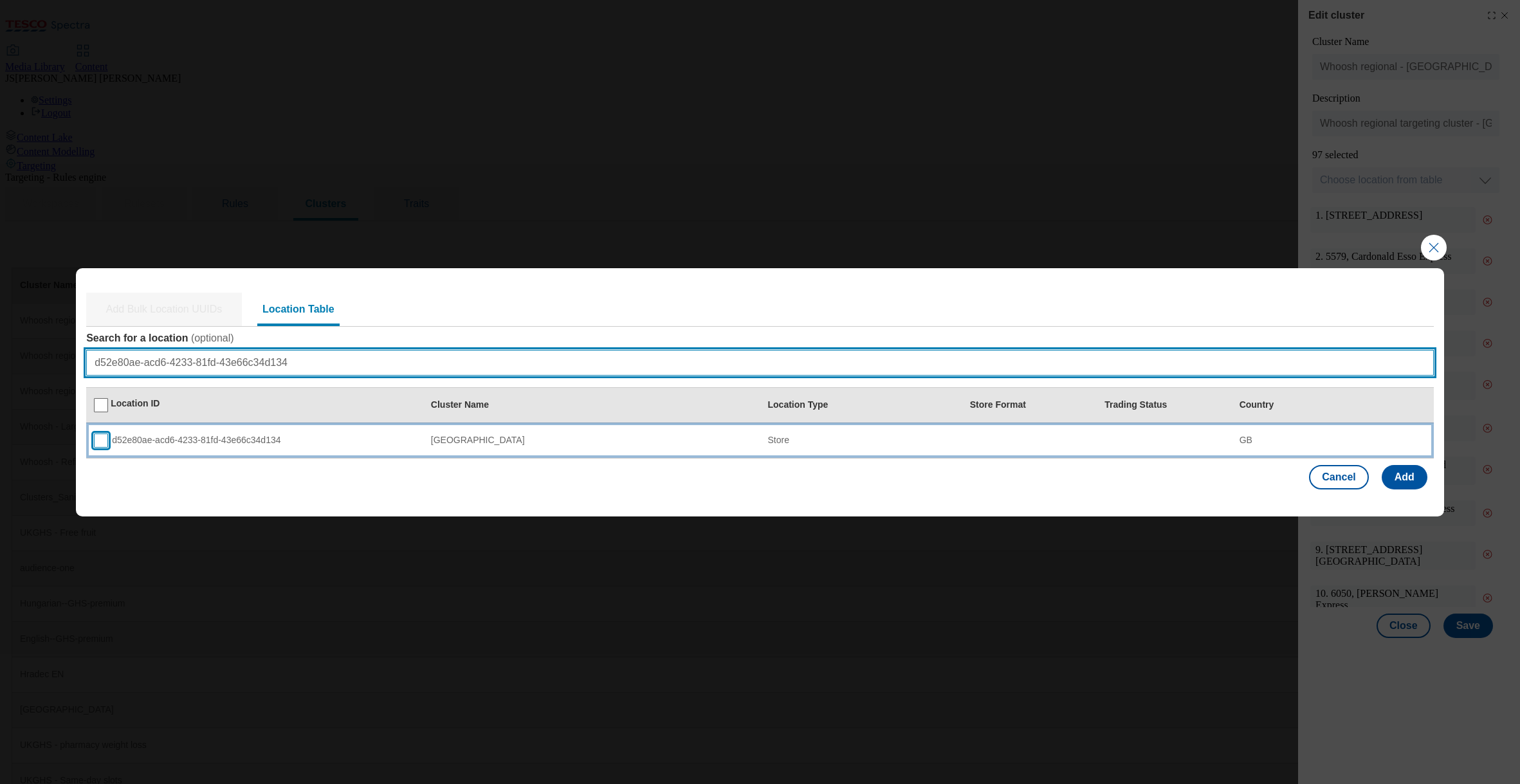
type input "d52e80ae-acd6-4233-81fd-43e66c34d134"
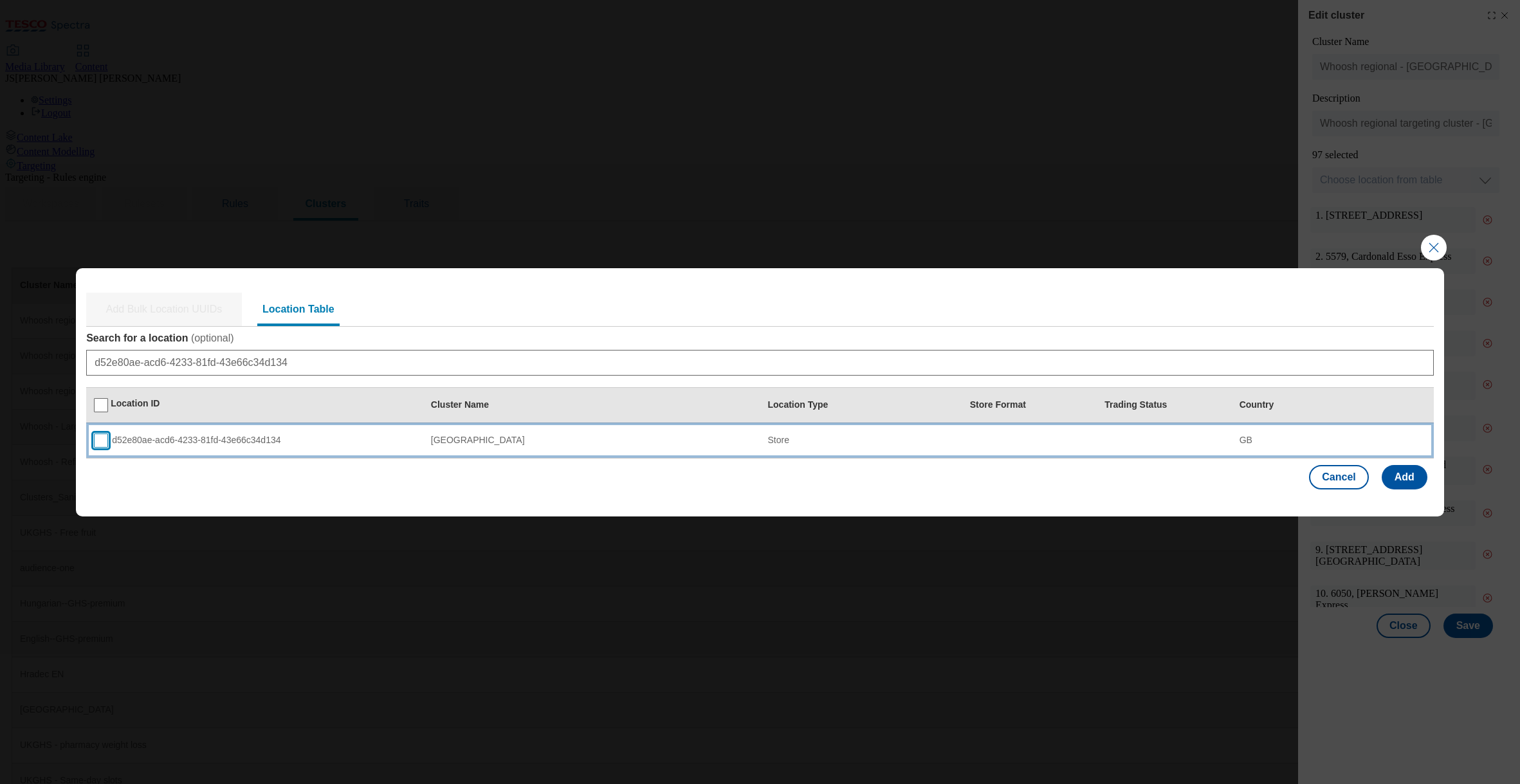
click at [102, 443] on input "Modal" at bounding box center [100, 440] width 14 height 14
checkbox input "true"
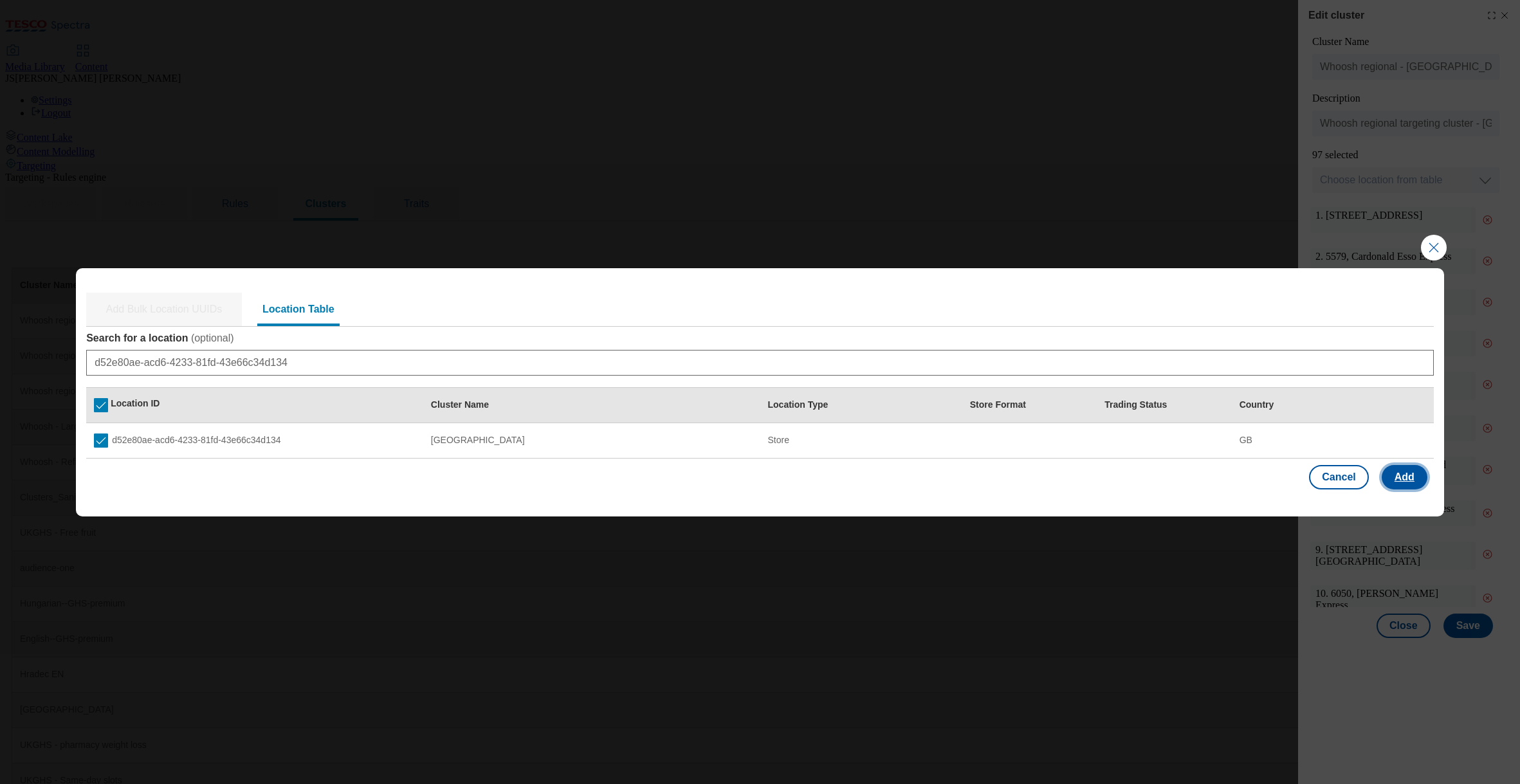
click at [1408, 474] on button "Add" at bounding box center [1404, 477] width 45 height 25
select select "Modal"
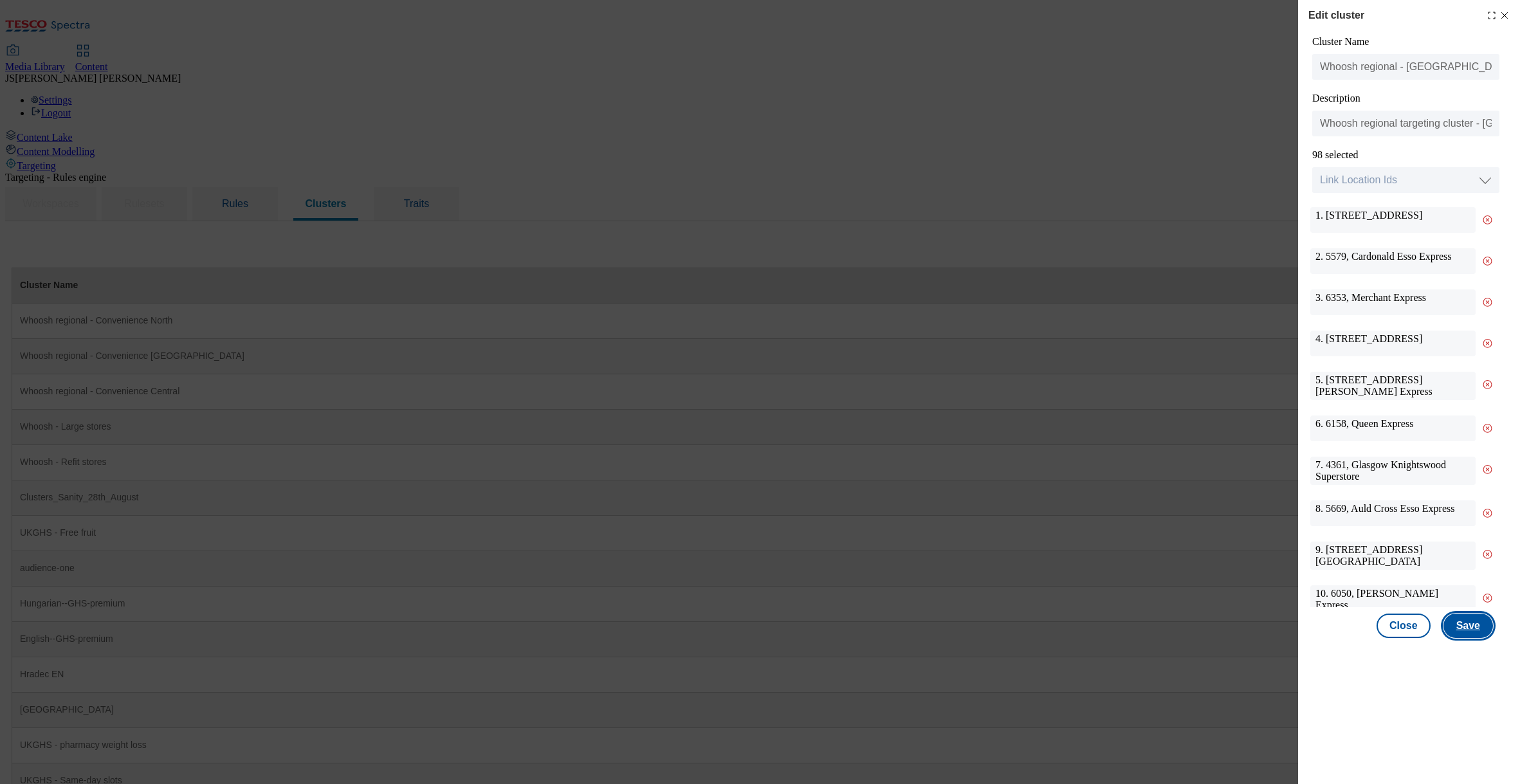
click at [1454, 627] on button "Save" at bounding box center [1468, 625] width 50 height 25
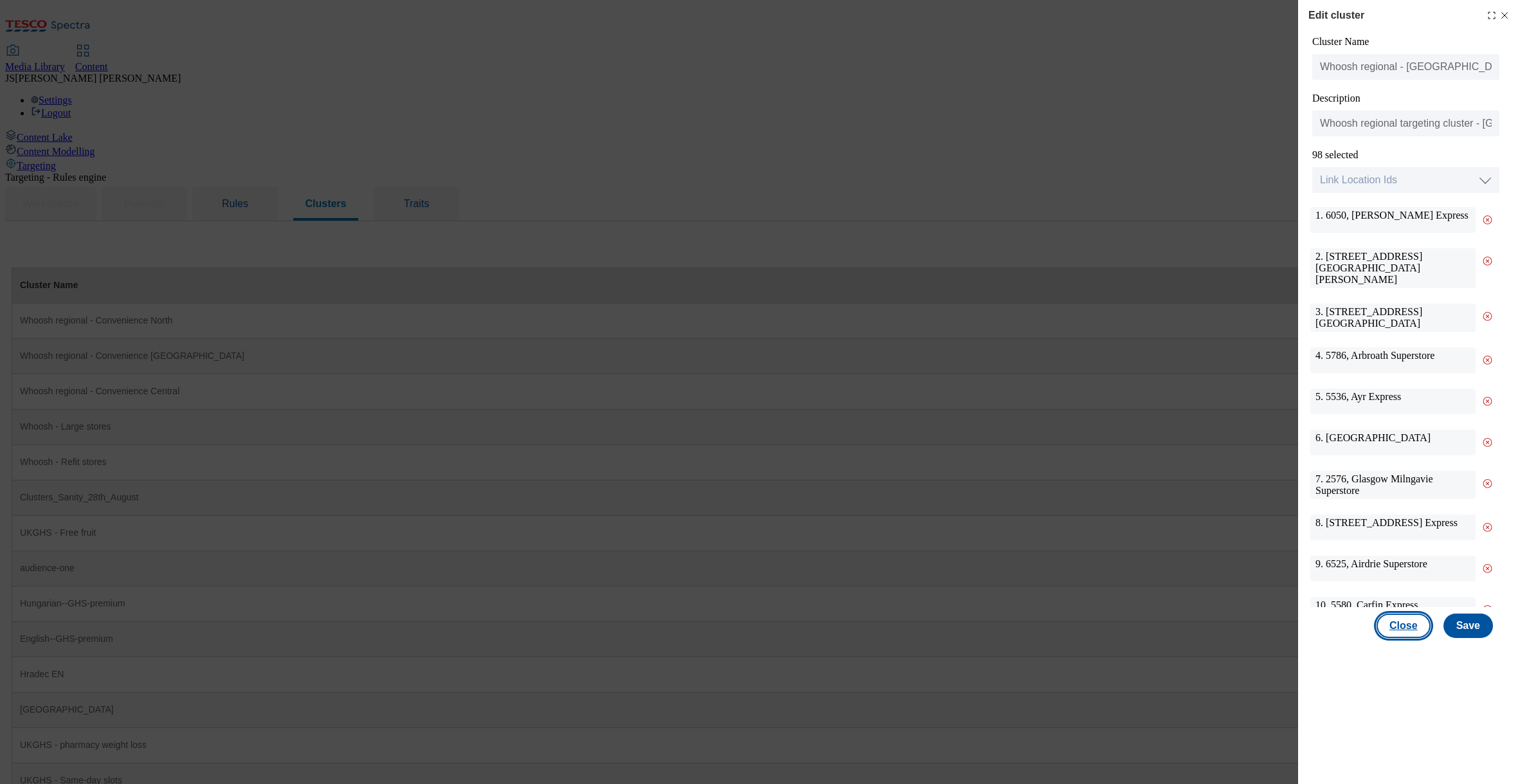
drag, startPoint x: 1410, startPoint y: 626, endPoint x: 1391, endPoint y: 619, distance: 20.2
click at [1409, 625] on button "Close" at bounding box center [1404, 625] width 54 height 25
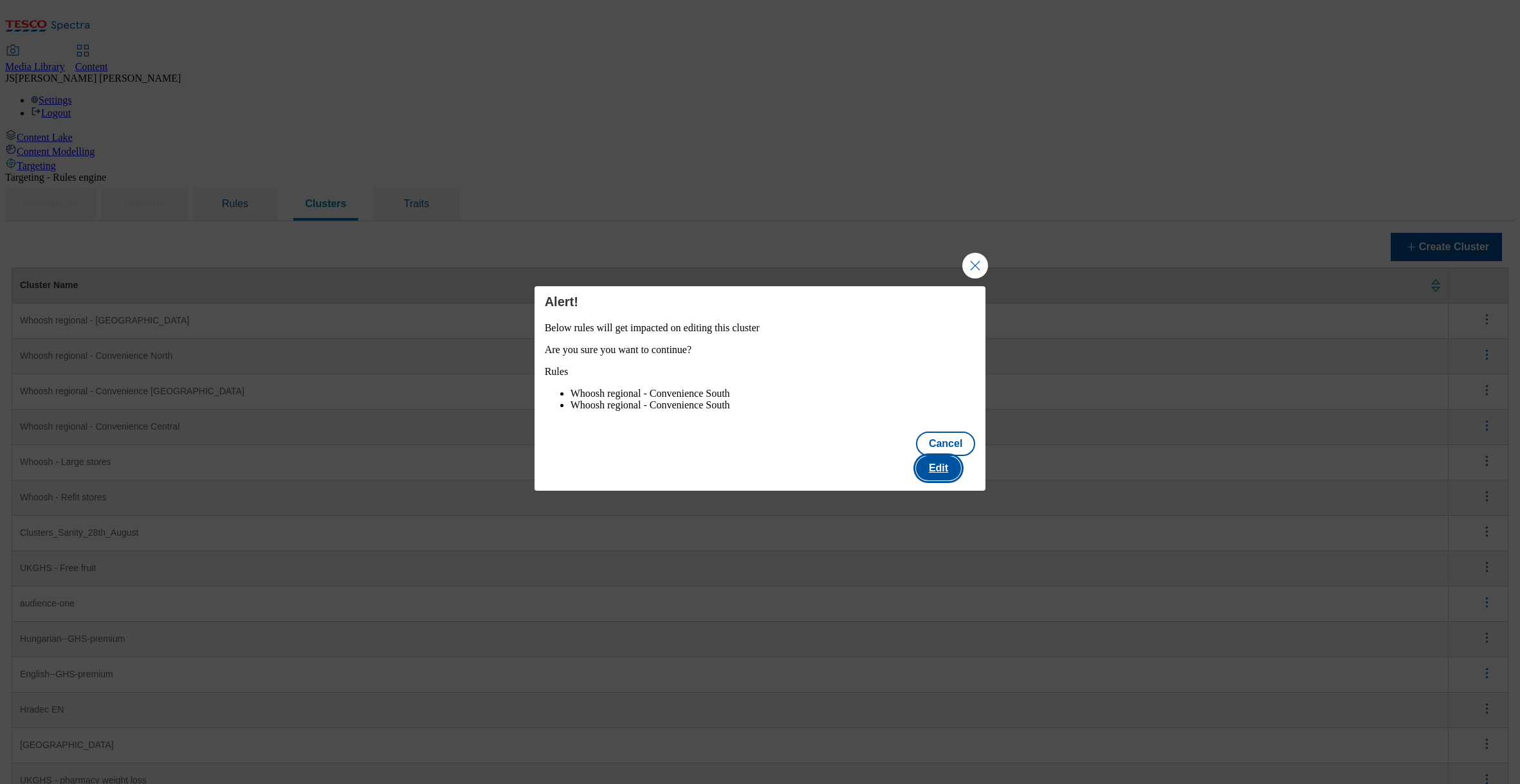
click at [959, 464] on button "Edit" at bounding box center [938, 468] width 45 height 25
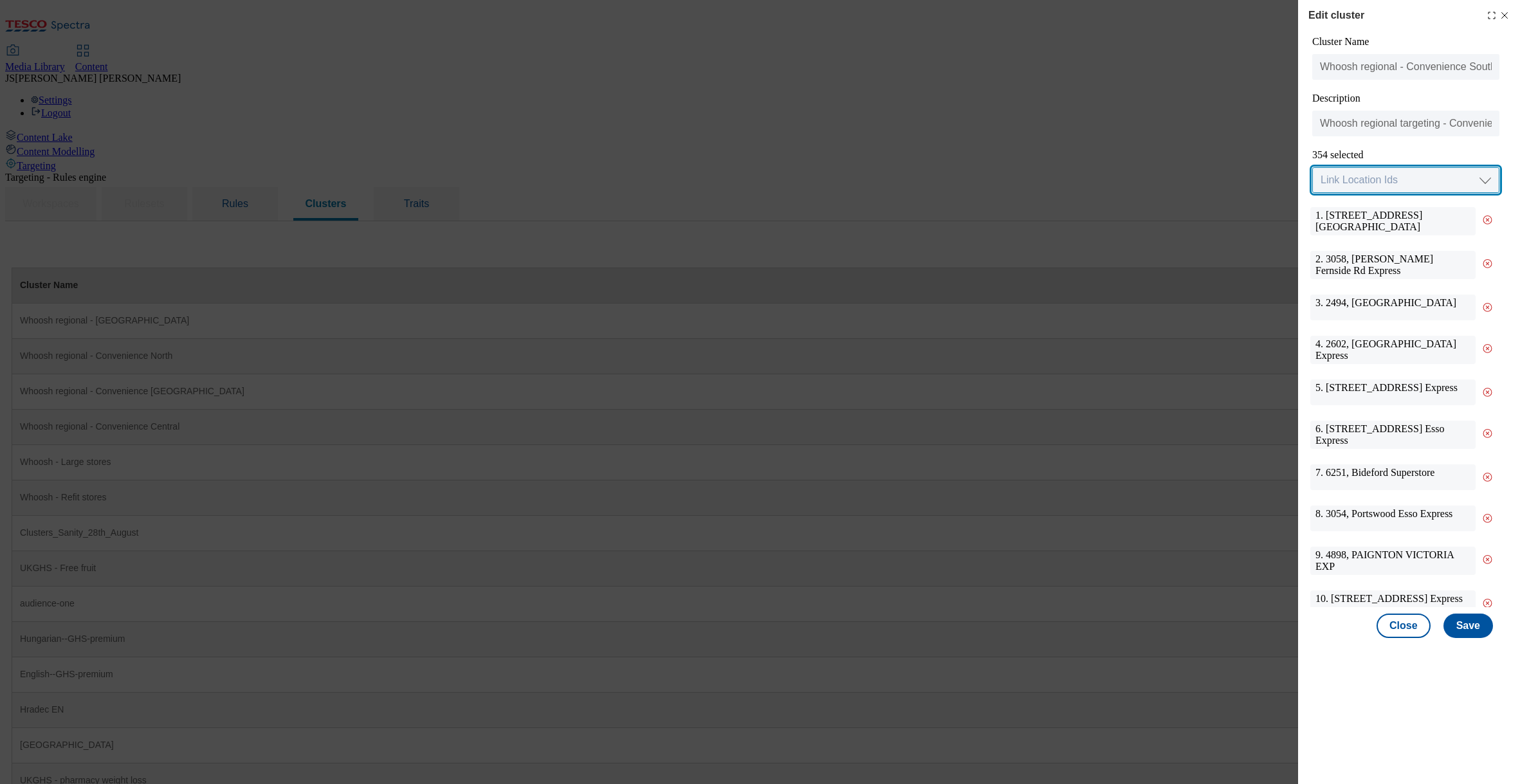
click at [1479, 179] on select "Link Location Ids Choose location from table Add Bulk Location UUIDs" at bounding box center [1406, 180] width 187 height 25
select select "input_uuid"
click at [1312, 168] on select "Link Location Ids Choose location from table Add Bulk Location UUIDs" at bounding box center [1406, 180] width 187 height 25
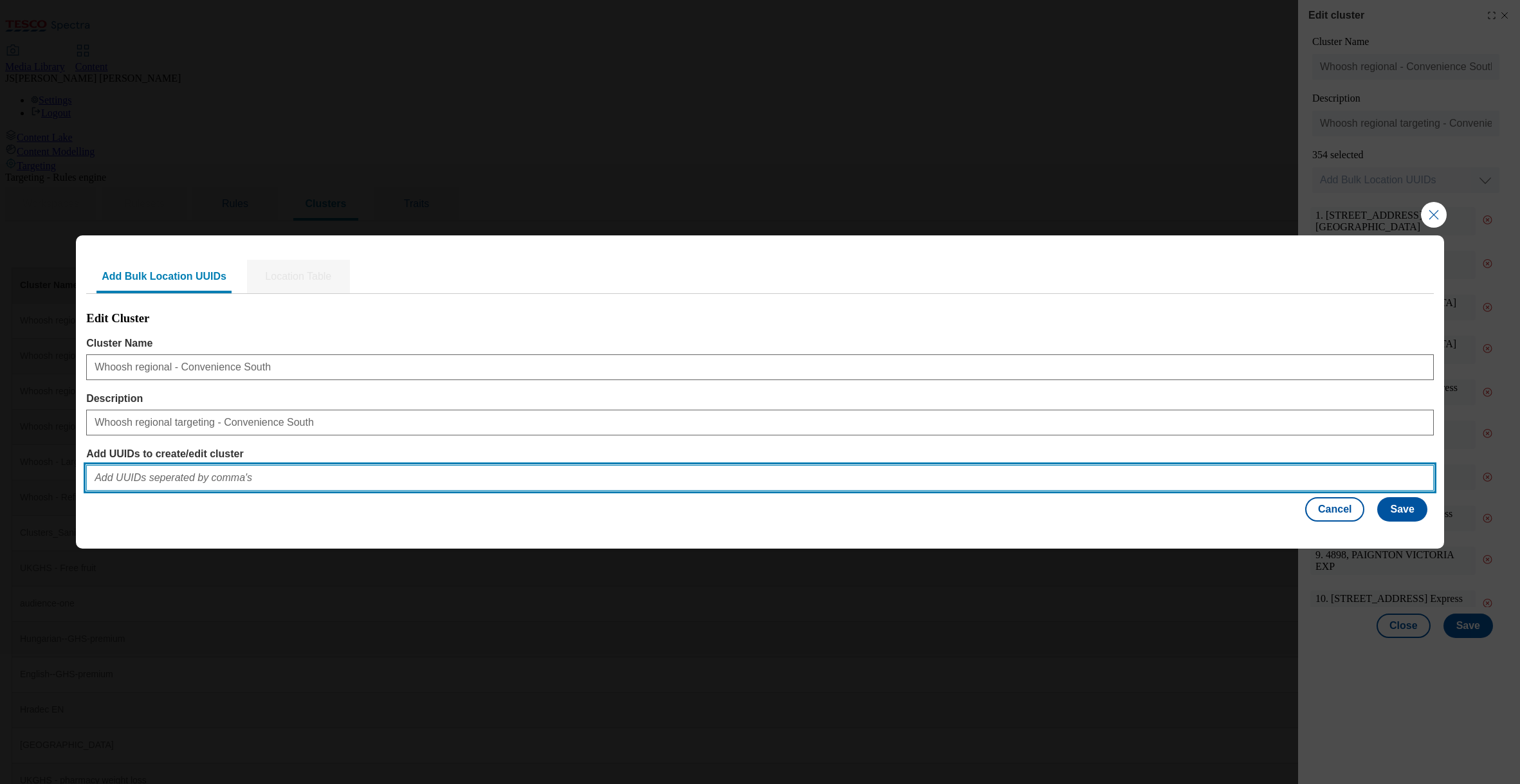
click at [185, 478] on input "Add UUIDs to create/edit cluster" at bounding box center [760, 478] width 1347 height 25
paste input "ef8f37cb-1651-49fe-bef7-643169413b33,acca6311-11af-4b72-b66e-afb41ddc9b76,0f16c…"
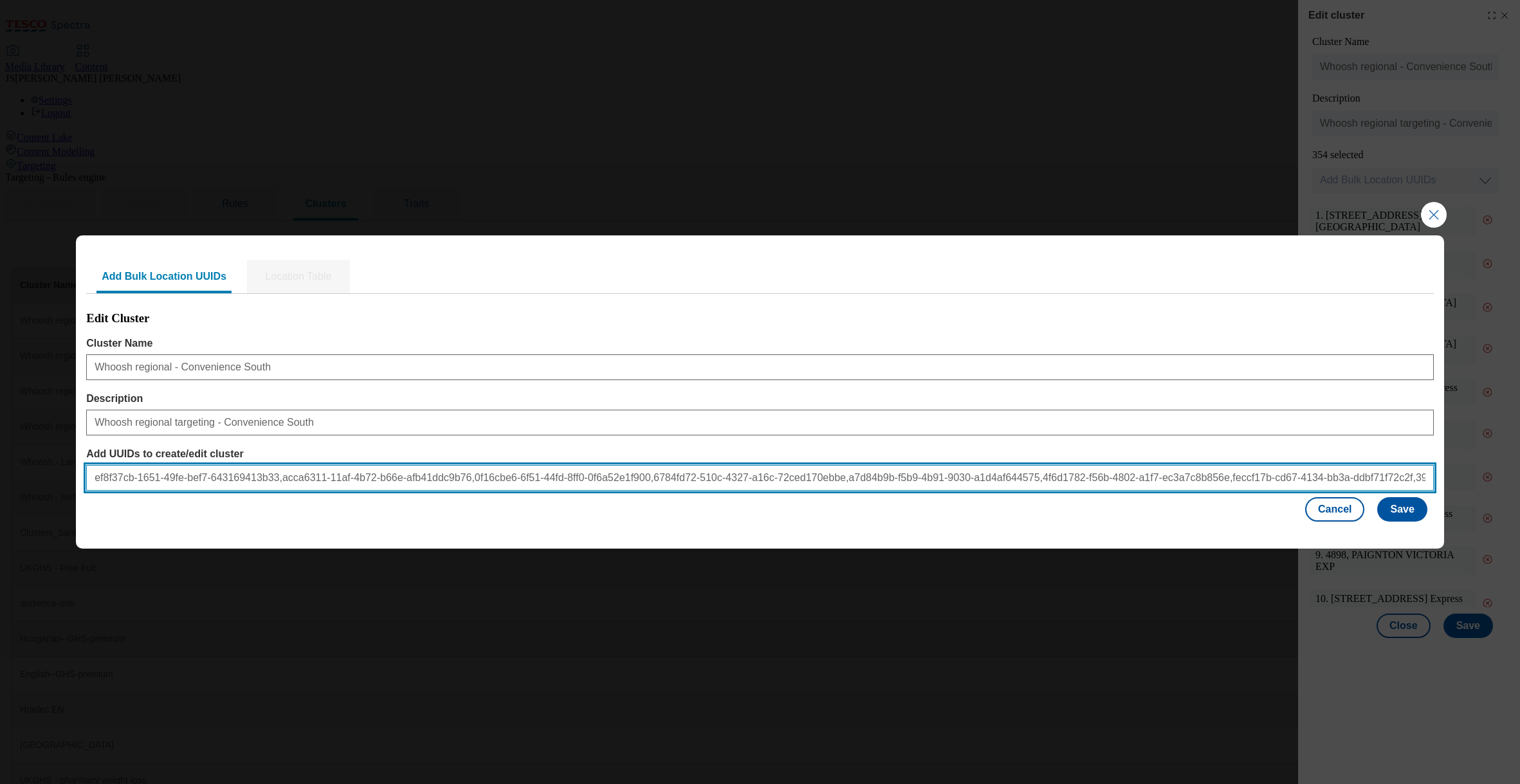
scroll to position [0, 1436]
type input "ef8f37cb-1651-49fe-bef7-643169413b33,acca6311-11af-4b72-b66e-afb41ddc9b76,0f16c…"
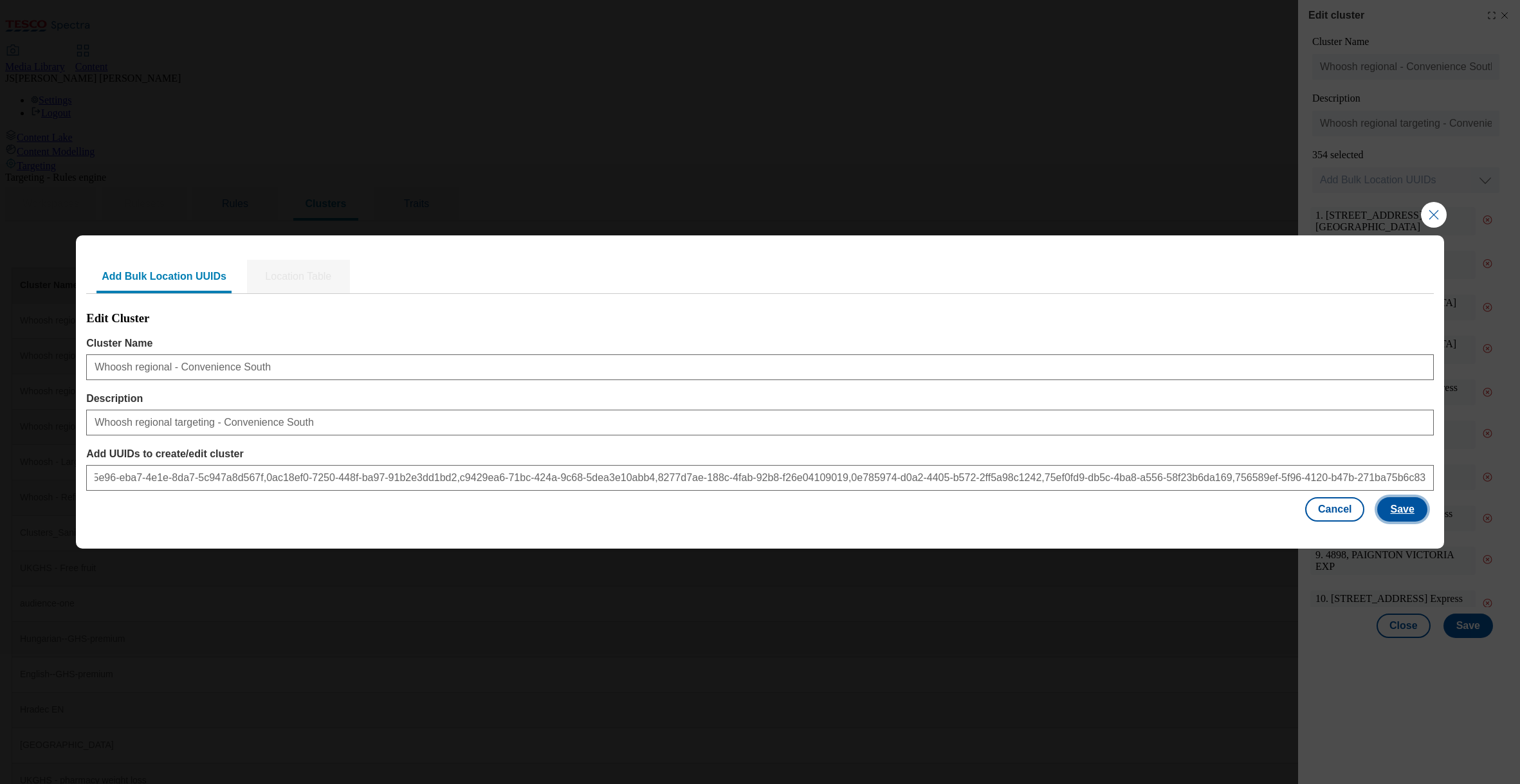
click at [1418, 508] on button "Save" at bounding box center [1402, 509] width 50 height 25
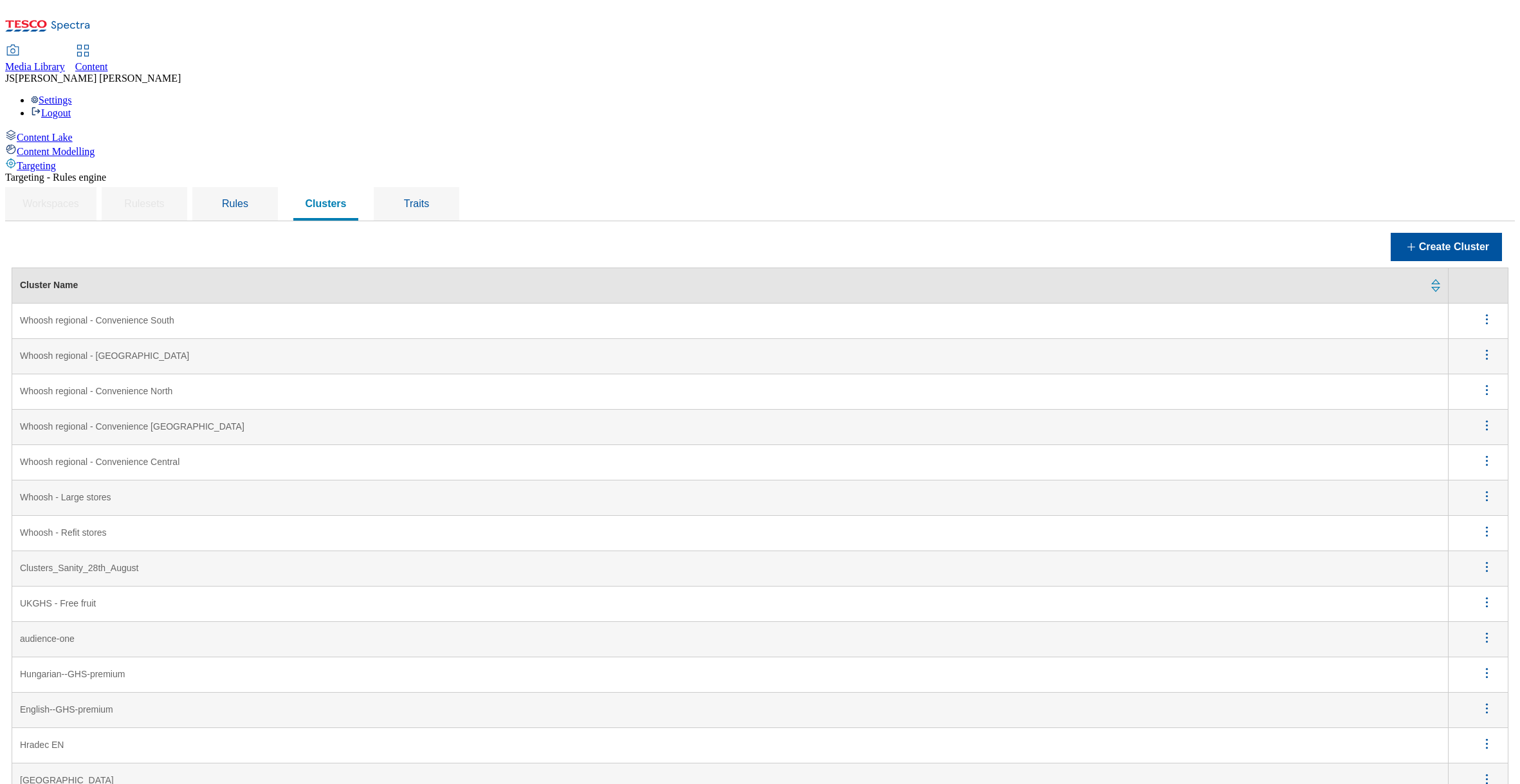
scroll to position [1332, 0]
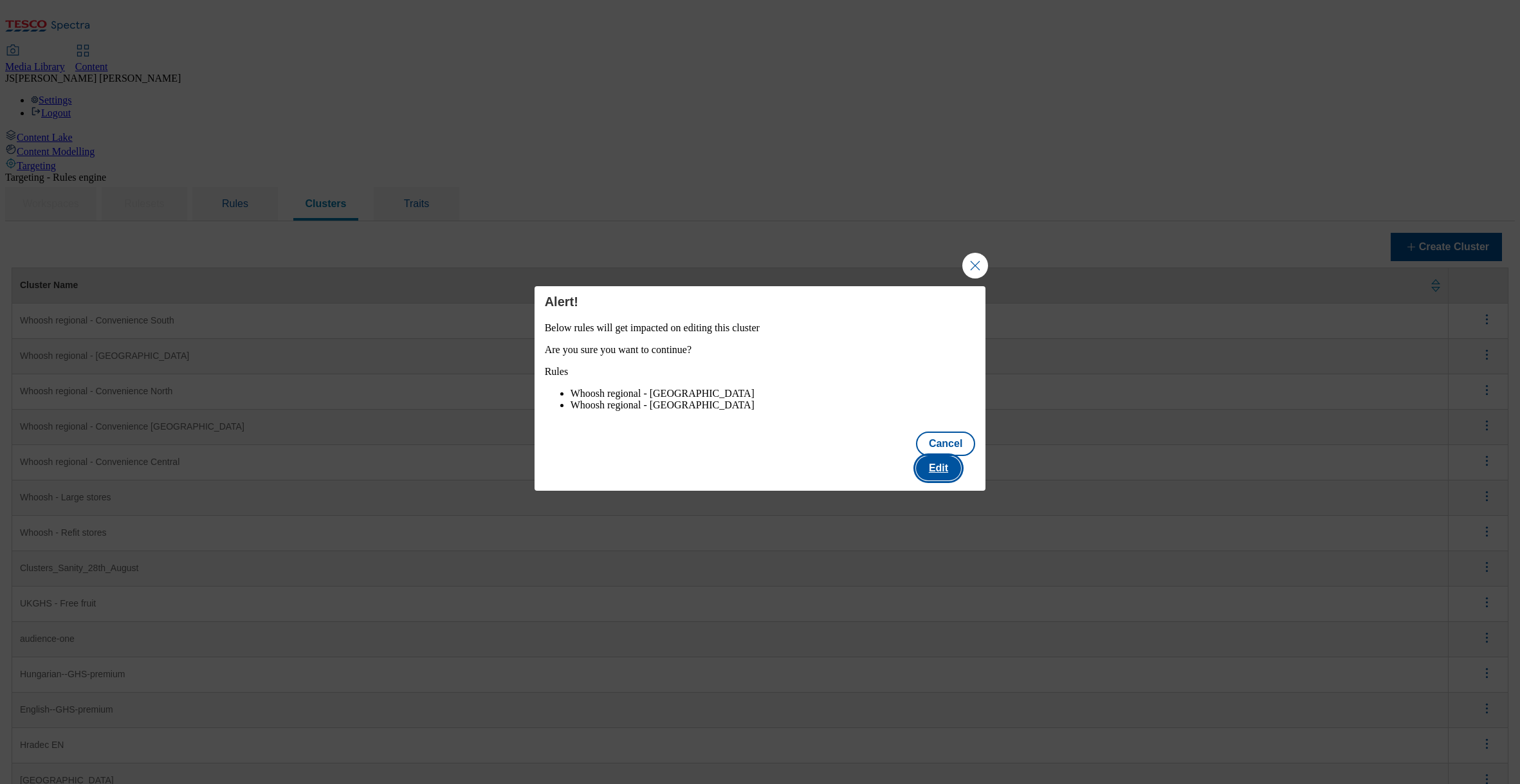
click at [951, 465] on button "Edit" at bounding box center [938, 468] width 45 height 25
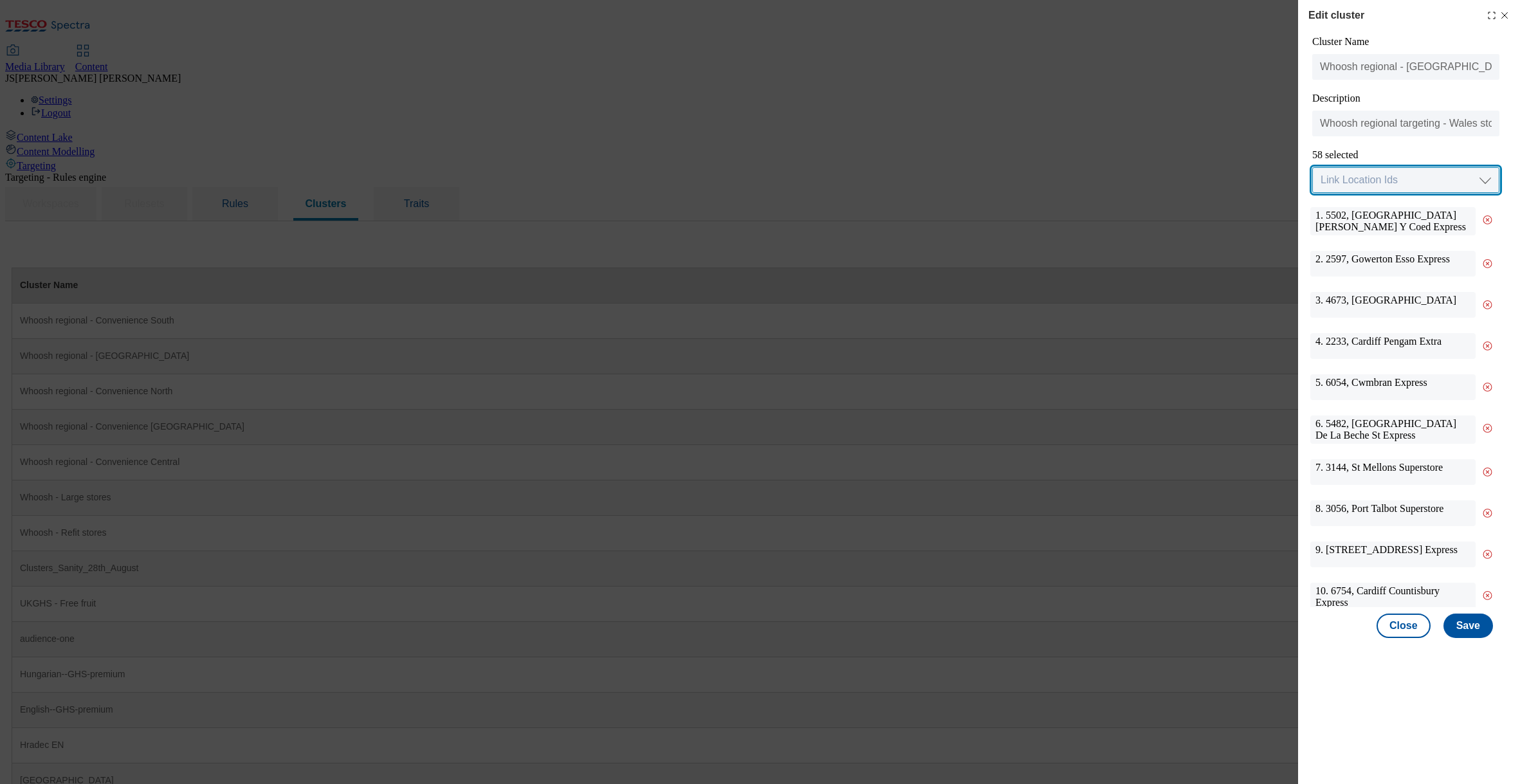
click at [1412, 177] on select "Link Location Ids Choose location from table Add Bulk Location UUIDs" at bounding box center [1406, 180] width 187 height 25
select select "input_uuid"
click at [1312, 168] on select "Link Location Ids Choose location from table Add Bulk Location UUIDs" at bounding box center [1406, 180] width 187 height 25
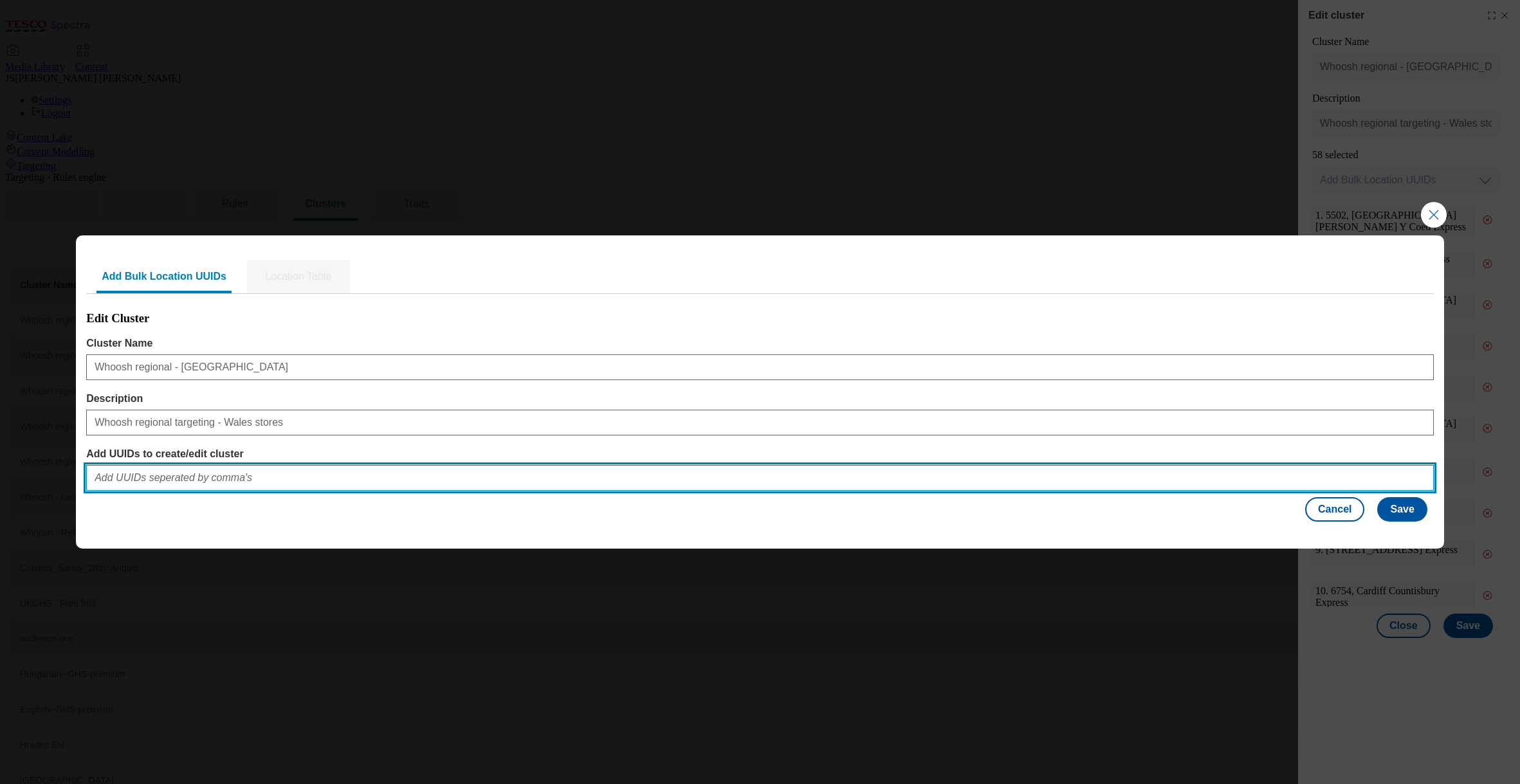
click at [145, 478] on input "Add UUIDs to create/edit cluster" at bounding box center [760, 478] width 1347 height 25
paste input "5a9ed64c-23ae-4401-828e-58f05ba6f67a 2c52833a-3bf4-4750-bb6c-78321009d1dc"
click at [294, 479] on input "5a9ed64c-23ae-4401-828e-58f05ba6f67a 2c52833a-3bf4-4750-bb6c-78321009d1dc" at bounding box center [760, 478] width 1347 height 25
type input "5a9ed64c-23ae-4401-828e-58f05ba6f67a, 2c52833a-3bf4-4750-bb6c-78321009d1dc"
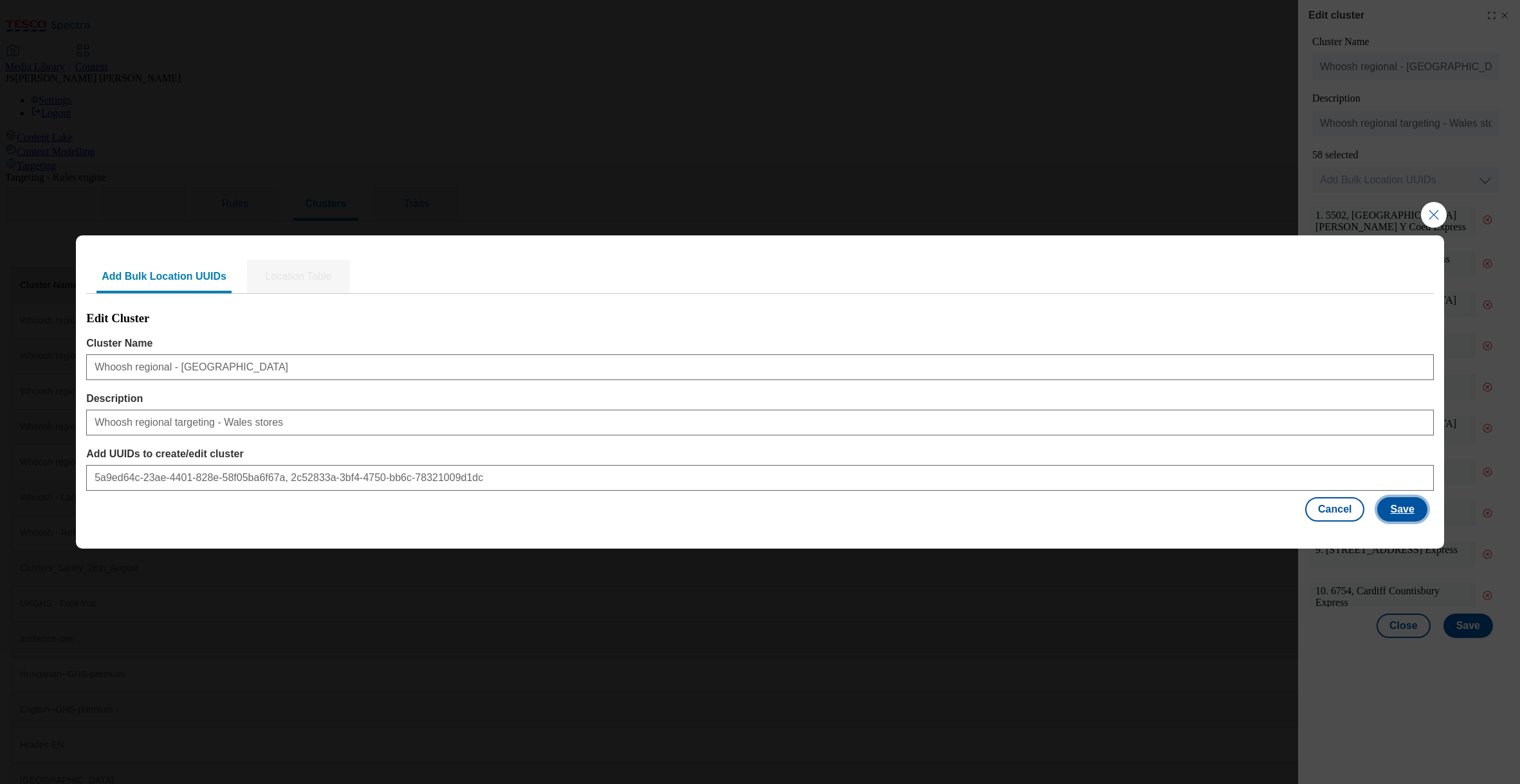
click at [1408, 510] on button "Save" at bounding box center [1402, 509] width 50 height 25
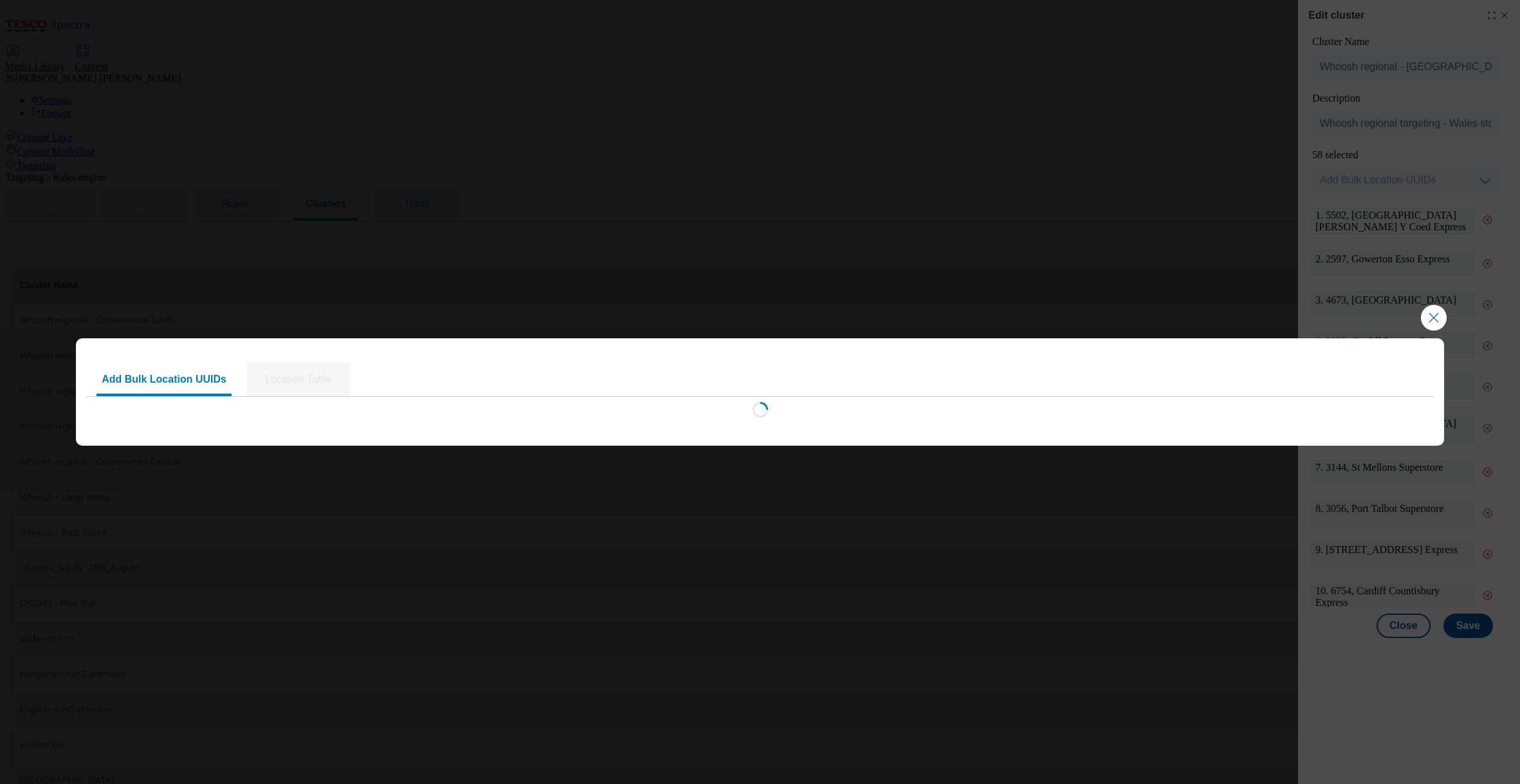
scroll to position [0, 0]
